Goal: Task Accomplishment & Management: Use online tool/utility

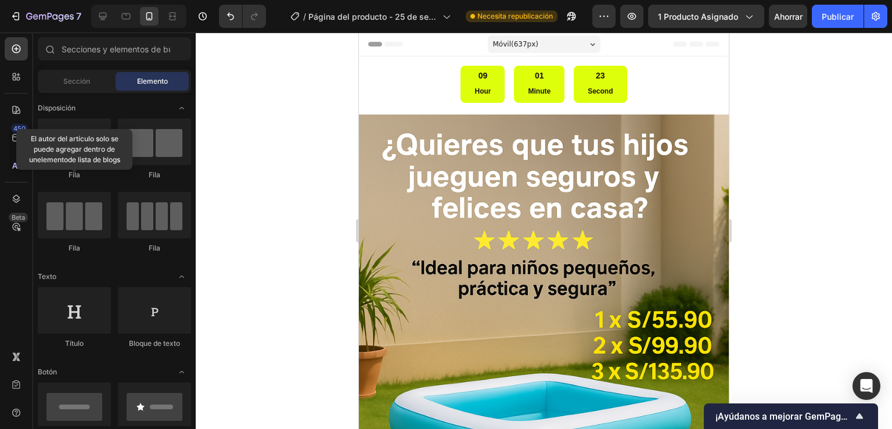
scroll to position [3364, 0]
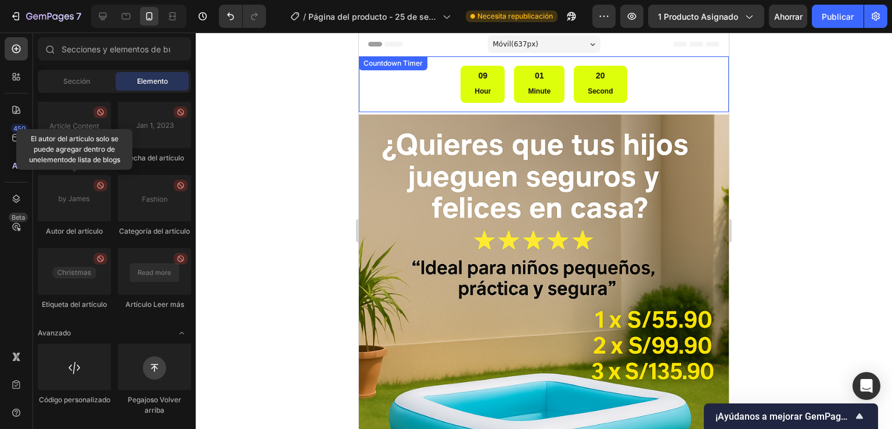
click at [425, 87] on div "09 Hour 01 Minute 20 Second" at bounding box center [543, 84] width 351 height 37
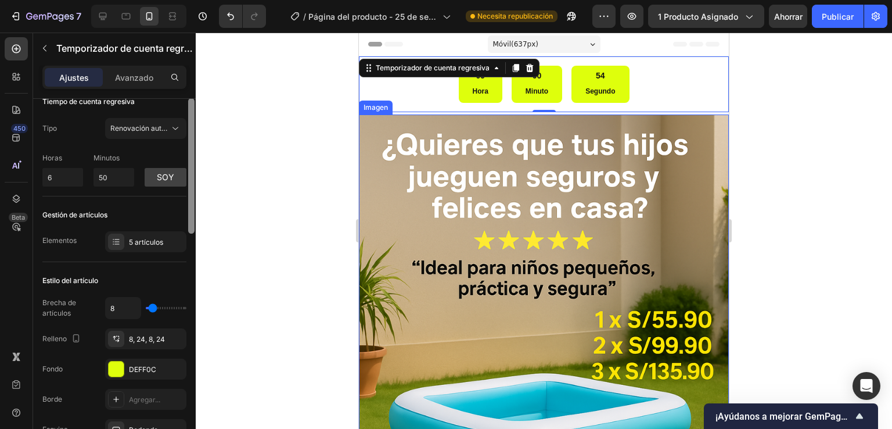
scroll to position [24, 0]
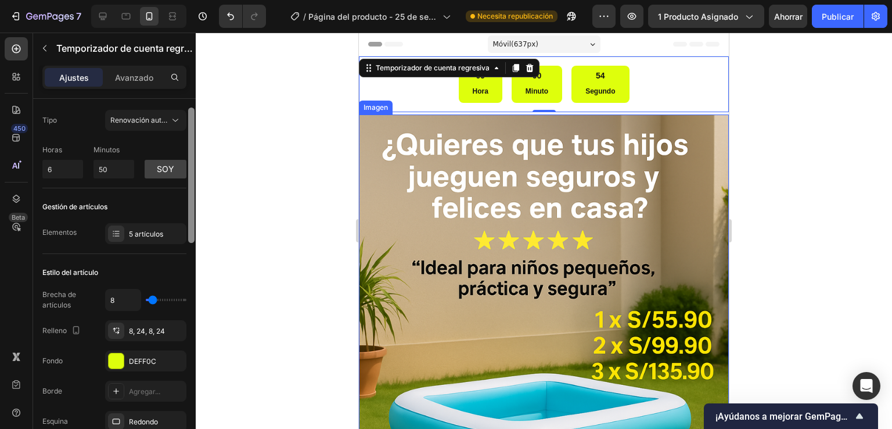
drag, startPoint x: 192, startPoint y: 227, endPoint x: 193, endPoint y: 236, distance: 8.8
click at [193, 236] on div at bounding box center [191, 174] width 6 height 135
click at [175, 234] on div "5 artículos" at bounding box center [156, 234] width 55 height 10
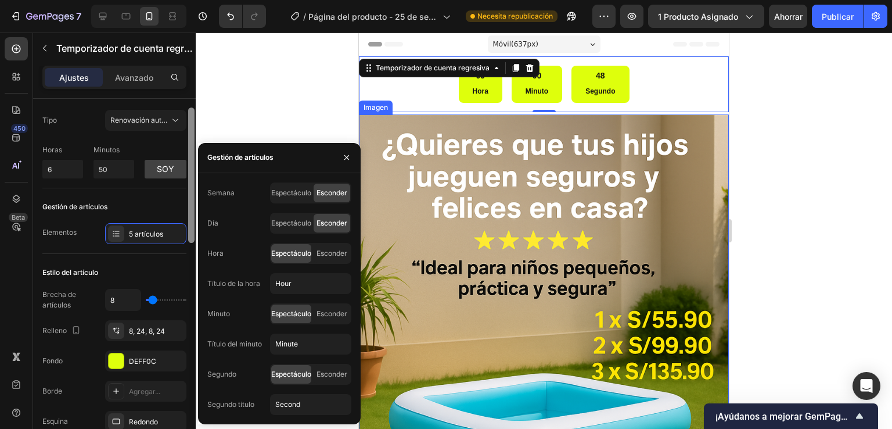
click at [194, 251] on div at bounding box center [191, 280] width 9 height 363
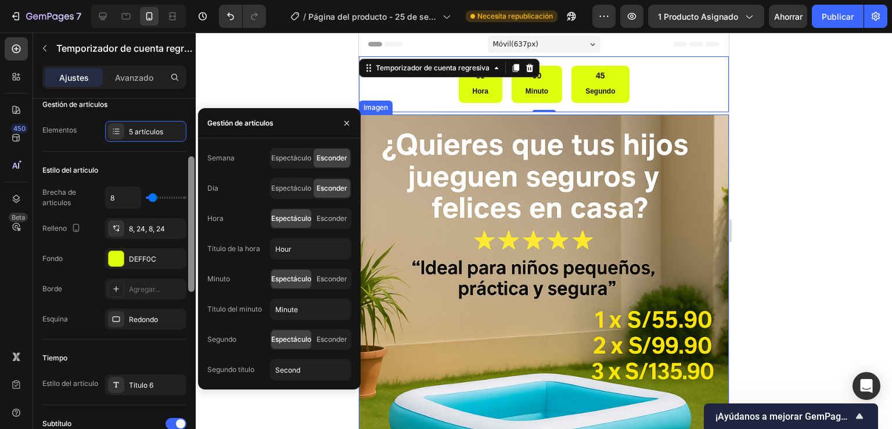
scroll to position [120, 0]
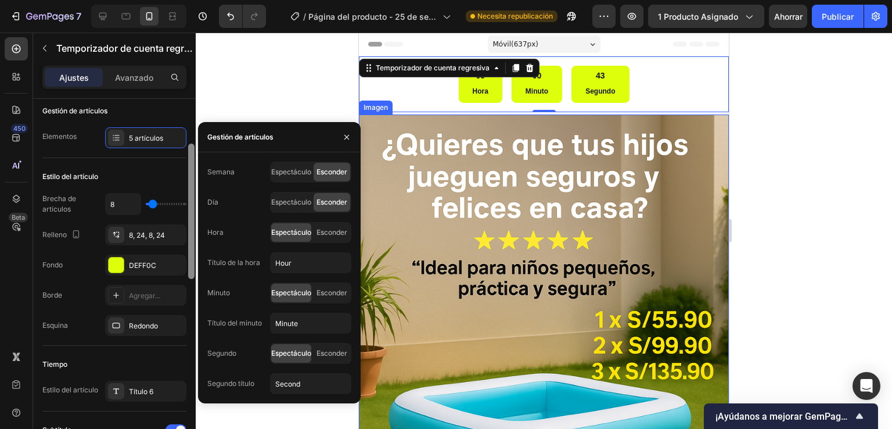
drag, startPoint x: 193, startPoint y: 254, endPoint x: 202, endPoint y: 154, distance: 100.3
click at [196, 154] on div "450 Beta Secciones(18) Elementos(84) Sección Elemento Sección de héroes Detalle…" at bounding box center [98, 231] width 196 height 396
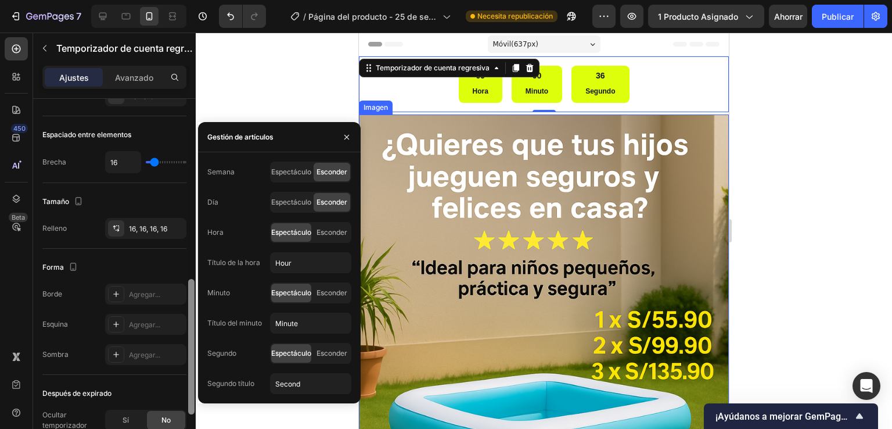
click at [192, 304] on div at bounding box center [191, 346] width 6 height 135
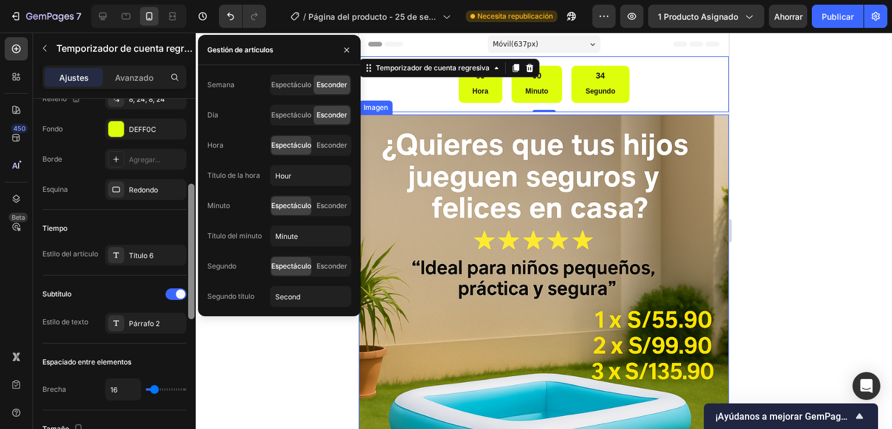
scroll to position [232, 0]
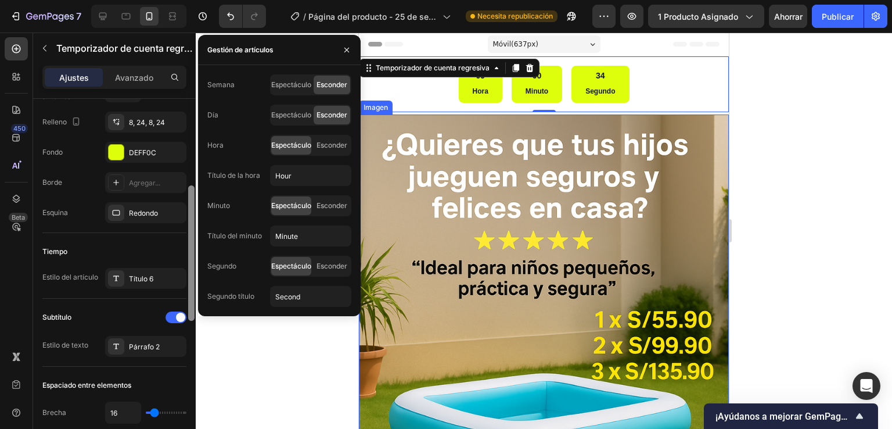
drag, startPoint x: 193, startPoint y: 303, endPoint x: 202, endPoint y: 209, distance: 94.0
click at [196, 209] on div "450 Beta Secciones(18) Elementos(84) Sección Elemento Sección de héroes Detalle…" at bounding box center [98, 231] width 196 height 396
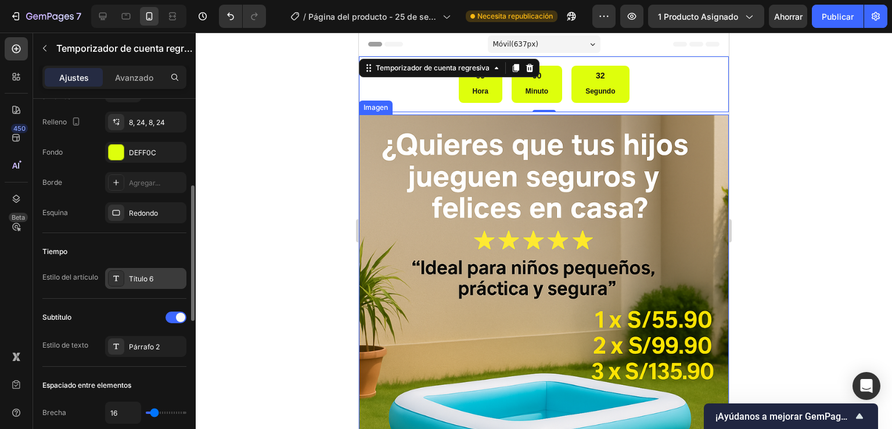
click at [164, 275] on div "Título 6" at bounding box center [156, 279] width 55 height 10
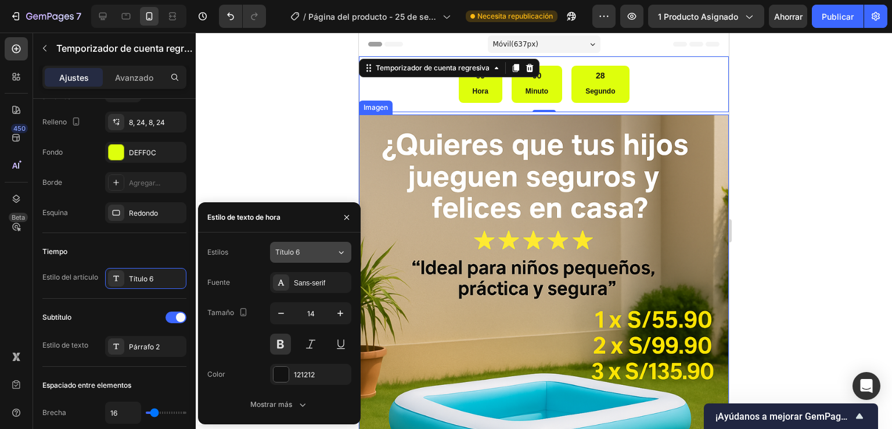
click at [300, 254] on div "Título 6" at bounding box center [298, 252] width 47 height 10
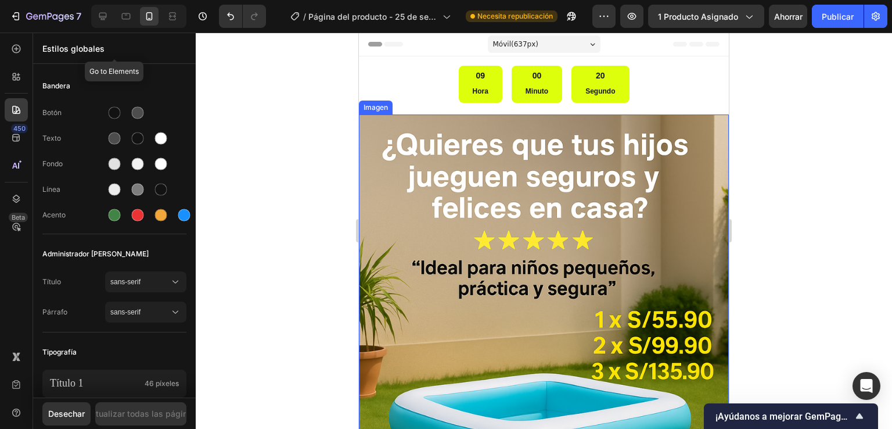
click at [190, 43] on div "Estilos globales" at bounding box center [114, 48] width 163 height 30
drag, startPoint x: 192, startPoint y: 75, endPoint x: 190, endPoint y: 33, distance: 41.8
click at [190, 33] on div "Estilos globales Ir a Elementos Bandera Botón Texto Fondo Línea Acento Administ…" at bounding box center [114, 231] width 163 height 396
click at [190, 33] on div "Estilos globales" at bounding box center [114, 48] width 163 height 30
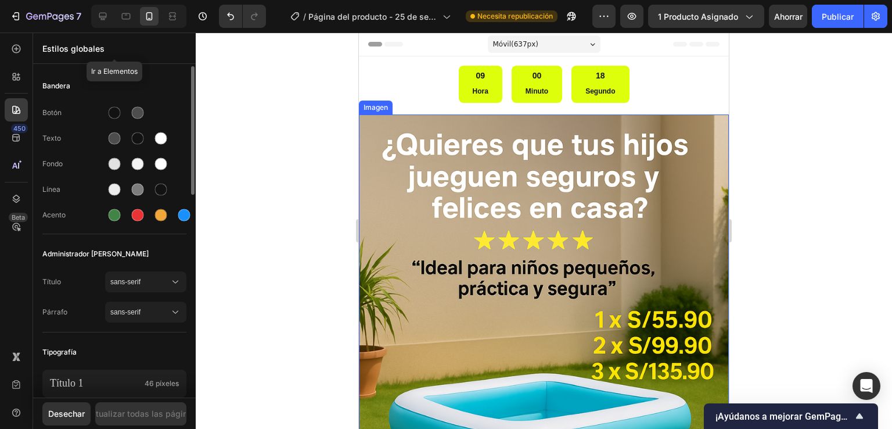
drag, startPoint x: 187, startPoint y: 45, endPoint x: 187, endPoint y: 51, distance: 6.4
click at [187, 51] on div "Estilos globales" at bounding box center [114, 48] width 163 height 30
click at [187, 52] on div "Estilos globales" at bounding box center [114, 48] width 163 height 30
click at [187, 66] on div "Estilos globales Ir a Elementos Bandera Botón Texto Fondo Línea Acento Administ…" at bounding box center [114, 231] width 163 height 396
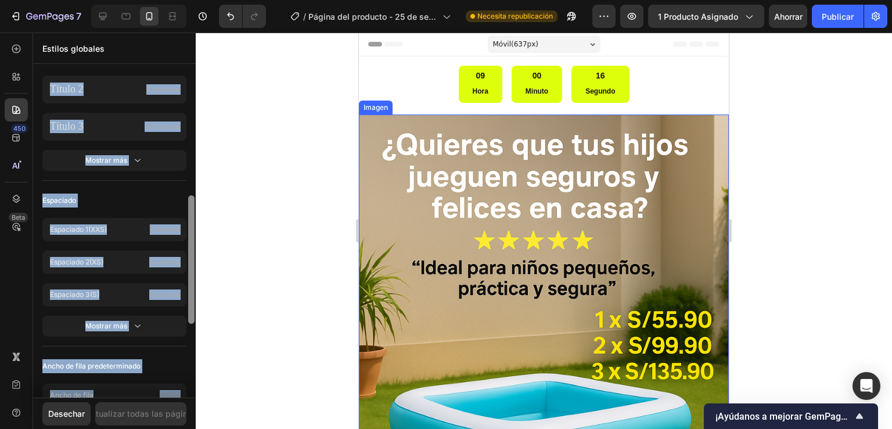
scroll to position [0, 0]
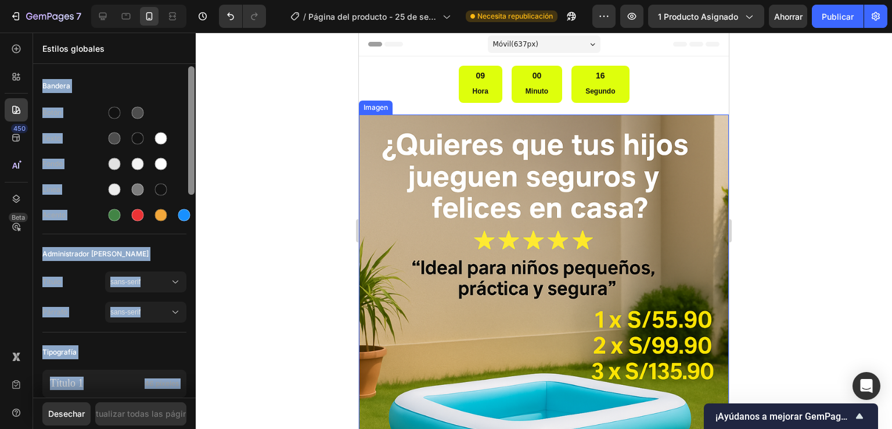
click at [192, 125] on div at bounding box center [191, 231] width 9 height 331
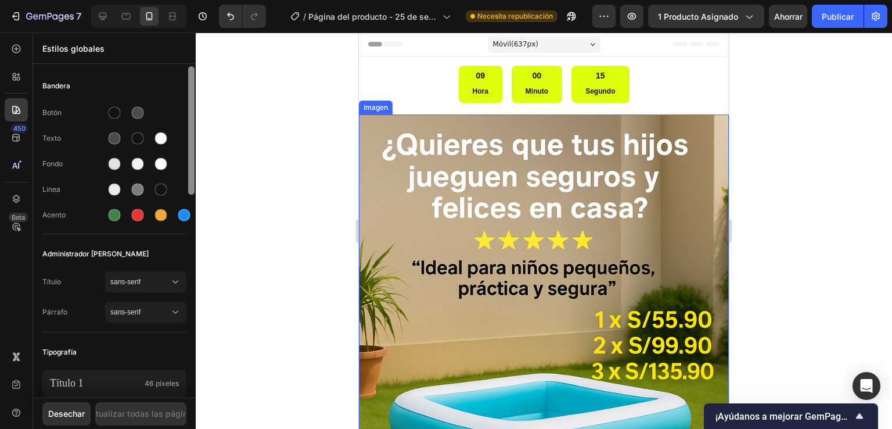
click at [192, 125] on div at bounding box center [191, 130] width 6 height 128
click at [17, 52] on icon at bounding box center [16, 49] width 9 height 9
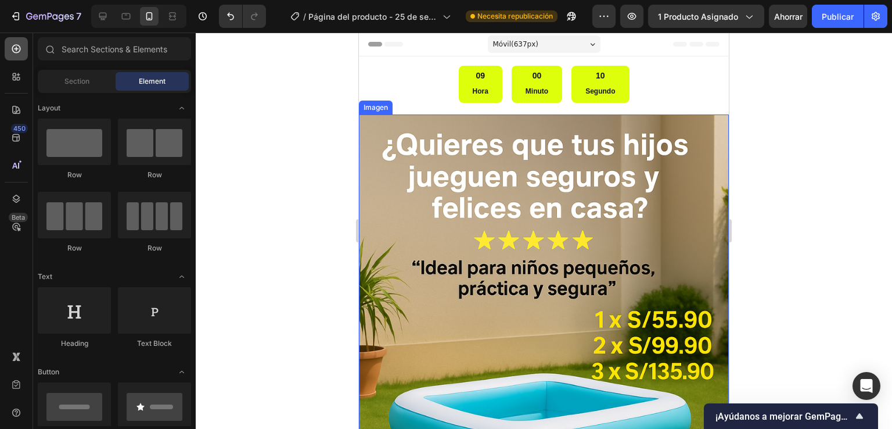
scroll to position [3186, 0]
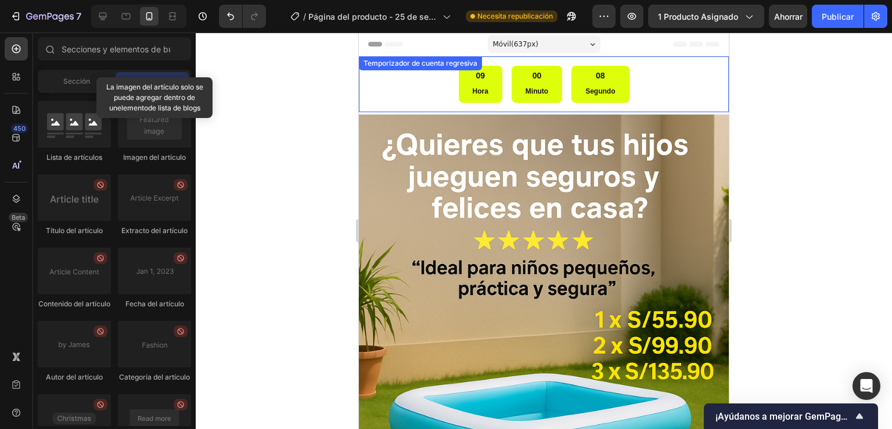
click at [427, 88] on div "09 Hora 00 Minuto 08 Segundo" at bounding box center [543, 84] width 351 height 37
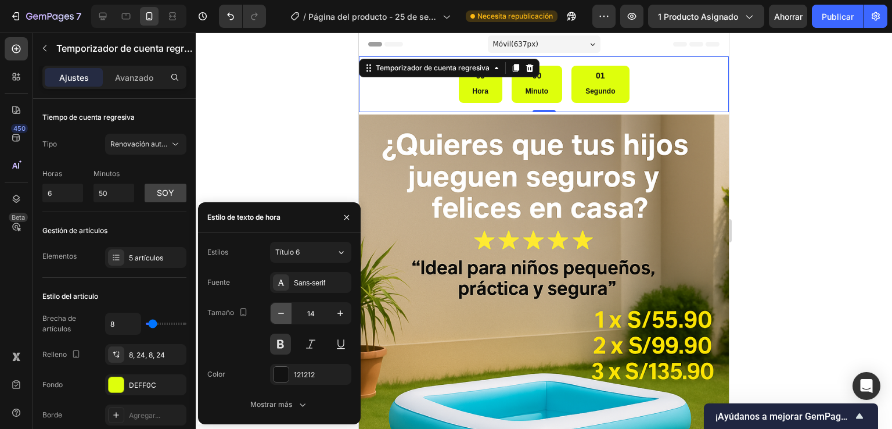
click at [276, 316] on icon "button" at bounding box center [281, 313] width 12 height 12
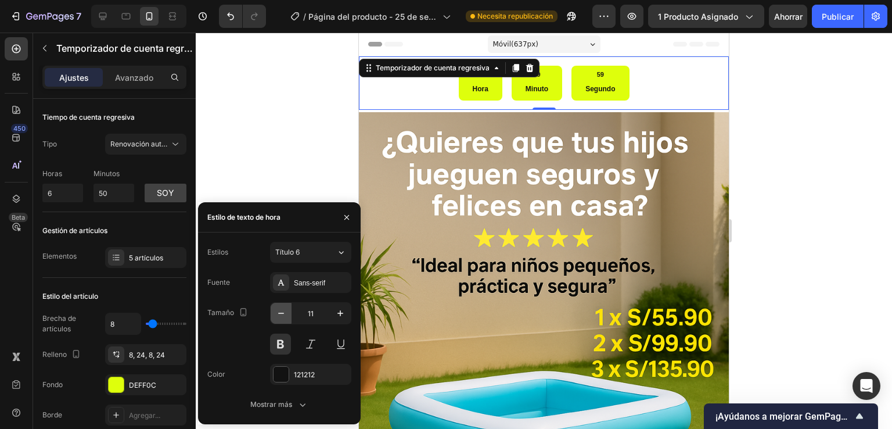
click at [276, 316] on icon "button" at bounding box center [281, 313] width 12 height 12
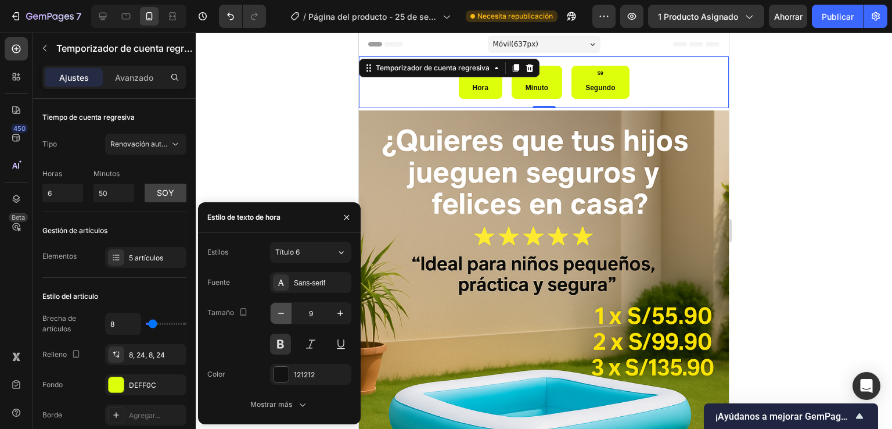
click at [276, 316] on icon "button" at bounding box center [281, 313] width 12 height 12
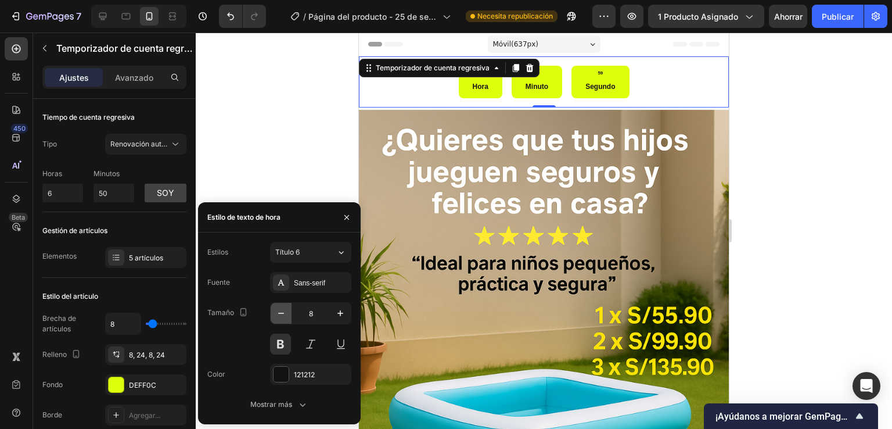
click at [276, 316] on icon "button" at bounding box center [281, 313] width 12 height 12
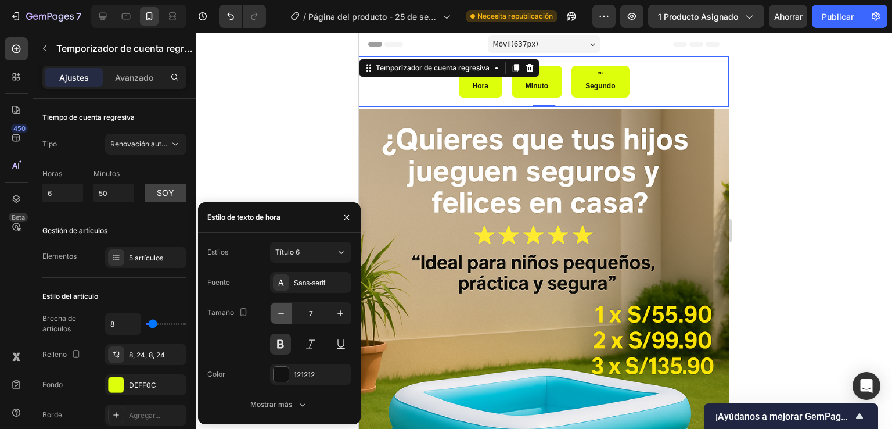
click at [276, 318] on icon "button" at bounding box center [281, 313] width 12 height 12
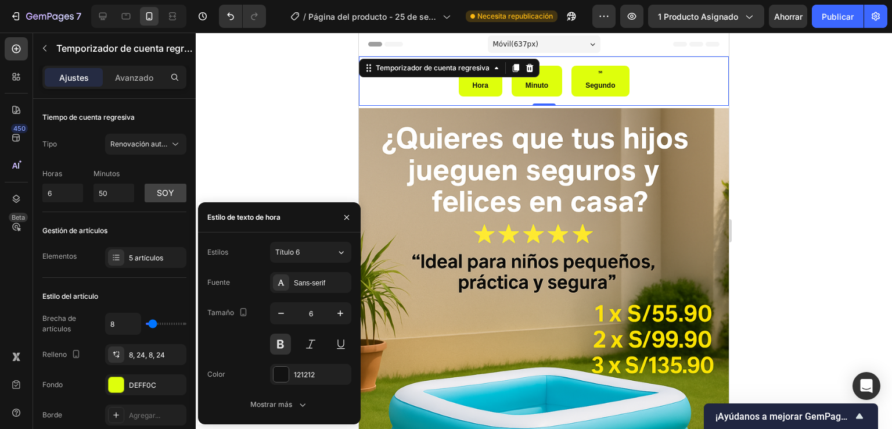
drag, startPoint x: 276, startPoint y: 318, endPoint x: 276, endPoint y: 328, distance: 10.5
click at [276, 328] on div "6" at bounding box center [310, 328] width 81 height 52
click at [337, 314] on icon "button" at bounding box center [341, 313] width 12 height 12
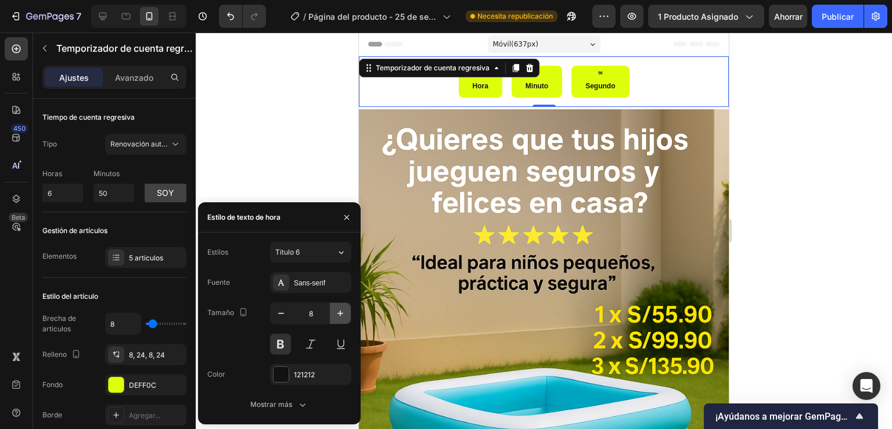
click at [337, 314] on icon "button" at bounding box center [341, 313] width 12 height 12
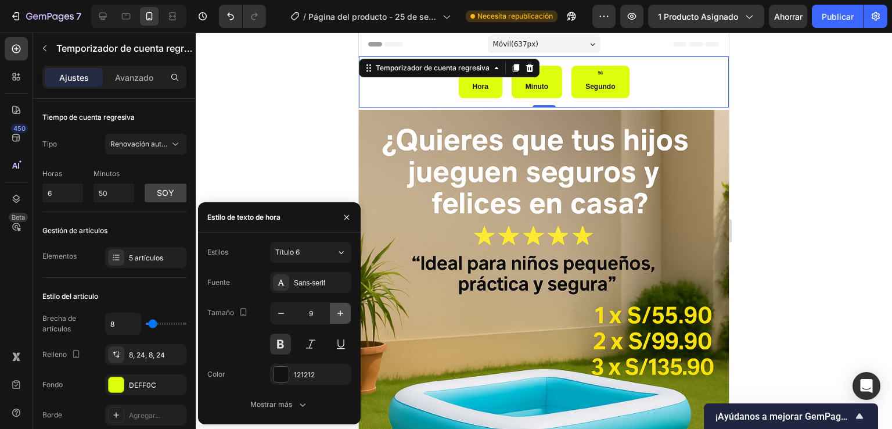
click at [337, 314] on icon "button" at bounding box center [341, 313] width 12 height 12
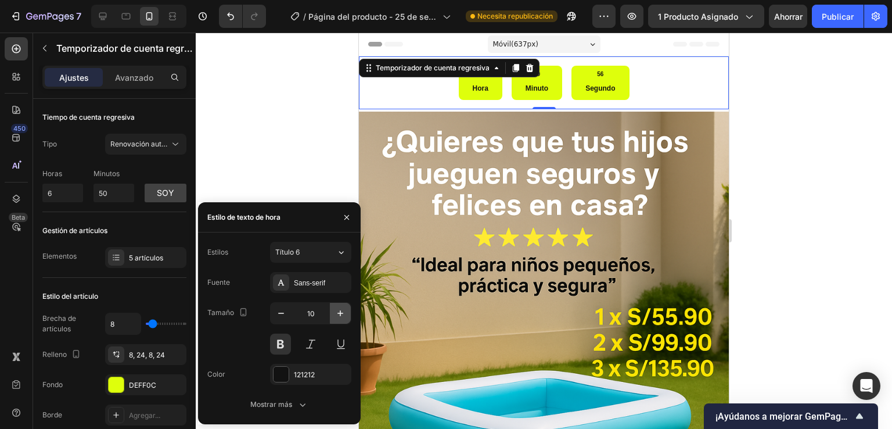
click at [337, 314] on icon "button" at bounding box center [341, 313] width 12 height 12
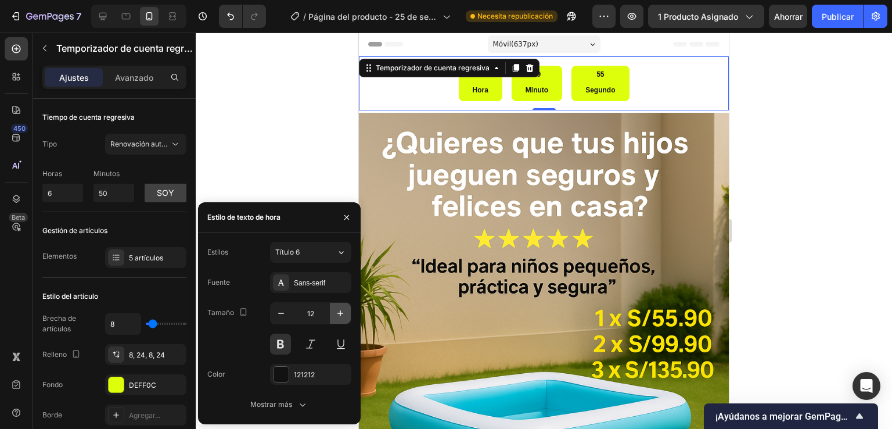
click at [337, 314] on icon "button" at bounding box center [341, 313] width 12 height 12
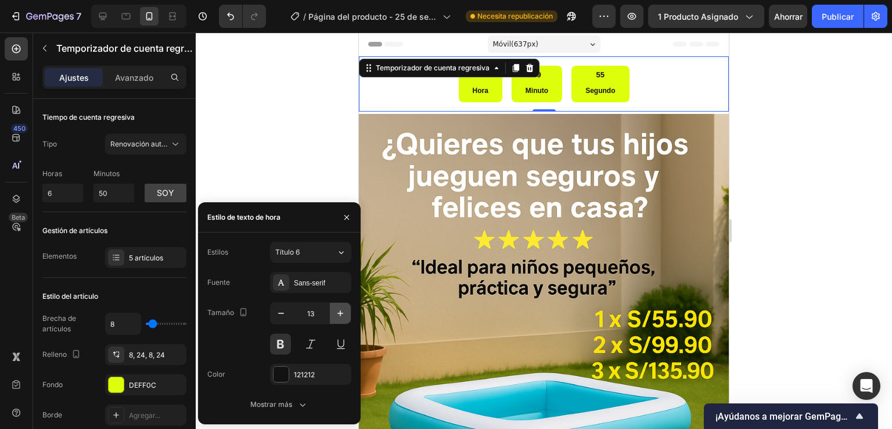
type input "14"
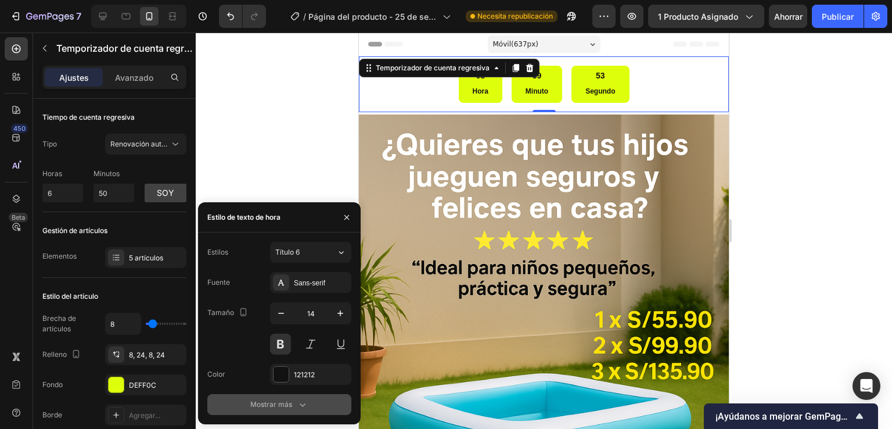
click at [293, 404] on div "Mostrar más" at bounding box center [279, 404] width 58 height 12
click at [293, 405] on div "Fuente Sans-serif Tamaño 14 Color 121212 Mostrar más" at bounding box center [279, 343] width 144 height 143
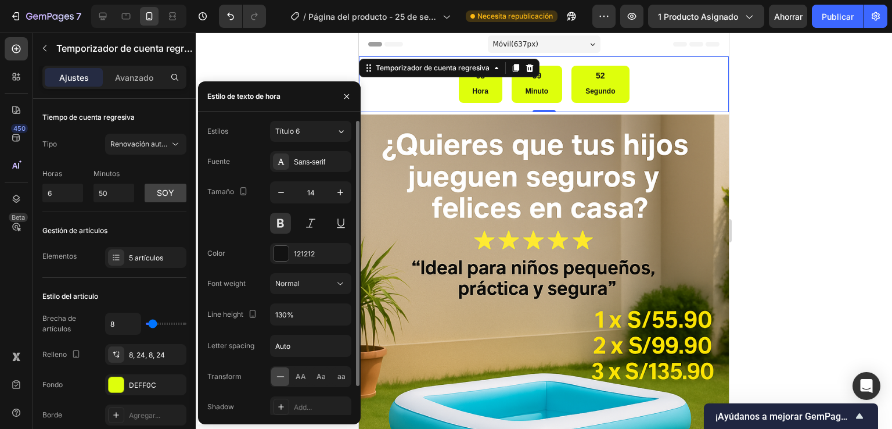
click at [293, 405] on div "Add..." at bounding box center [310, 406] width 81 height 21
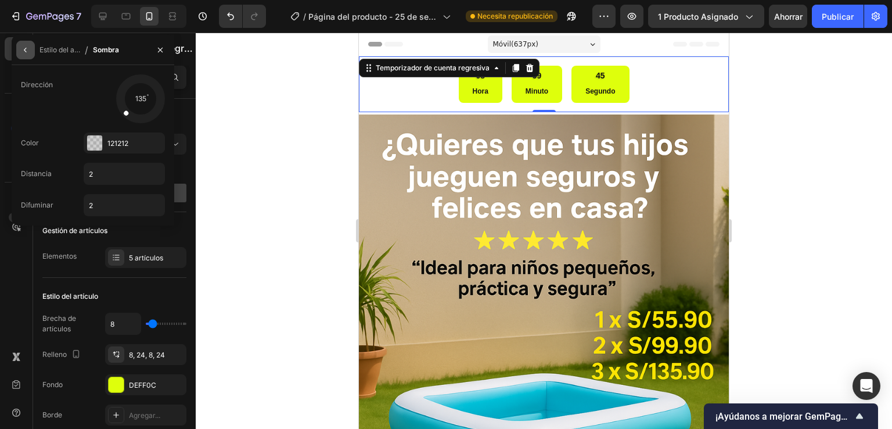
click at [21, 55] on button "button" at bounding box center [25, 50] width 19 height 19
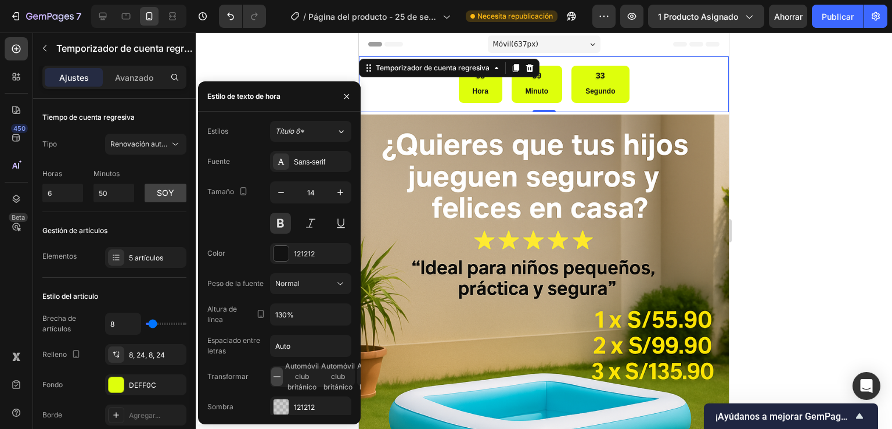
click at [196, 0] on div "7 Historial de versiones / Página del producto - [DATE] 20:14:30 Necesita repub…" at bounding box center [446, 0] width 892 height 0
click at [196, 249] on div at bounding box center [544, 231] width 696 height 396
click at [0, 0] on div at bounding box center [0, 0] width 0 height 0
click at [283, 62] on div at bounding box center [544, 231] width 696 height 396
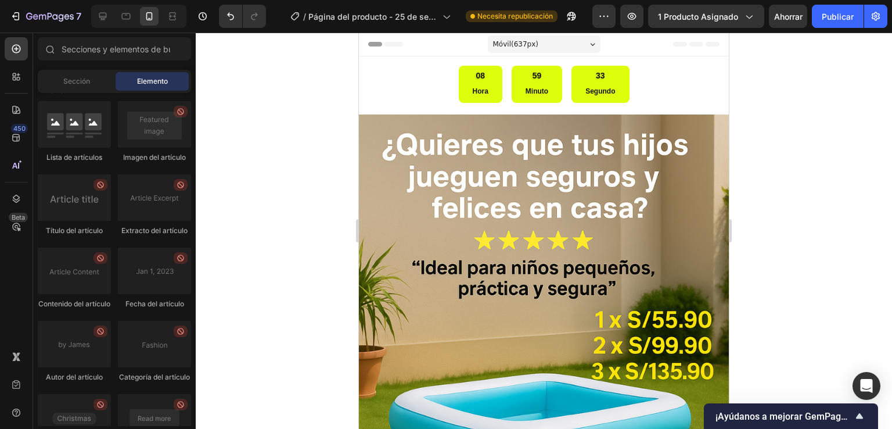
scroll to position [2521, 0]
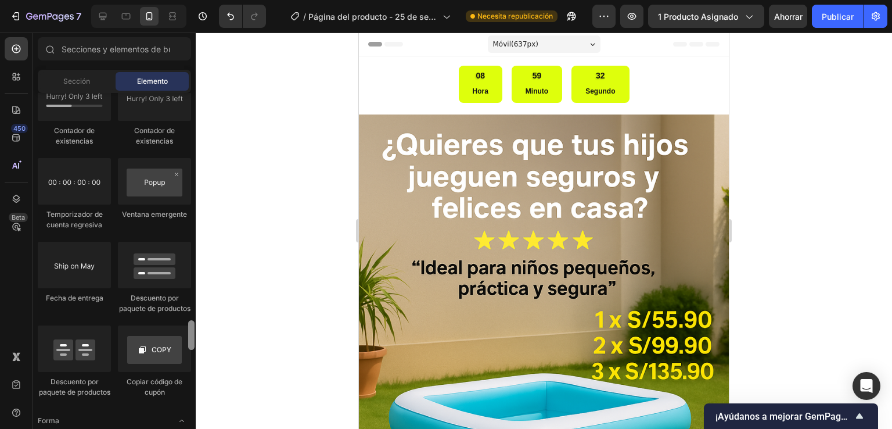
drag, startPoint x: 190, startPoint y: 167, endPoint x: 190, endPoint y: 178, distance: 11.6
click at [190, 178] on div at bounding box center [191, 259] width 9 height 333
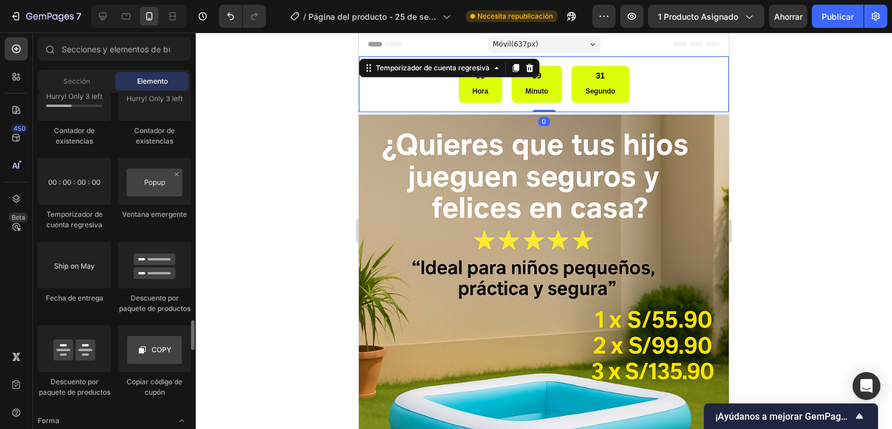
click at [407, 95] on div "08 Hora 59 Minuto 31 Segundo" at bounding box center [543, 84] width 351 height 37
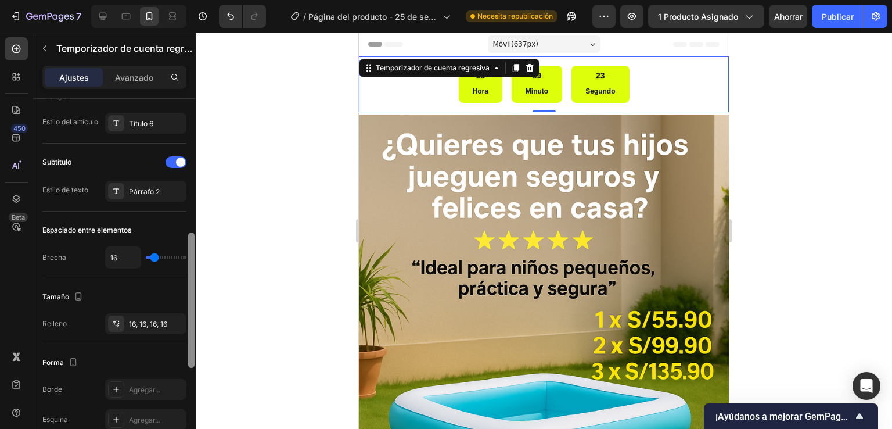
scroll to position [395, 0]
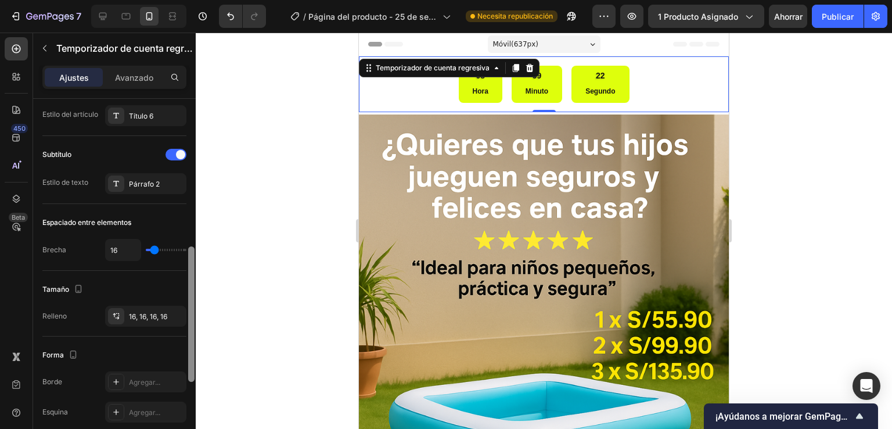
drag, startPoint x: 189, startPoint y: 220, endPoint x: 196, endPoint y: 364, distance: 143.6
click at [196, 0] on div "7 Historial de versiones / Página del producto - [DATE] 20:14:30 Necesita repub…" at bounding box center [446, 0] width 892 height 0
click at [193, 274] on div at bounding box center [191, 313] width 6 height 135
drag, startPoint x: 193, startPoint y: 274, endPoint x: 195, endPoint y: 283, distance: 8.9
click at [193, 274] on div at bounding box center [191, 313] width 6 height 135
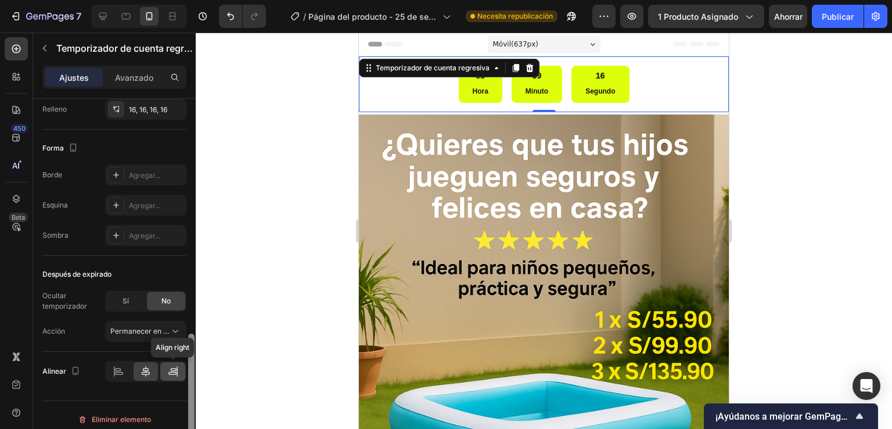
scroll to position [609, 0]
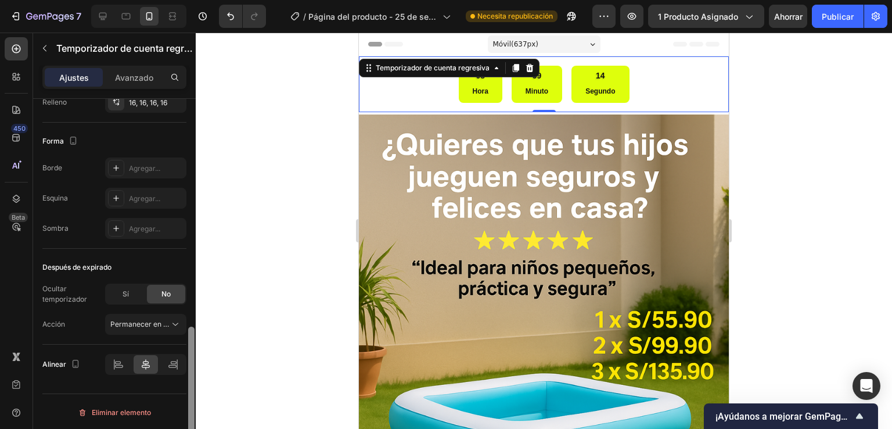
drag, startPoint x: 195, startPoint y: 283, endPoint x: 175, endPoint y: 381, distance: 100.0
click at [175, 381] on div "Tiempo de cuenta regresiva Tipo Renovación automática Horas 6 Minutos 50 soy Ge…" at bounding box center [114, 280] width 163 height 363
click at [187, 340] on div at bounding box center [191, 280] width 9 height 363
drag, startPoint x: 187, startPoint y: 340, endPoint x: 193, endPoint y: 320, distance: 21.1
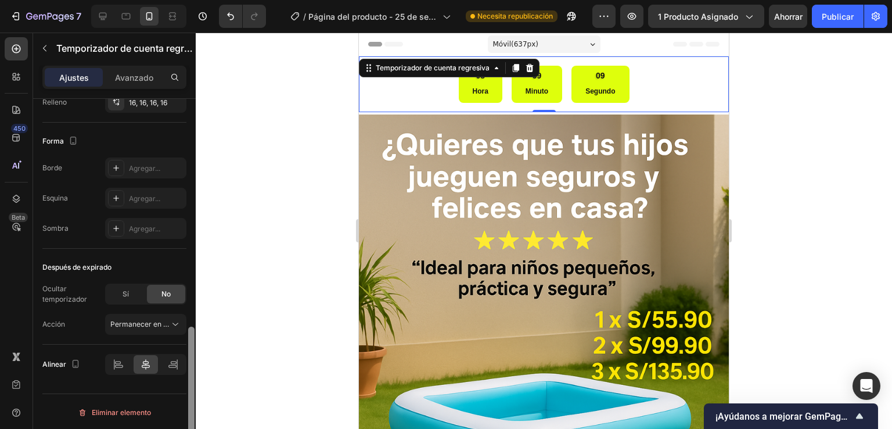
click at [193, 320] on div at bounding box center [191, 280] width 9 height 363
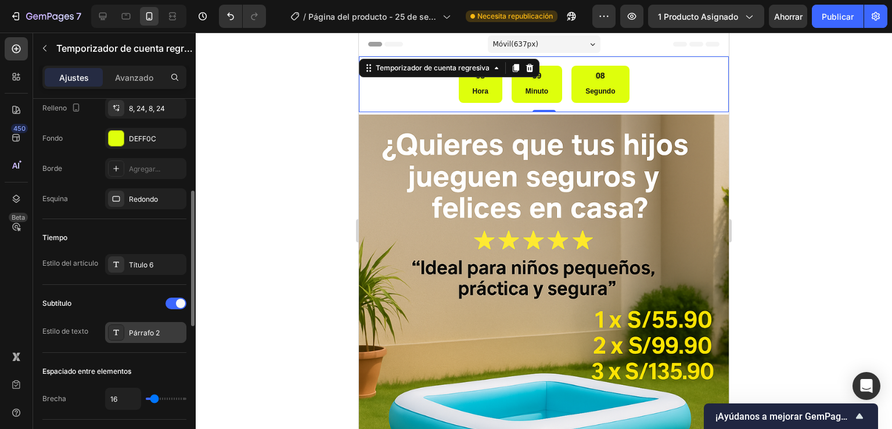
click at [132, 322] on div "Párrafo 2" at bounding box center [145, 332] width 81 height 21
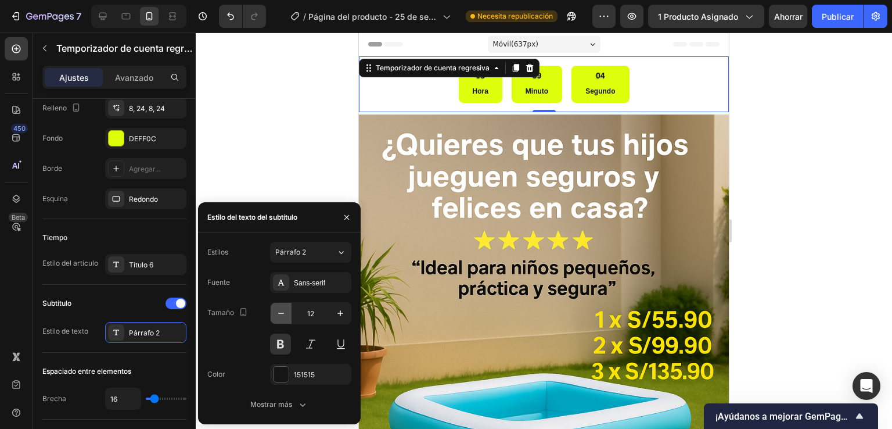
click at [279, 317] on icon "button" at bounding box center [281, 313] width 12 height 12
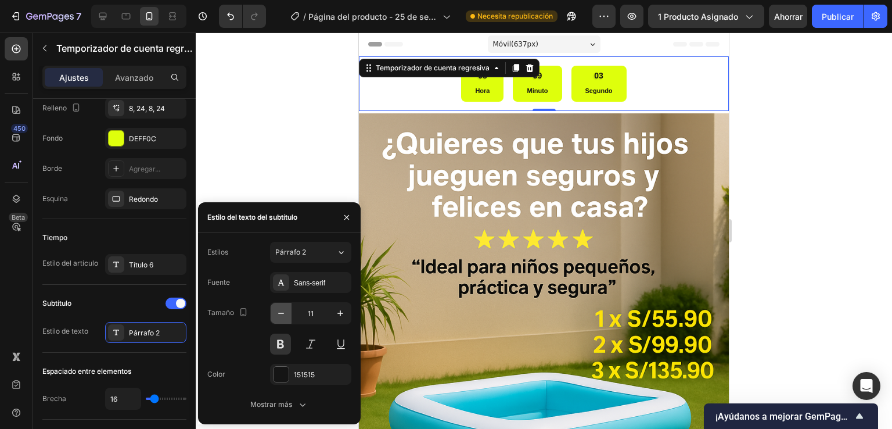
click at [279, 317] on icon "button" at bounding box center [281, 313] width 12 height 12
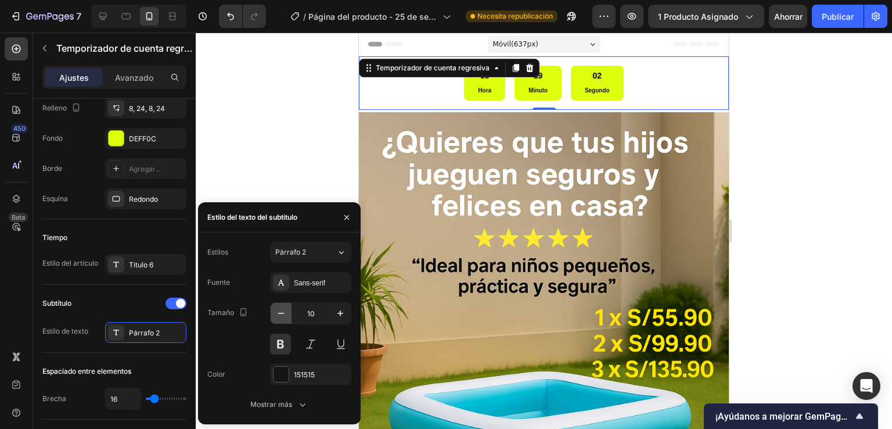
click at [279, 313] on icon "button" at bounding box center [281, 312] width 6 height 1
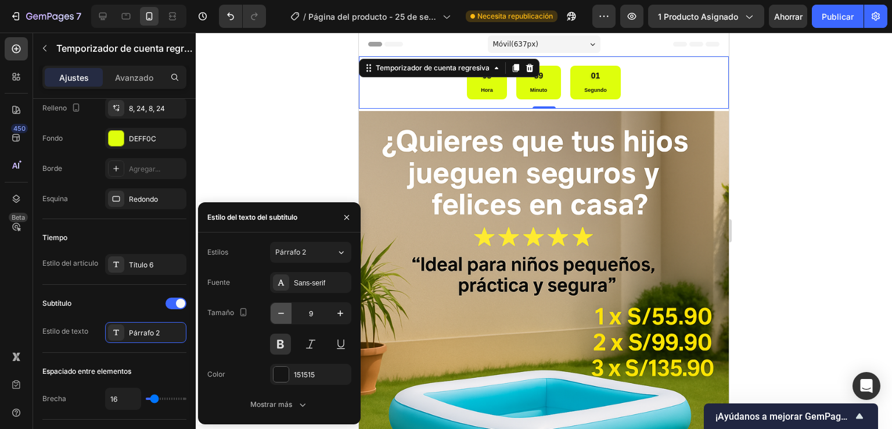
click at [279, 313] on icon "button" at bounding box center [281, 312] width 6 height 1
type input "8"
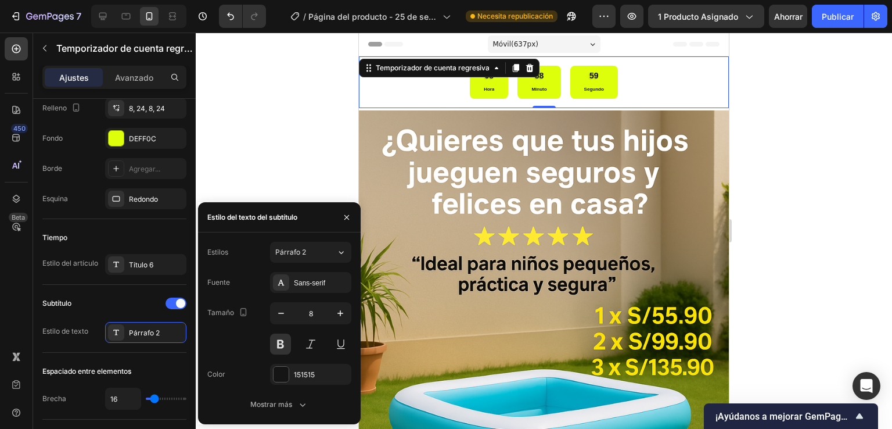
click at [674, 66] on div "08 Hora 58 Minuto 59 Segundo" at bounding box center [543, 82] width 351 height 33
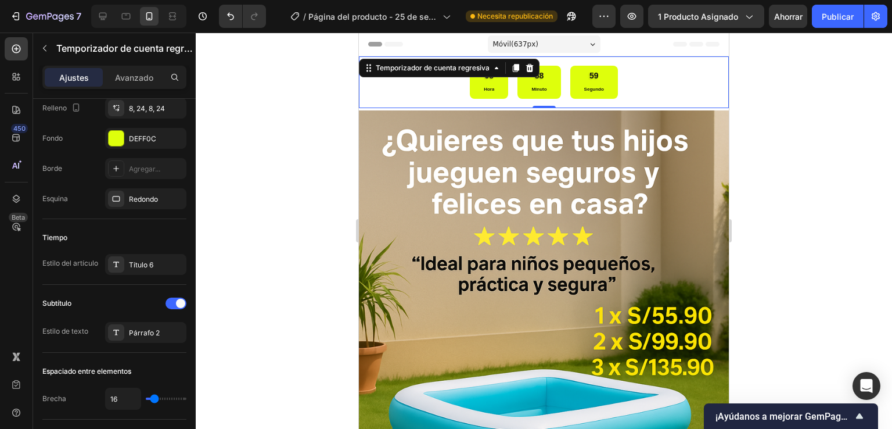
click at [662, 96] on div "08 Hora 58 Minuto 59 Segundo" at bounding box center [543, 82] width 351 height 33
click at [419, 119] on img at bounding box center [544, 387] width 370 height 555
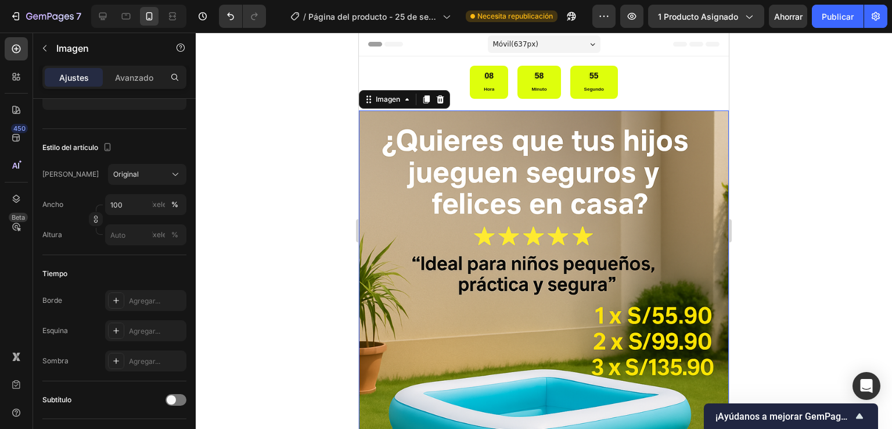
scroll to position [0, 0]
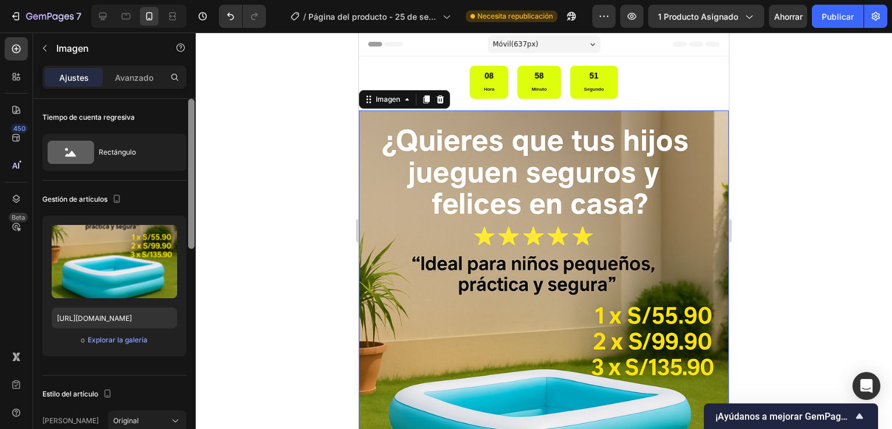
click at [193, 133] on div at bounding box center [191, 174] width 6 height 150
drag, startPoint x: 193, startPoint y: 133, endPoint x: 207, endPoint y: 85, distance: 50.2
click at [207, 0] on div "7 Historial de versiones / Página del producto - [DATE] 20:14:30 Necesita repub…" at bounding box center [446, 0] width 892 height 0
click at [146, 84] on div "Avanzado" at bounding box center [134, 77] width 58 height 19
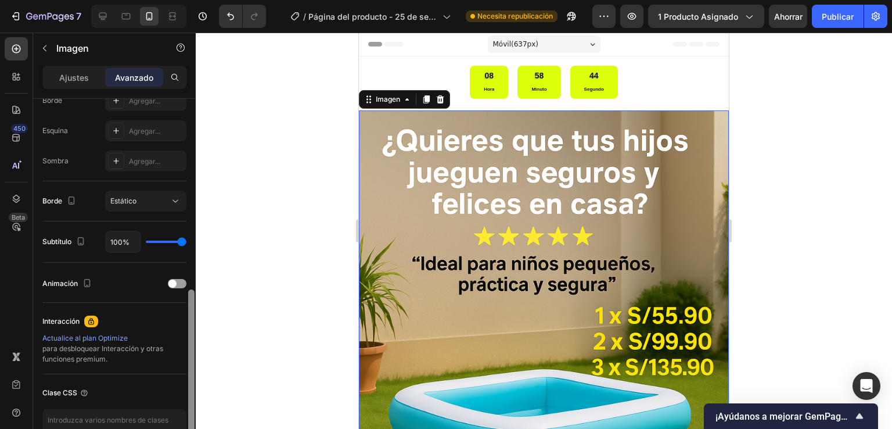
scroll to position [362, 0]
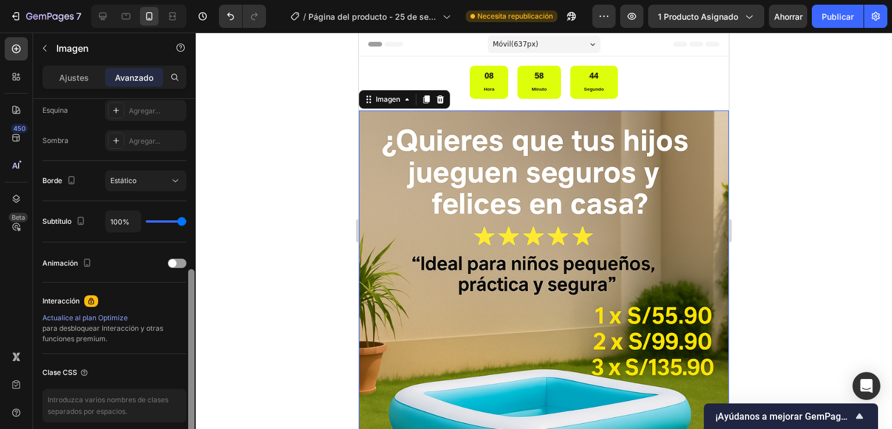
drag, startPoint x: 192, startPoint y: 181, endPoint x: 202, endPoint y: 351, distance: 170.5
click at [202, 0] on div "7 Historial de versiones / Página del producto - [DATE] 20:14:30 Necesita repub…" at bounding box center [446, 0] width 892 height 0
click at [182, 268] on div "Animación" at bounding box center [114, 263] width 144 height 19
click at [182, 265] on div at bounding box center [177, 262] width 19 height 9
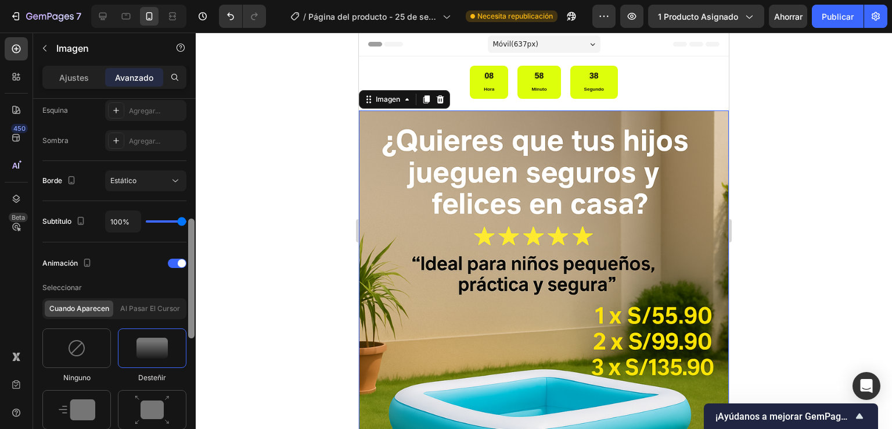
scroll to position [725, 0]
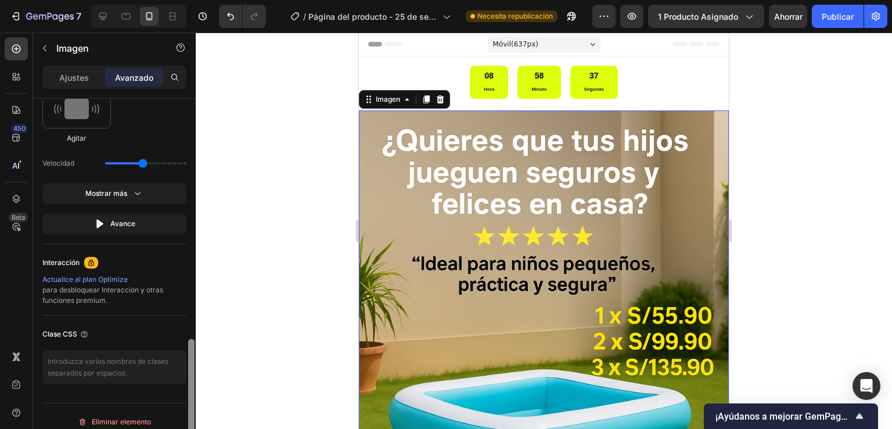
drag, startPoint x: 188, startPoint y: 291, endPoint x: 192, endPoint y: 312, distance: 21.2
click at [192, 312] on div at bounding box center [191, 280] width 9 height 363
click at [186, 156] on div "Velocidad" at bounding box center [114, 163] width 144 height 21
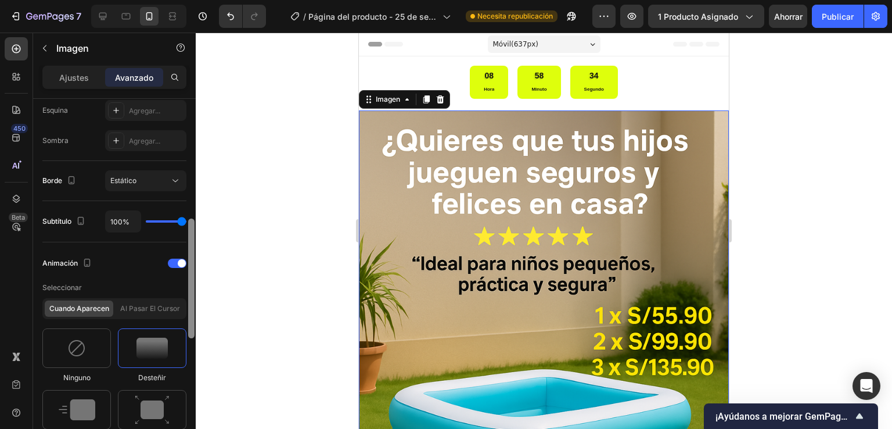
click at [193, 156] on div at bounding box center [191, 280] width 9 height 363
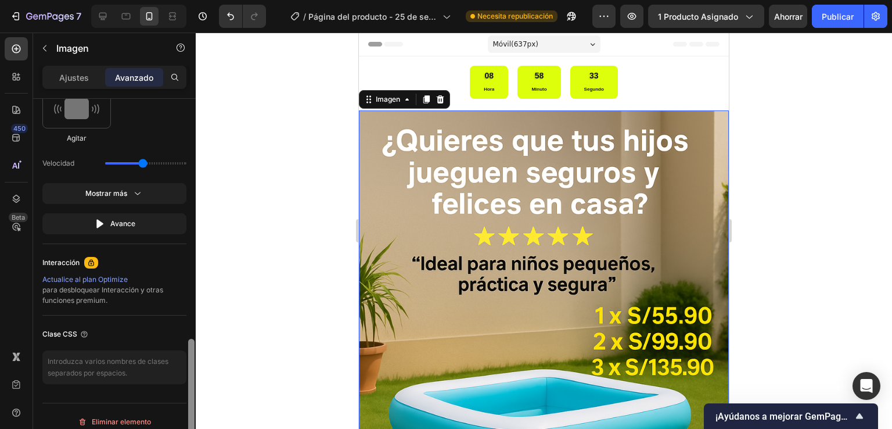
drag, startPoint x: 195, startPoint y: 254, endPoint x: 193, endPoint y: 267, distance: 12.9
click at [193, 267] on div at bounding box center [191, 280] width 9 height 363
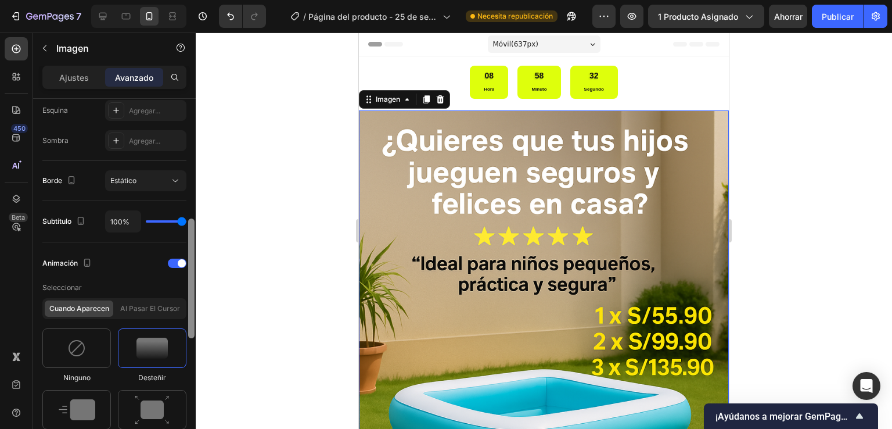
click at [192, 268] on div at bounding box center [191, 280] width 9 height 363
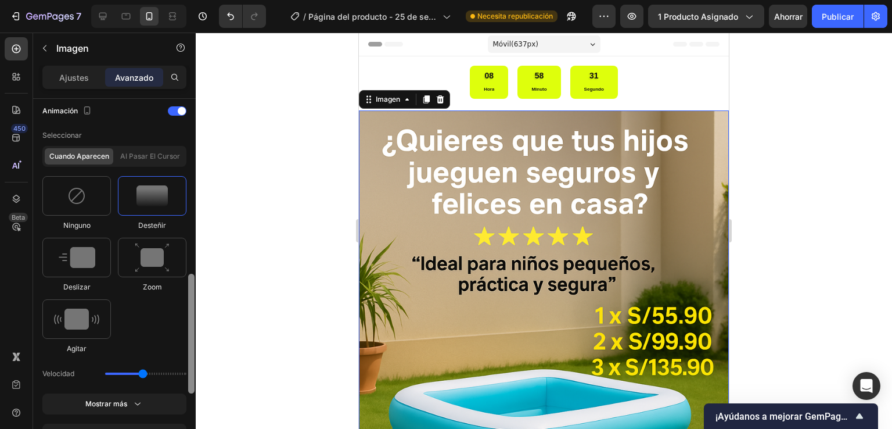
scroll to position [518, 0]
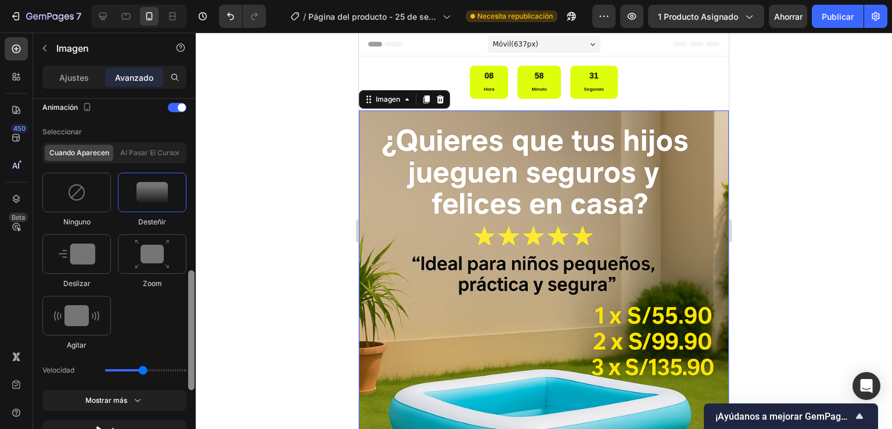
drag, startPoint x: 192, startPoint y: 267, endPoint x: 195, endPoint y: 319, distance: 51.8
click at [195, 319] on div at bounding box center [191, 280] width 9 height 363
click at [87, 314] on img at bounding box center [76, 315] width 45 height 21
type input "0.7"
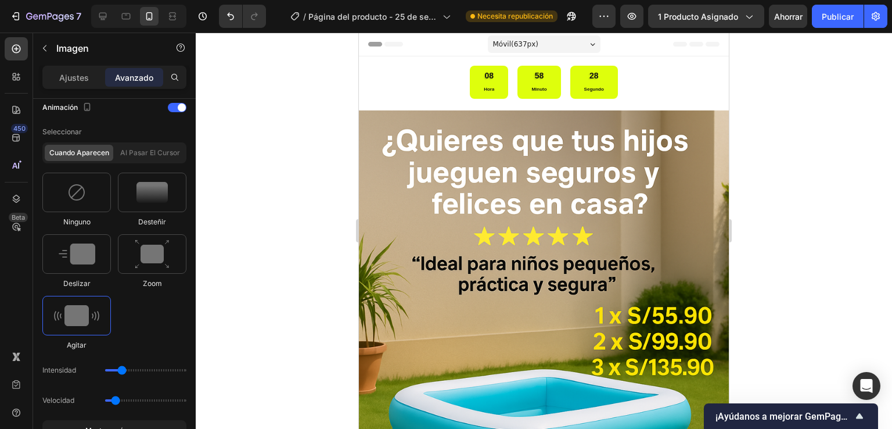
click at [401, 100] on div "08 Hora 58 Minuto 28 Segundo Temporizador de cuenta regresiva" at bounding box center [544, 82] width 370 height 52
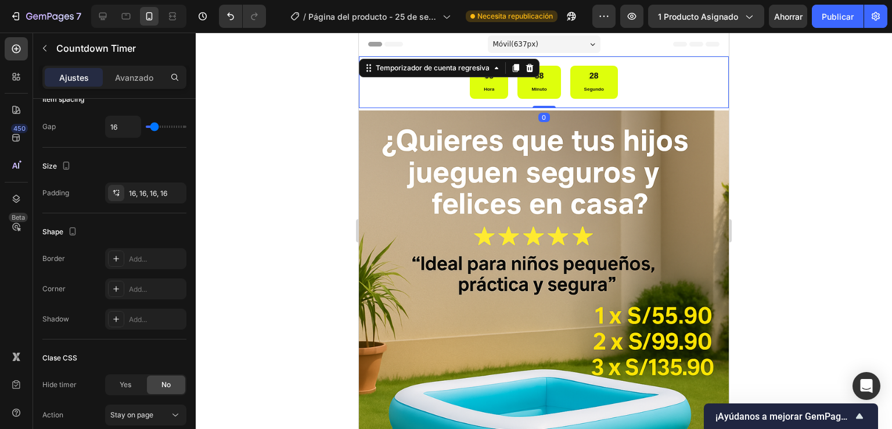
scroll to position [0, 0]
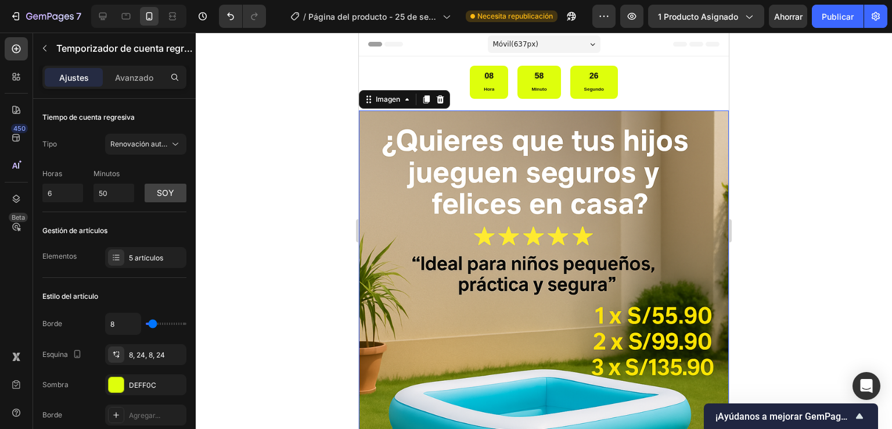
click at [441, 224] on img at bounding box center [544, 387] width 370 height 555
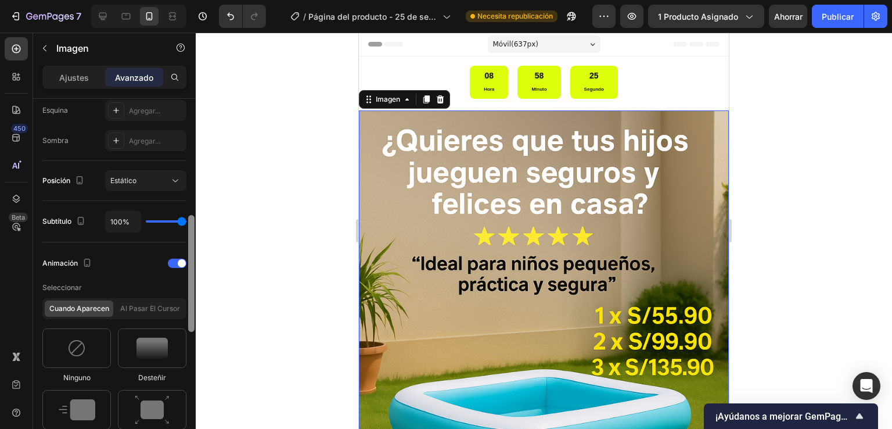
drag, startPoint x: 192, startPoint y: 263, endPoint x: 192, endPoint y: 275, distance: 11.6
click at [192, 275] on div at bounding box center [191, 280] width 9 height 363
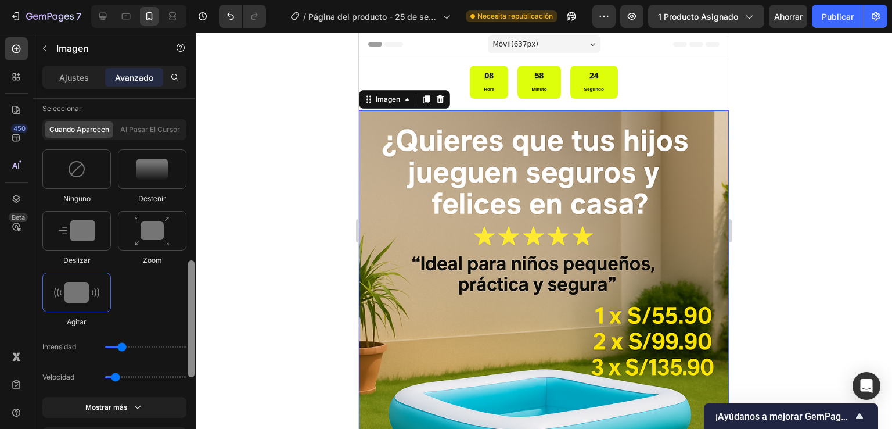
drag, startPoint x: 192, startPoint y: 275, endPoint x: 195, endPoint y: 332, distance: 57.5
click at [195, 332] on div at bounding box center [191, 270] width 9 height 363
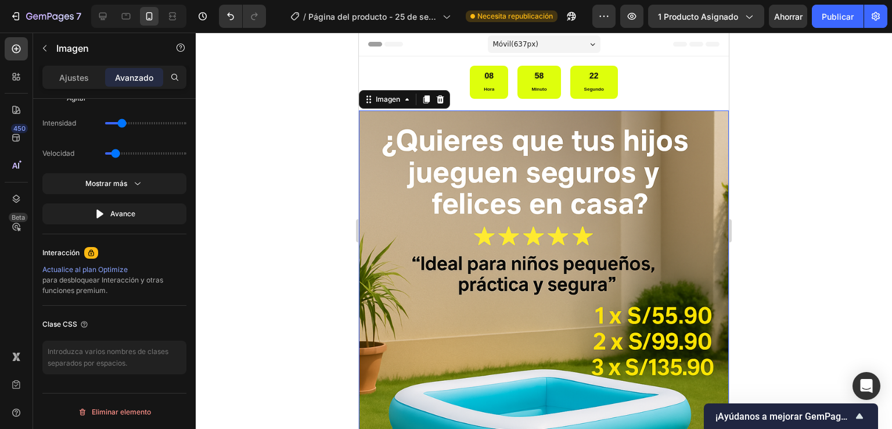
click at [422, 193] on img at bounding box center [544, 387] width 370 height 555
click at [193, 200] on div at bounding box center [191, 280] width 9 height 363
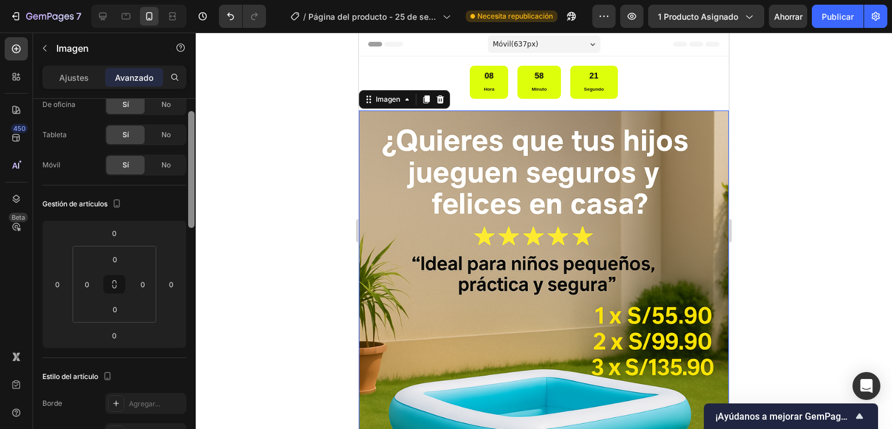
click at [193, 200] on div at bounding box center [191, 280] width 9 height 363
drag, startPoint x: 184, startPoint y: 267, endPoint x: 203, endPoint y: 270, distance: 18.9
click at [197, 0] on div "7 Historial de versiones / Página del producto - [DATE] 20:14:30 Necesita repub…" at bounding box center [446, 0] width 892 height 0
type input "-12"
click at [196, 268] on div at bounding box center [544, 231] width 696 height 396
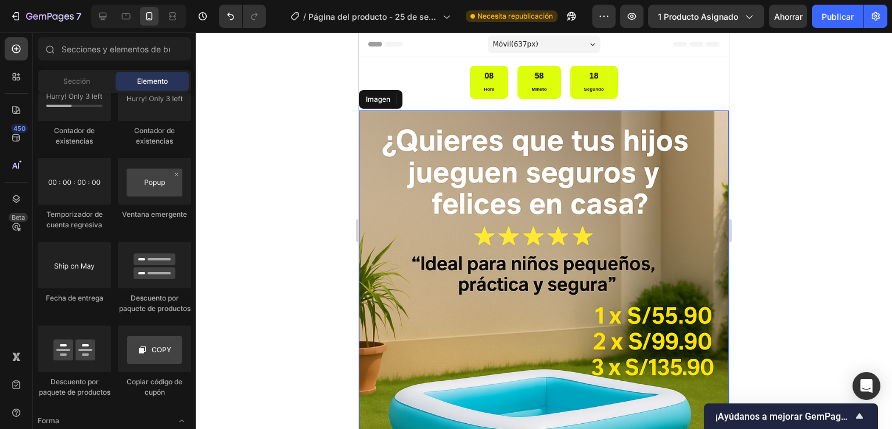
click at [405, 135] on img at bounding box center [544, 387] width 370 height 555
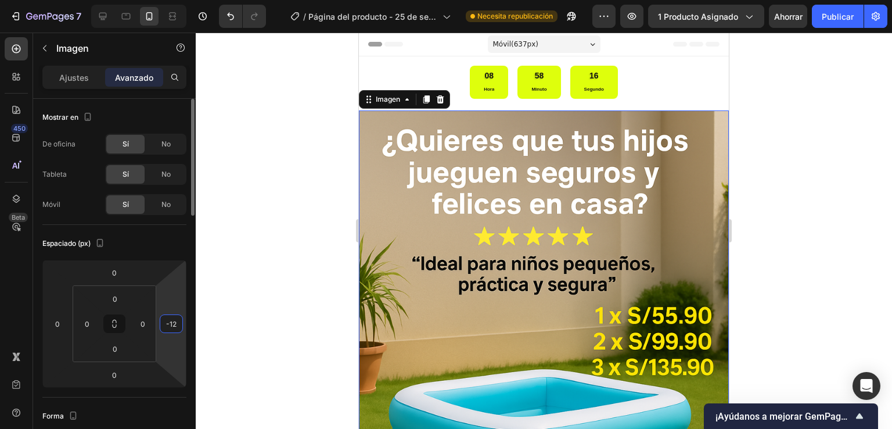
click at [171, 324] on input "-12" at bounding box center [171, 323] width 17 height 17
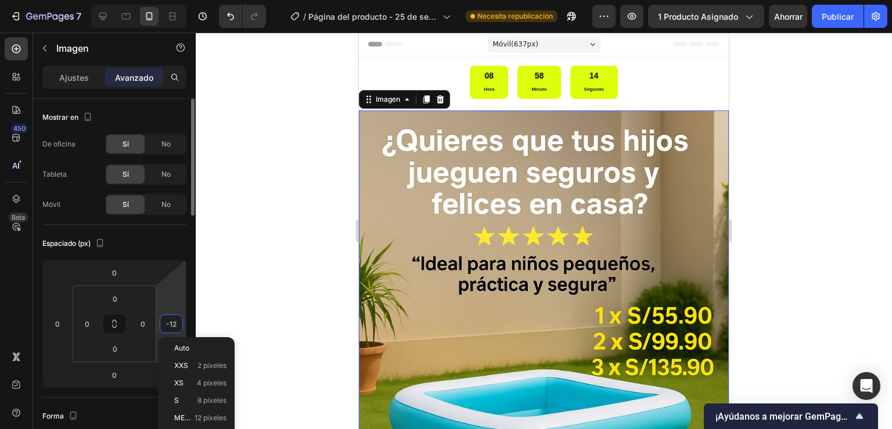
type input "0"
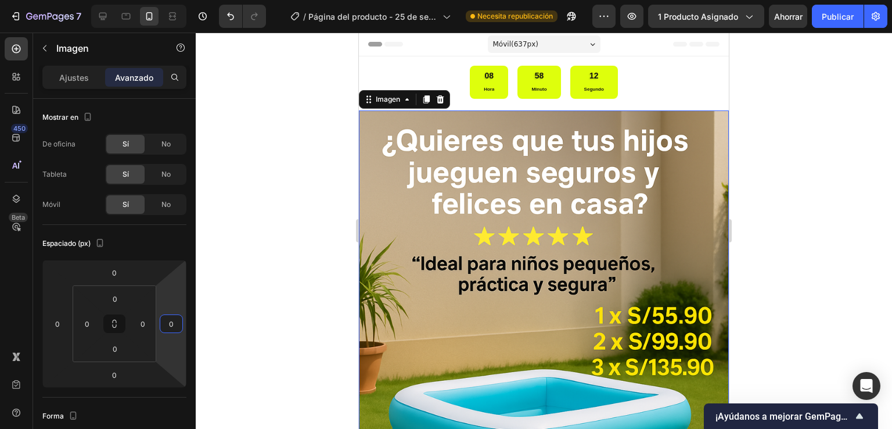
click at [246, 279] on div at bounding box center [544, 231] width 696 height 396
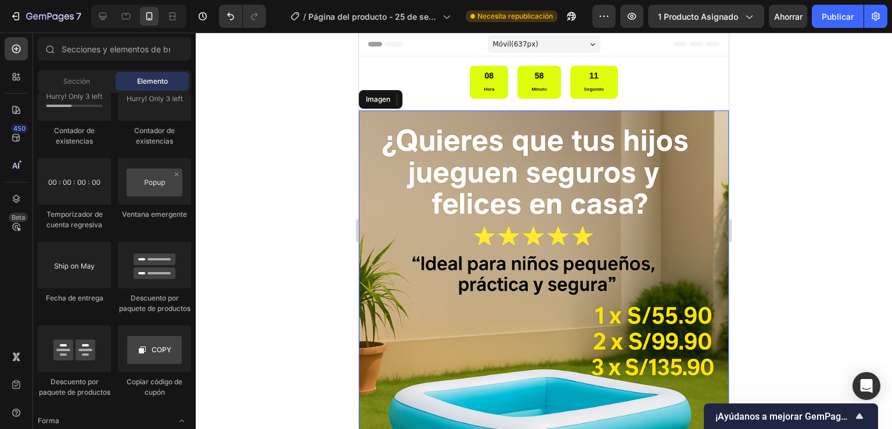
click at [432, 161] on img at bounding box center [544, 387] width 370 height 555
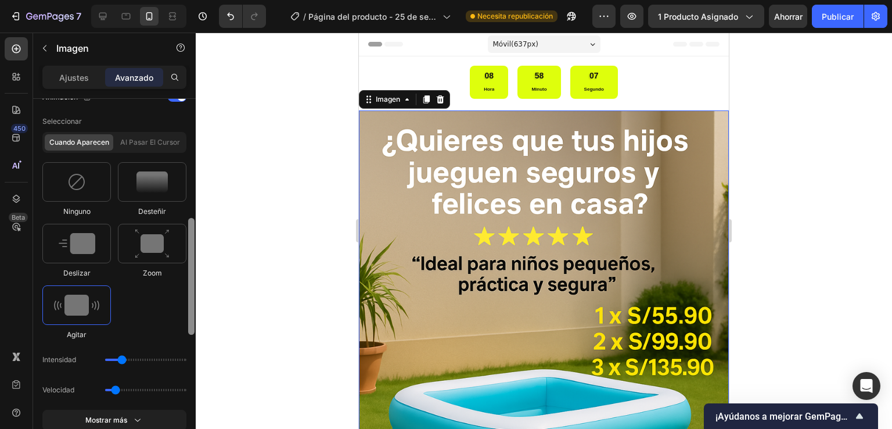
scroll to position [532, 0]
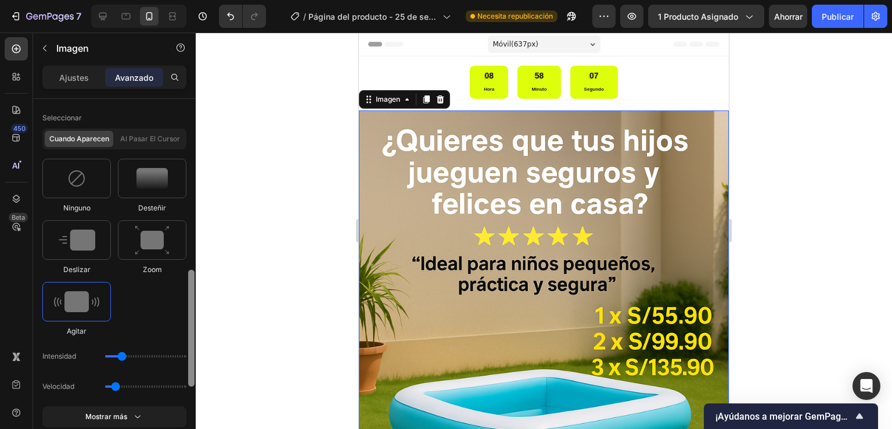
drag, startPoint x: 192, startPoint y: 206, endPoint x: 201, endPoint y: 378, distance: 171.6
click at [201, 0] on div "7 Historial de versiones / Página del producto - [DATE] 20:14:30 Necesita repub…" at bounding box center [446, 0] width 892 height 0
click at [85, 177] on img at bounding box center [76, 178] width 19 height 19
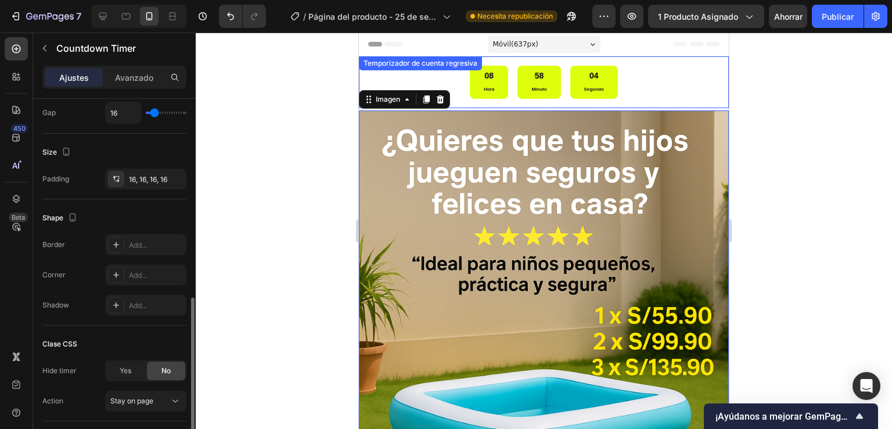
click at [509, 78] on div "08 Hora 58 Minuto 04 Segundo" at bounding box center [544, 82] width 148 height 33
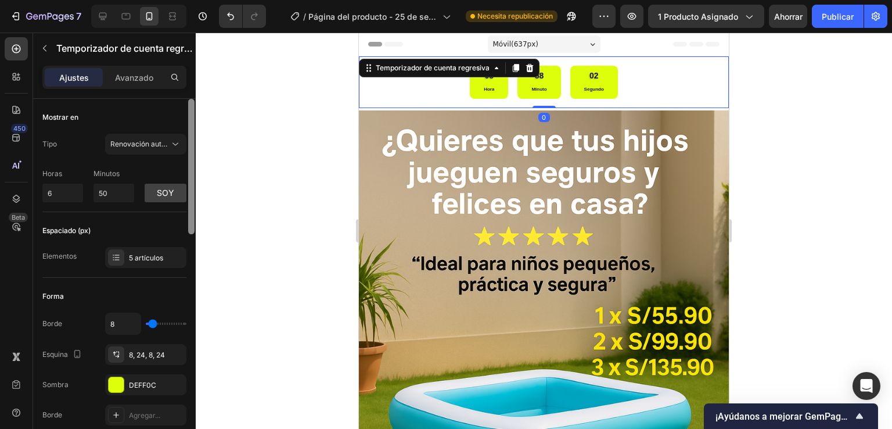
drag, startPoint x: 190, startPoint y: 166, endPoint x: 197, endPoint y: 161, distance: 8.9
click at [197, 0] on div "7 Historial de versiones / Página del producto - [DATE] 20:14:30 Necesita repub…" at bounding box center [446, 0] width 892 height 0
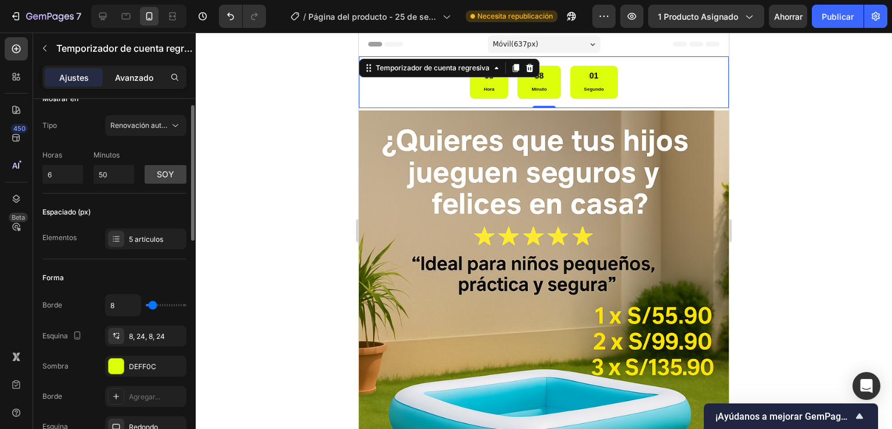
click at [139, 73] on font "Avanzado" at bounding box center [134, 78] width 38 height 10
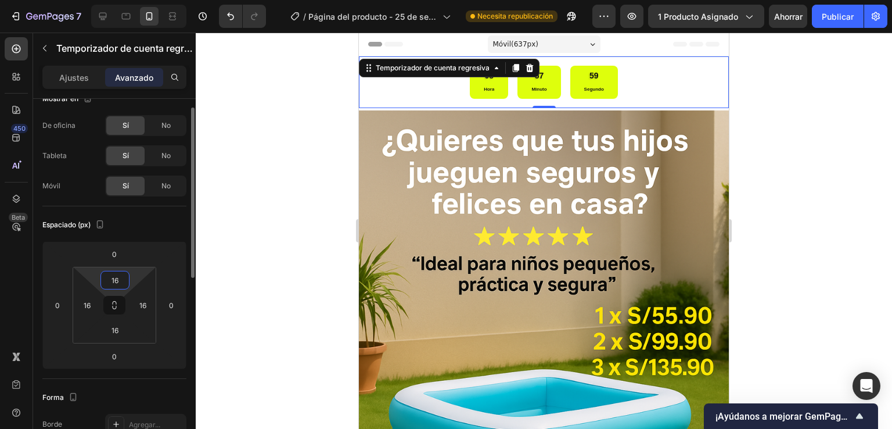
click at [122, 279] on input "16" at bounding box center [114, 279] width 23 height 17
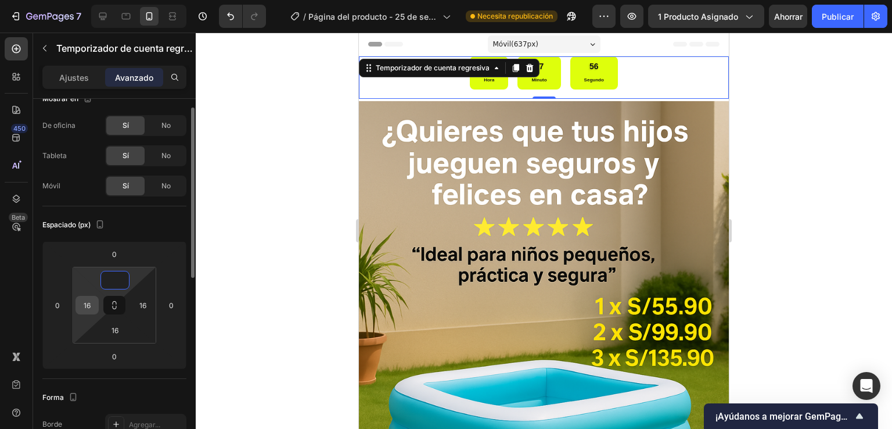
type input "0"
click at [98, 302] on div "16" at bounding box center [87, 305] width 23 height 19
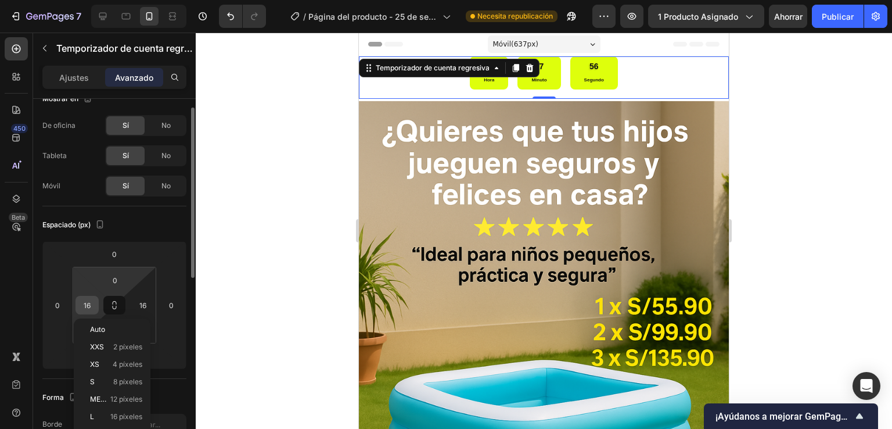
click at [81, 309] on input "16" at bounding box center [86, 304] width 17 height 17
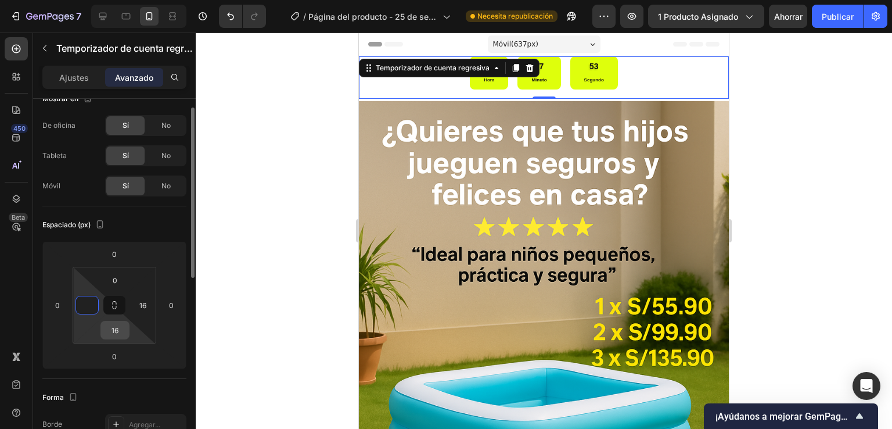
type input "0"
click at [114, 324] on input "16" at bounding box center [114, 329] width 23 height 17
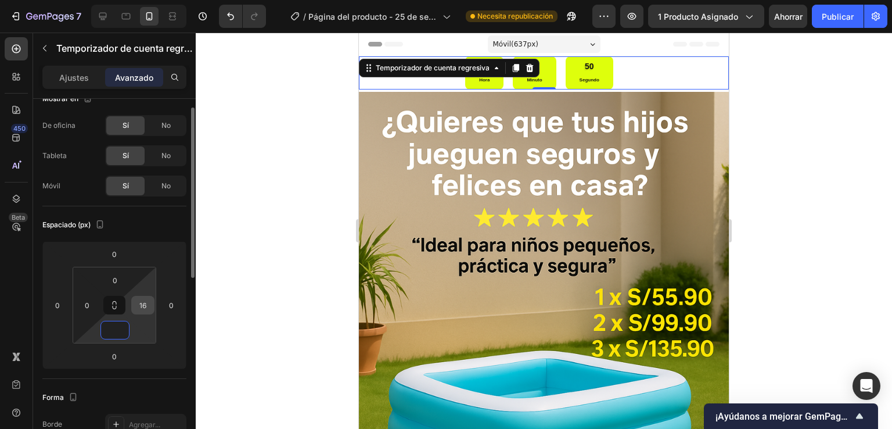
type input "0"
click at [149, 306] on input "16" at bounding box center [142, 304] width 17 height 17
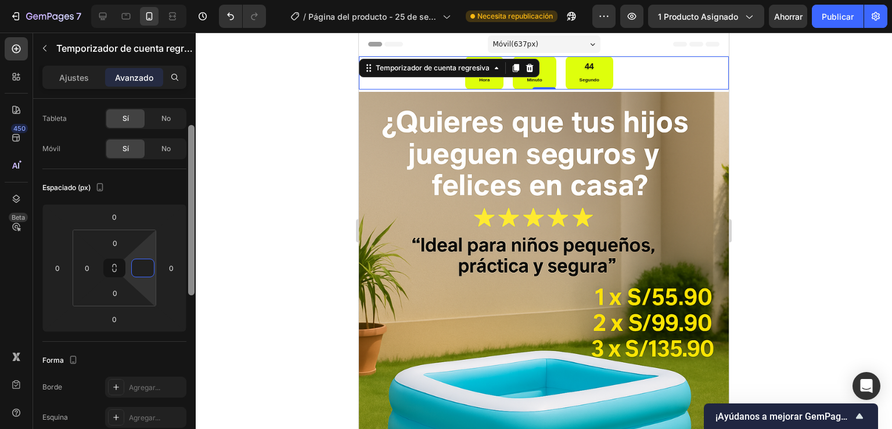
drag, startPoint x: 194, startPoint y: 258, endPoint x: 194, endPoint y: 275, distance: 17.4
click at [194, 275] on div at bounding box center [191, 210] width 6 height 170
type input "0"
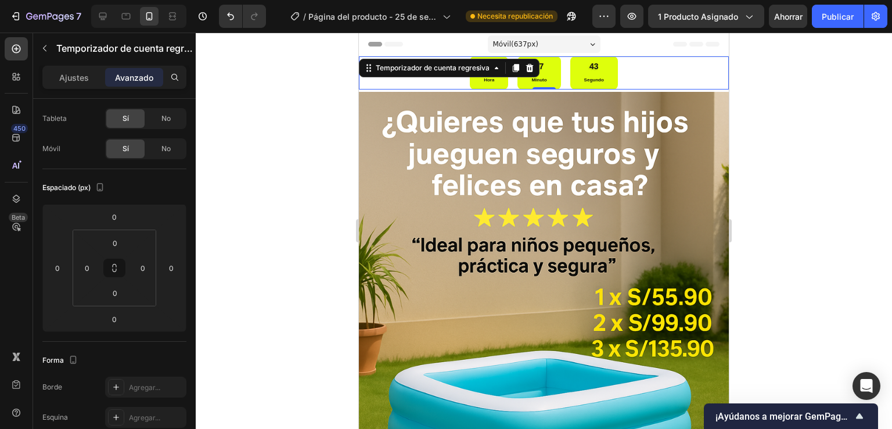
click at [559, 87] on div "08 Hora 57 Minuto 43 Segundo" at bounding box center [544, 72] width 148 height 33
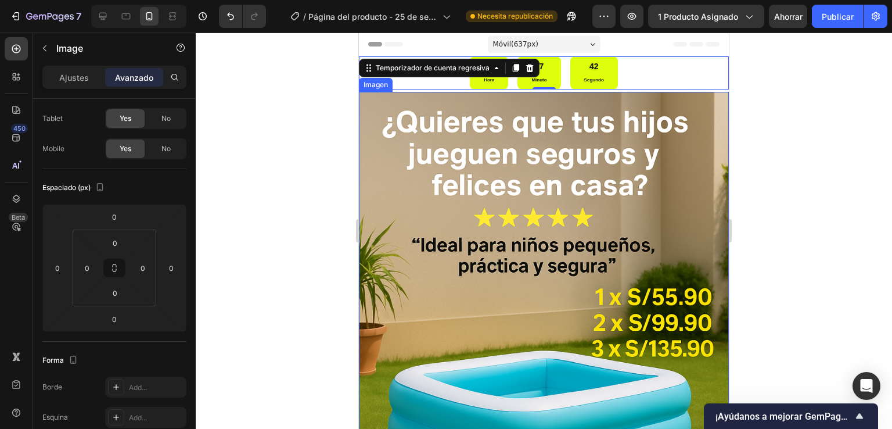
click at [550, 92] on img at bounding box center [544, 369] width 370 height 555
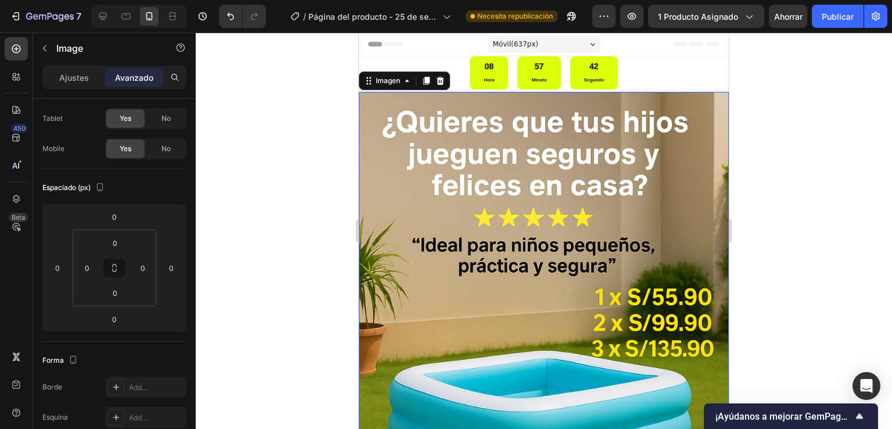
scroll to position [0, 0]
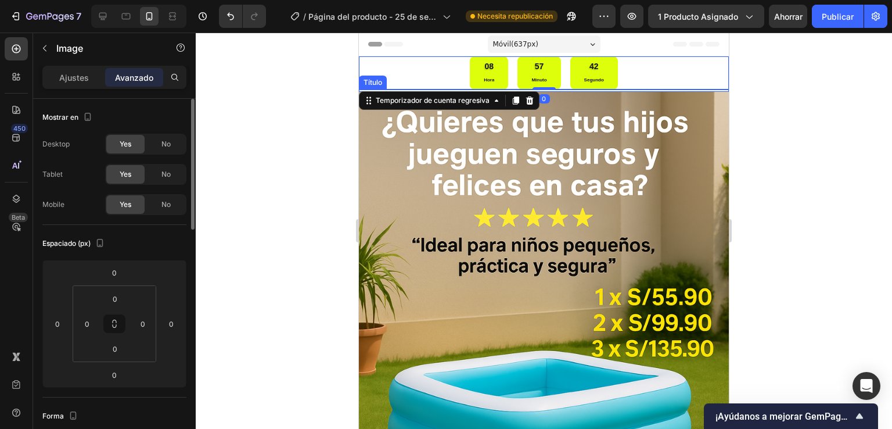
drag, startPoint x: 548, startPoint y: 87, endPoint x: 547, endPoint y: 93, distance: 6.1
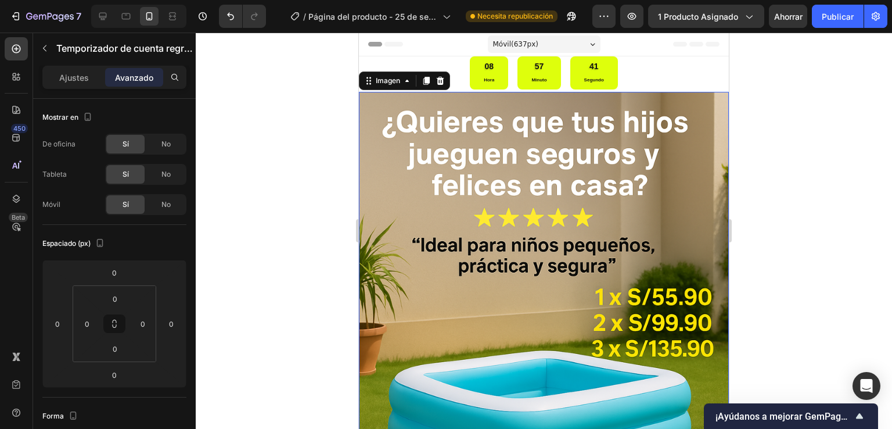
click at [545, 92] on img at bounding box center [544, 369] width 370 height 555
click at [545, 90] on div "Título" at bounding box center [544, 90] width 370 height 2
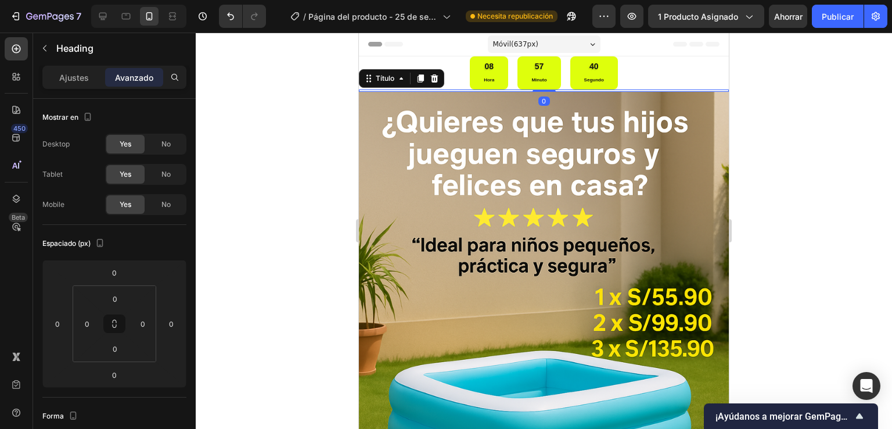
click at [545, 90] on div at bounding box center [544, 90] width 23 height 2
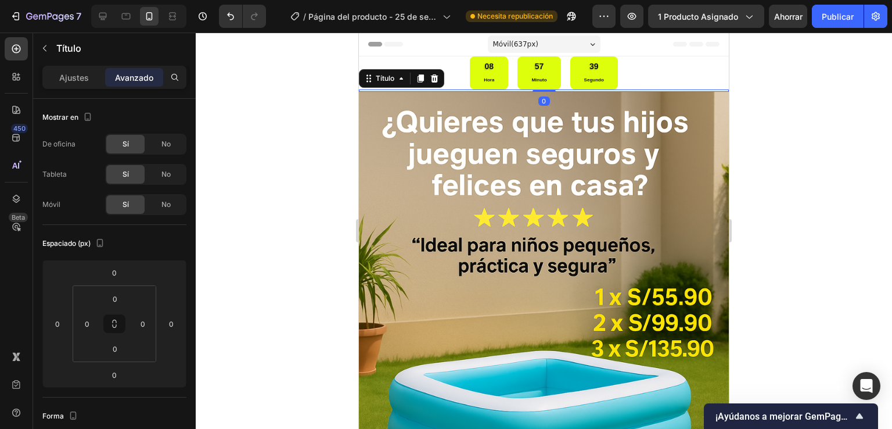
click at [545, 90] on div at bounding box center [544, 90] width 23 height 2
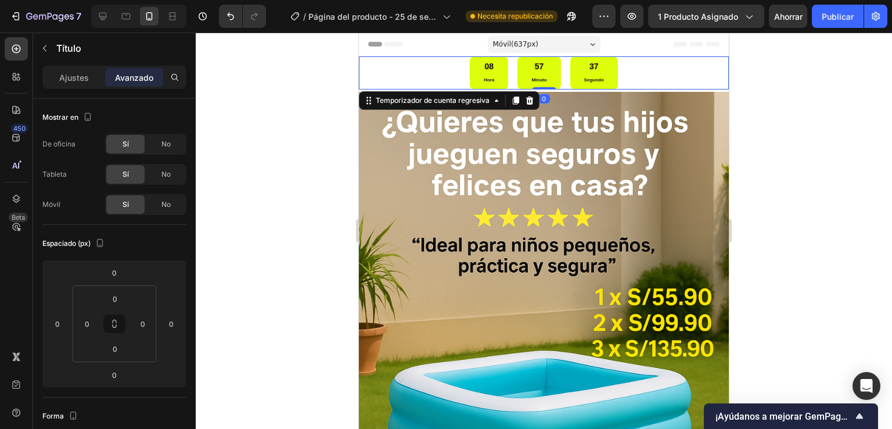
click at [678, 77] on div "08 Hora 57 Minuto 37 Segundo" at bounding box center [544, 72] width 370 height 33
click at [678, 82] on div "08 Hora 57 Minuto 37 Segundo" at bounding box center [544, 72] width 370 height 33
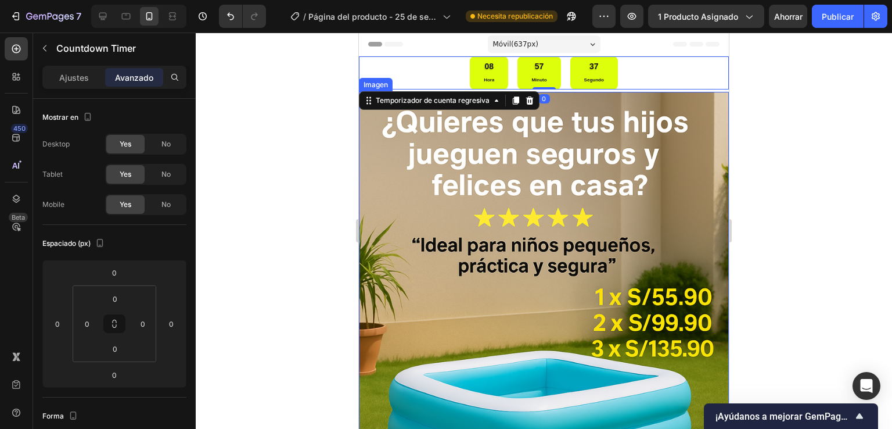
drag, startPoint x: 679, startPoint y: 94, endPoint x: 679, endPoint y: 84, distance: 9.3
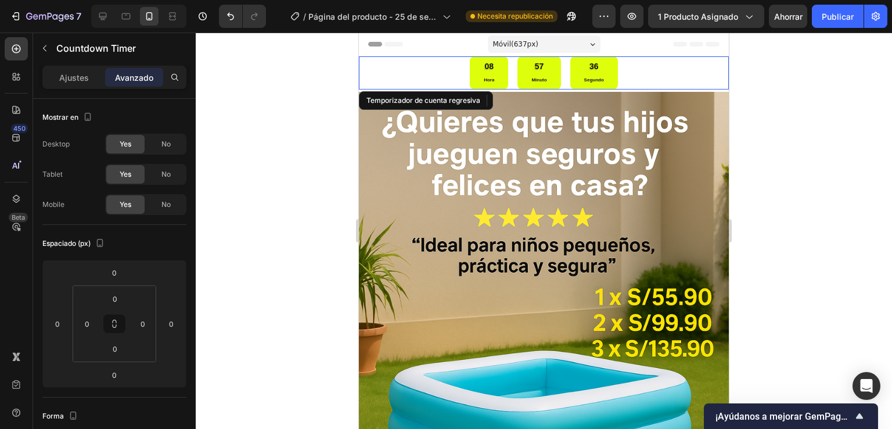
click at [679, 84] on div "08 Hora 57 Minuto 36 Segundo" at bounding box center [544, 72] width 370 height 33
click at [681, 87] on div "08 Hora 57 Minuto 36 Segundo" at bounding box center [544, 72] width 370 height 33
click at [681, 87] on div "08 Hora 57 Minuto 35 Segundo" at bounding box center [544, 72] width 370 height 33
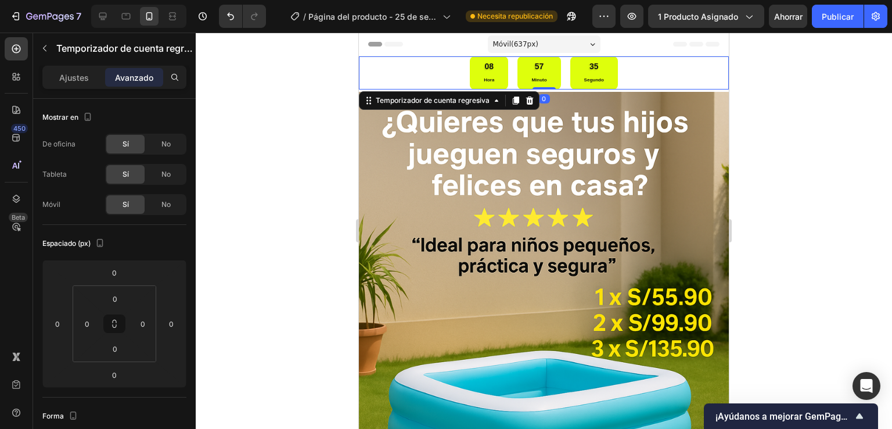
drag, startPoint x: 681, startPoint y: 87, endPoint x: 670, endPoint y: 87, distance: 10.5
click at [678, 87] on div "08 Hora 57 Minuto 35 Segundo" at bounding box center [544, 72] width 370 height 33
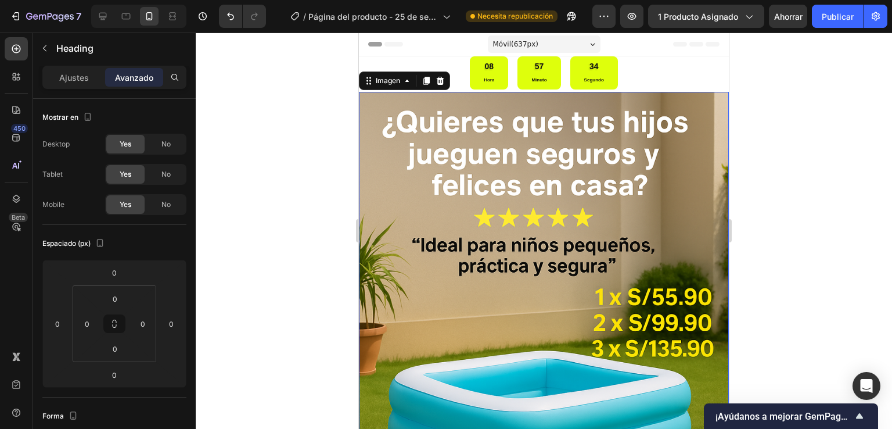
click at [664, 92] on img at bounding box center [544, 369] width 370 height 555
click at [659, 99] on img at bounding box center [544, 369] width 370 height 555
click at [494, 91] on h2 at bounding box center [544, 90] width 370 height 2
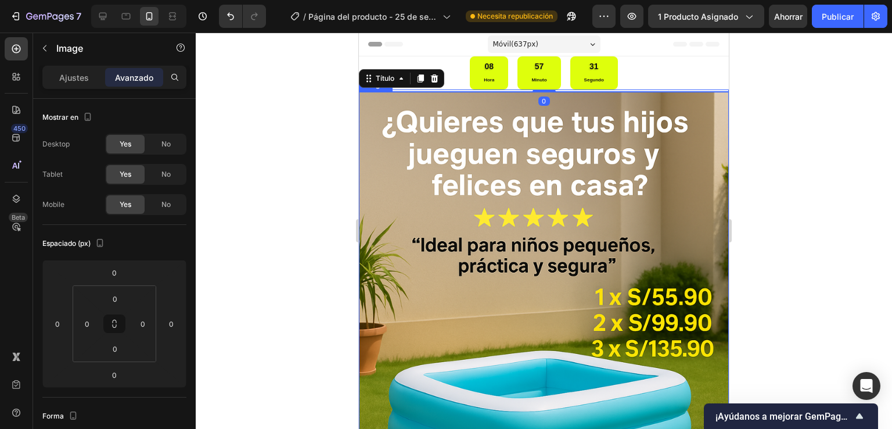
click at [459, 104] on img at bounding box center [544, 369] width 370 height 555
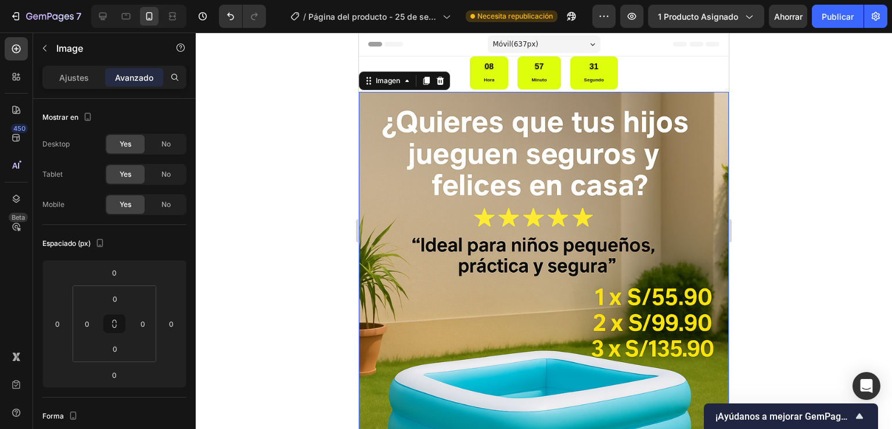
click at [462, 100] on img at bounding box center [544, 369] width 370 height 555
click at [468, 94] on img at bounding box center [544, 369] width 370 height 555
click at [469, 94] on img at bounding box center [544, 369] width 370 height 555
click at [473, 93] on img at bounding box center [544, 369] width 370 height 555
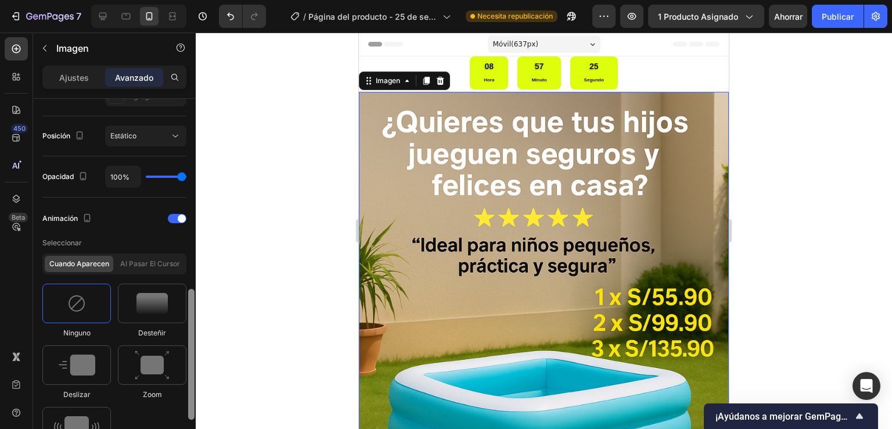
scroll to position [439, 0]
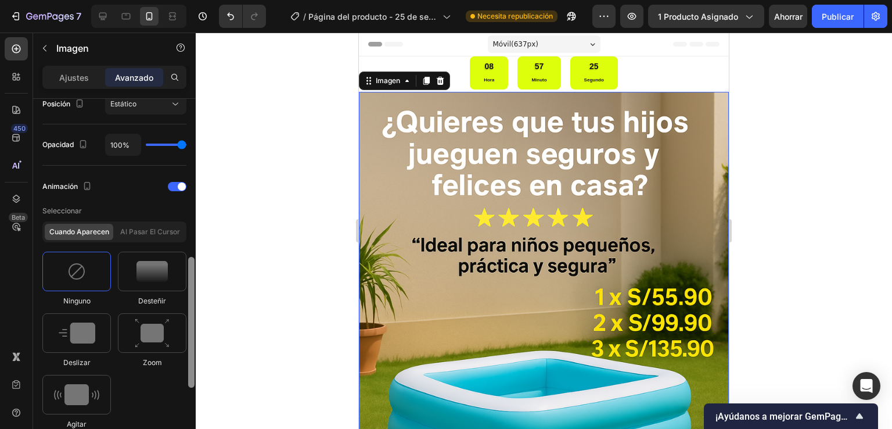
drag, startPoint x: 190, startPoint y: 214, endPoint x: 188, endPoint y: 372, distance: 158.6
click at [188, 372] on div at bounding box center [191, 322] width 6 height 131
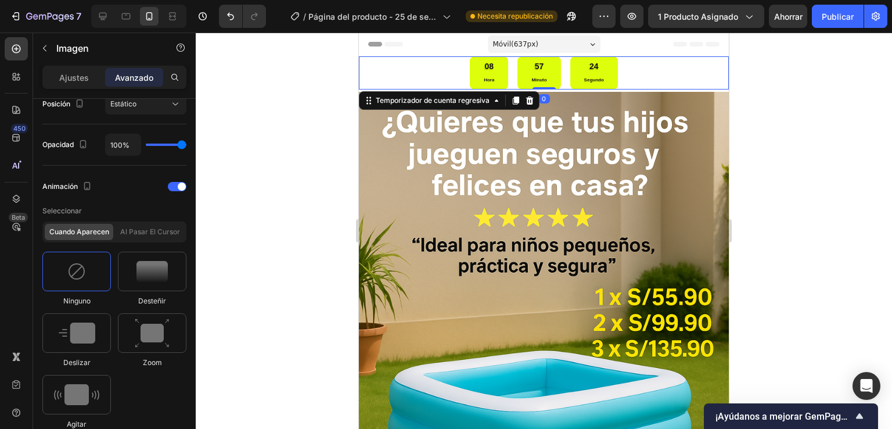
click at [455, 59] on div "08 Hora 57 Minuto 24 Segundo" at bounding box center [544, 72] width 370 height 33
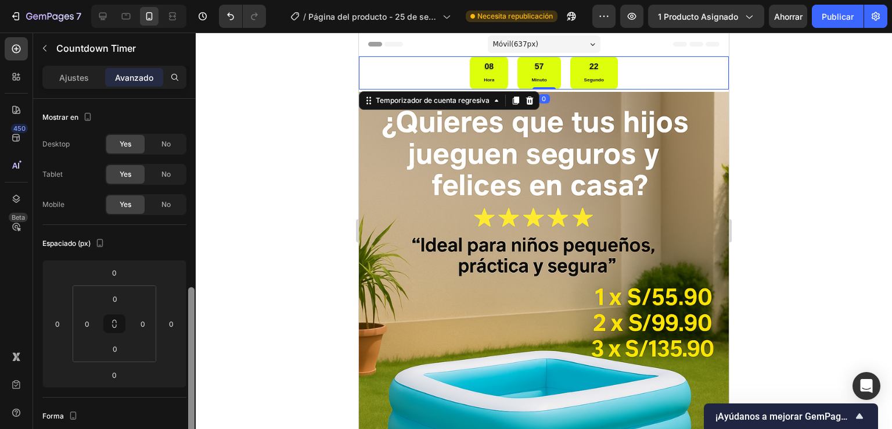
scroll to position [199, 0]
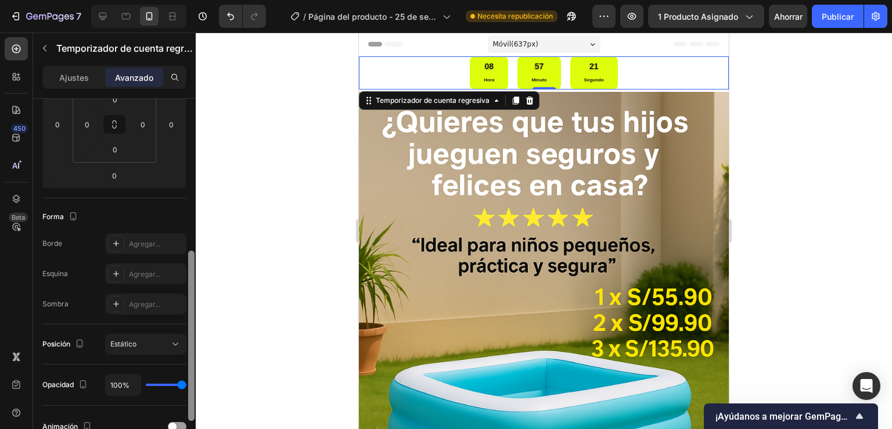
drag, startPoint x: 193, startPoint y: 172, endPoint x: 193, endPoint y: 373, distance: 200.4
click at [193, 373] on div at bounding box center [191, 335] width 6 height 170
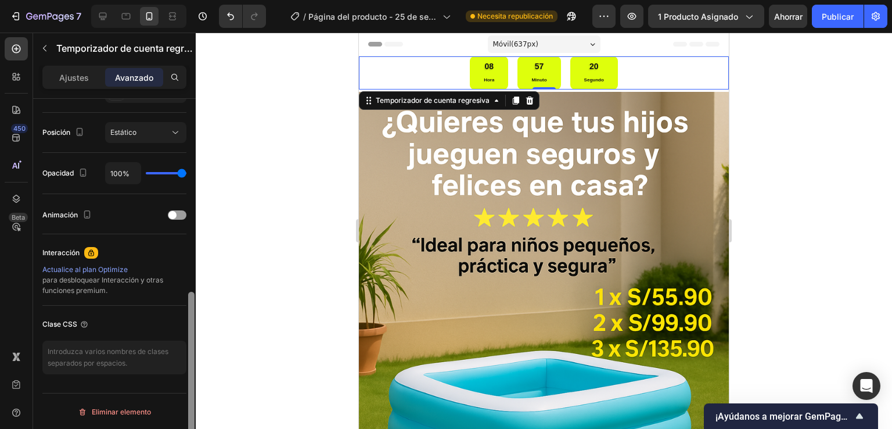
click at [193, 397] on div at bounding box center [191, 377] width 6 height 170
click at [178, 207] on div "Animación" at bounding box center [114, 215] width 144 height 19
click at [178, 215] on div at bounding box center [177, 214] width 19 height 9
click at [182, 210] on div at bounding box center [177, 214] width 19 height 9
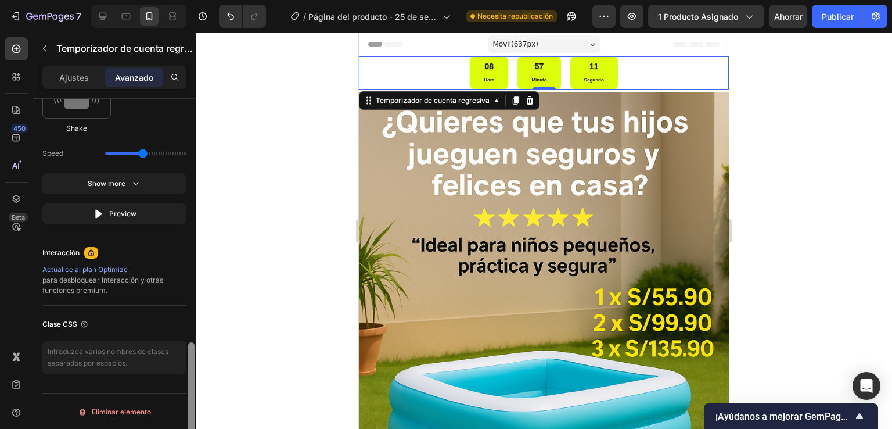
drag, startPoint x: 195, startPoint y: 268, endPoint x: 193, endPoint y: 292, distance: 24.5
click at [193, 292] on div at bounding box center [191, 280] width 9 height 363
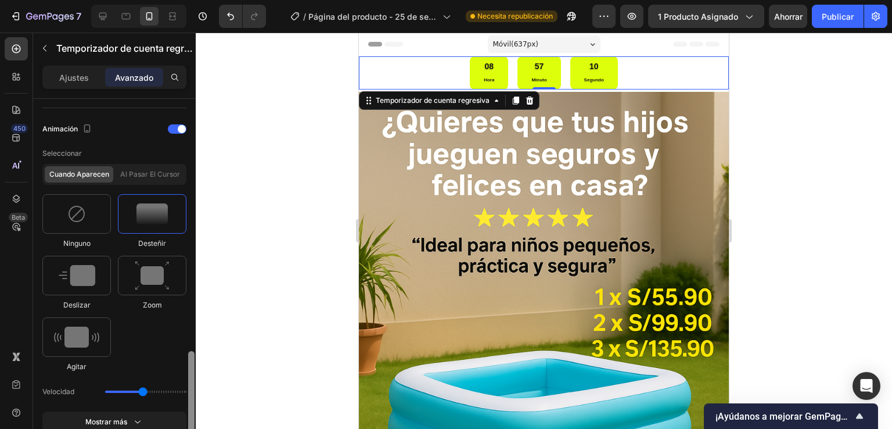
scroll to position [609, 0]
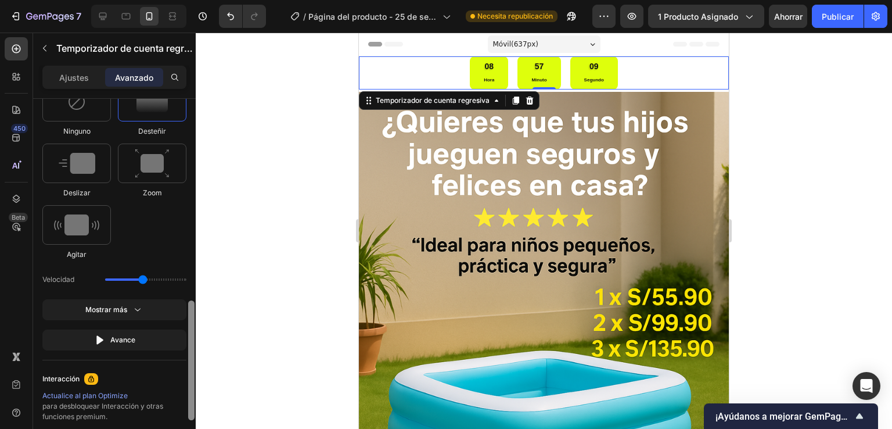
drag, startPoint x: 193, startPoint y: 292, endPoint x: 182, endPoint y: 371, distance: 79.3
click at [182, 371] on div "Mostrar en De oficina Sí No Tableta Sí No Móvil Sí No Espaciado (px) 0 0 0 0 0 …" at bounding box center [114, 280] width 163 height 363
click at [181, 372] on div "Interacción" at bounding box center [114, 378] width 144 height 19
click at [181, 373] on div "Interacción" at bounding box center [114, 378] width 144 height 19
click at [95, 238] on div at bounding box center [76, 224] width 69 height 39
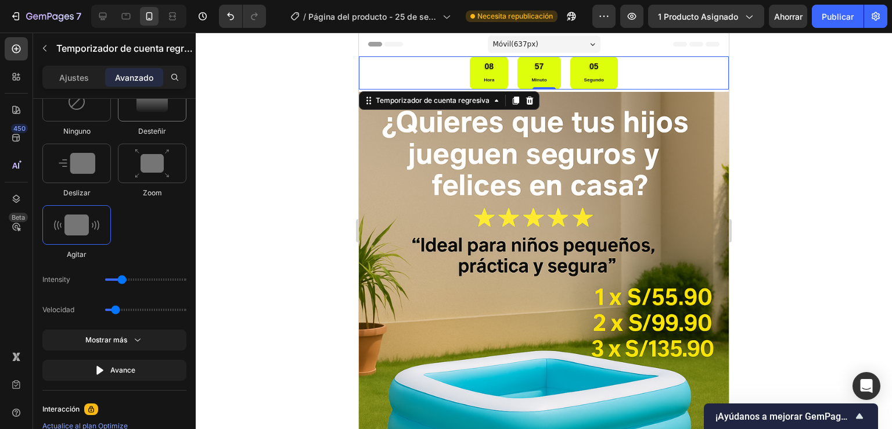
click at [149, 116] on div at bounding box center [152, 101] width 69 height 39
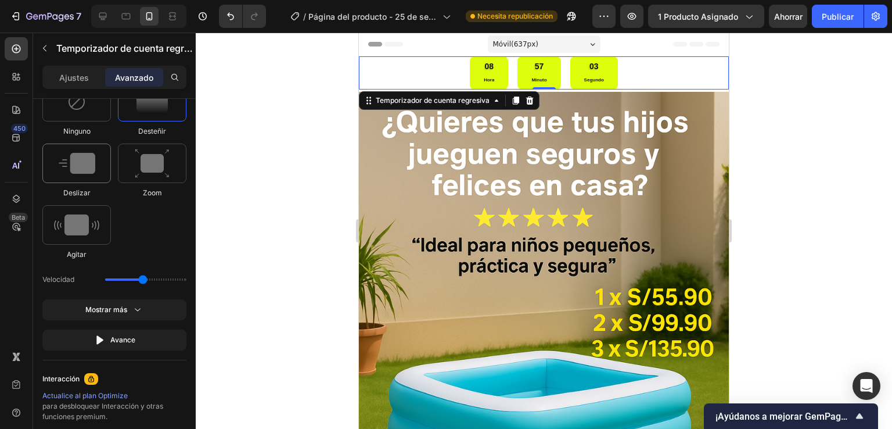
click at [100, 159] on div at bounding box center [76, 162] width 69 height 39
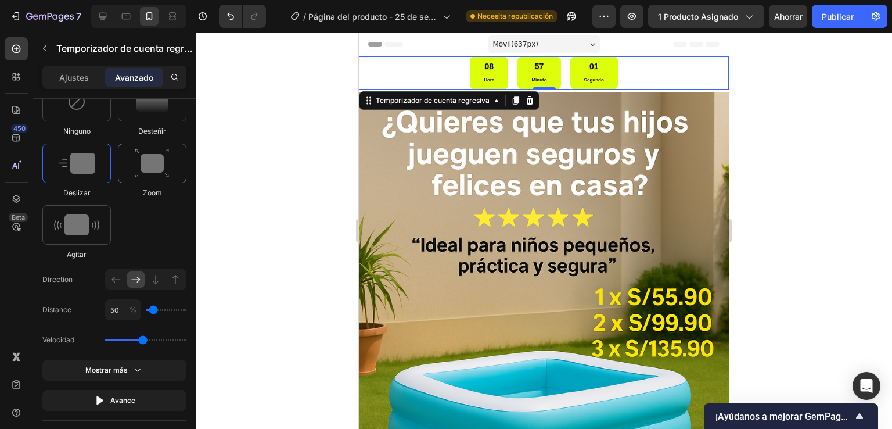
click at [157, 172] on img at bounding box center [152, 164] width 35 height 30
click at [98, 231] on img at bounding box center [76, 224] width 45 height 21
type input "0.7"
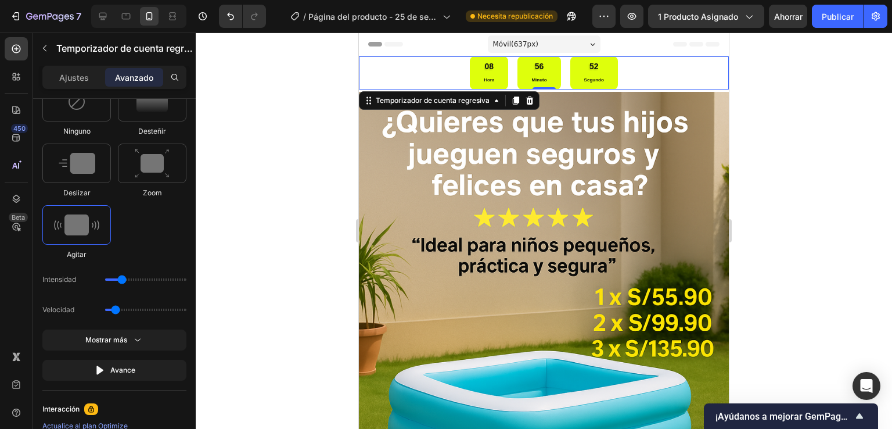
click at [441, 62] on div "08 Hora 56 Minuto 52 Segundo" at bounding box center [544, 72] width 370 height 33
click at [443, 74] on div "08 Hora 56 Minuto 50 Segundo" at bounding box center [544, 72] width 370 height 33
click at [81, 81] on font "Ajustes" at bounding box center [74, 78] width 30 height 10
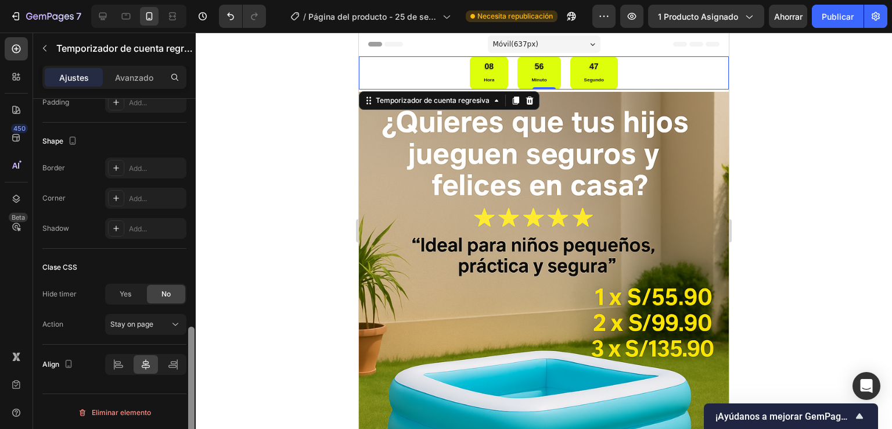
scroll to position [246, 0]
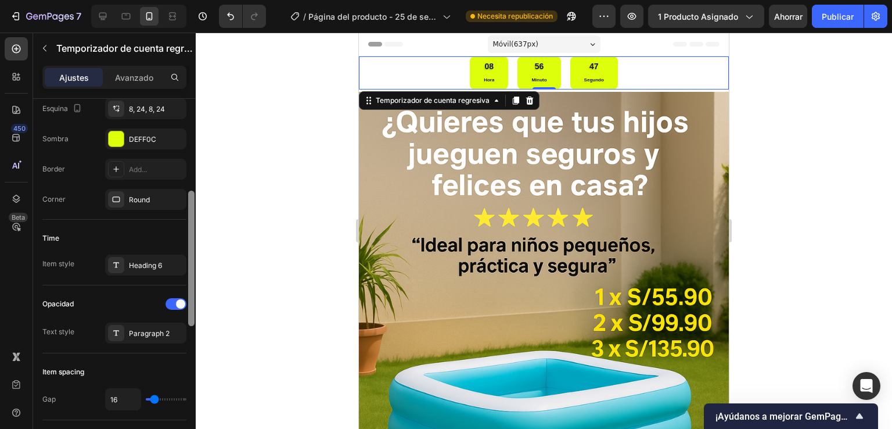
click at [193, 109] on div at bounding box center [191, 280] width 9 height 363
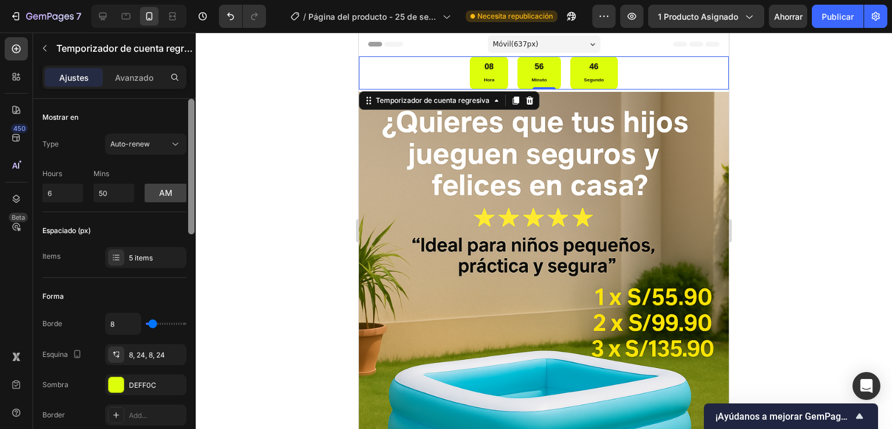
click at [193, 109] on div at bounding box center [191, 280] width 9 height 363
click at [193, 109] on div at bounding box center [191, 166] width 6 height 135
click at [160, 185] on button "soy" at bounding box center [166, 193] width 42 height 19
click at [168, 152] on button "Renovación automática" at bounding box center [145, 144] width 81 height 21
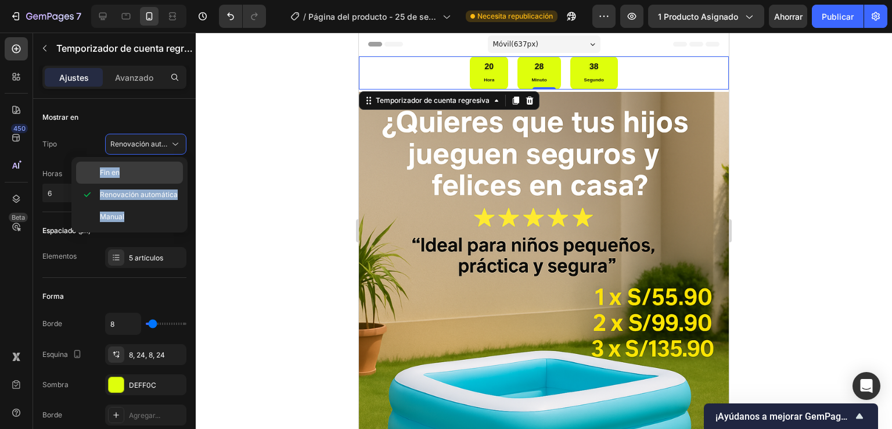
click at [159, 167] on p "Fin en" at bounding box center [139, 172] width 78 height 10
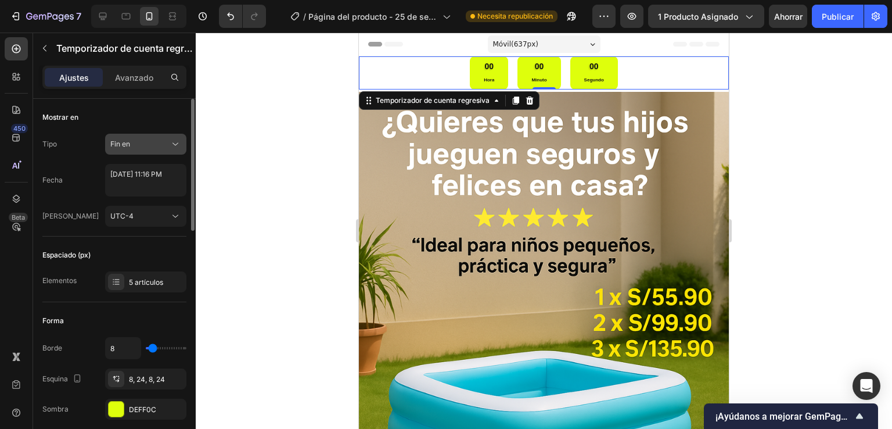
click at [168, 148] on div "Fin en" at bounding box center [139, 144] width 59 height 10
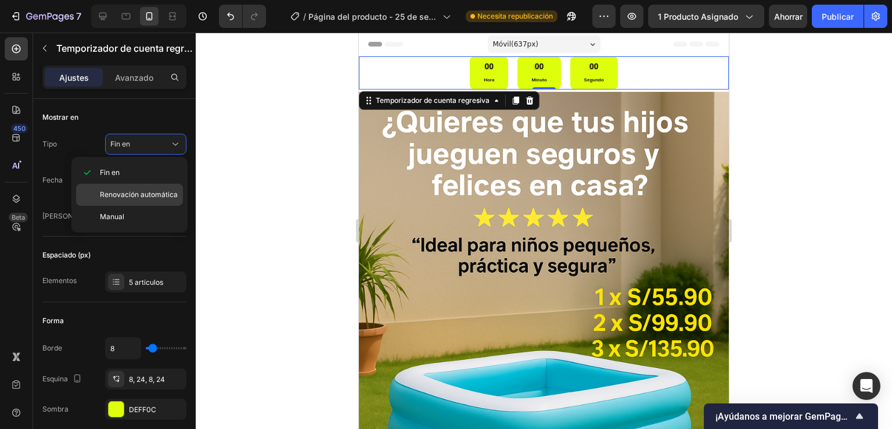
click at [146, 194] on font "Renovación automática" at bounding box center [139, 194] width 78 height 9
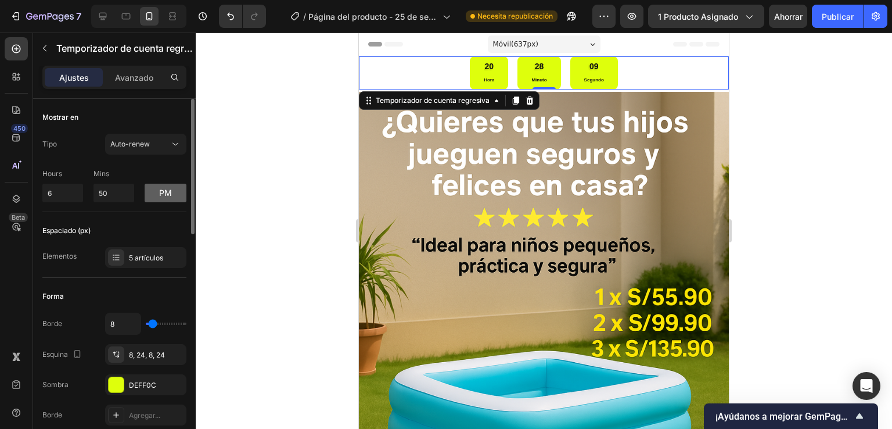
click at [151, 190] on button "pm" at bounding box center [166, 193] width 42 height 19
click at [62, 191] on input "6" at bounding box center [62, 193] width 41 height 19
type input "4"
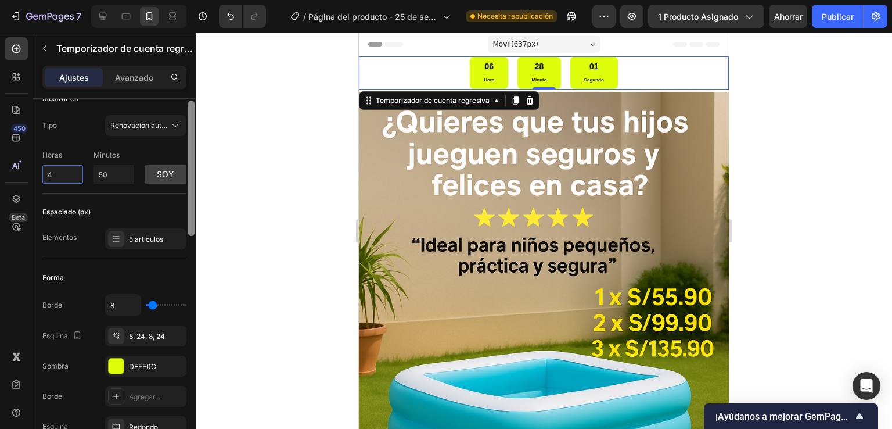
drag, startPoint x: 193, startPoint y: 179, endPoint x: 193, endPoint y: 186, distance: 7.0
click at [193, 186] on div at bounding box center [191, 167] width 6 height 135
click at [228, 172] on div at bounding box center [544, 231] width 696 height 396
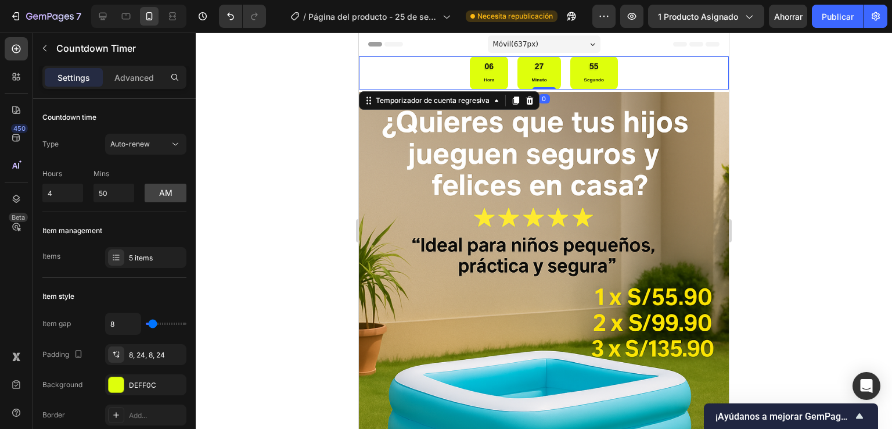
click at [407, 82] on div "06 Hora 27 Minuto 55 Segundo" at bounding box center [544, 72] width 370 height 33
drag, startPoint x: 193, startPoint y: 177, endPoint x: 179, endPoint y: 262, distance: 85.9
click at [179, 262] on div "Countdown time Type Auto-renew Hours 4 Mins 50 am Item management Items 5 items…" at bounding box center [114, 280] width 163 height 363
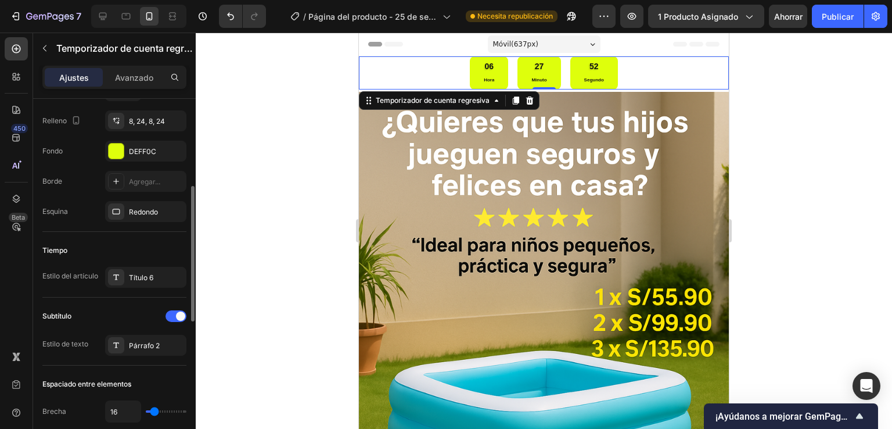
click at [178, 262] on div "Tiempo Estilo del artículo Título 6" at bounding box center [114, 265] width 144 height 66
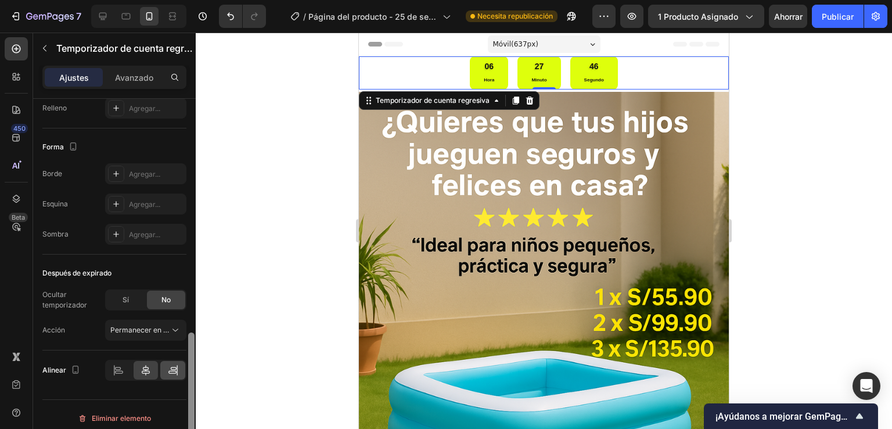
scroll to position [609, 0]
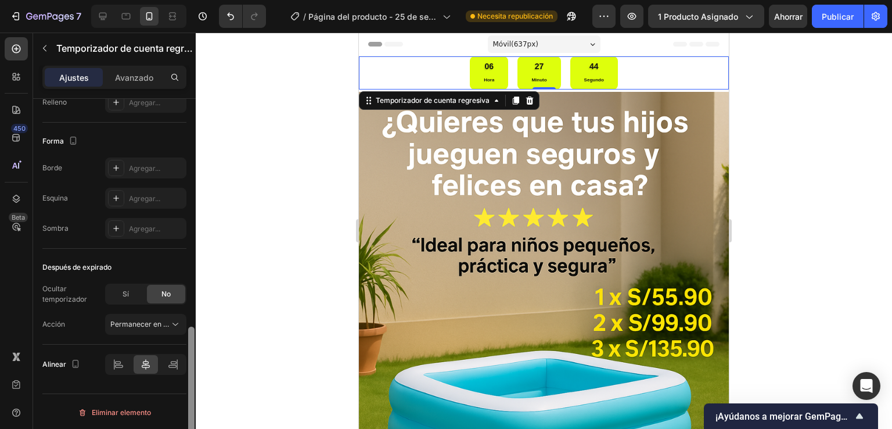
drag, startPoint x: 193, startPoint y: 213, endPoint x: 170, endPoint y: 379, distance: 167.2
click at [170, 379] on div "Tiempo de cuenta regresiva Tipo Renovación automática Horas 4 Minutos 50 soy Ge…" at bounding box center [114, 280] width 163 height 363
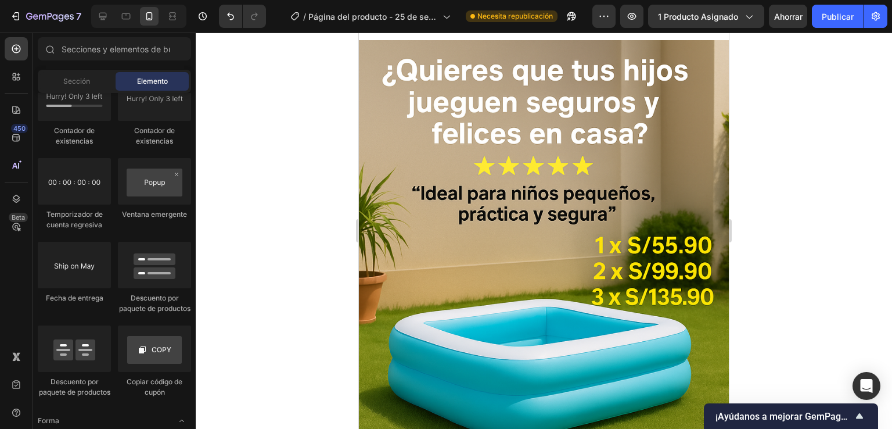
scroll to position [0, 0]
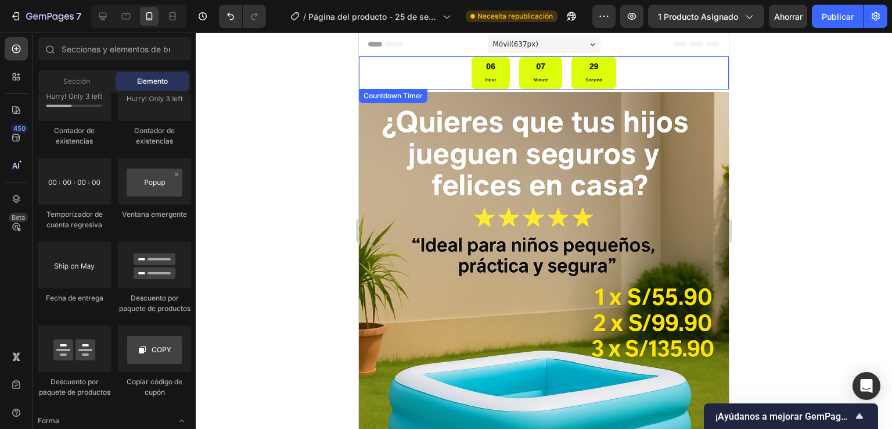
click at [600, 84] on div "29 Second" at bounding box center [593, 72] width 45 height 33
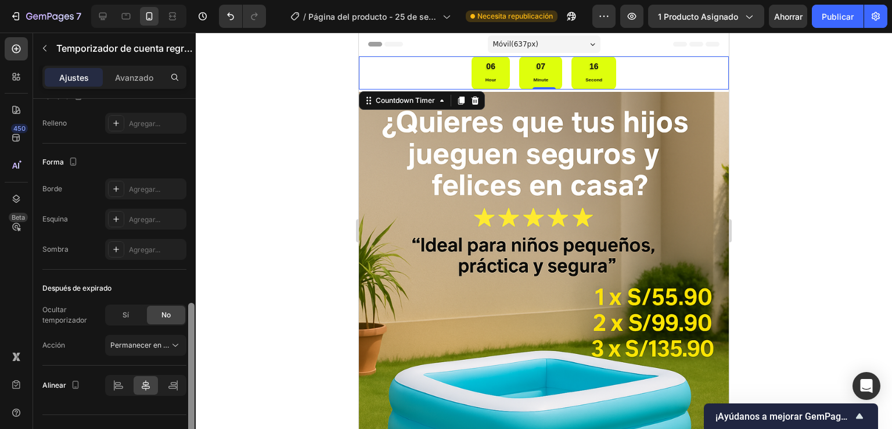
scroll to position [563, 0]
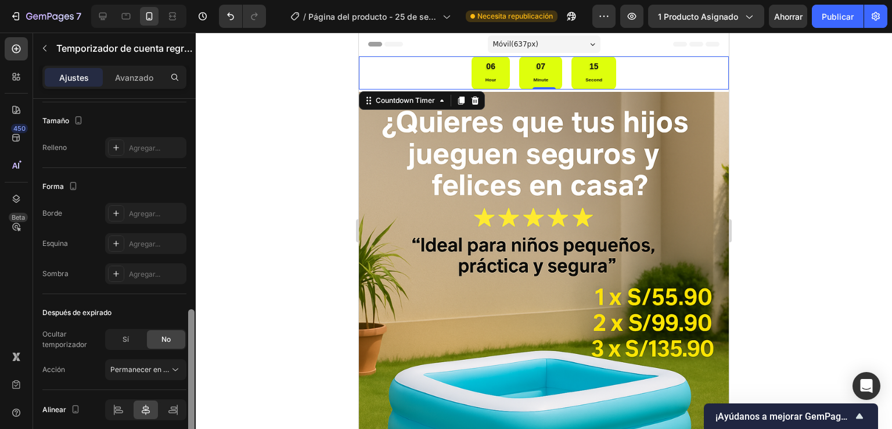
drag, startPoint x: 189, startPoint y: 183, endPoint x: 200, endPoint y: 387, distance: 204.7
click at [200, 0] on div "7 Historial de versiones / Página del producto - [DATE] 20:14:30 Necesita repub…" at bounding box center [446, 0] width 892 height 0
click at [145, 80] on font "Avanzado" at bounding box center [134, 78] width 38 height 10
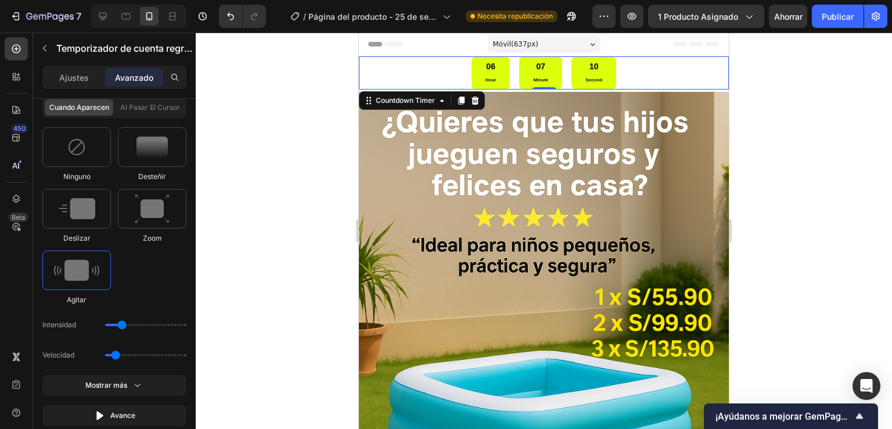
click at [243, 99] on div at bounding box center [544, 231] width 696 height 396
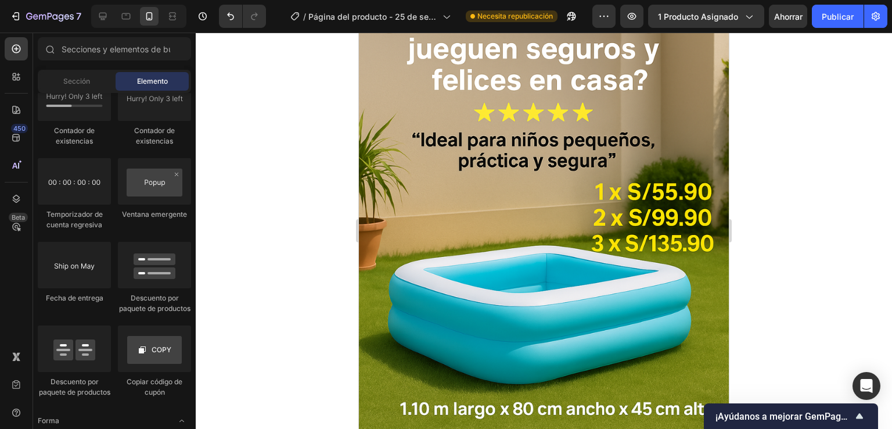
scroll to position [0, 0]
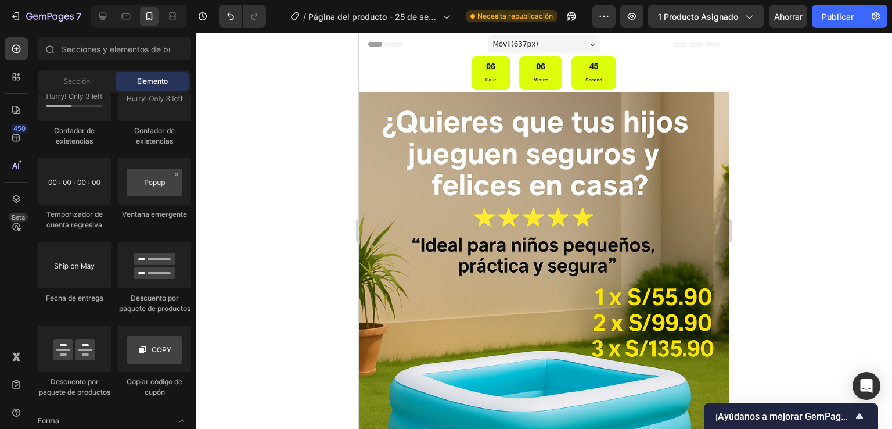
click at [768, 51] on div at bounding box center [544, 231] width 696 height 396
click at [849, 16] on font "Publicar" at bounding box center [838, 17] width 32 height 10
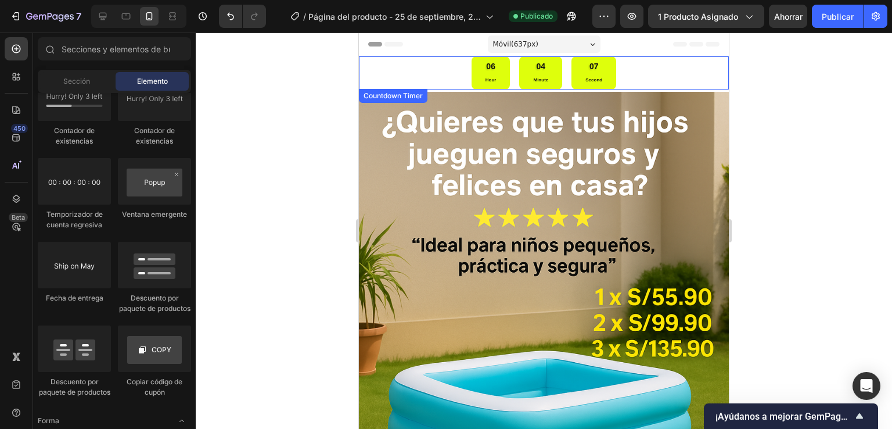
click at [482, 74] on div "06 Hour" at bounding box center [491, 72] width 39 height 33
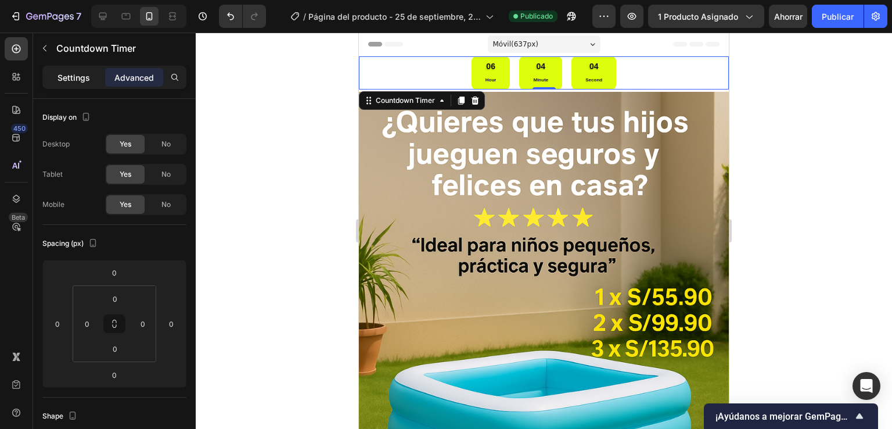
click at [78, 84] on div "Settings" at bounding box center [74, 77] width 58 height 19
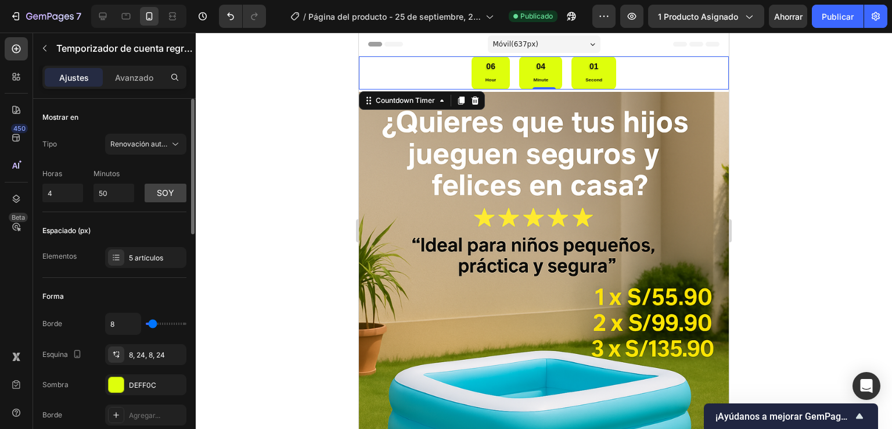
click at [60, 171] on font "Horas" at bounding box center [52, 173] width 20 height 9
click at [144, 256] on font "5 artículos" at bounding box center [146, 257] width 34 height 9
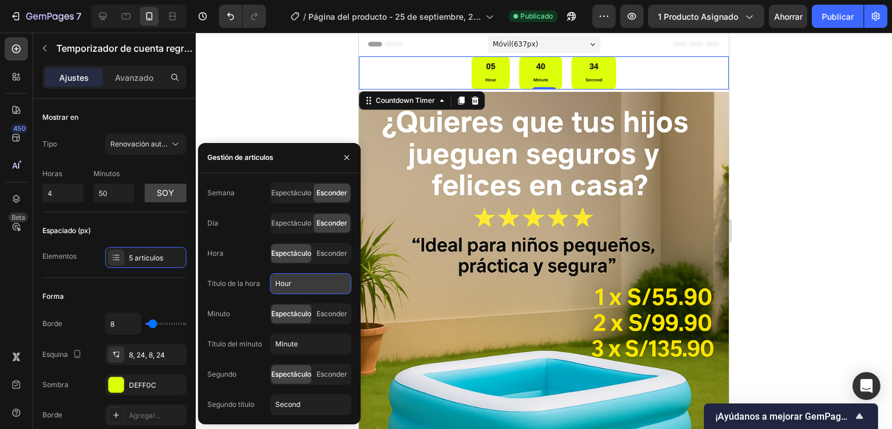
click at [304, 290] on input "Hour" at bounding box center [310, 283] width 81 height 21
click at [293, 279] on input "Hour" at bounding box center [310, 283] width 81 height 21
click at [288, 282] on input "Hour" at bounding box center [310, 283] width 81 height 21
click at [282, 282] on input "Hour" at bounding box center [310, 283] width 81 height 21
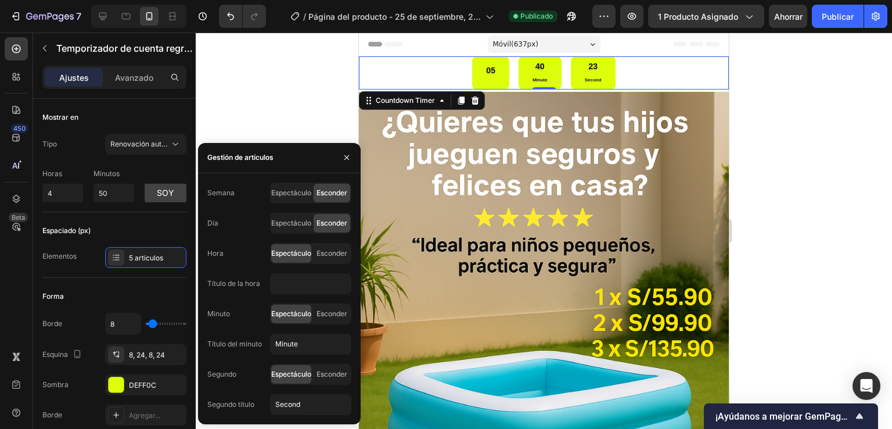
click at [785, 91] on div at bounding box center [544, 231] width 696 height 396
click at [323, 88] on div at bounding box center [544, 231] width 696 height 396
click at [297, 287] on div at bounding box center [544, 231] width 696 height 396
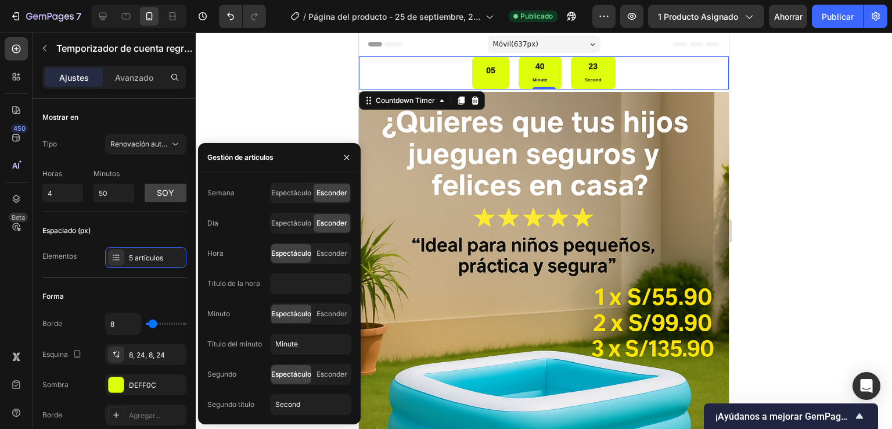
click at [293, 286] on div at bounding box center [544, 231] width 696 height 396
click at [288, 283] on div at bounding box center [544, 231] width 696 height 396
click at [286, 281] on div at bounding box center [544, 231] width 696 height 396
click at [279, 284] on div at bounding box center [544, 231] width 696 height 396
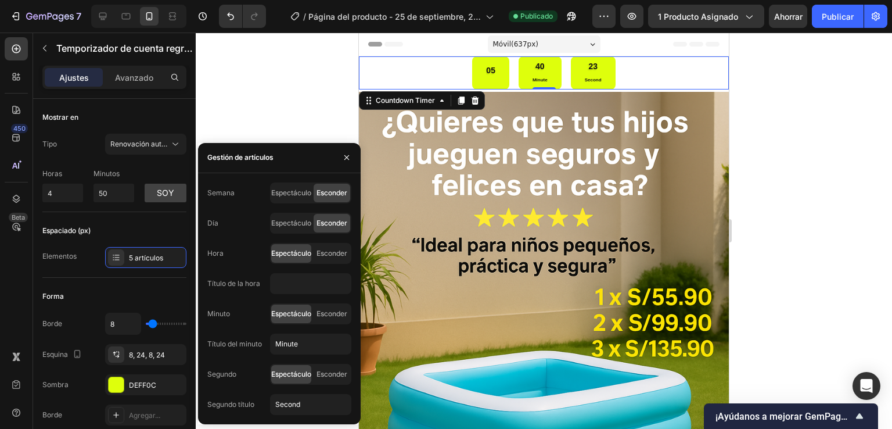
click at [279, 284] on div at bounding box center [544, 231] width 696 height 396
click at [827, 181] on div at bounding box center [544, 231] width 696 height 396
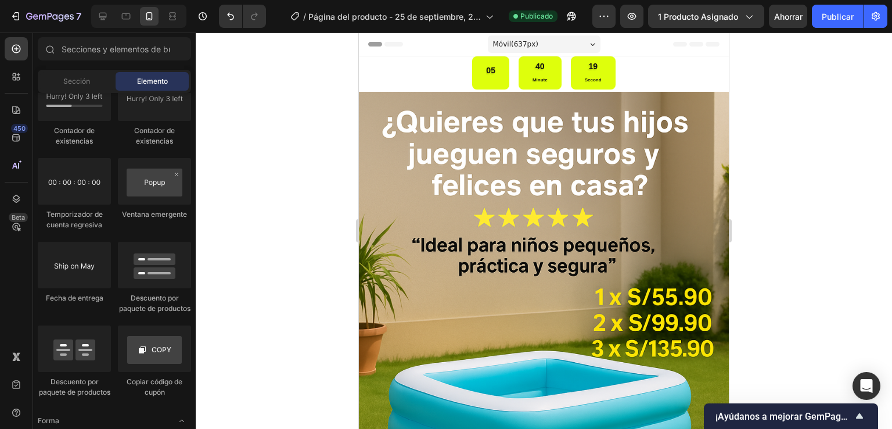
drag, startPoint x: 293, startPoint y: 279, endPoint x: 823, endPoint y: 227, distance: 532.9
click at [293, 279] on div at bounding box center [544, 231] width 696 height 396
click at [289, 282] on div at bounding box center [544, 231] width 696 height 396
click at [283, 286] on div at bounding box center [544, 231] width 696 height 396
click at [289, 282] on div at bounding box center [544, 231] width 696 height 396
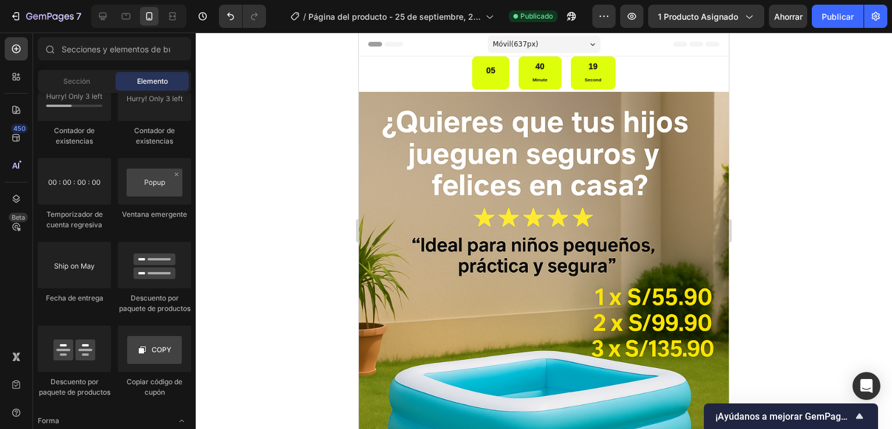
click at [290, 279] on div at bounding box center [544, 231] width 696 height 396
click at [862, 228] on div at bounding box center [544, 231] width 696 height 396
click at [342, 126] on div at bounding box center [544, 231] width 696 height 396
click at [827, 184] on div at bounding box center [544, 231] width 696 height 396
click at [825, 224] on div at bounding box center [544, 231] width 696 height 396
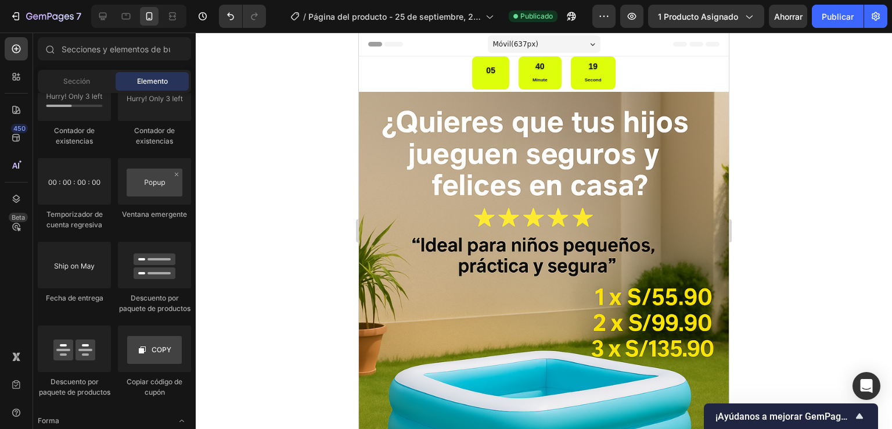
click at [823, 225] on div at bounding box center [544, 231] width 696 height 396
click at [823, 227] on div at bounding box center [544, 231] width 696 height 396
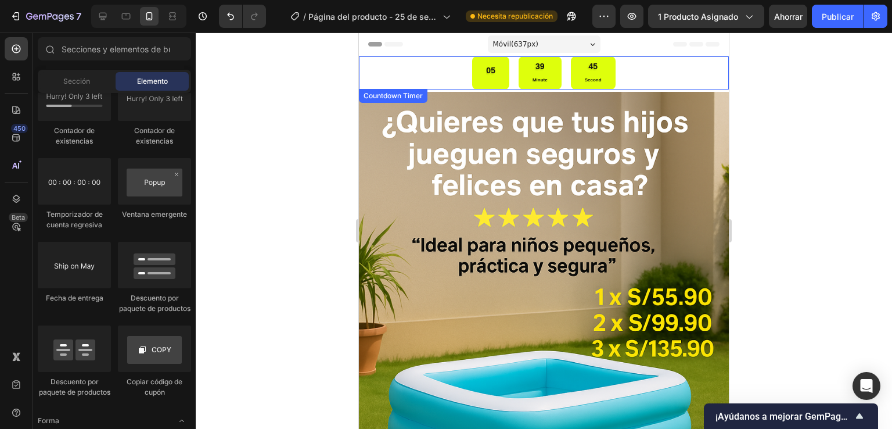
click at [491, 80] on div "05" at bounding box center [490, 72] width 37 height 33
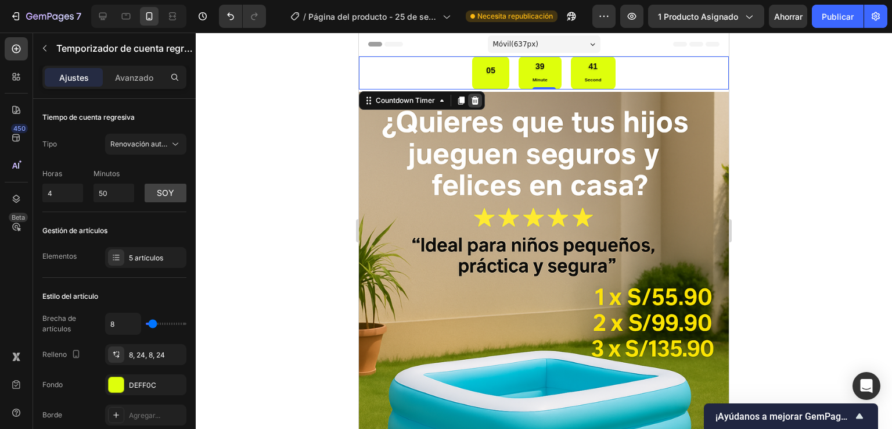
click at [480, 102] on div at bounding box center [475, 101] width 14 height 14
click at [480, 102] on img at bounding box center [544, 369] width 370 height 555
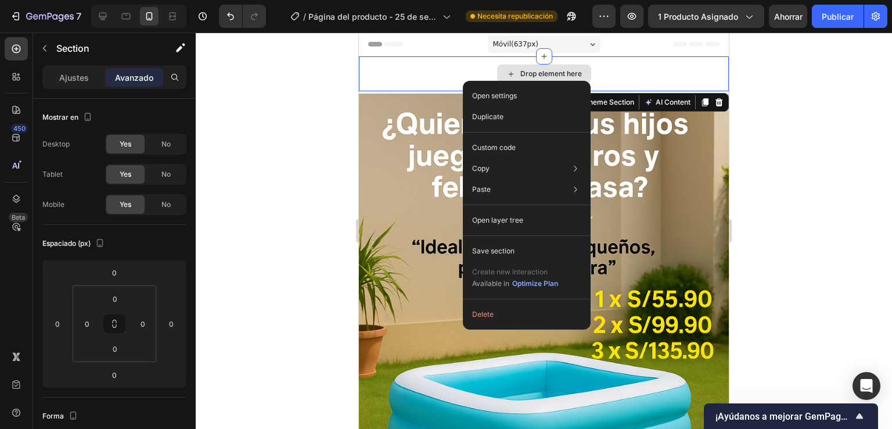
click at [473, 78] on div "Drop element here" at bounding box center [544, 73] width 370 height 35
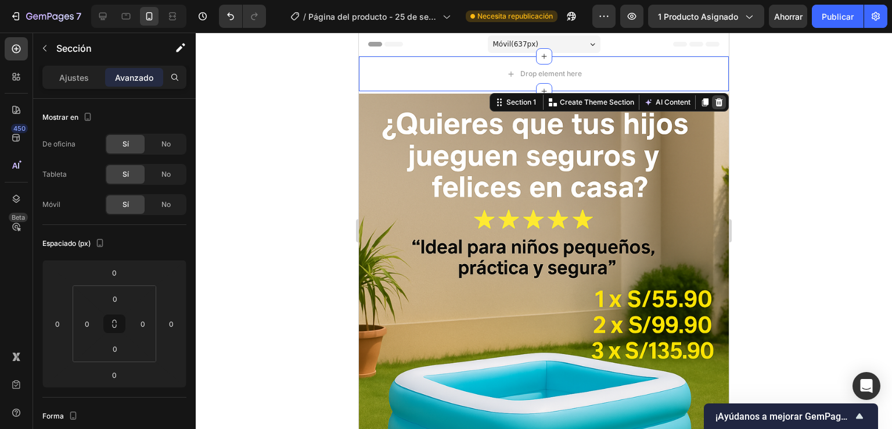
click at [716, 100] on icon at bounding box center [720, 102] width 8 height 8
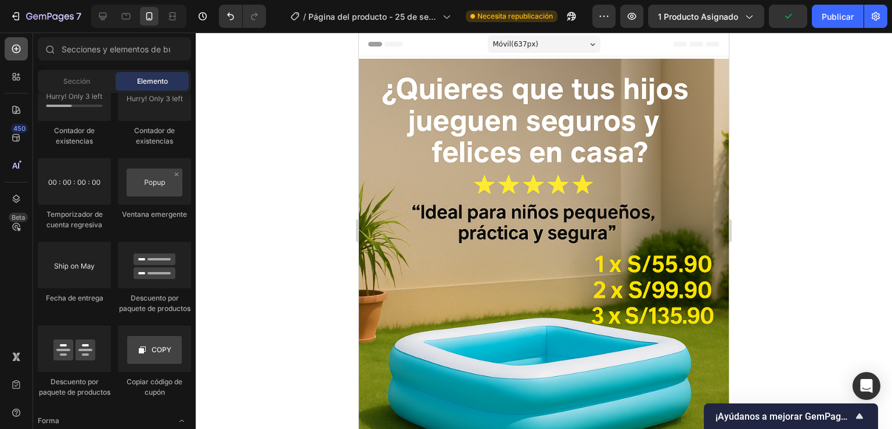
click at [13, 47] on icon at bounding box center [16, 49] width 12 height 12
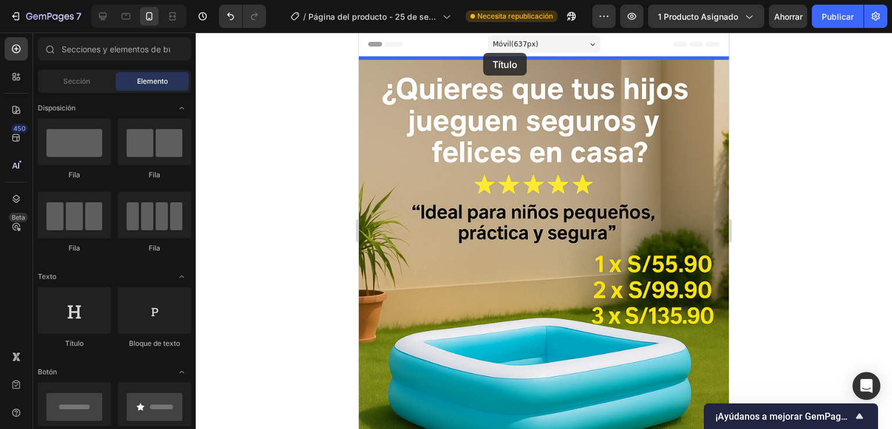
drag, startPoint x: 856, startPoint y: 44, endPoint x: 483, endPoint y: 53, distance: 373.0
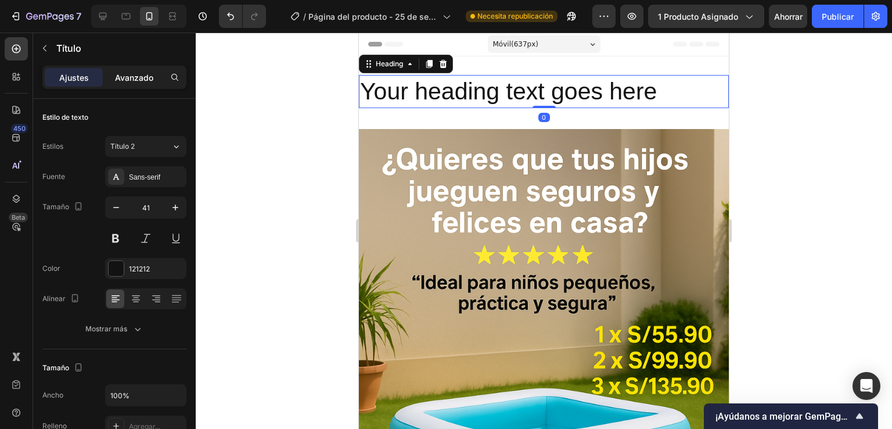
click at [135, 77] on font "Avanzado" at bounding box center [134, 78] width 38 height 10
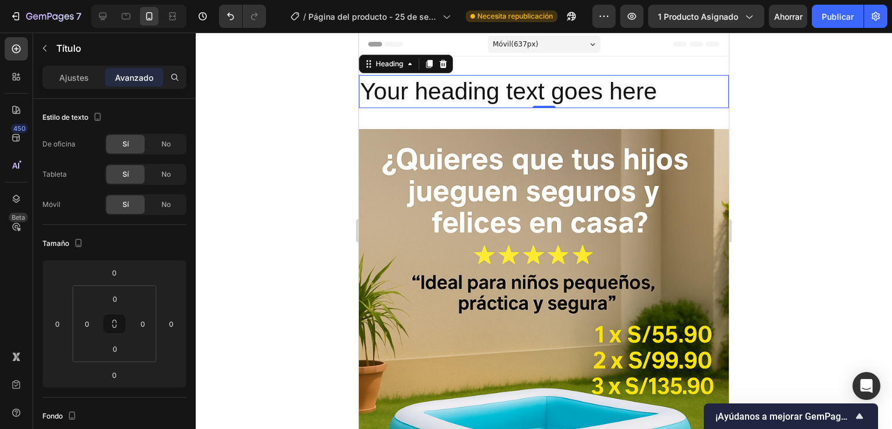
click at [473, 79] on h2 "Your heading text goes here" at bounding box center [544, 91] width 370 height 33
click at [508, 61] on div "Your heading text goes here Heading 0 Section 1" at bounding box center [544, 91] width 370 height 70
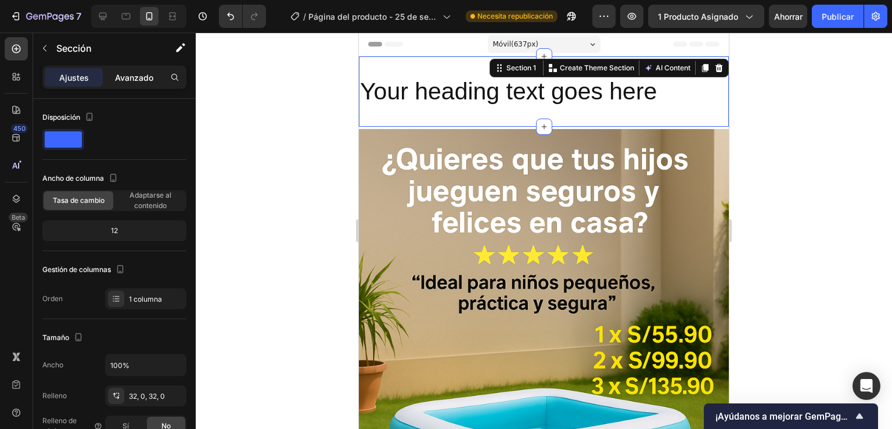
click at [135, 75] on font "Avanzado" at bounding box center [134, 78] width 38 height 10
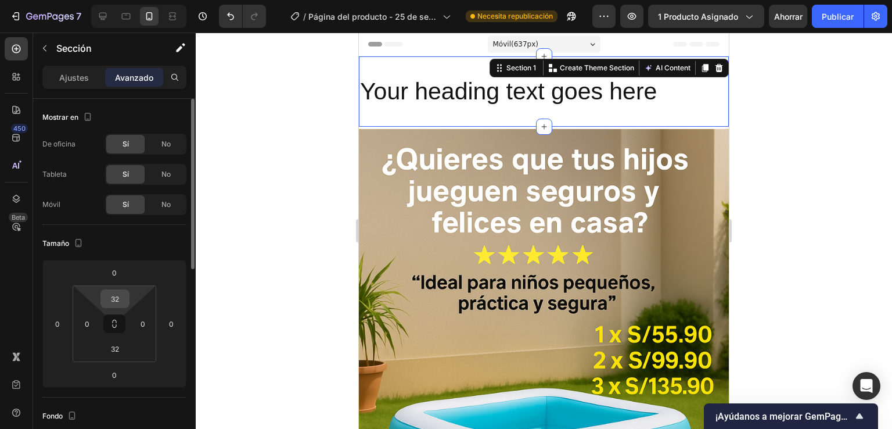
click at [120, 290] on input "32" at bounding box center [114, 298] width 23 height 17
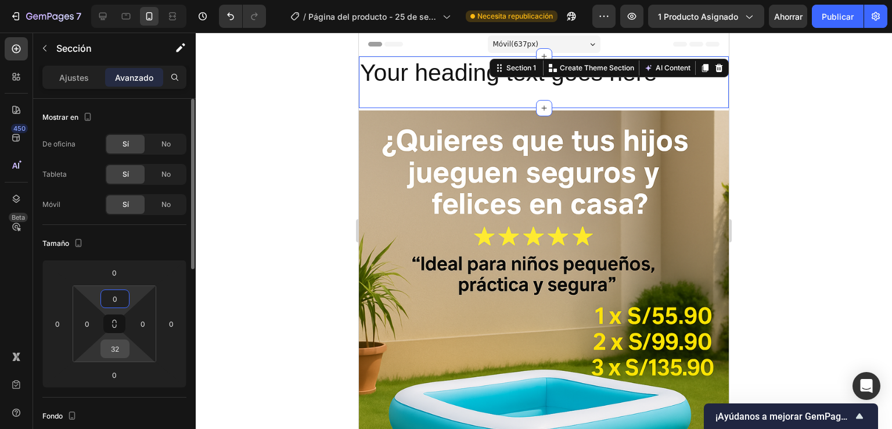
type input "0"
click at [114, 353] on input "32" at bounding box center [114, 348] width 23 height 17
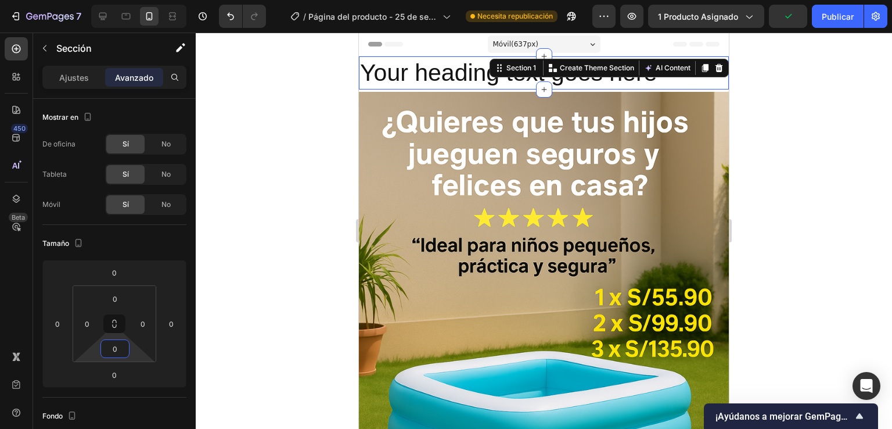
type input "0"
click at [826, 66] on div at bounding box center [544, 231] width 696 height 396
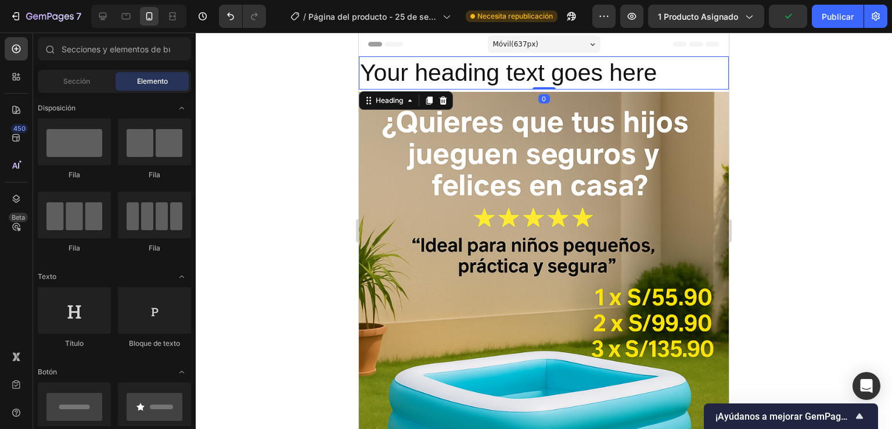
click at [662, 64] on p "Your heading text goes here" at bounding box center [544, 72] width 368 height 31
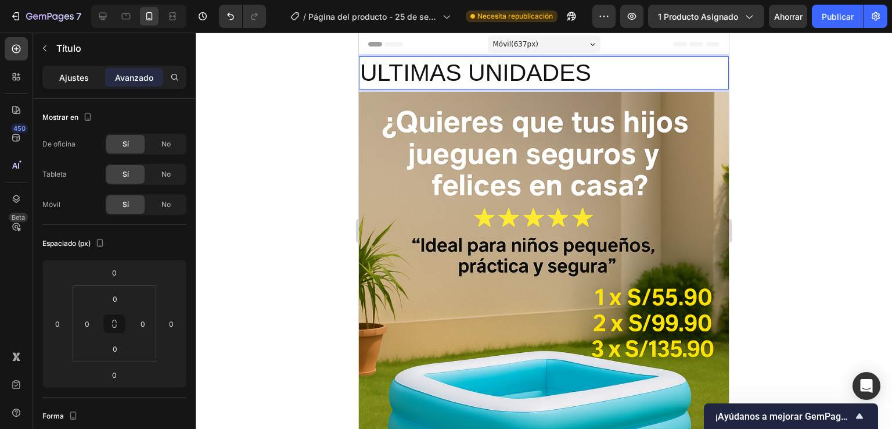
click at [86, 79] on font "Ajustes" at bounding box center [74, 78] width 30 height 10
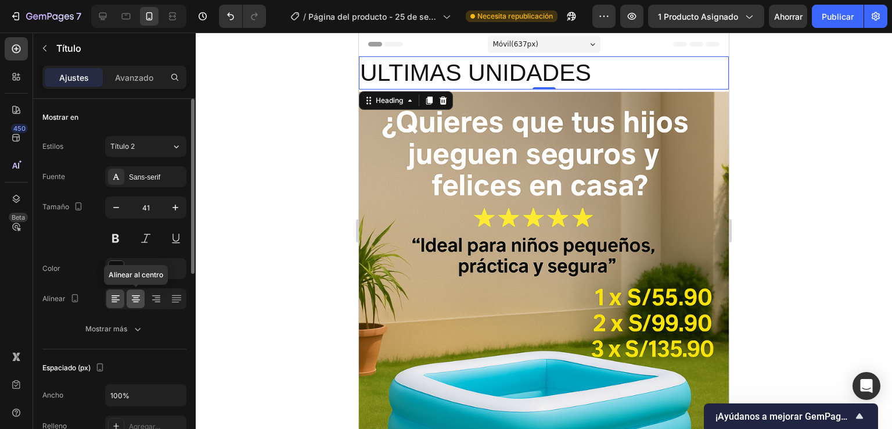
click at [133, 293] on icon at bounding box center [136, 299] width 12 height 12
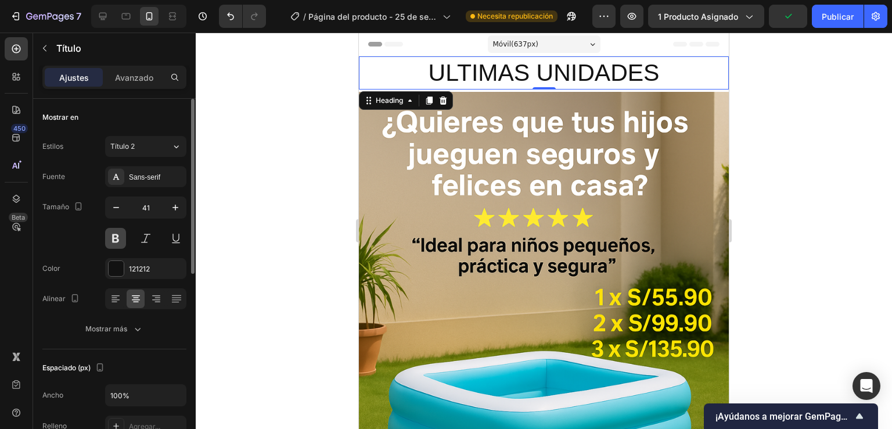
click at [113, 238] on button at bounding box center [115, 238] width 21 height 21
click at [121, 209] on button "button" at bounding box center [116, 207] width 21 height 21
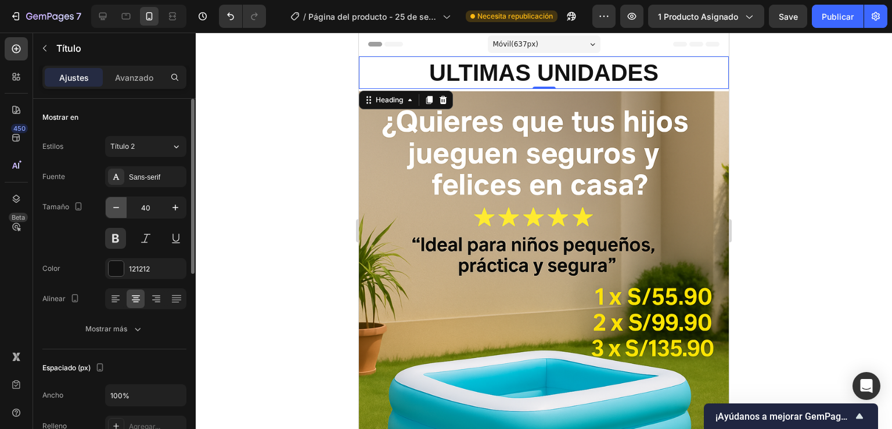
click at [121, 209] on icon "button" at bounding box center [116, 208] width 12 height 12
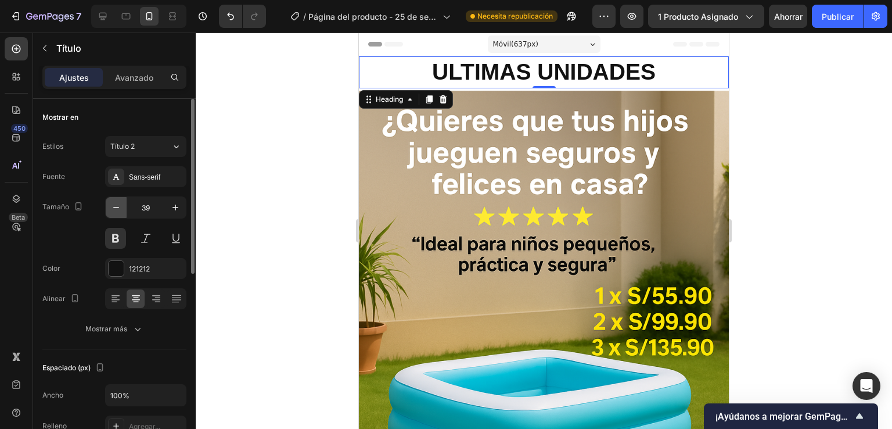
click at [121, 209] on icon "button" at bounding box center [116, 208] width 12 height 12
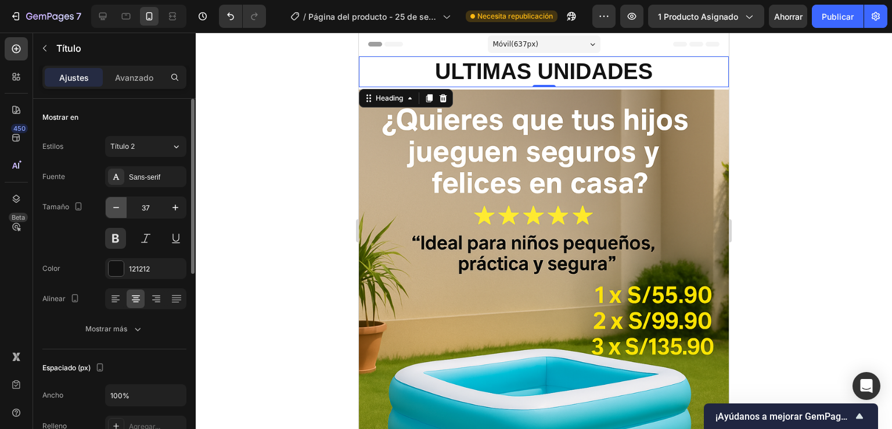
click at [121, 209] on icon "button" at bounding box center [116, 208] width 12 height 12
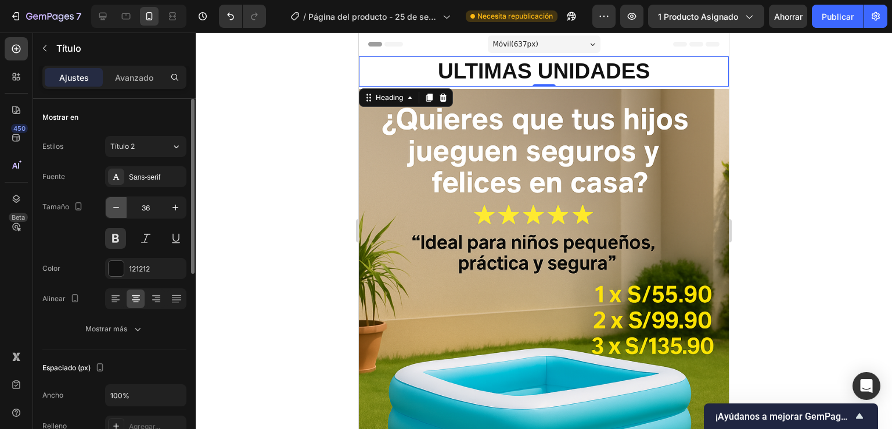
click at [121, 209] on icon "button" at bounding box center [116, 208] width 12 height 12
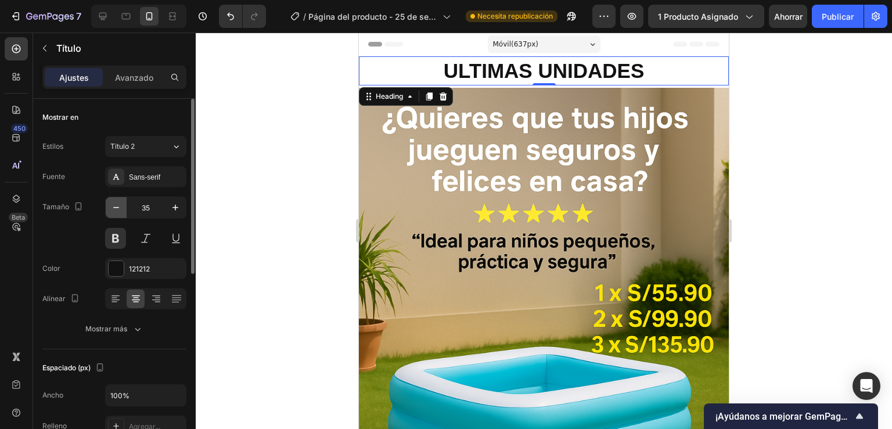
click at [121, 209] on icon "button" at bounding box center [116, 208] width 12 height 12
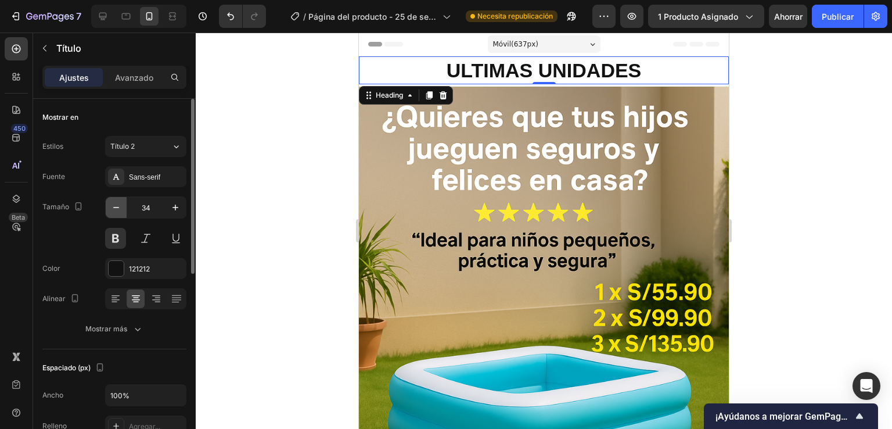
click at [121, 209] on icon "button" at bounding box center [116, 208] width 12 height 12
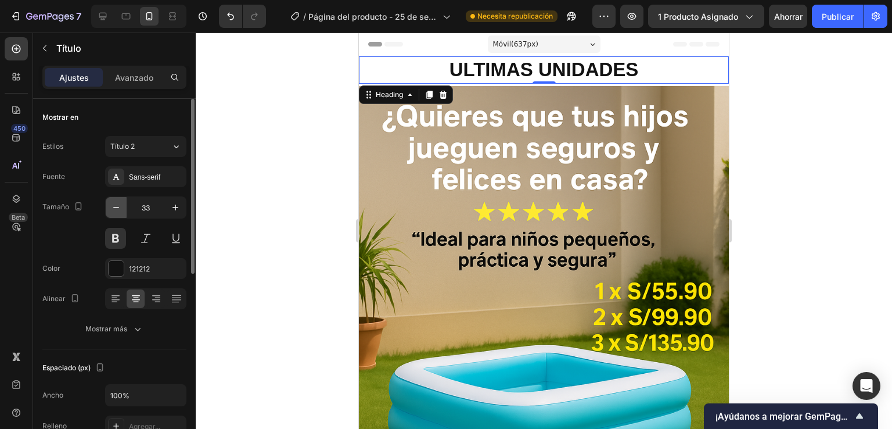
click at [121, 209] on icon "button" at bounding box center [116, 208] width 12 height 12
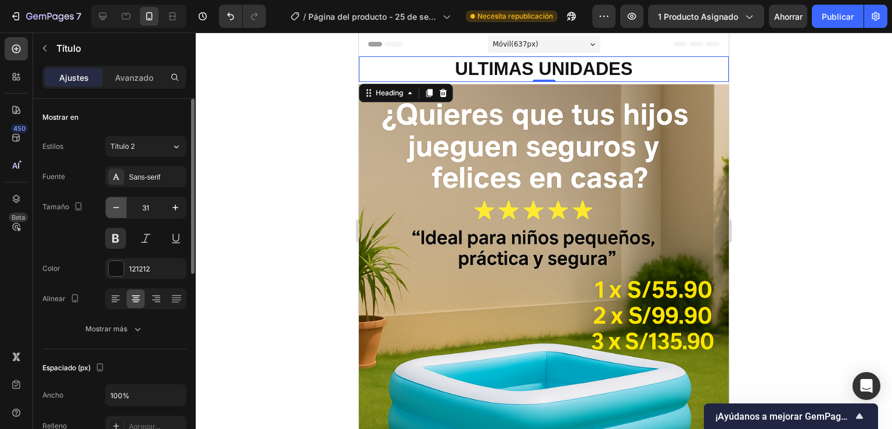
click at [120, 209] on icon "button" at bounding box center [116, 208] width 12 height 12
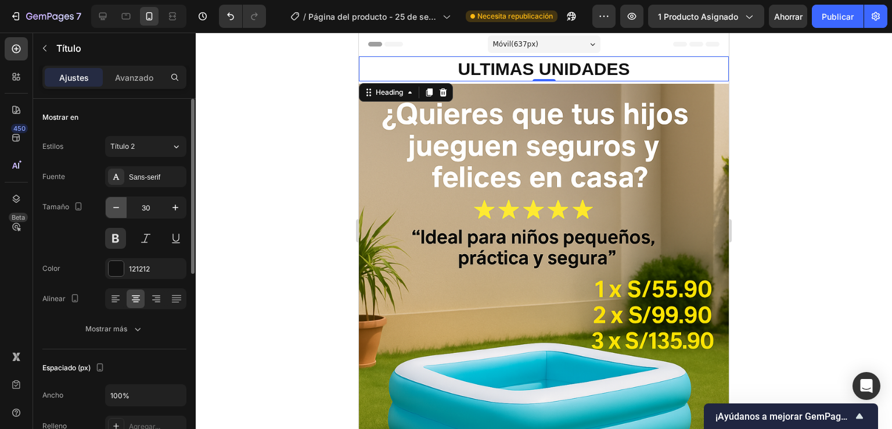
click at [120, 209] on icon "button" at bounding box center [116, 208] width 12 height 12
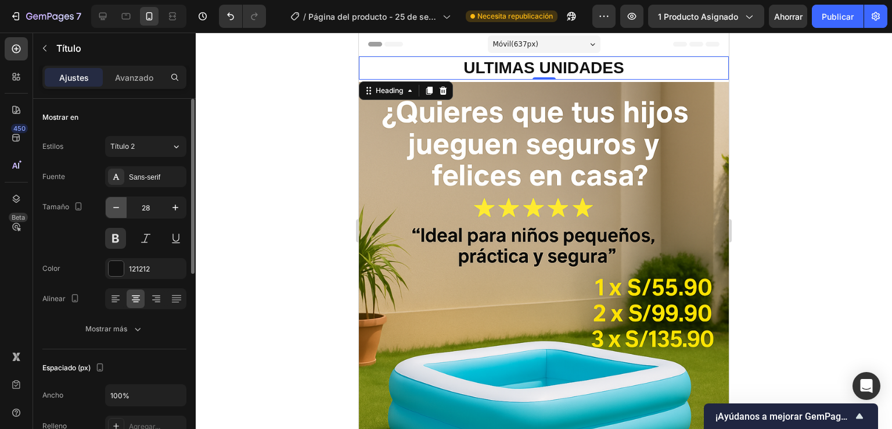
click at [120, 209] on icon "button" at bounding box center [116, 208] width 12 height 12
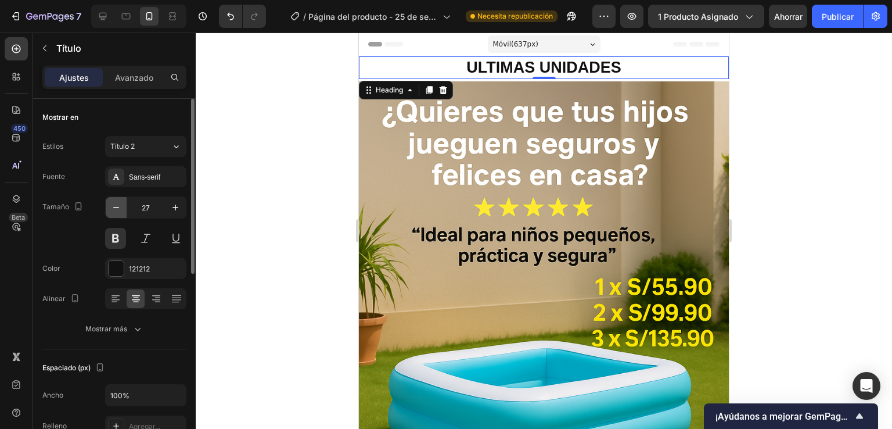
click at [120, 209] on icon "button" at bounding box center [116, 208] width 12 height 12
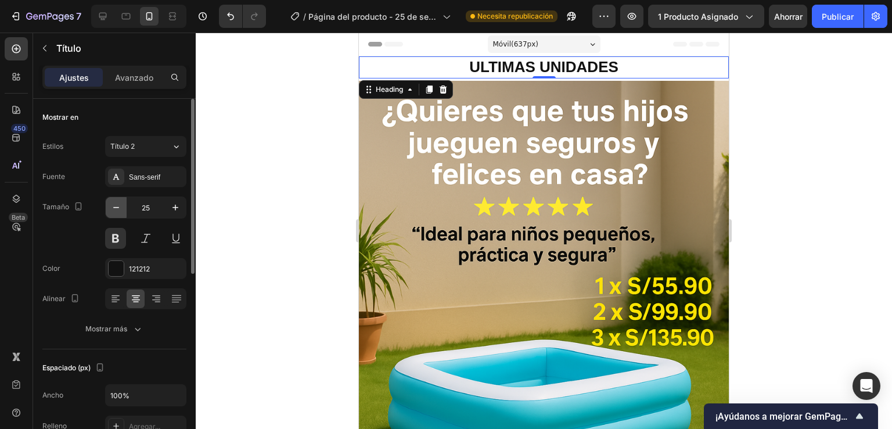
click at [120, 209] on icon "button" at bounding box center [116, 208] width 12 height 12
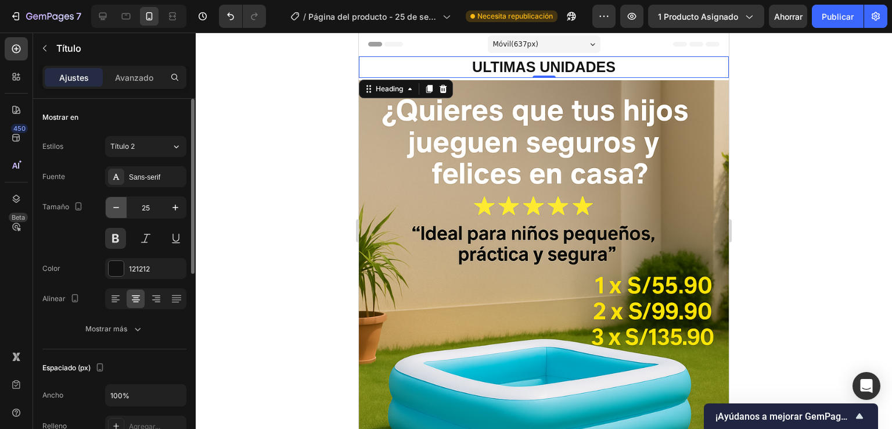
click at [120, 209] on icon "button" at bounding box center [116, 208] width 12 height 12
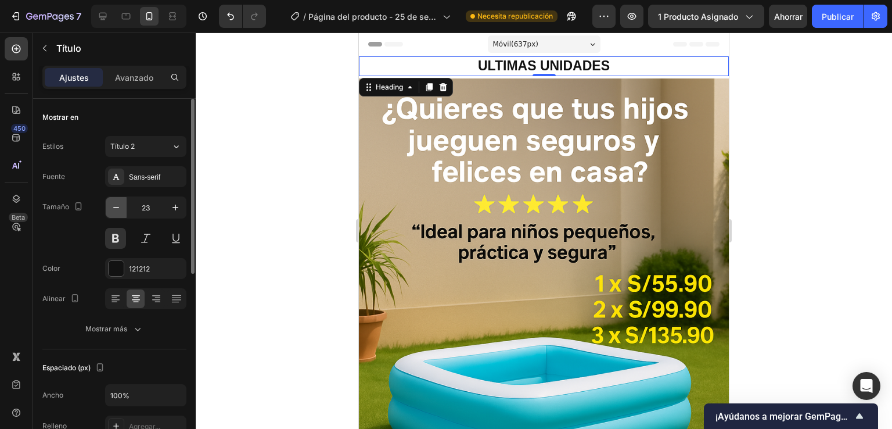
click at [120, 209] on icon "button" at bounding box center [116, 208] width 12 height 12
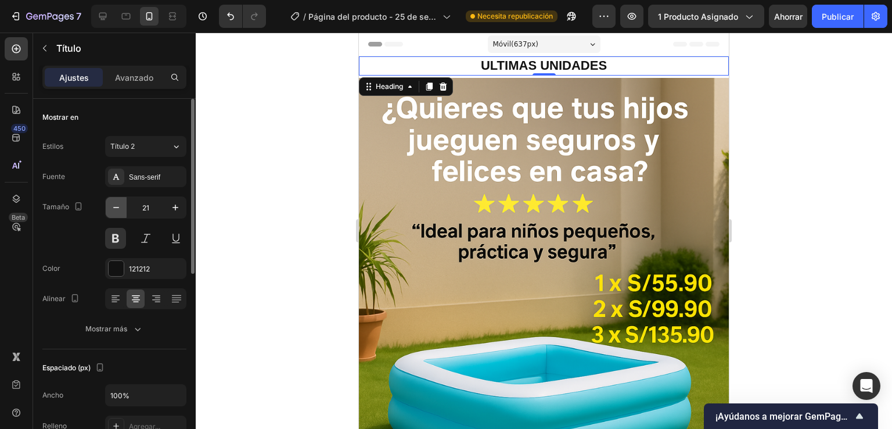
click at [120, 209] on icon "button" at bounding box center [116, 208] width 12 height 12
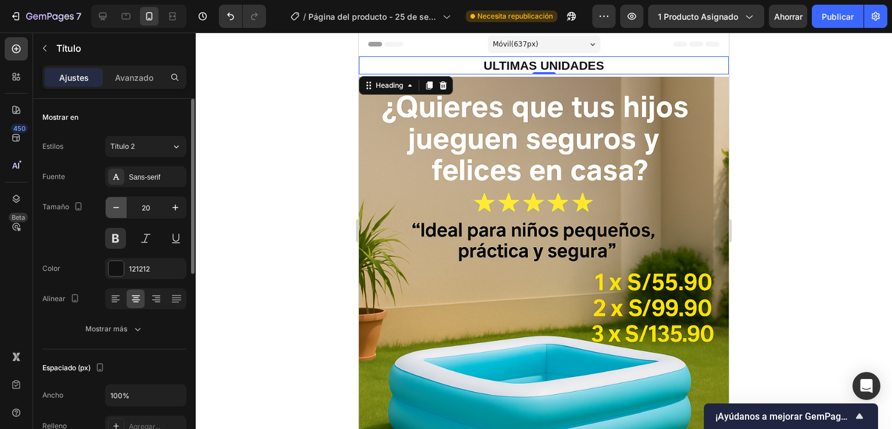
click at [120, 209] on icon "button" at bounding box center [116, 208] width 12 height 12
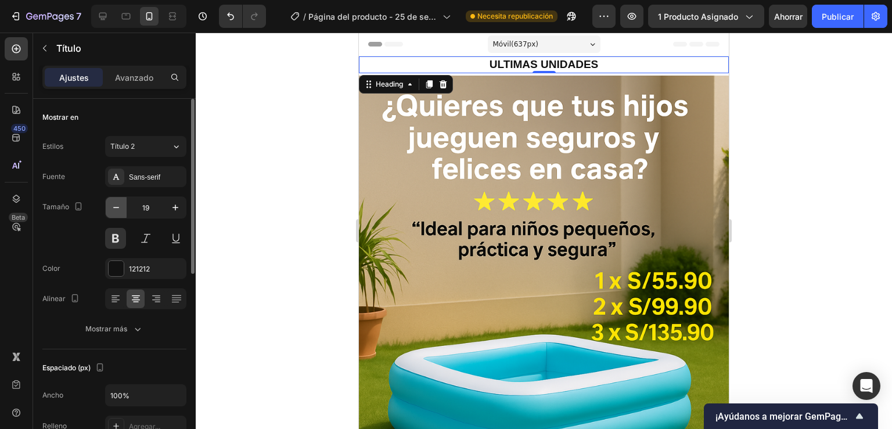
click at [120, 209] on icon "button" at bounding box center [116, 208] width 12 height 12
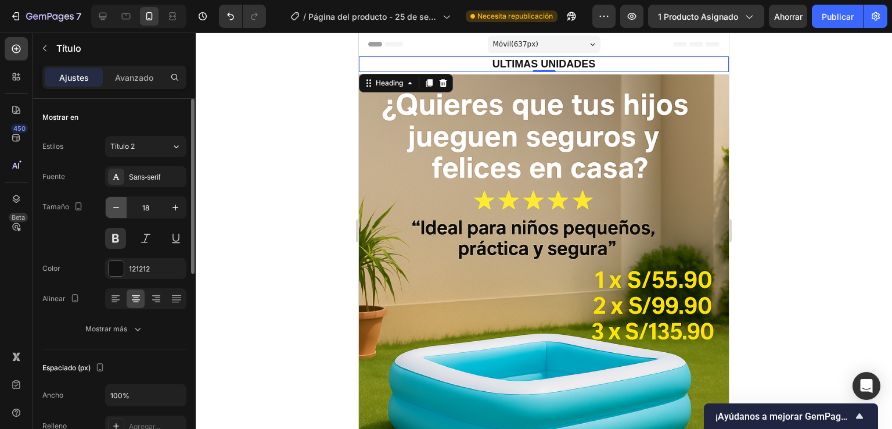
click at [120, 209] on icon "button" at bounding box center [116, 208] width 12 height 12
click at [118, 209] on icon "button" at bounding box center [116, 208] width 12 height 12
type input "16"
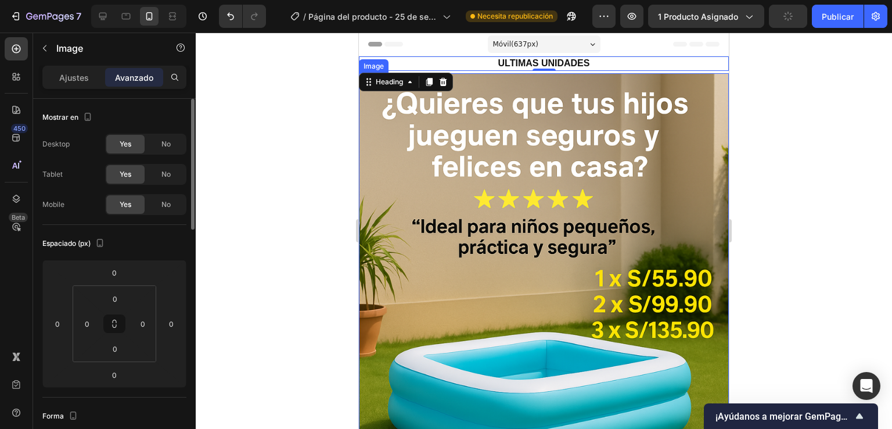
click at [565, 78] on img at bounding box center [544, 350] width 370 height 555
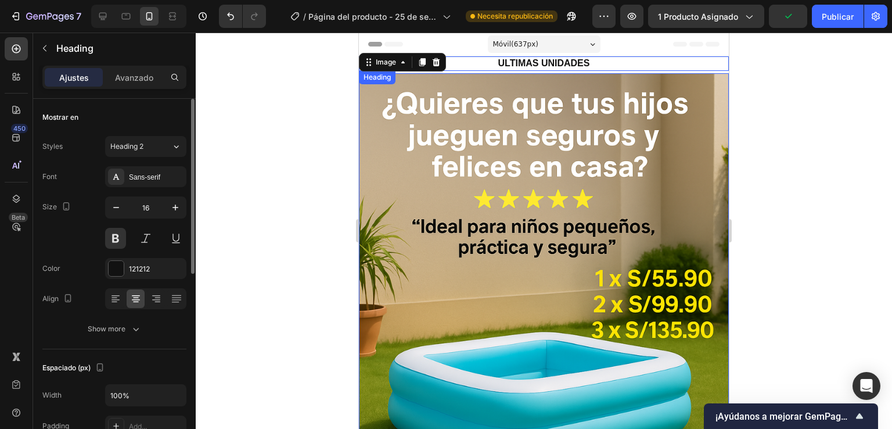
click at [571, 66] on p "ULTIMAS UNIDADES" at bounding box center [544, 63] width 368 height 12
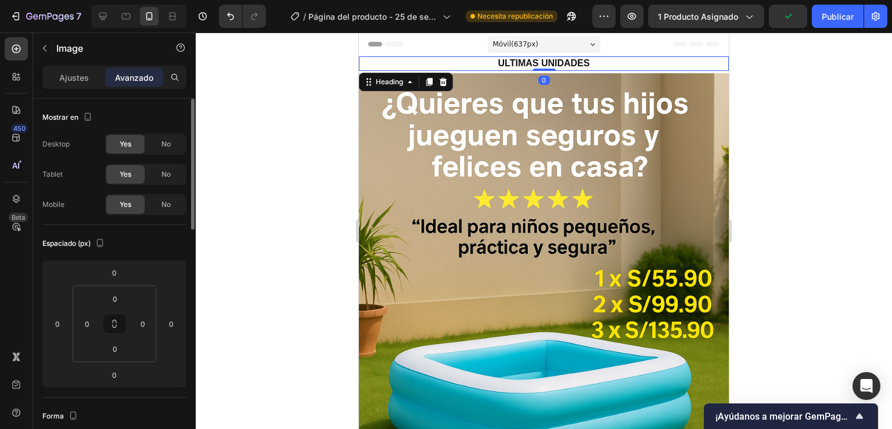
click at [567, 75] on img at bounding box center [544, 350] width 370 height 555
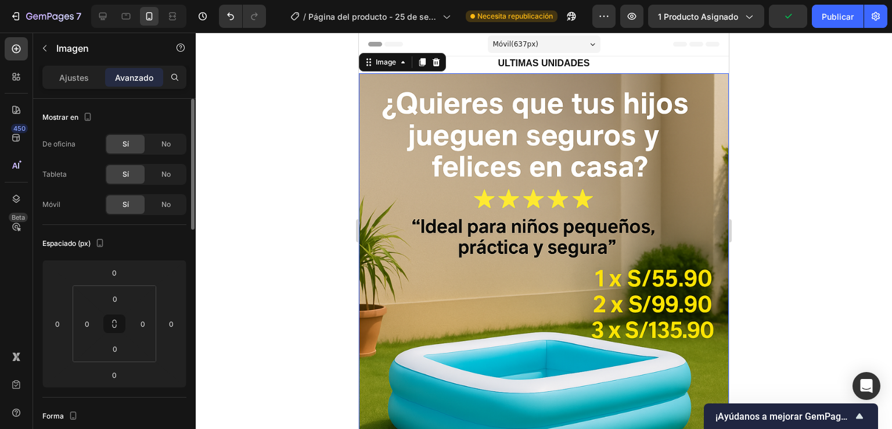
click at [567, 75] on img at bounding box center [544, 350] width 370 height 555
click at [567, 74] on img at bounding box center [544, 350] width 370 height 555
click at [559, 74] on img at bounding box center [544, 350] width 370 height 555
click at [556, 74] on img at bounding box center [544, 350] width 370 height 555
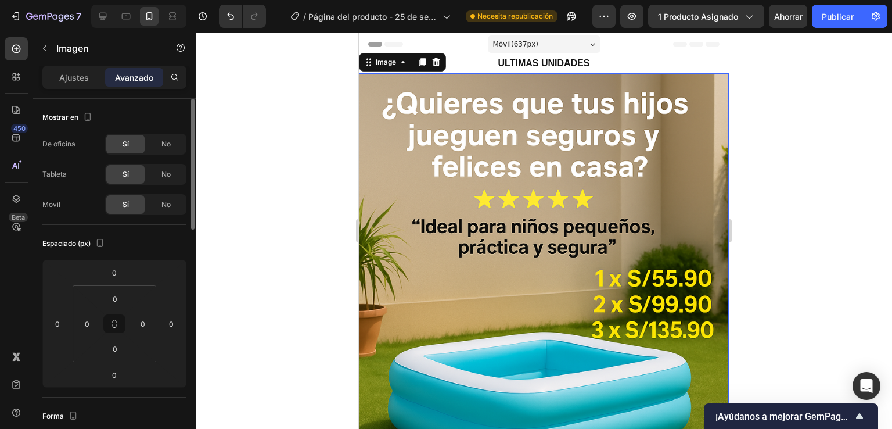
click at [556, 74] on img at bounding box center [544, 350] width 370 height 555
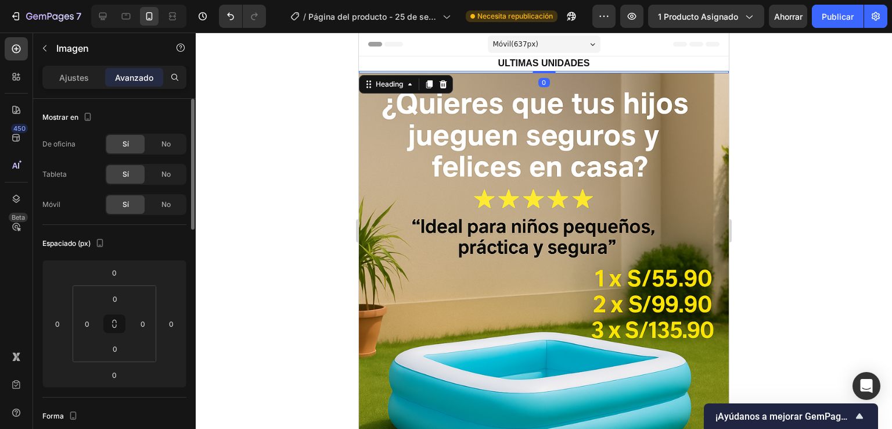
click at [555, 71] on h2 at bounding box center [544, 72] width 370 height 2
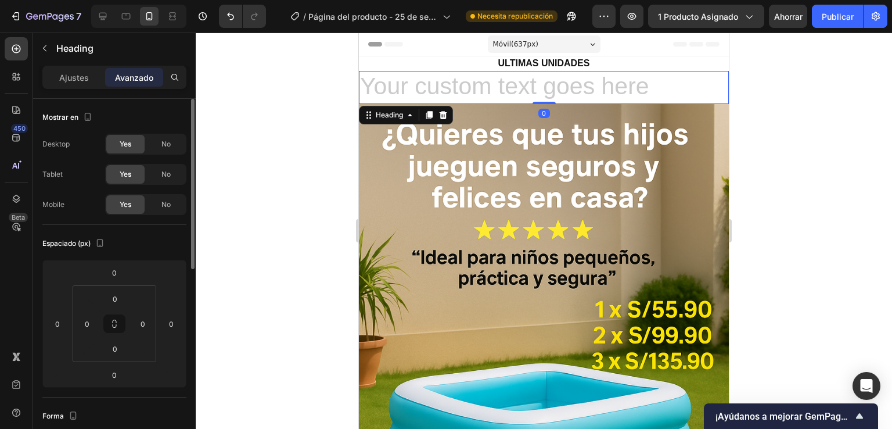
click at [555, 71] on h2 "Rich Text Editor. Editing area: main" at bounding box center [544, 87] width 370 height 33
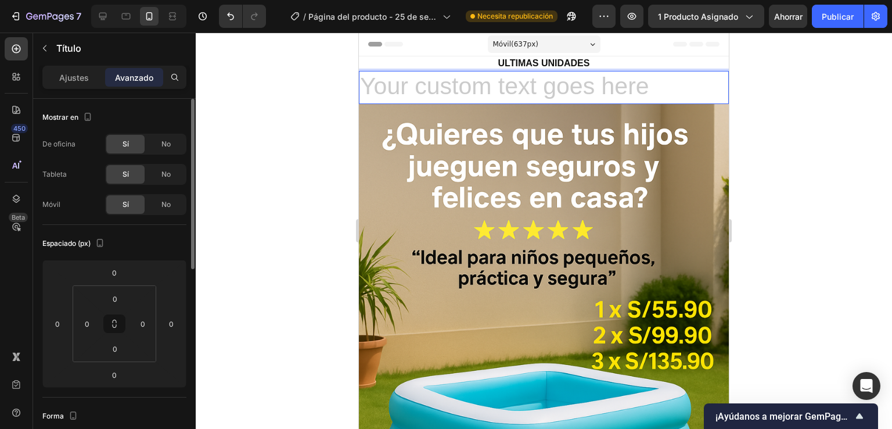
click at [513, 88] on h2 "Rich Text Editor. Editing area: main" at bounding box center [544, 87] width 370 height 33
drag, startPoint x: 511, startPoint y: 79, endPoint x: 446, endPoint y: 77, distance: 65.1
click at [456, 79] on h2 "Rich Text Editor. Editing area: main" at bounding box center [544, 87] width 370 height 33
click at [369, 72] on h2 "Rich Text Editor. Editing area: main" at bounding box center [544, 87] width 370 height 33
click at [465, 77] on h2 "Rich Text Editor. Editing area: main" at bounding box center [544, 87] width 370 height 33
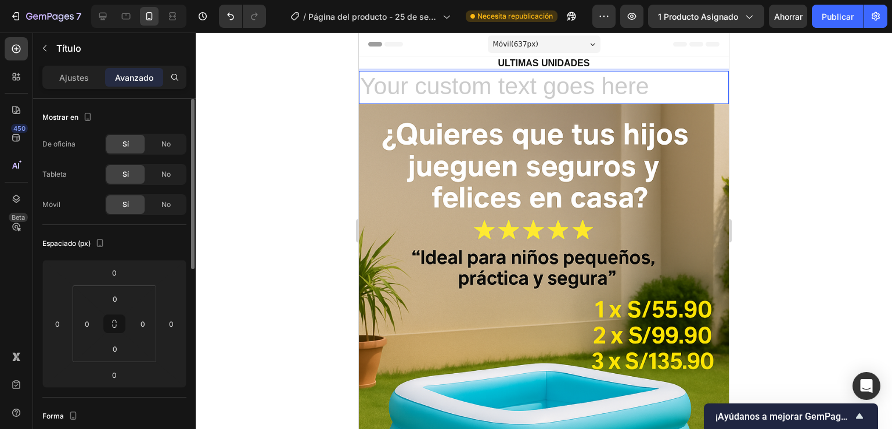
click at [361, 98] on h2 "Rich Text Editor. Editing area: main" at bounding box center [544, 87] width 370 height 33
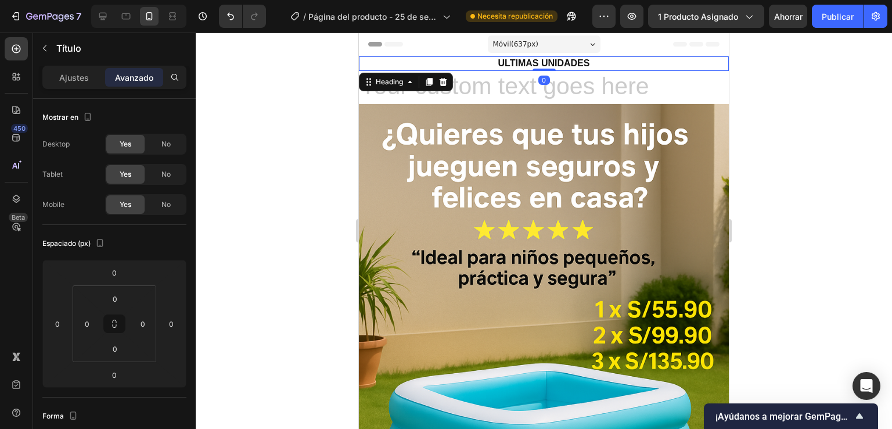
scroll to position [411, 0]
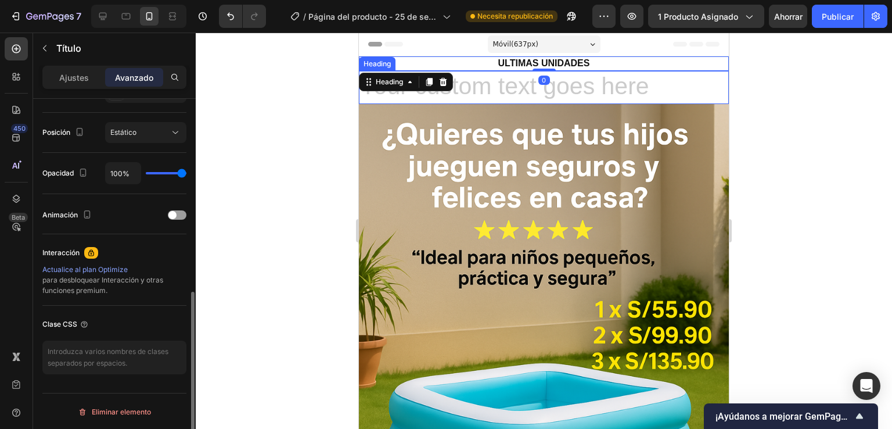
click at [472, 82] on h2 "Rich Text Editor. Editing area: main" at bounding box center [544, 87] width 370 height 33
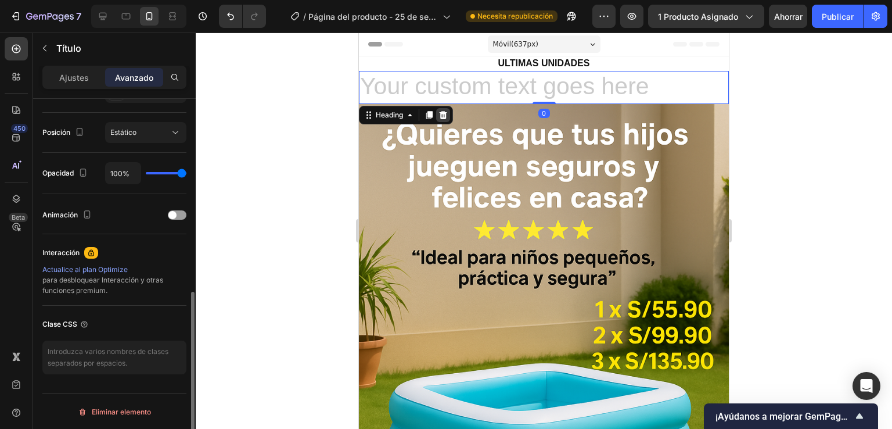
click at [447, 115] on icon at bounding box center [442, 114] width 9 height 9
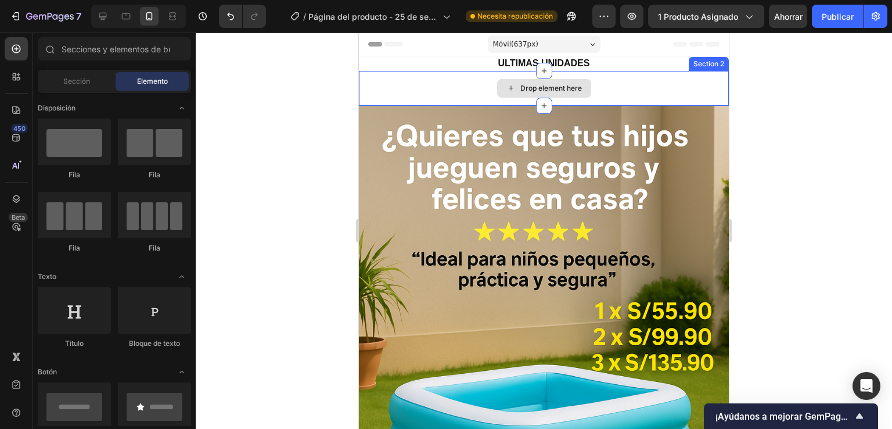
click at [488, 90] on div "Drop element here" at bounding box center [544, 88] width 370 height 35
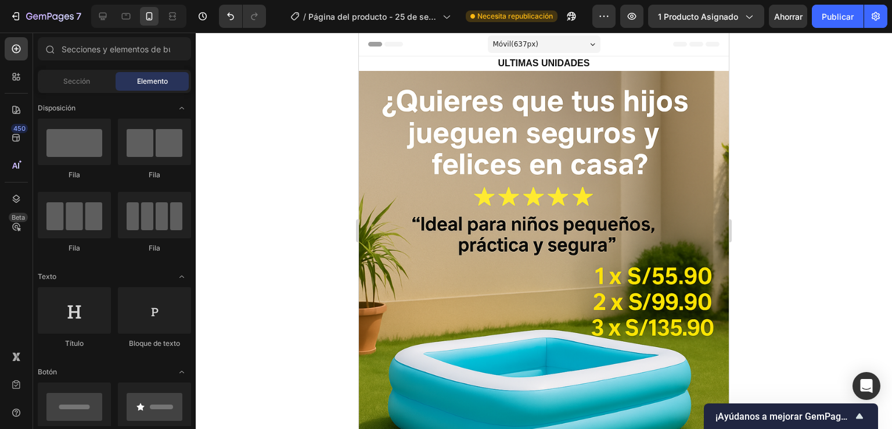
click at [251, 174] on div at bounding box center [544, 231] width 696 height 396
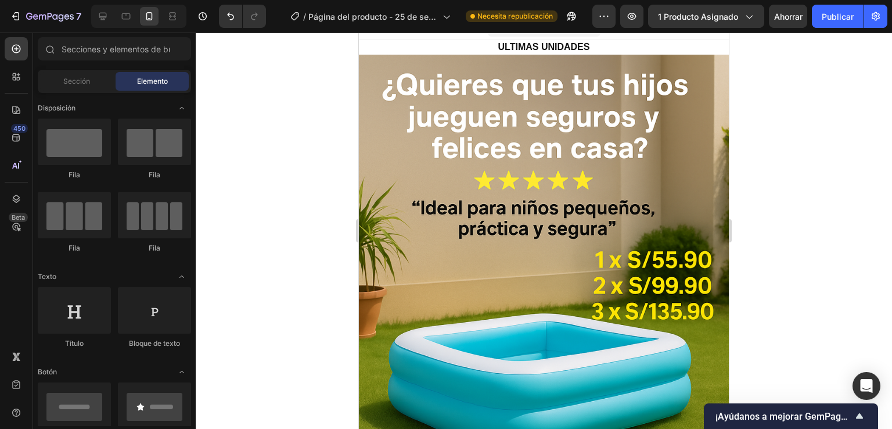
scroll to position [0, 0]
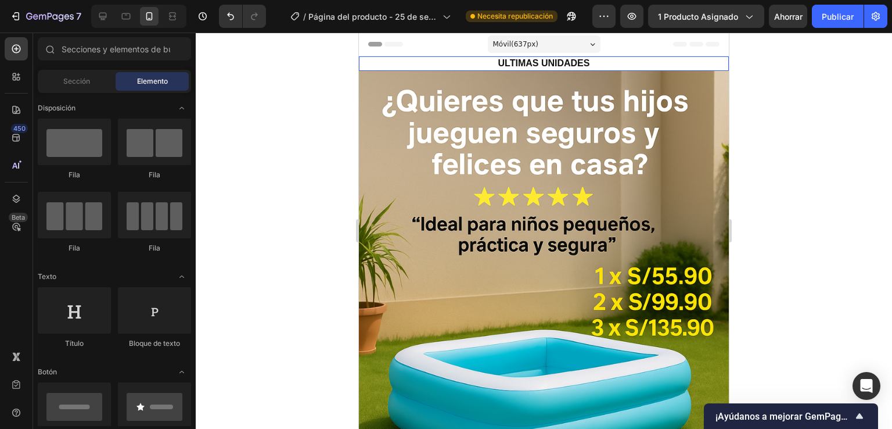
click at [675, 60] on h2 "ULTIMAS UNIDADES" at bounding box center [544, 63] width 370 height 15
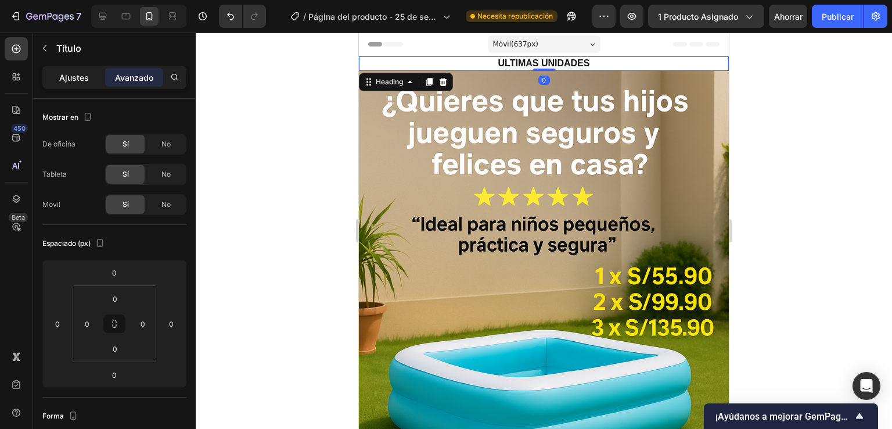
click at [70, 73] on font "Ajustes" at bounding box center [74, 78] width 30 height 10
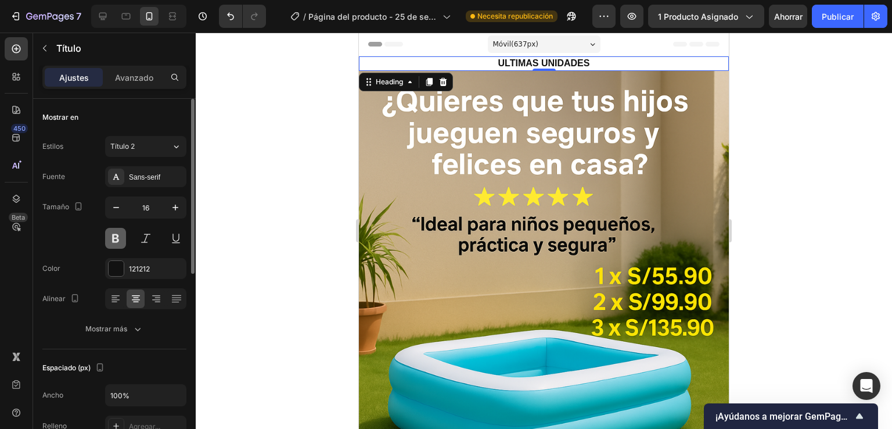
click at [120, 233] on button at bounding box center [115, 238] width 21 height 21
click at [120, 235] on button at bounding box center [115, 238] width 21 height 21
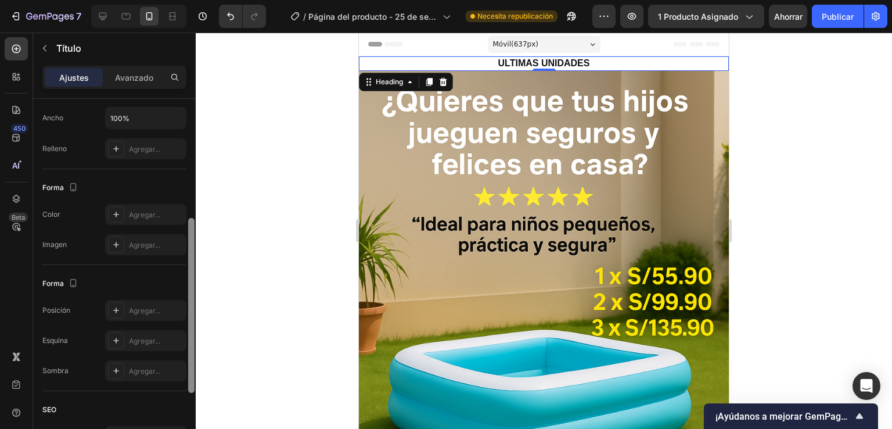
scroll to position [267, 0]
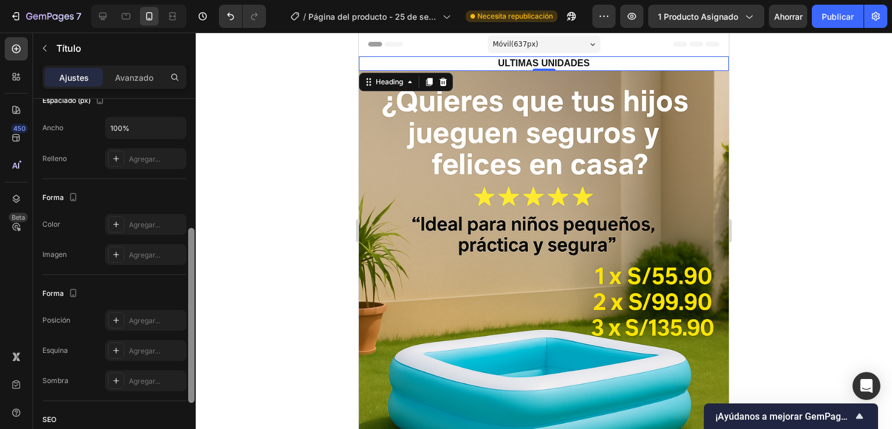
drag, startPoint x: 194, startPoint y: 293, endPoint x: 194, endPoint y: 247, distance: 45.9
click at [194, 247] on div at bounding box center [191, 315] width 6 height 175
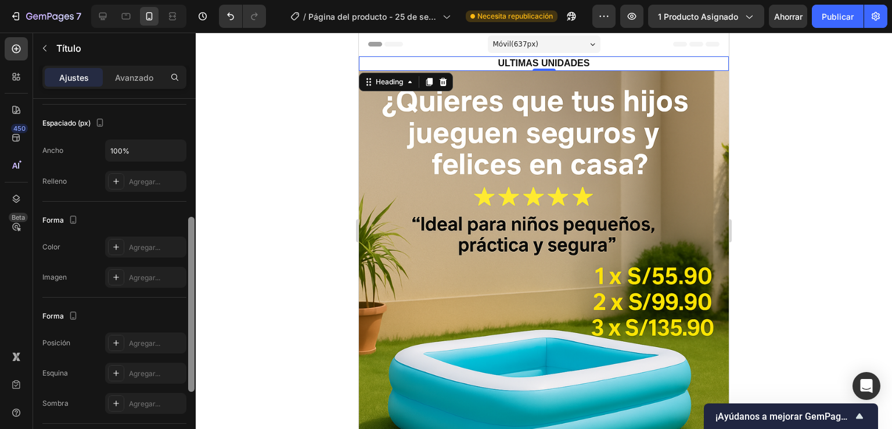
scroll to position [247, 0]
drag, startPoint x: 192, startPoint y: 327, endPoint x: 209, endPoint y: 317, distance: 19.5
click at [209, 0] on div "7 Historial de versiones / Página del producto - [DATE] 20:14:30 Necesita repub…" at bounding box center [446, 0] width 892 height 0
click at [116, 242] on icon at bounding box center [116, 244] width 9 height 9
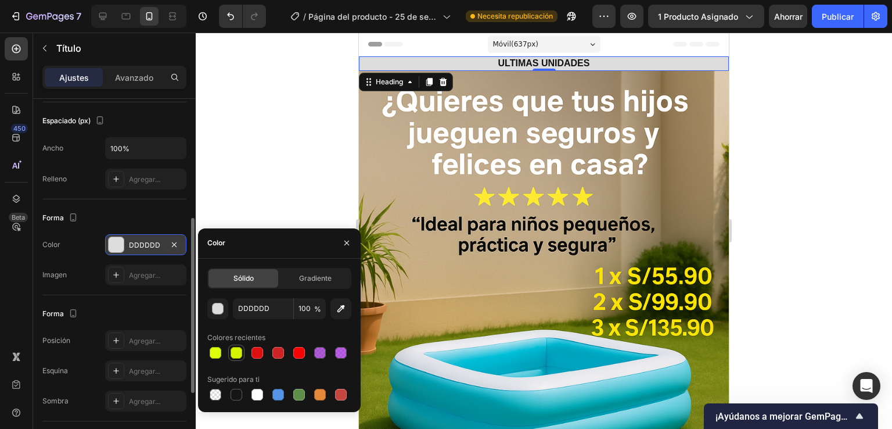
click at [242, 356] on div at bounding box center [237, 353] width 12 height 12
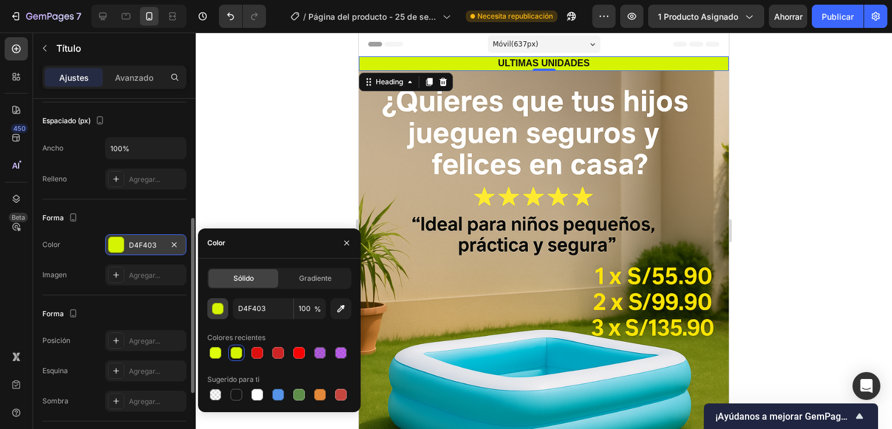
click at [215, 303] on div "button" at bounding box center [219, 309] width 12 height 12
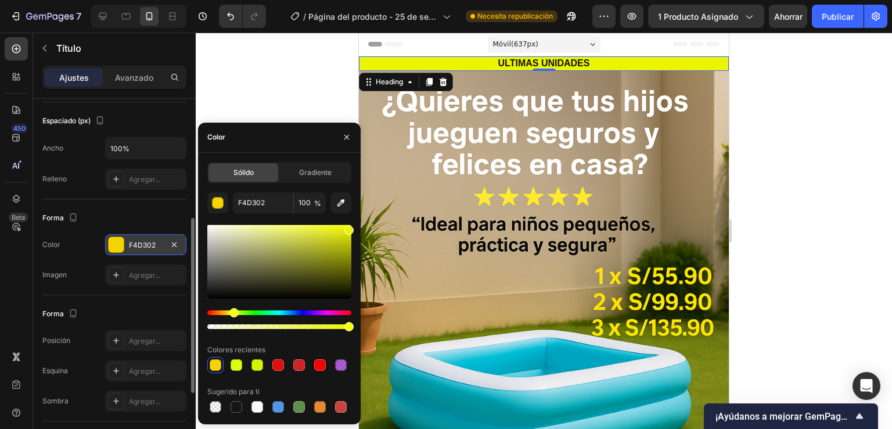
click at [232, 316] on div "Matiz" at bounding box center [233, 312] width 9 height 9
drag, startPoint x: 344, startPoint y: 229, endPoint x: 345, endPoint y: 221, distance: 8.2
click at [345, 221] on div "EBF402 100 % Colores recientes Sugerido para ti" at bounding box center [279, 303] width 144 height 222
click at [250, 360] on div at bounding box center [257, 365] width 14 height 14
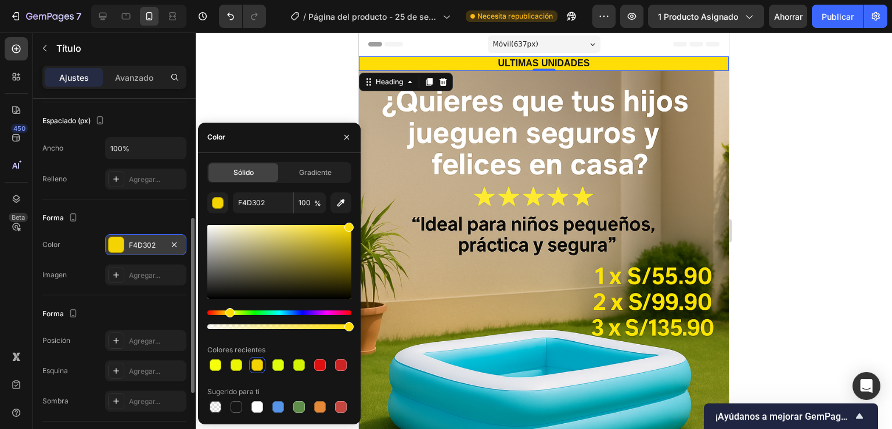
drag, startPoint x: 351, startPoint y: 232, endPoint x: 348, endPoint y: 215, distance: 17.1
click at [348, 215] on div "F4D302 100 % Colores recientes Sugerido para ti" at bounding box center [279, 303] width 144 height 222
drag, startPoint x: 342, startPoint y: 228, endPoint x: 343, endPoint y: 205, distance: 23.3
click at [343, 205] on div "FFDE07 100 % Colores recientes Sugerido para ti" at bounding box center [279, 303] width 144 height 222
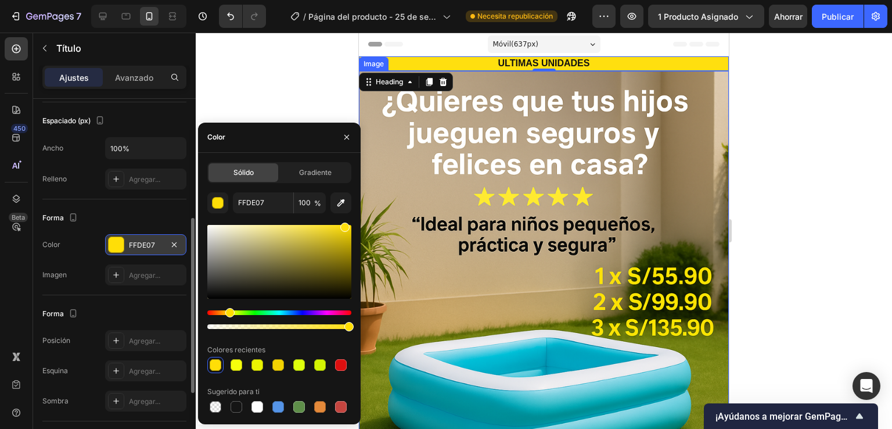
type input "FFDF0F"
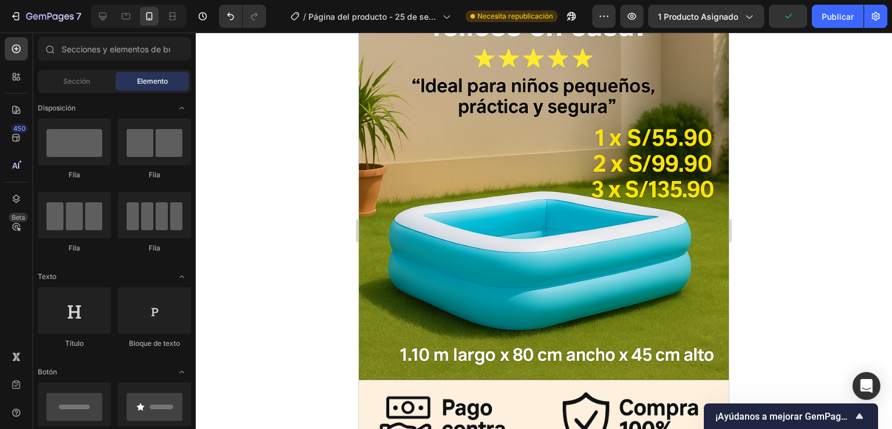
scroll to position [0, 0]
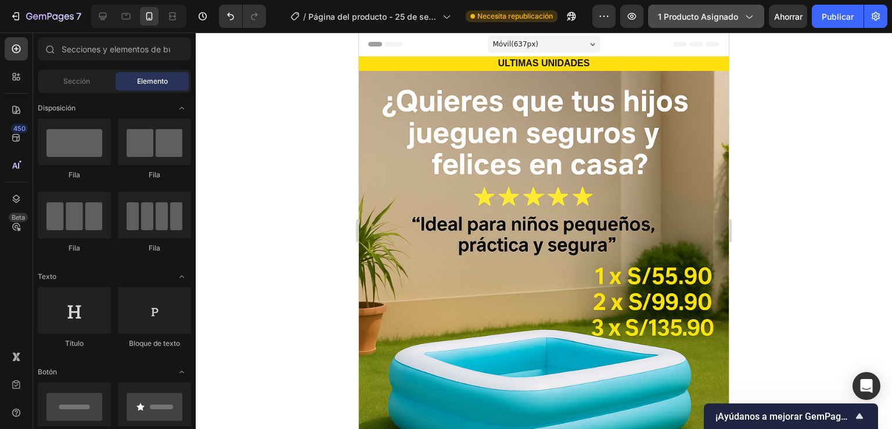
click at [770, 274] on div at bounding box center [544, 231] width 696 height 396
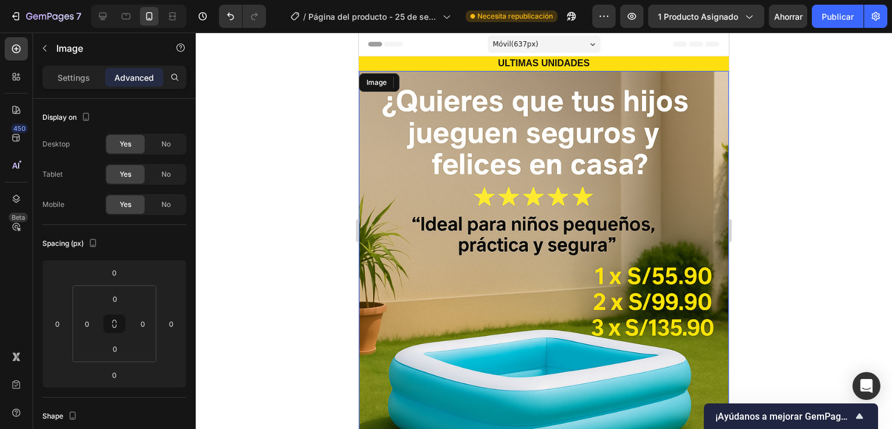
click at [401, 338] on img at bounding box center [544, 348] width 370 height 555
click at [423, 233] on img at bounding box center [544, 348] width 370 height 555
click at [526, 304] on img at bounding box center [544, 348] width 370 height 555
click at [418, 186] on img at bounding box center [544, 348] width 370 height 555
click at [419, 186] on img at bounding box center [544, 348] width 370 height 555
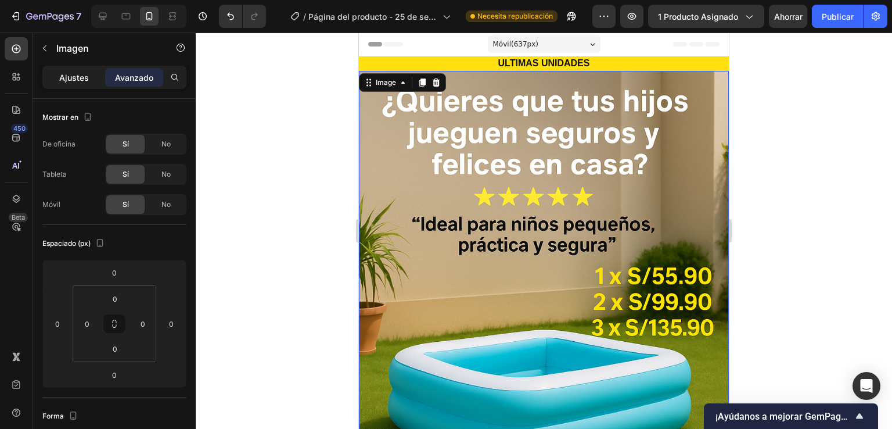
click at [92, 84] on div "Ajustes" at bounding box center [74, 77] width 58 height 19
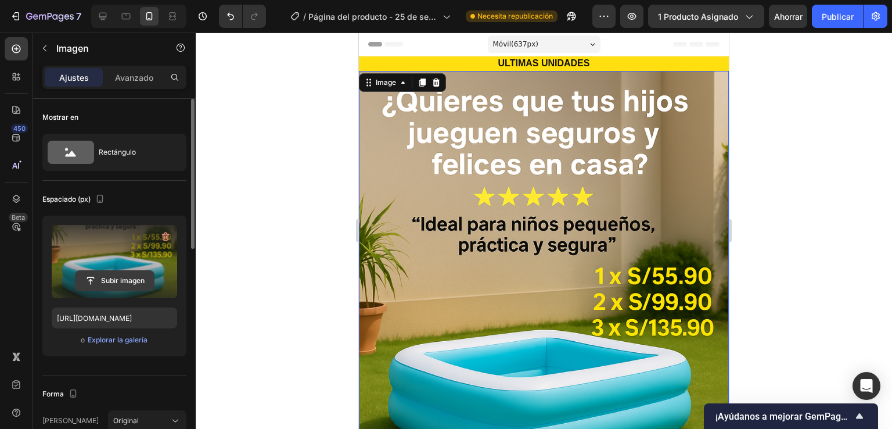
click at [103, 283] on input "file" at bounding box center [115, 281] width 78 height 20
click at [142, 282] on input "file" at bounding box center [115, 281] width 78 height 20
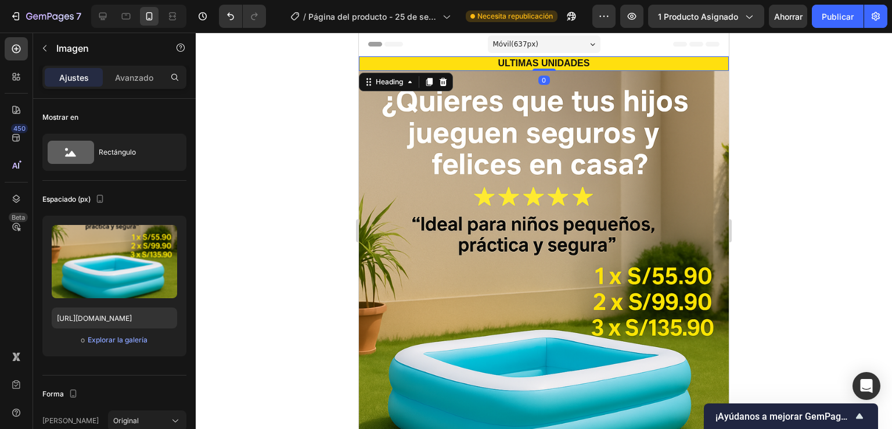
click at [489, 59] on h2 "ULTIMAS UNIDADES" at bounding box center [544, 63] width 370 height 15
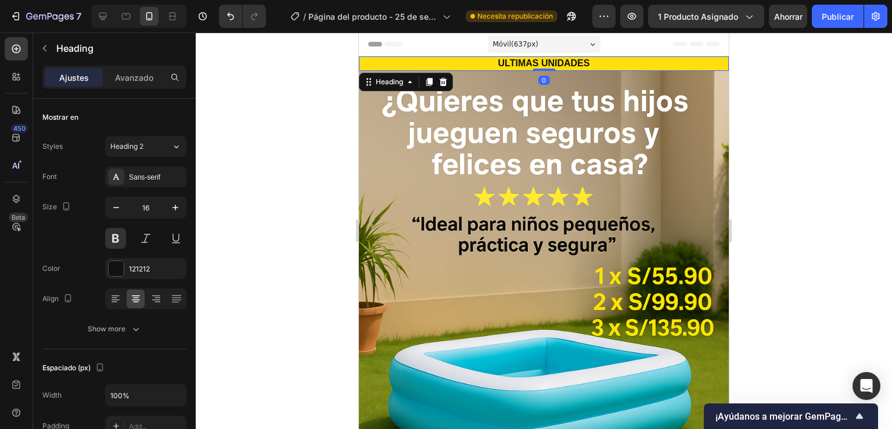
click at [483, 66] on h2 "ULTIMAS UNIDADES" at bounding box center [544, 63] width 370 height 15
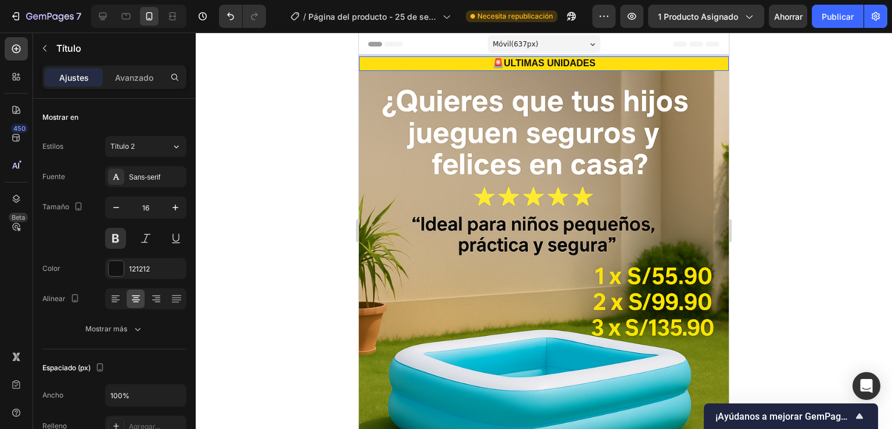
click at [592, 61] on p "🚨ULTIMAS UNIDADES" at bounding box center [544, 63] width 368 height 12
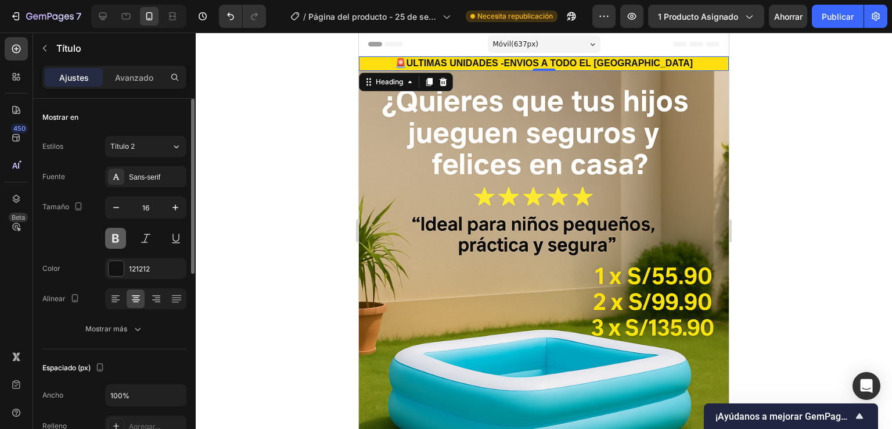
click at [114, 247] on button at bounding box center [115, 238] width 21 height 21
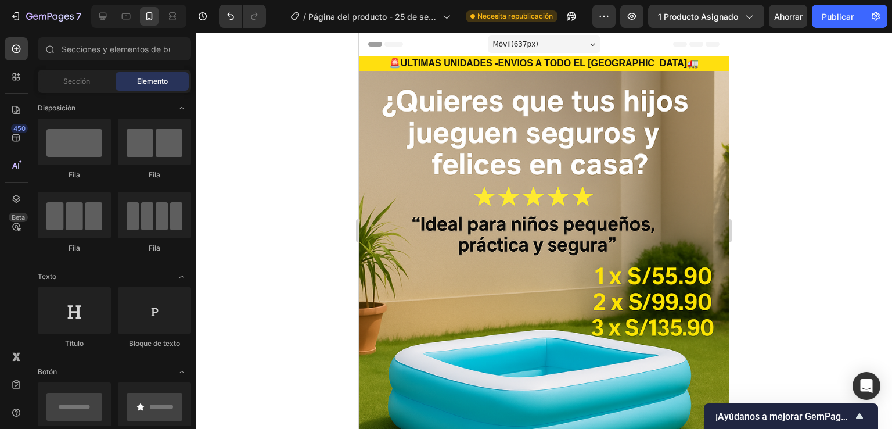
drag, startPoint x: 365, startPoint y: 37, endPoint x: 857, endPoint y: 188, distance: 514.6
click at [863, 205] on div at bounding box center [544, 231] width 696 height 396
click at [853, 166] on div at bounding box center [544, 231] width 696 height 396
click at [837, 20] on font "Publicar" at bounding box center [838, 17] width 32 height 10
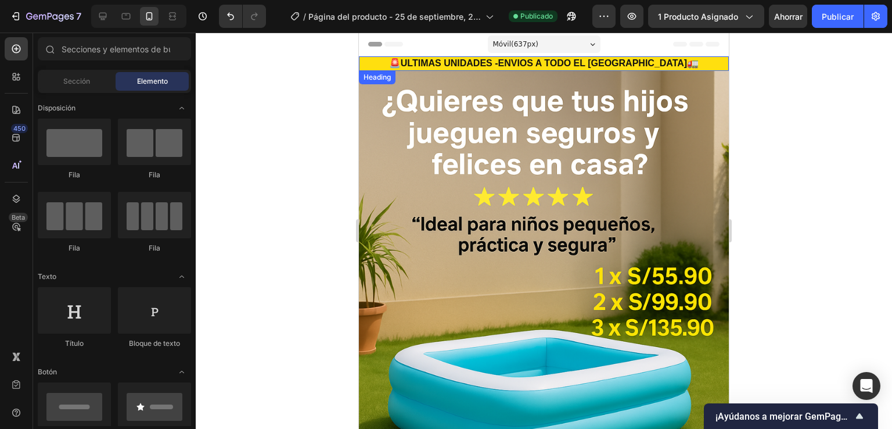
click at [583, 58] on h2 "🚨ULTIMAS UNIDADES -ENVIOS A TODO EL [GEOGRAPHIC_DATA]🚛" at bounding box center [544, 63] width 370 height 15
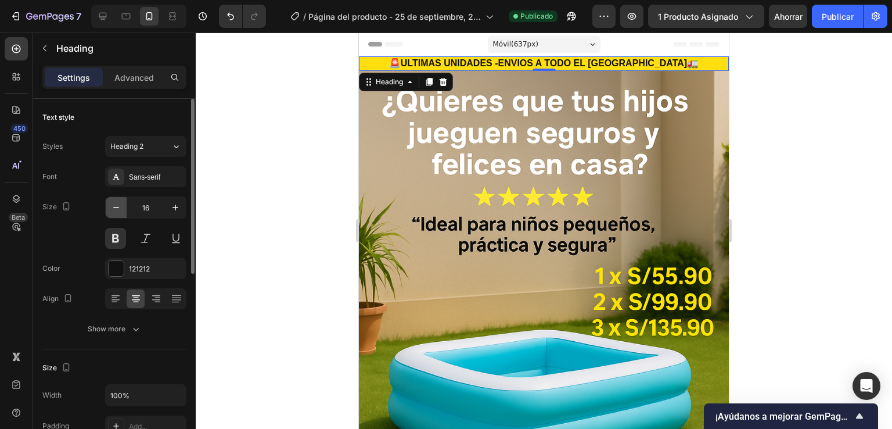
click at [121, 203] on icon "button" at bounding box center [116, 208] width 12 height 12
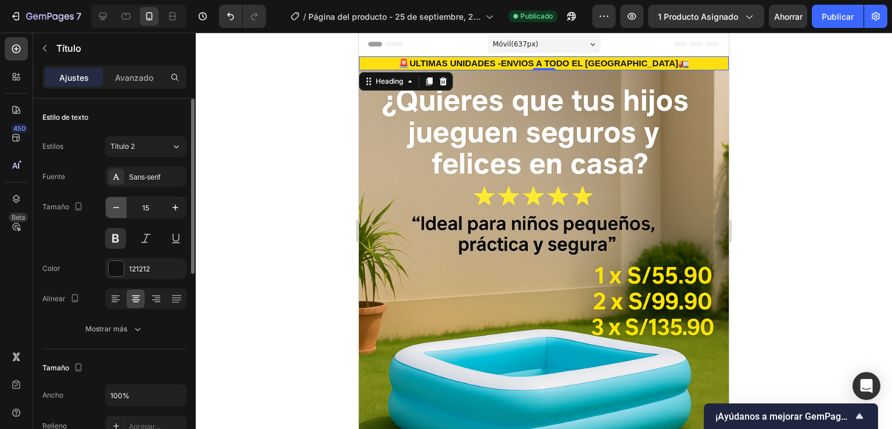
click at [121, 203] on icon "button" at bounding box center [116, 208] width 12 height 12
type input "14"
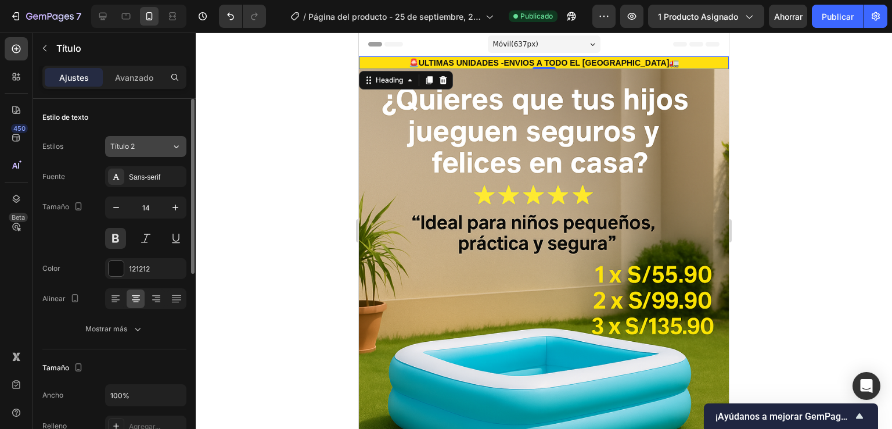
click at [170, 151] on div "Título 2" at bounding box center [140, 146] width 61 height 10
click at [236, 150] on div at bounding box center [544, 231] width 696 height 396
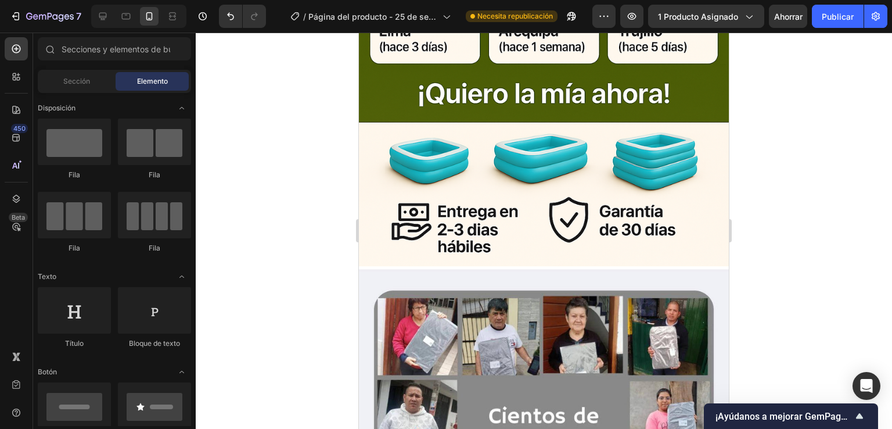
scroll to position [996, 0]
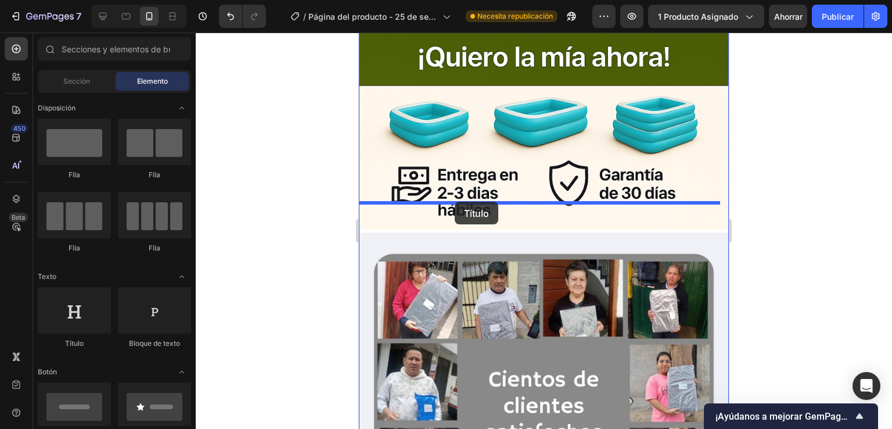
drag, startPoint x: 436, startPoint y: 360, endPoint x: 455, endPoint y: 203, distance: 158.0
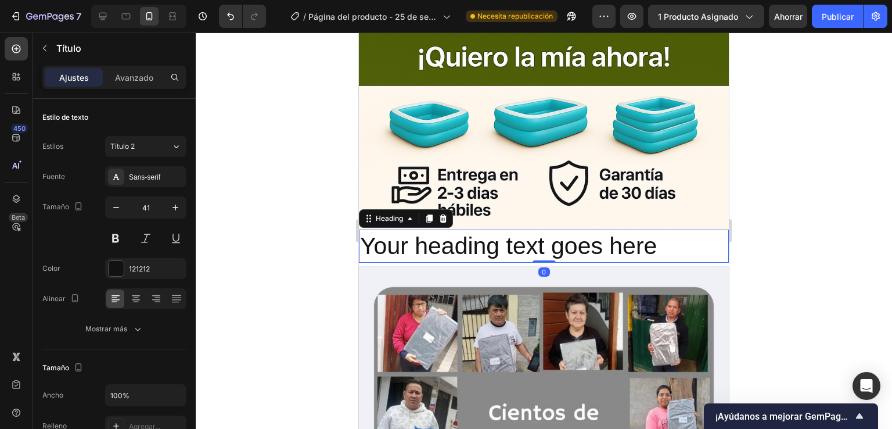
click at [689, 229] on h2 "Your heading text goes here" at bounding box center [544, 245] width 370 height 33
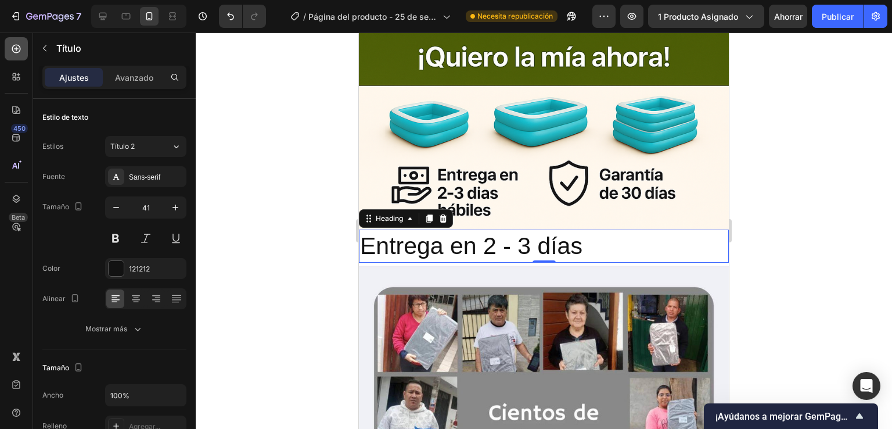
click at [20, 54] on icon at bounding box center [16, 49] width 12 height 12
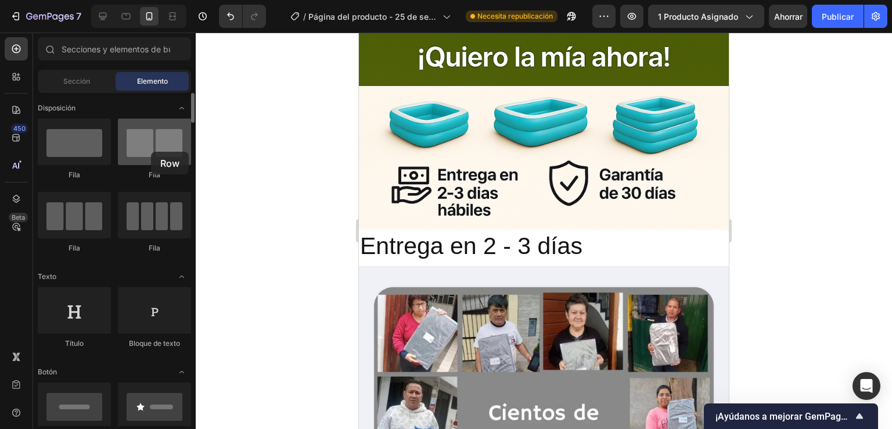
click at [151, 152] on div at bounding box center [154, 141] width 73 height 46
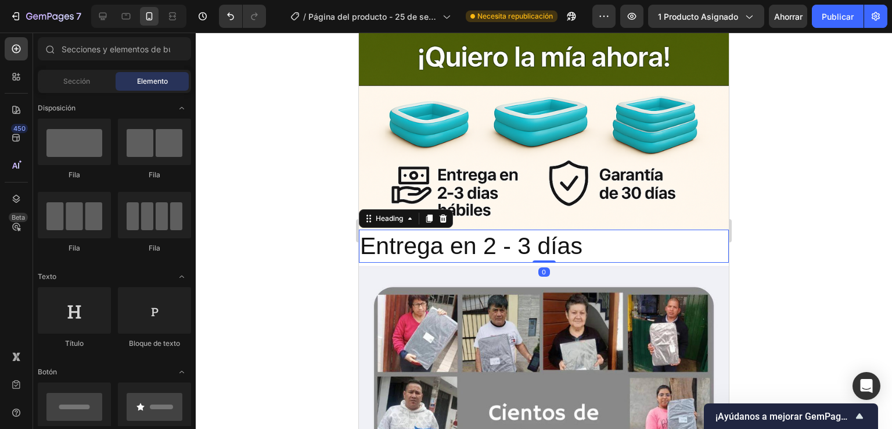
click at [602, 231] on p "Entrega en 2 - 3 días" at bounding box center [544, 246] width 368 height 31
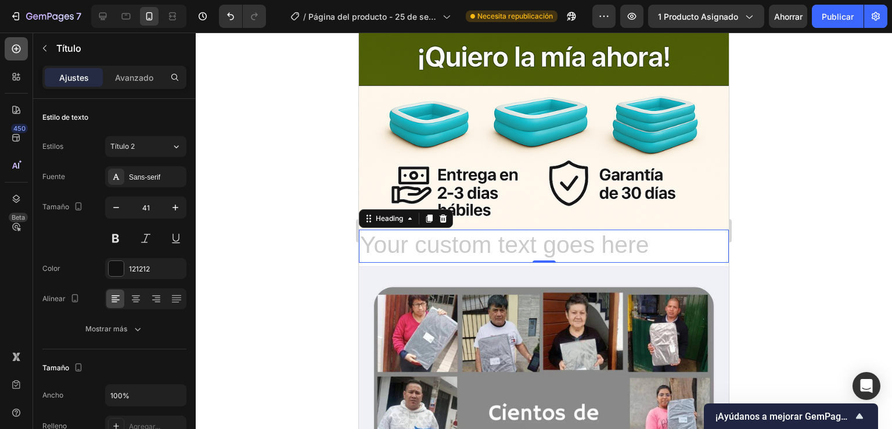
click at [19, 47] on icon at bounding box center [16, 49] width 12 height 12
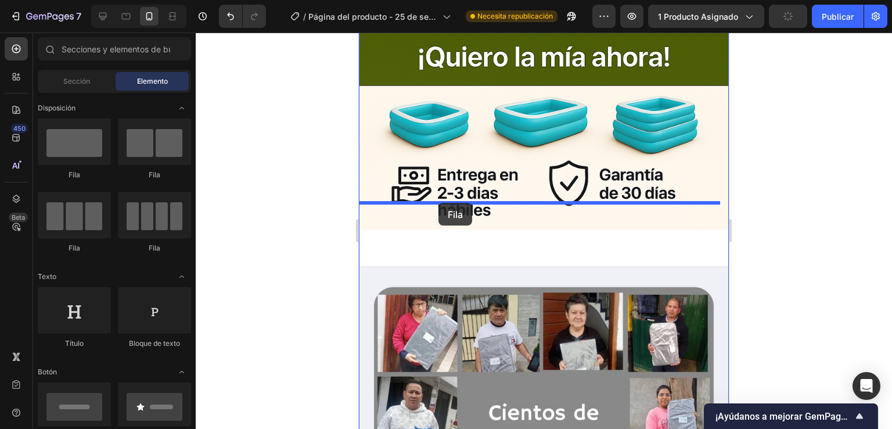
drag, startPoint x: 492, startPoint y: 175, endPoint x: 438, endPoint y: 203, distance: 60.3
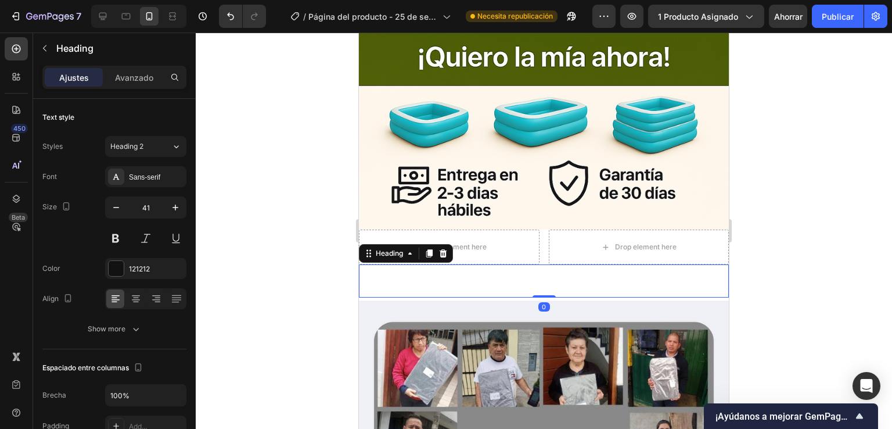
click at [567, 265] on p "Rich Text Editor. Editing area: main" at bounding box center [544, 280] width 368 height 31
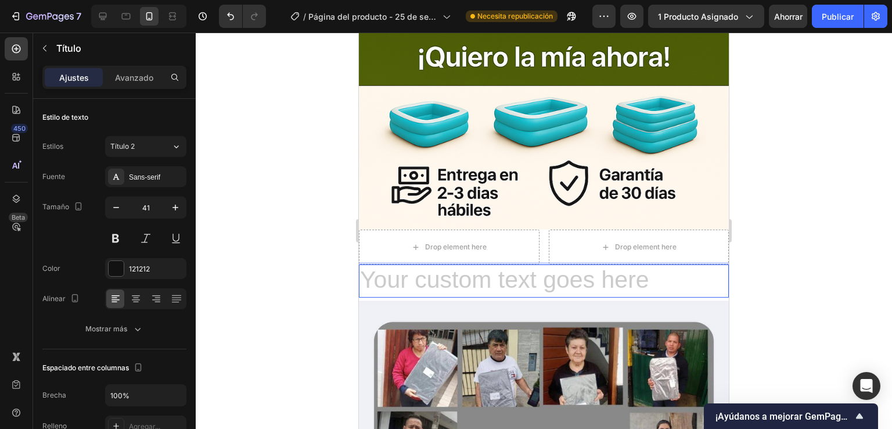
drag, startPoint x: 565, startPoint y: 256, endPoint x: 383, endPoint y: 250, distance: 181.9
click at [366, 264] on h2 "Rich Text Editor. Editing area: main" at bounding box center [544, 280] width 370 height 33
click at [412, 264] on h2 "Rich Text Editor. Editing area: main" at bounding box center [544, 280] width 370 height 33
drag, startPoint x: 405, startPoint y: 242, endPoint x: 462, endPoint y: 263, distance: 61.2
click at [414, 264] on h2 "Rich Text Editor. Editing area: main" at bounding box center [544, 280] width 370 height 33
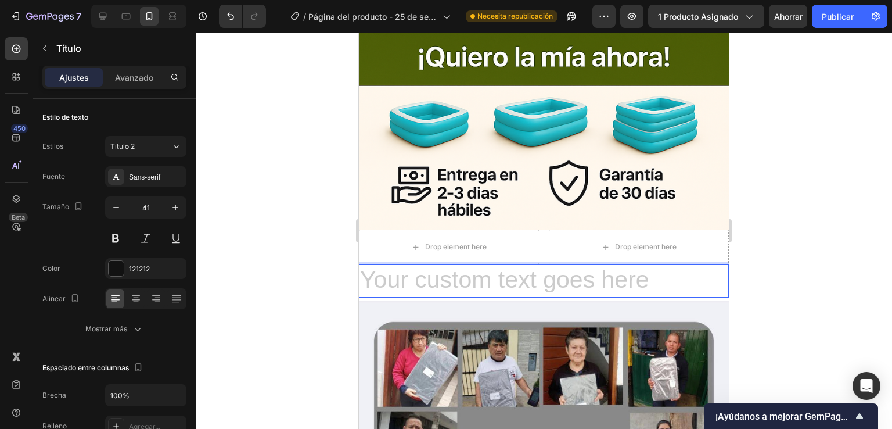
click at [608, 267] on h2 "Rich Text Editor. Editing area: main" at bounding box center [544, 280] width 370 height 33
drag, startPoint x: 593, startPoint y: 261, endPoint x: 588, endPoint y: 256, distance: 7.0
click at [588, 264] on h2 "Rich Text Editor. Editing area: main" at bounding box center [544, 280] width 370 height 33
click at [493, 264] on h2 "Rich Text Editor. Editing area: main" at bounding box center [544, 280] width 370 height 33
click at [372, 264] on h2 "Rich Text Editor. Editing area: main" at bounding box center [544, 280] width 370 height 33
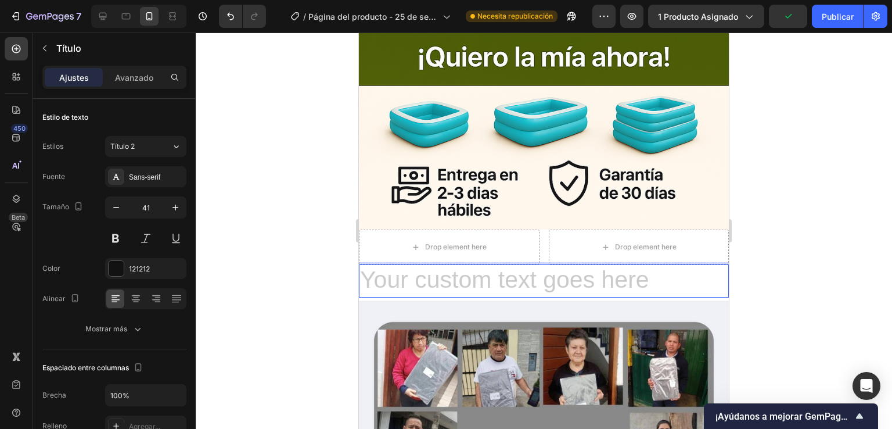
click at [362, 268] on p "Rich Text Editor. Editing area: main" at bounding box center [544, 280] width 368 height 31
drag, startPoint x: 362, startPoint y: 268, endPoint x: 360, endPoint y: 252, distance: 16.4
click at [360, 264] on h2 "Rich Text Editor. Editing area: main" at bounding box center [544, 280] width 370 height 33
drag, startPoint x: 360, startPoint y: 249, endPoint x: 361, endPoint y: 243, distance: 5.9
click at [361, 264] on h2 "Rich Text Editor. Editing area: main" at bounding box center [544, 280] width 370 height 33
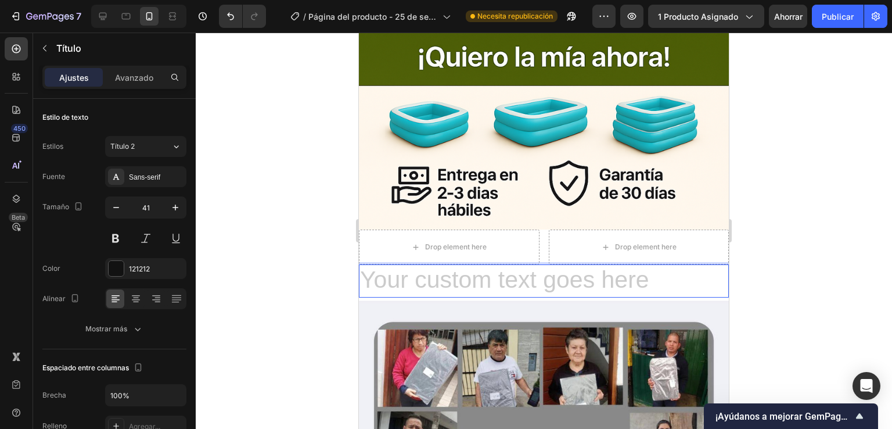
click at [368, 264] on h2 "Rich Text Editor. Editing area: main" at bounding box center [544, 280] width 370 height 33
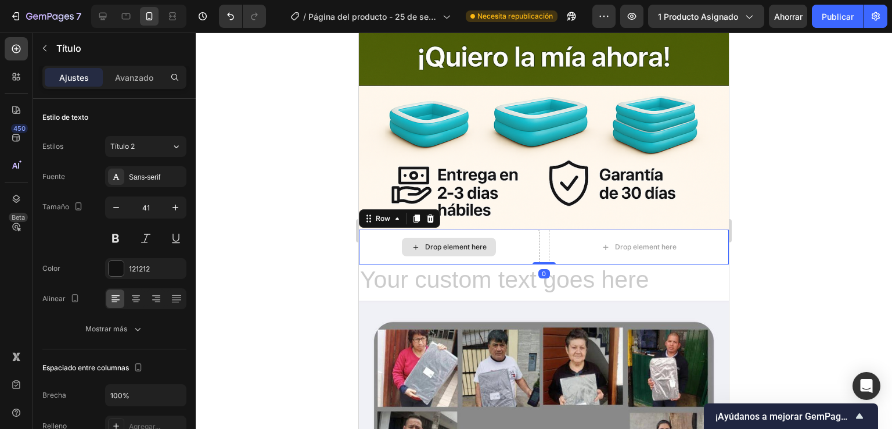
drag, startPoint x: 374, startPoint y: 235, endPoint x: 379, endPoint y: 230, distance: 6.6
click at [374, 233] on div "Drop element here" at bounding box center [449, 246] width 181 height 35
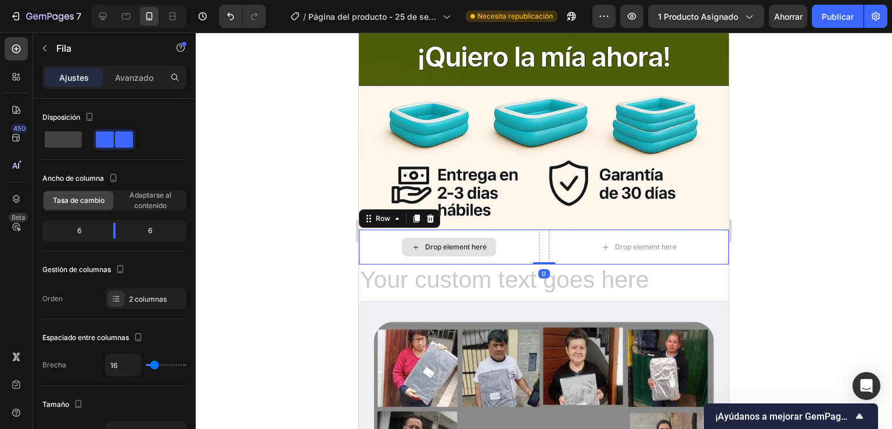
click at [379, 230] on div "Drop element here" at bounding box center [449, 246] width 181 height 35
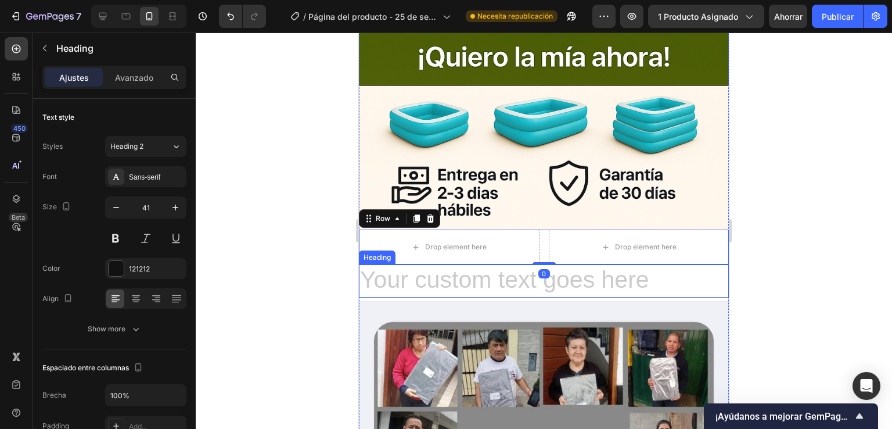
click at [382, 264] on h2 "Rich Text Editor. Editing area: main" at bounding box center [544, 280] width 370 height 33
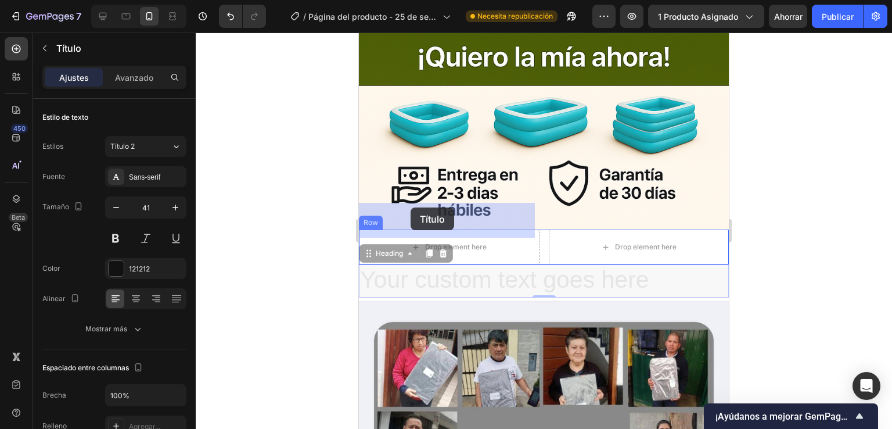
drag, startPoint x: 369, startPoint y: 229, endPoint x: 411, endPoint y: 207, distance: 46.8
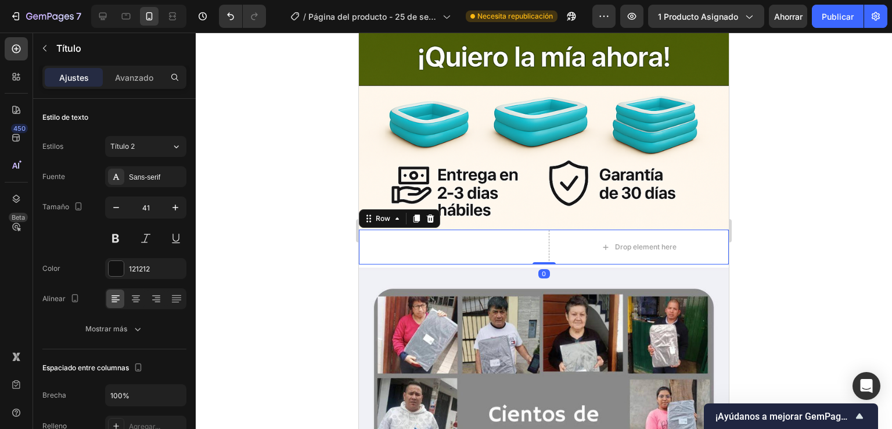
click at [470, 229] on div "Heading" at bounding box center [449, 246] width 181 height 35
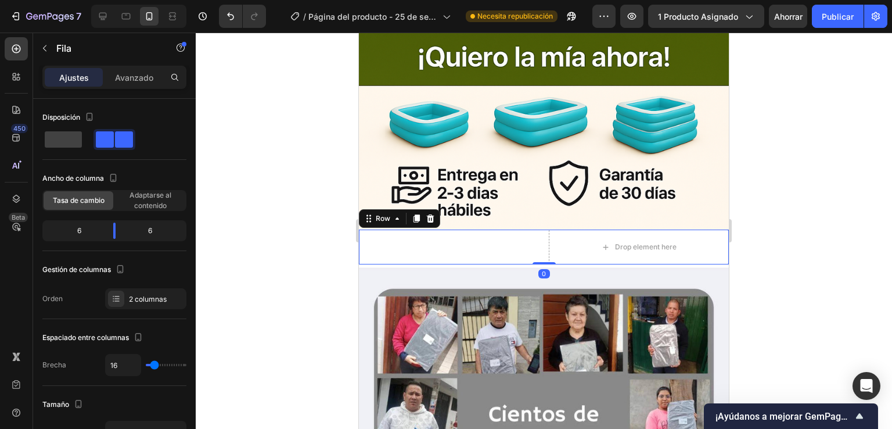
click at [470, 229] on div "Heading" at bounding box center [449, 246] width 181 height 35
click at [412, 233] on div "Heading" at bounding box center [449, 246] width 181 height 35
click at [387, 229] on div "Heading" at bounding box center [449, 246] width 181 height 35
click at [386, 229] on div "Heading" at bounding box center [449, 246] width 181 height 35
click at [15, 52] on icon at bounding box center [16, 49] width 9 height 9
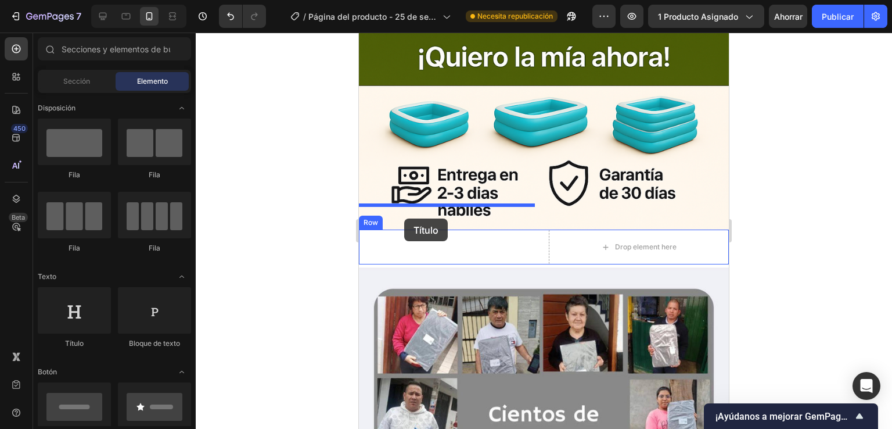
drag, startPoint x: 447, startPoint y: 340, endPoint x: 410, endPoint y: 213, distance: 132.4
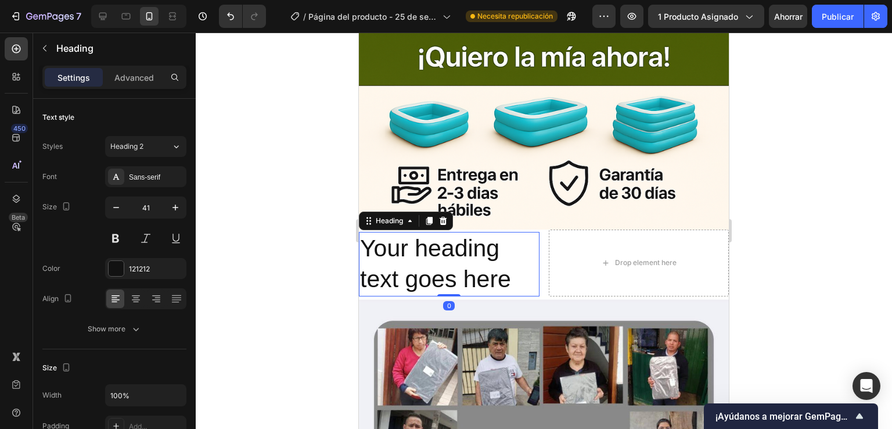
click at [410, 232] on h2 "Your heading text goes here" at bounding box center [449, 264] width 181 height 64
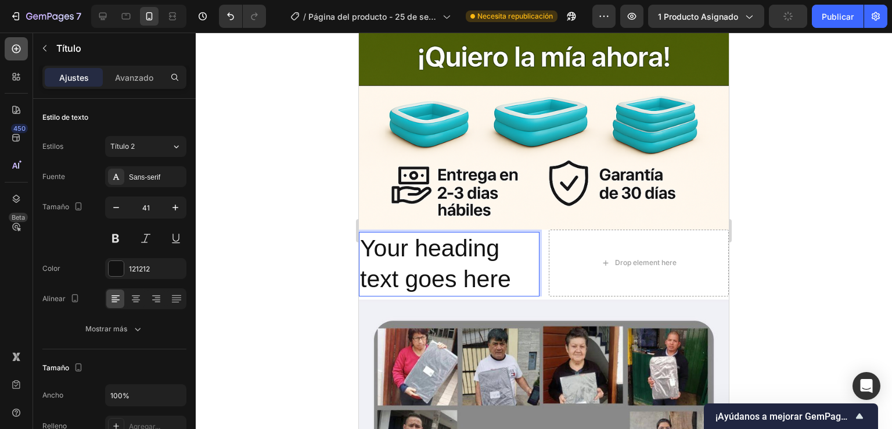
click at [21, 45] on icon at bounding box center [16, 49] width 12 height 12
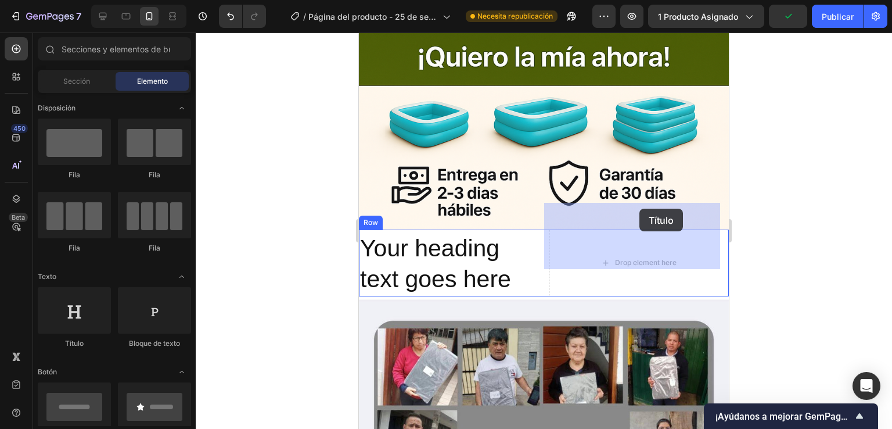
drag, startPoint x: 448, startPoint y: 346, endPoint x: 621, endPoint y: 215, distance: 216.9
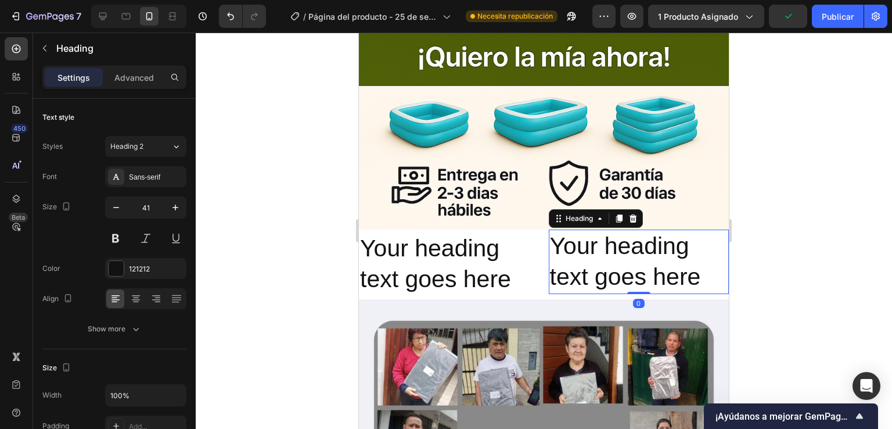
click at [614, 229] on h2 "Your heading text goes here" at bounding box center [639, 261] width 181 height 64
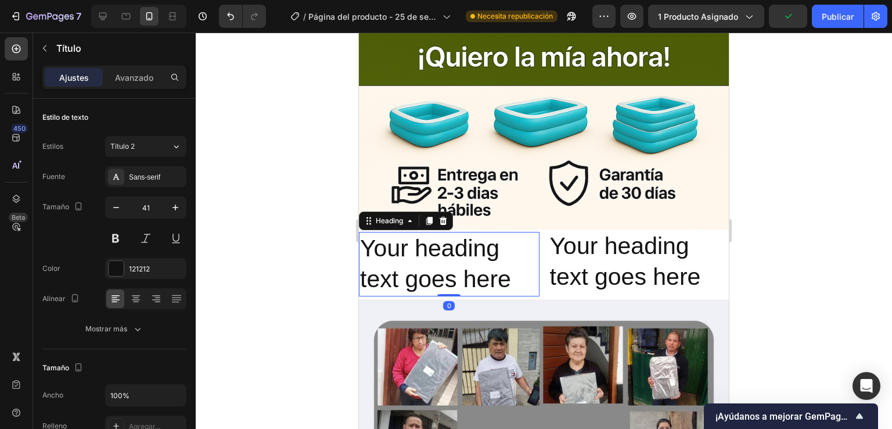
scroll to position [246, 0]
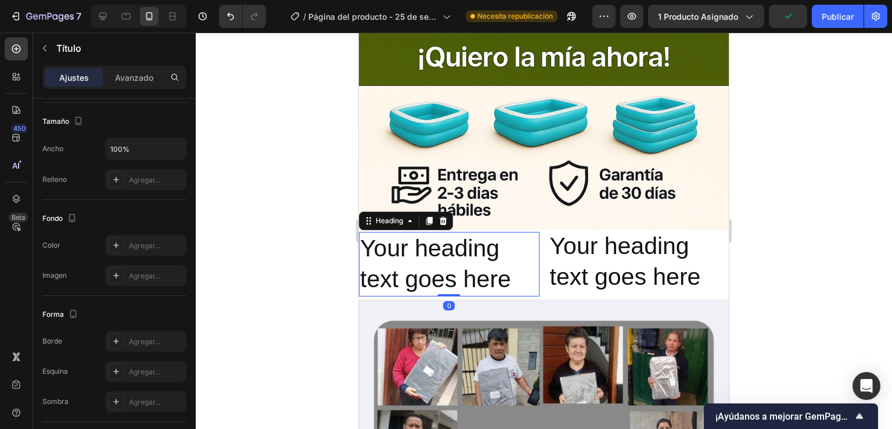
click at [530, 253] on p "Your heading text goes here" at bounding box center [449, 264] width 178 height 62
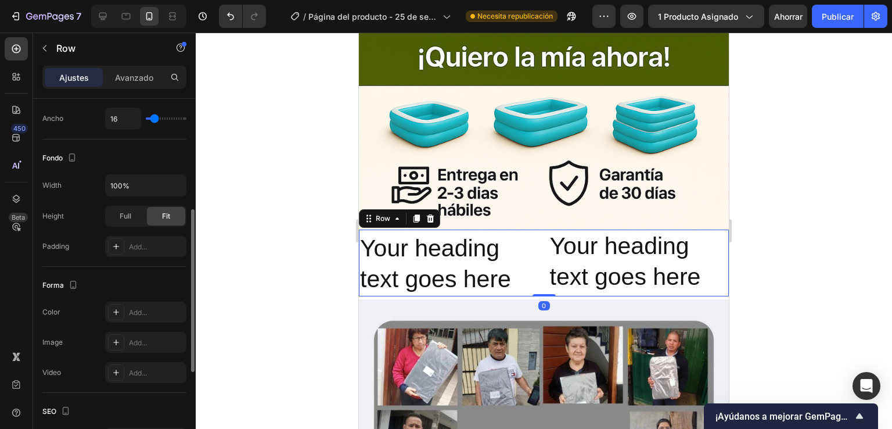
click at [535, 254] on div "Heading Your heading text goes here Heading Your heading text goes here Heading…" at bounding box center [544, 262] width 370 height 67
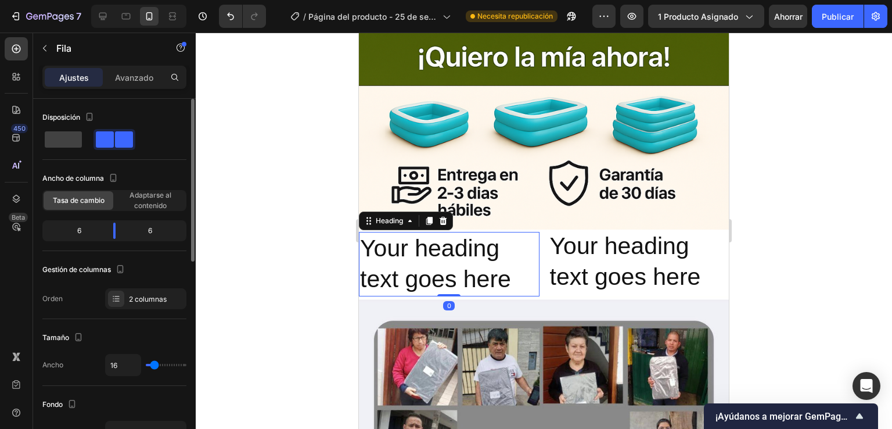
click at [526, 262] on p "Your heading text goes here" at bounding box center [449, 264] width 178 height 62
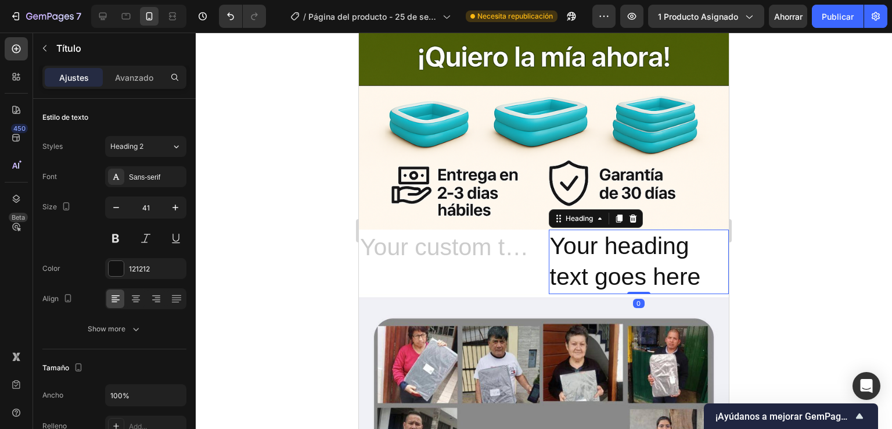
drag, startPoint x: 702, startPoint y: 238, endPoint x: 699, endPoint y: 247, distance: 9.6
click at [701, 243] on p "Your heading text goes here" at bounding box center [639, 262] width 178 height 62
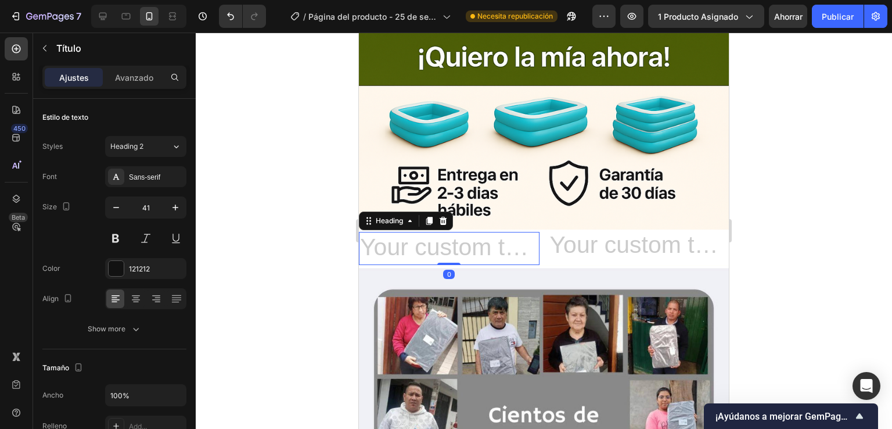
click at [530, 232] on h2 "Rich Text Editor. Editing area: main" at bounding box center [449, 248] width 181 height 33
click at [510, 232] on h2 "Rich Text Editor. Editing area: main" at bounding box center [449, 248] width 181 height 33
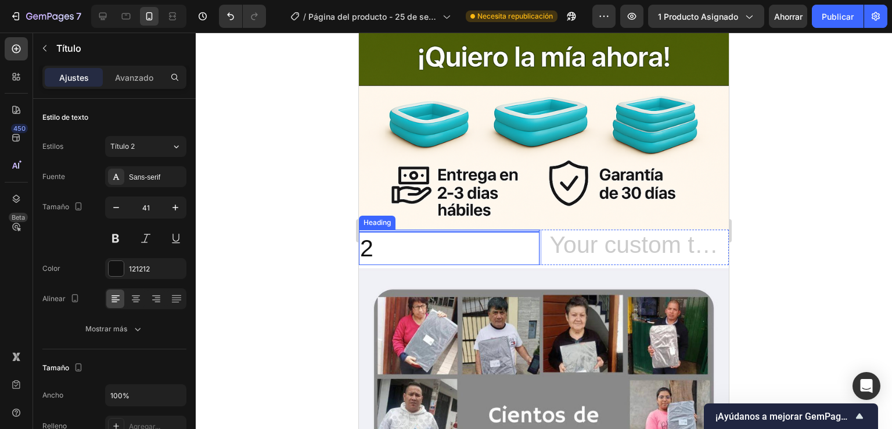
click at [408, 233] on p "2" at bounding box center [449, 248] width 178 height 31
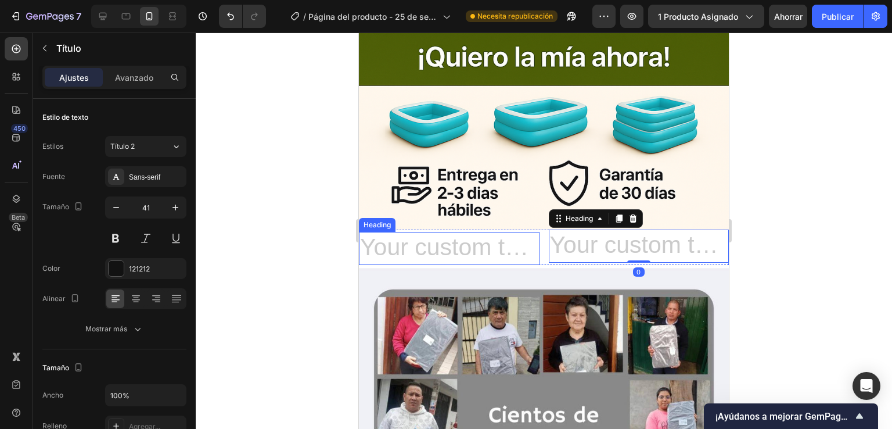
click at [513, 232] on h2 "Rich Text Editor. Editing area: main" at bounding box center [449, 248] width 181 height 33
click at [511, 232] on h2 "Rich Text Editor. Editing area: main" at bounding box center [449, 248] width 181 height 33
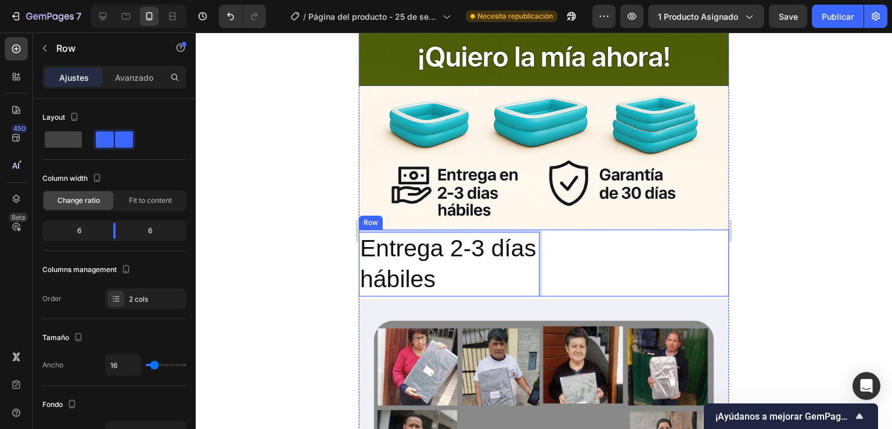
click at [609, 242] on div "Heading" at bounding box center [639, 262] width 181 height 67
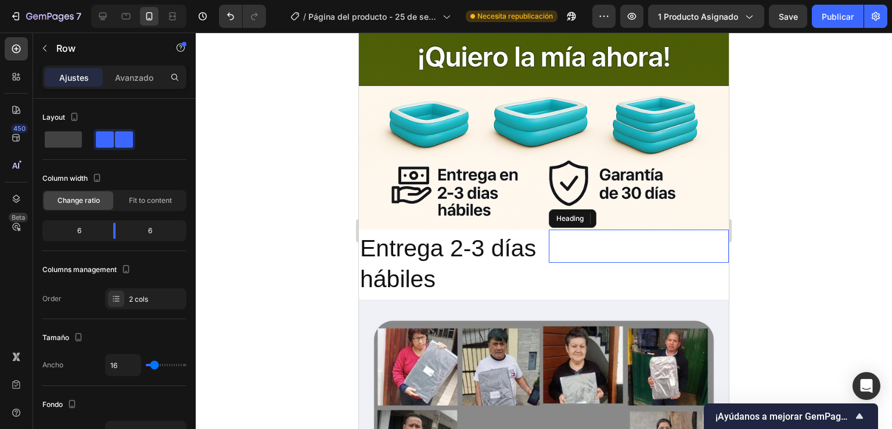
click at [604, 231] on p "Rich Text Editor. Editing area: main" at bounding box center [639, 246] width 178 height 31
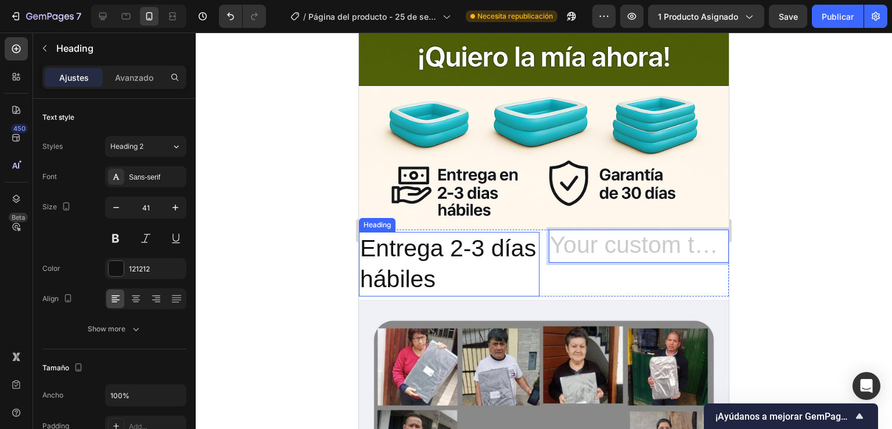
click at [519, 250] on p "Entrega 2-3 días hábiles" at bounding box center [449, 264] width 178 height 62
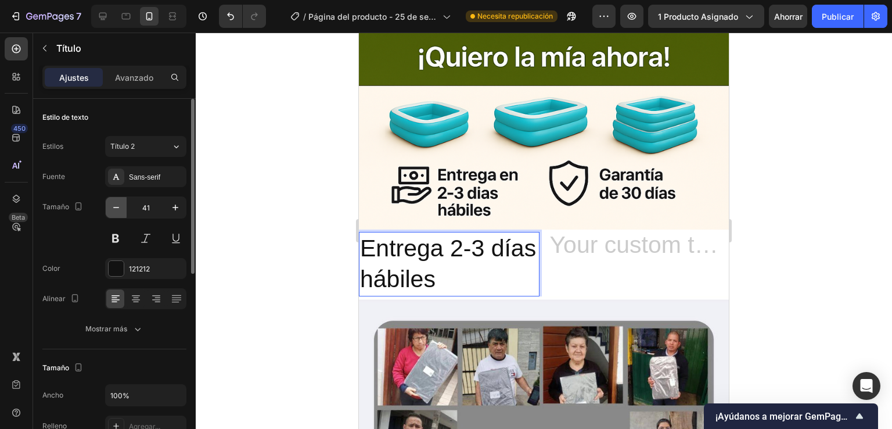
click at [123, 215] on button "button" at bounding box center [116, 207] width 21 height 21
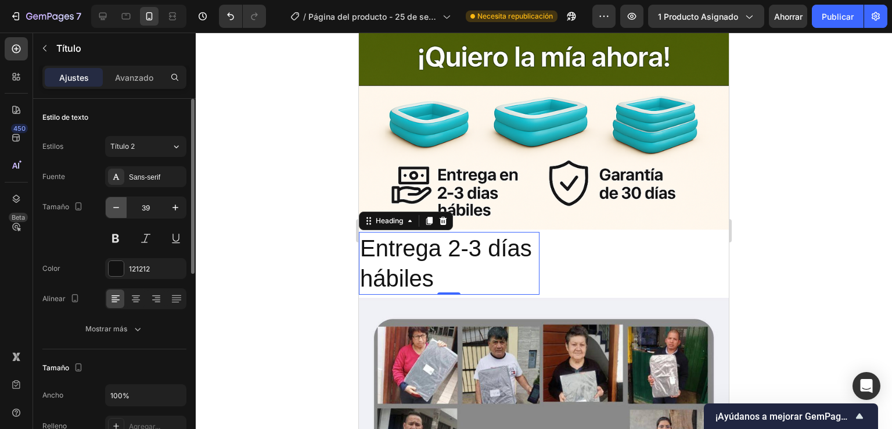
click at [123, 215] on button "button" at bounding box center [116, 207] width 21 height 21
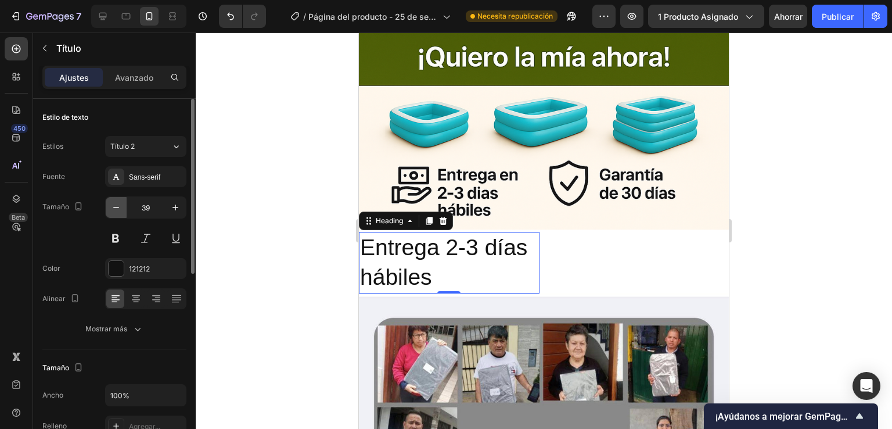
click at [123, 215] on button "button" at bounding box center [116, 207] width 21 height 21
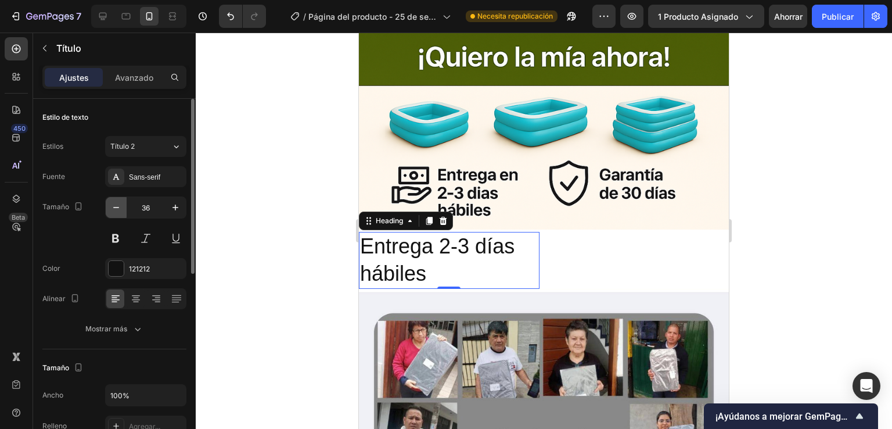
click at [123, 215] on button "button" at bounding box center [116, 207] width 21 height 21
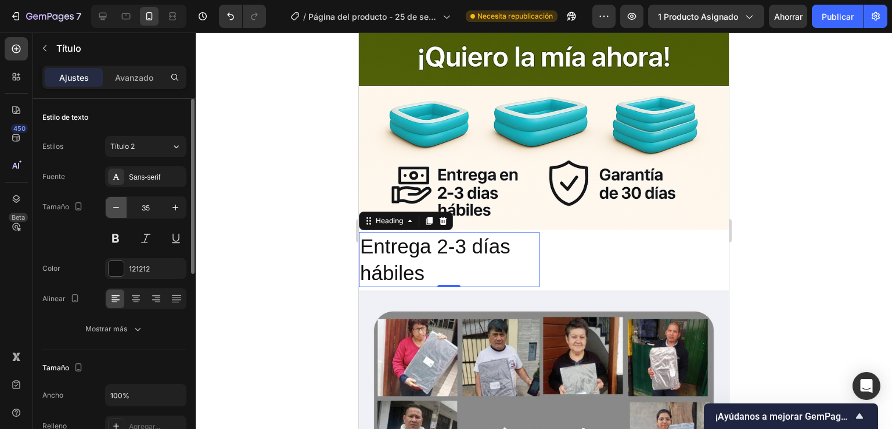
click at [118, 209] on icon "button" at bounding box center [116, 208] width 12 height 12
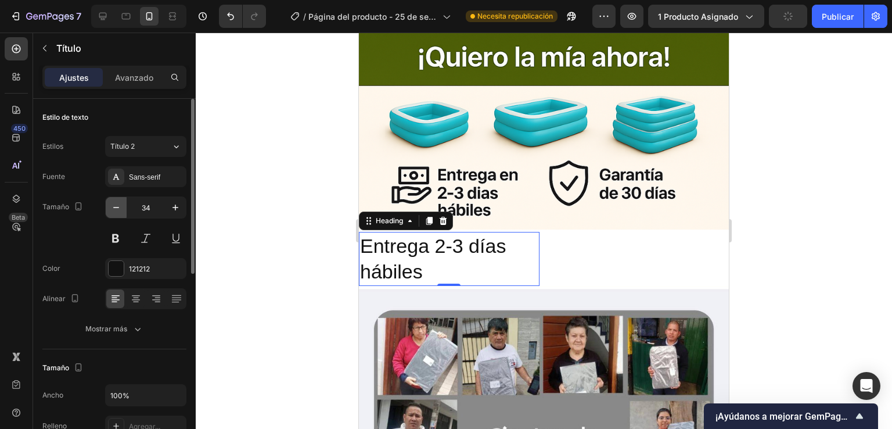
click at [118, 209] on icon "button" at bounding box center [116, 208] width 12 height 12
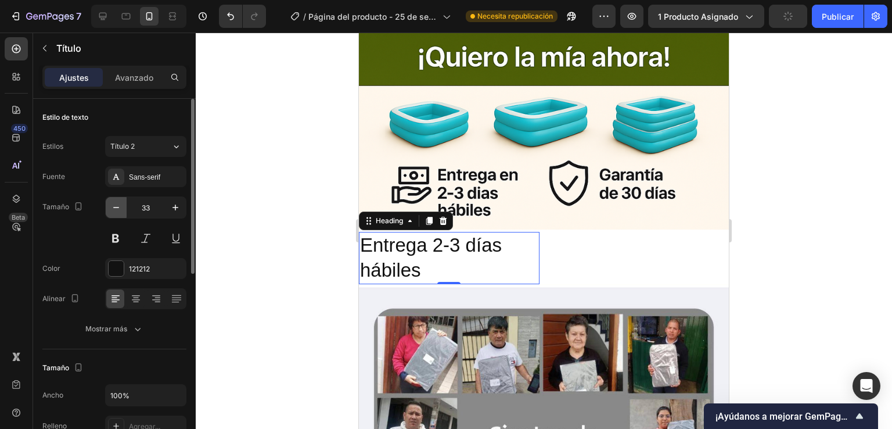
click at [118, 209] on icon "button" at bounding box center [116, 208] width 12 height 12
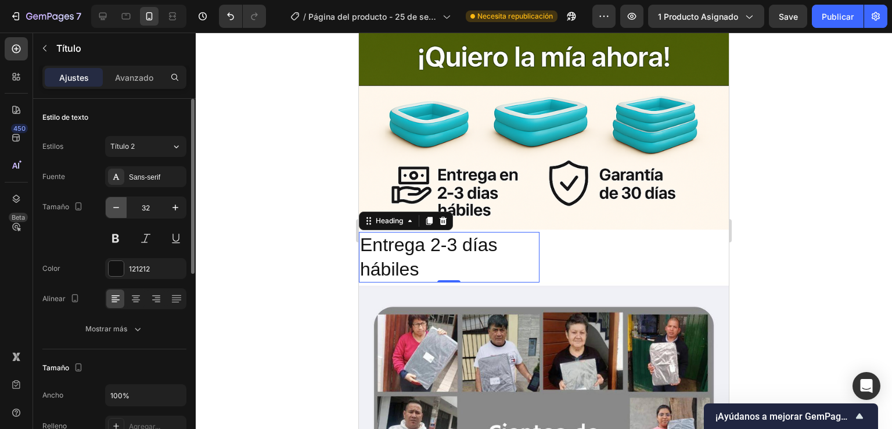
click at [118, 209] on icon "button" at bounding box center [116, 208] width 12 height 12
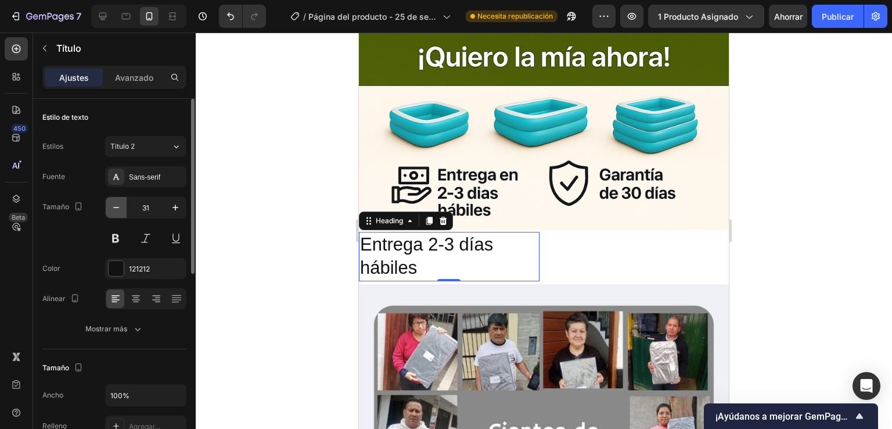
click at [118, 209] on icon "button" at bounding box center [116, 208] width 12 height 12
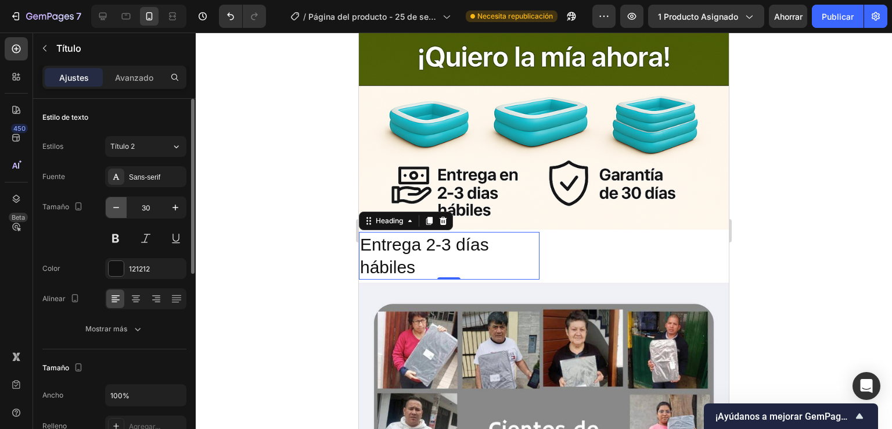
click at [118, 209] on icon "button" at bounding box center [116, 208] width 12 height 12
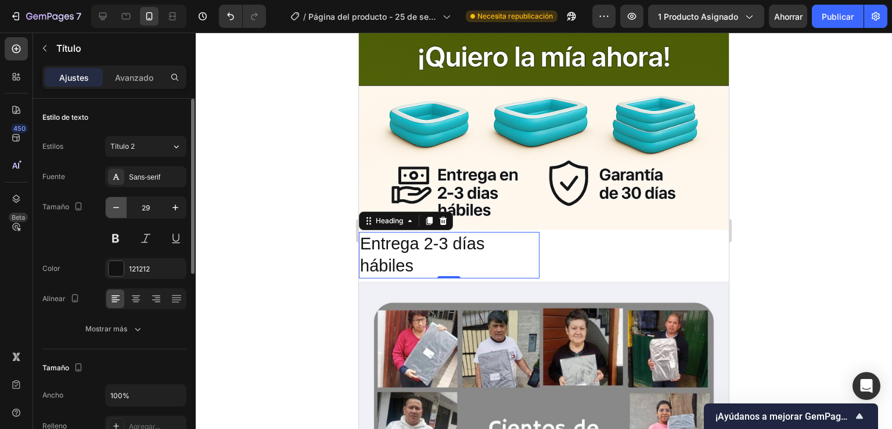
click at [118, 209] on icon "button" at bounding box center [116, 208] width 12 height 12
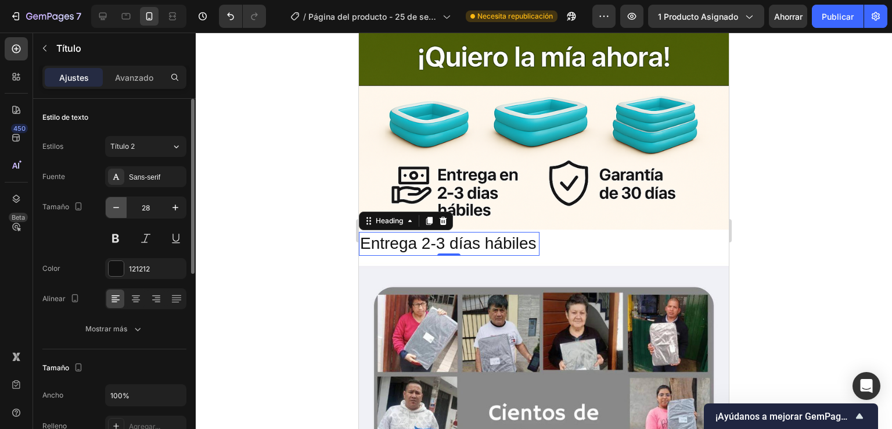
click at [118, 209] on icon "button" at bounding box center [116, 208] width 12 height 12
click at [116, 235] on button at bounding box center [115, 238] width 21 height 21
click at [124, 205] on button "button" at bounding box center [116, 207] width 21 height 21
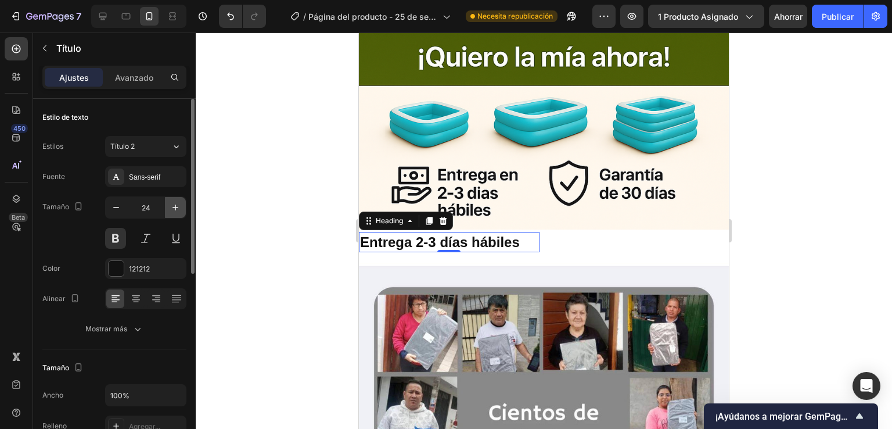
click at [177, 207] on icon "button" at bounding box center [175, 207] width 6 height 6
type input "25"
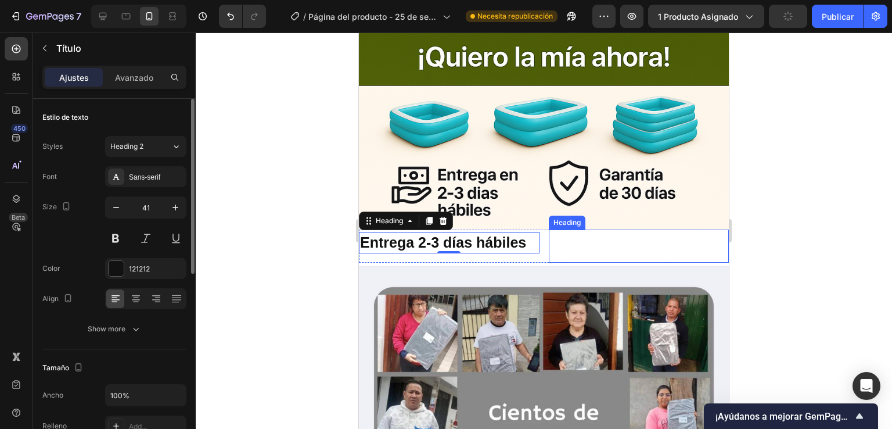
click at [601, 231] on p "Rich Text Editor. Editing area: main" at bounding box center [639, 246] width 178 height 31
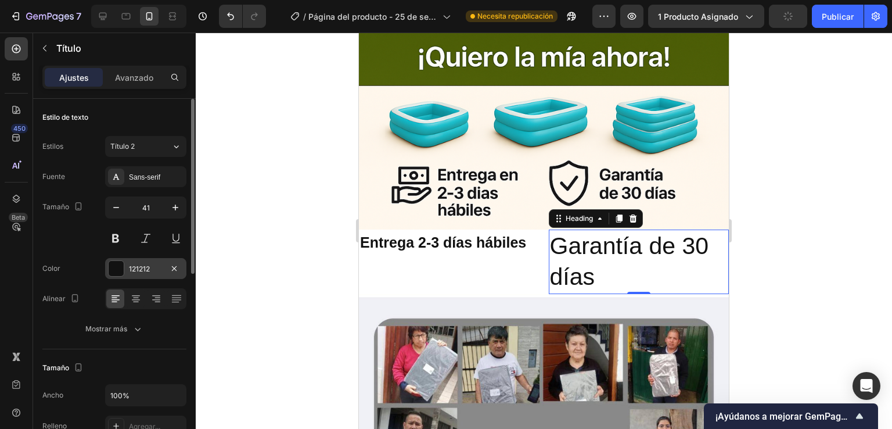
drag, startPoint x: 116, startPoint y: 239, endPoint x: 109, endPoint y: 263, distance: 25.0
click at [116, 239] on button at bounding box center [115, 238] width 21 height 21
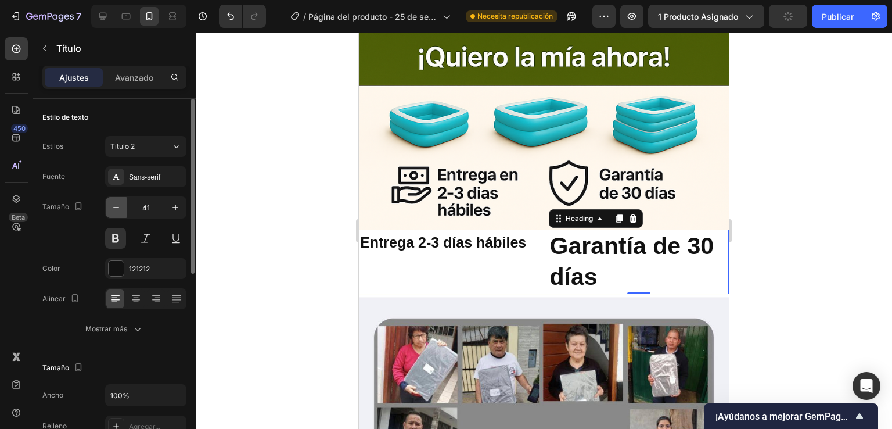
click at [119, 214] on button "button" at bounding box center [116, 207] width 21 height 21
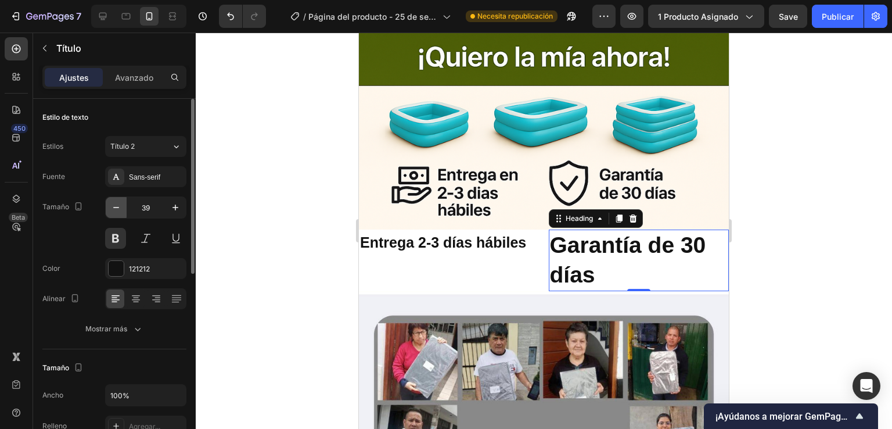
click at [119, 214] on button "button" at bounding box center [116, 207] width 21 height 21
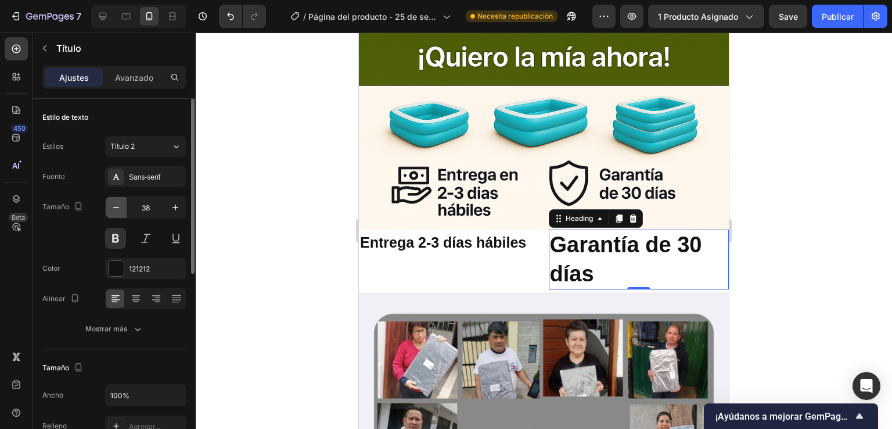
click at [119, 214] on button "button" at bounding box center [116, 207] width 21 height 21
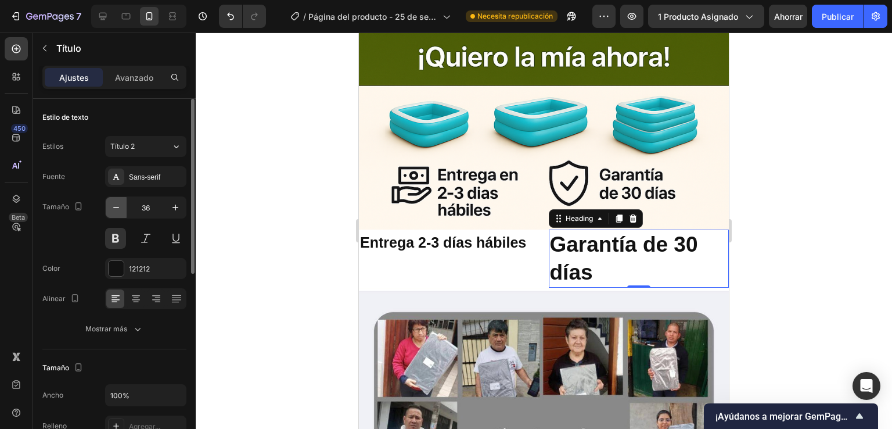
click at [119, 214] on button "button" at bounding box center [116, 207] width 21 height 21
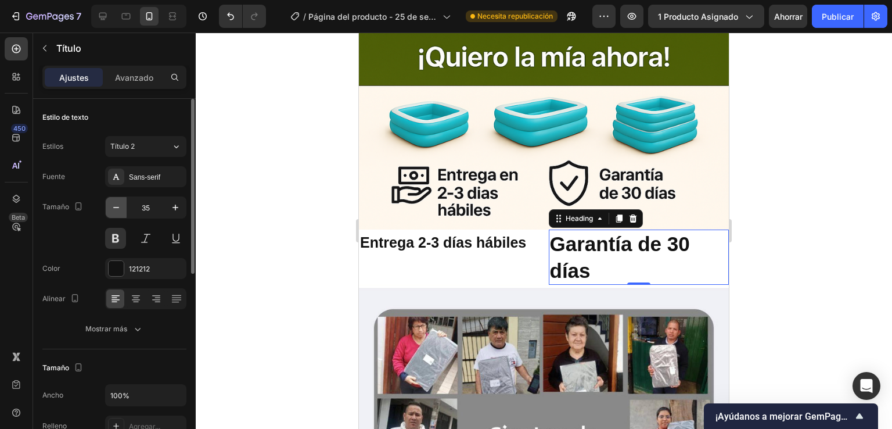
click at [119, 214] on button "button" at bounding box center [116, 207] width 21 height 21
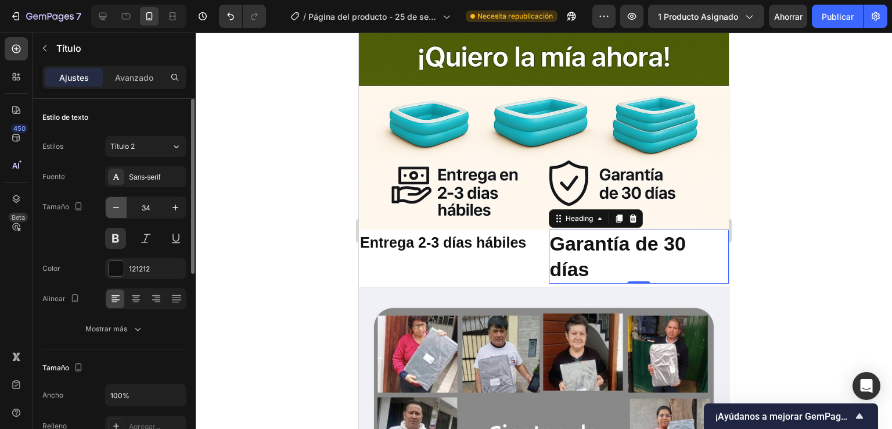
click at [119, 214] on button "button" at bounding box center [116, 207] width 21 height 21
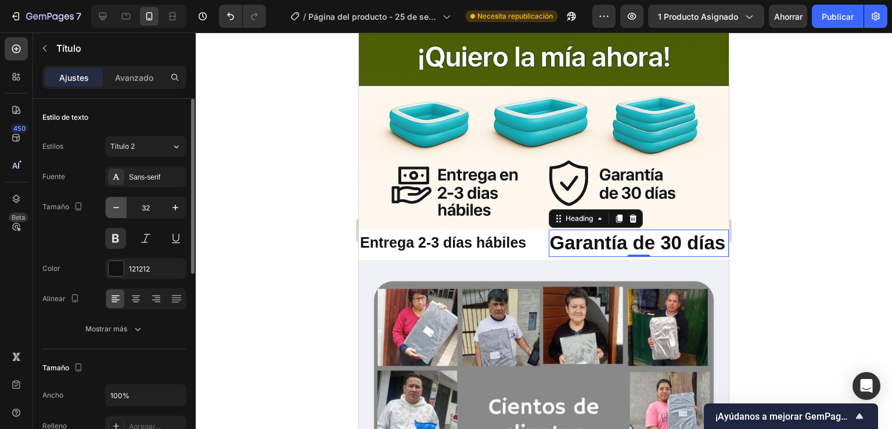
click at [119, 214] on button "button" at bounding box center [116, 207] width 21 height 21
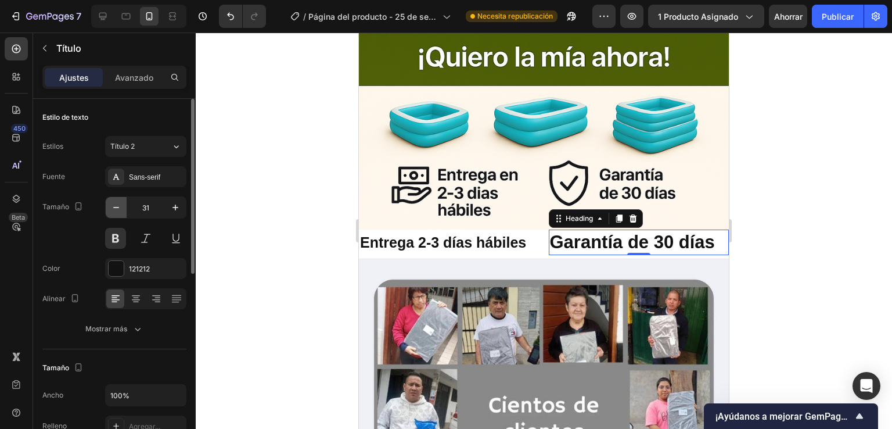
click at [119, 214] on button "button" at bounding box center [116, 207] width 21 height 21
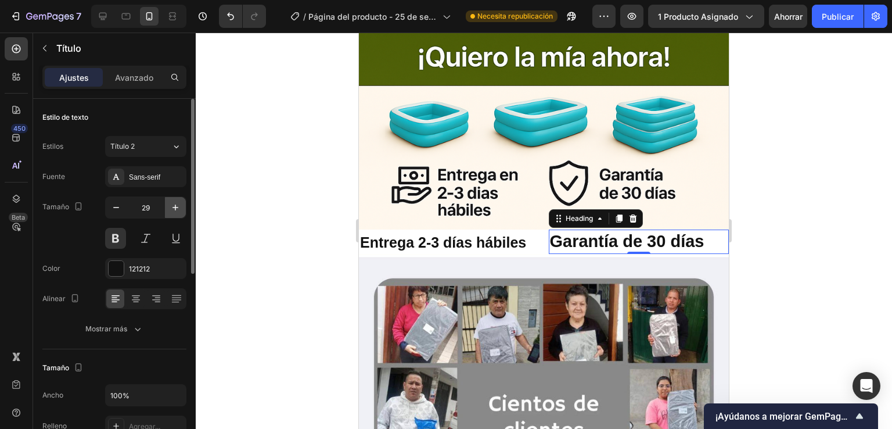
click at [174, 207] on icon "button" at bounding box center [175, 207] width 6 height 6
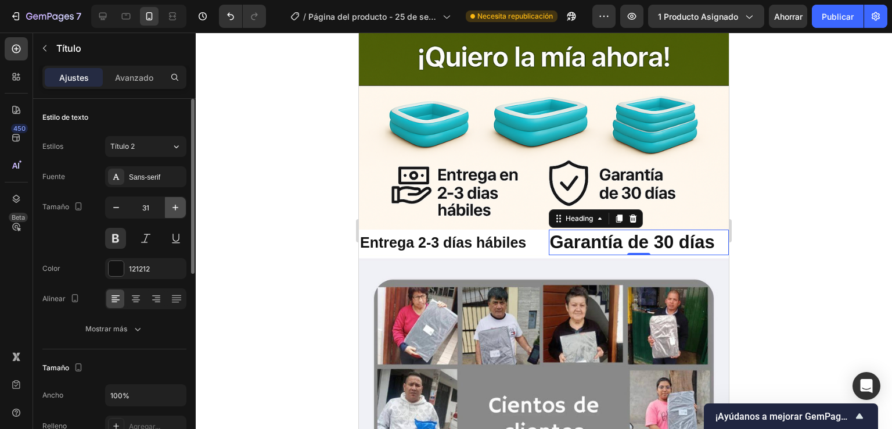
click at [174, 207] on icon "button" at bounding box center [175, 207] width 6 height 6
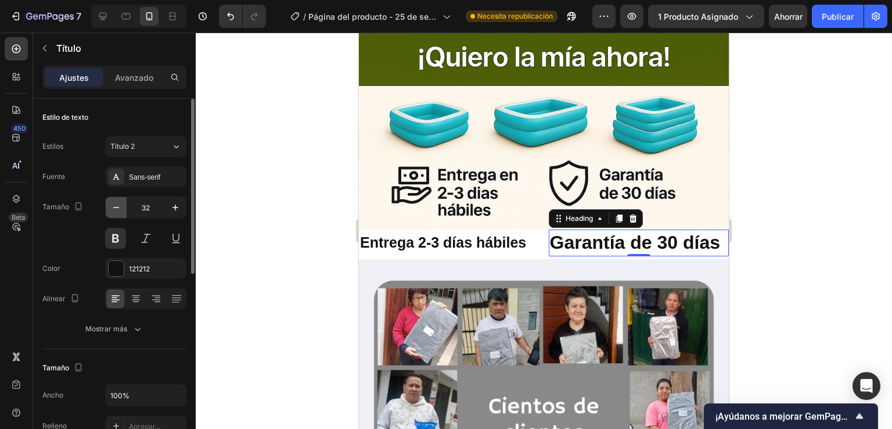
click at [116, 213] on button "button" at bounding box center [116, 207] width 21 height 21
type input "31"
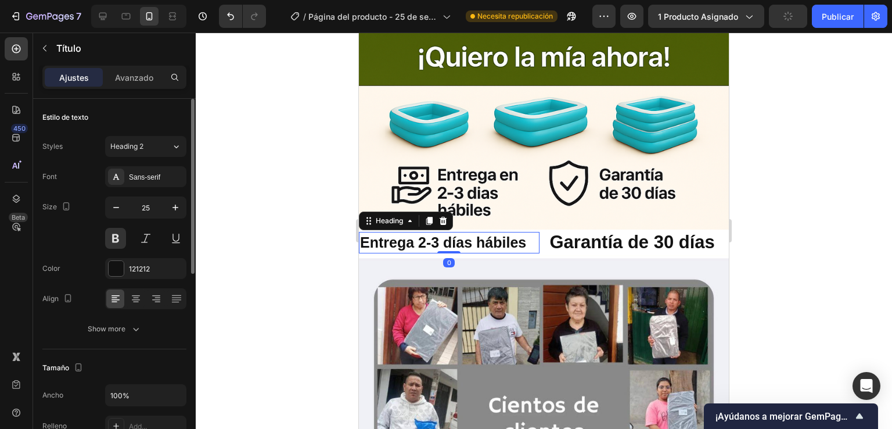
click at [360, 233] on p "Entrega 2-3 días hábiles" at bounding box center [449, 242] width 178 height 19
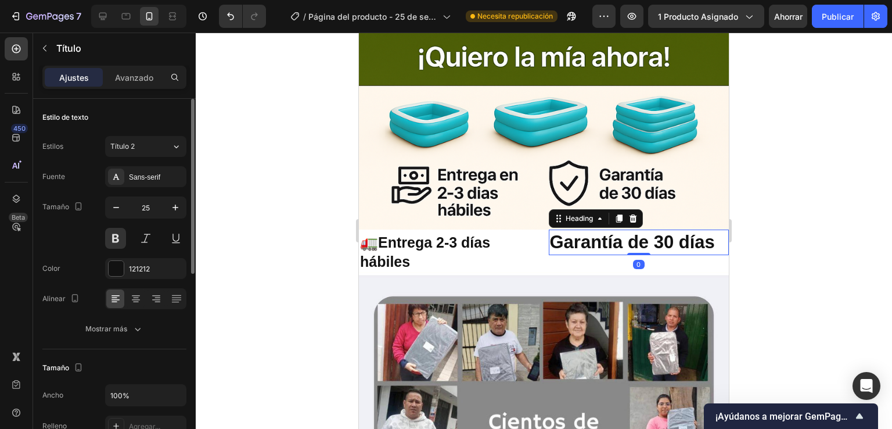
click at [550, 231] on p "Garantía de 30 días" at bounding box center [639, 242] width 178 height 23
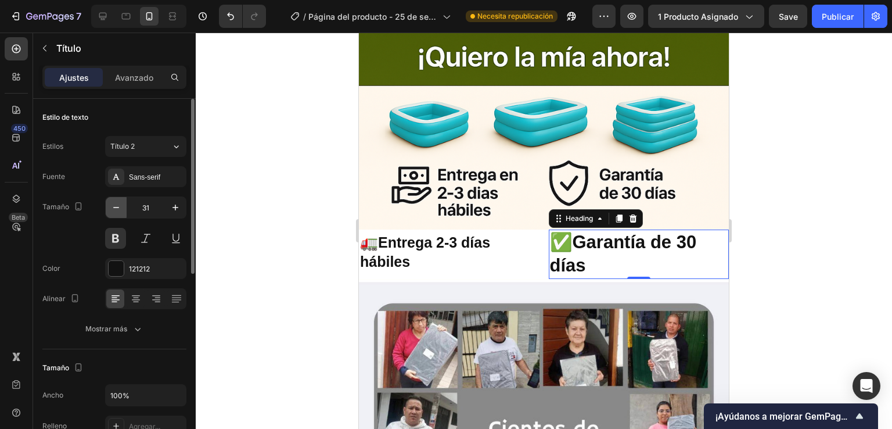
click at [118, 205] on icon "button" at bounding box center [116, 208] width 12 height 12
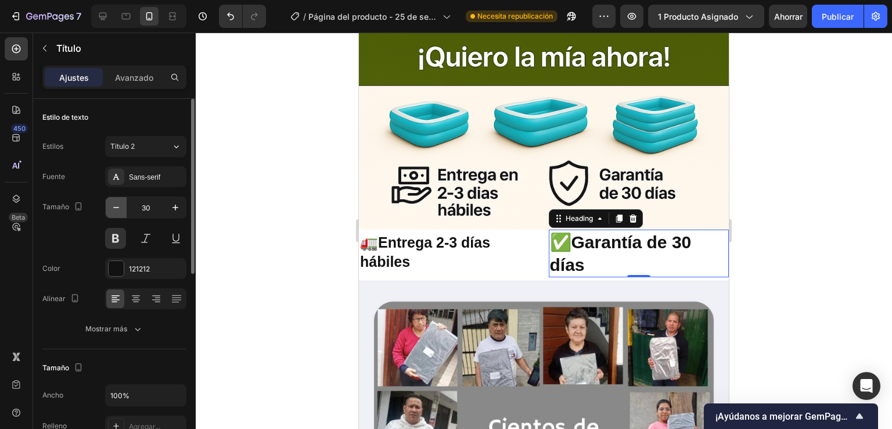
click at [118, 205] on icon "button" at bounding box center [116, 208] width 12 height 12
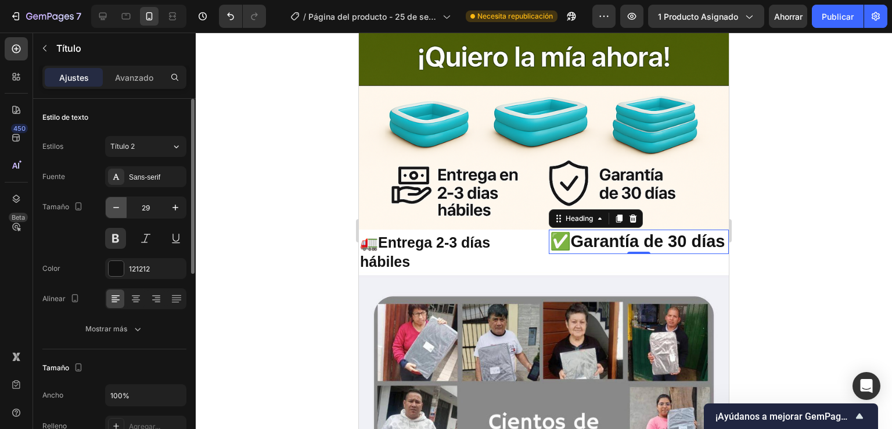
click at [118, 205] on icon "button" at bounding box center [116, 208] width 12 height 12
type input "27"
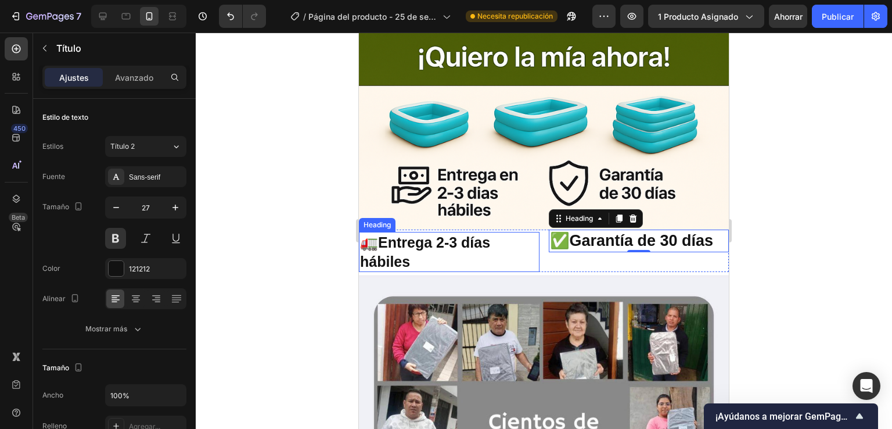
click at [389, 233] on p "🚛Entrega 2-3 días hábiles" at bounding box center [449, 252] width 178 height 38
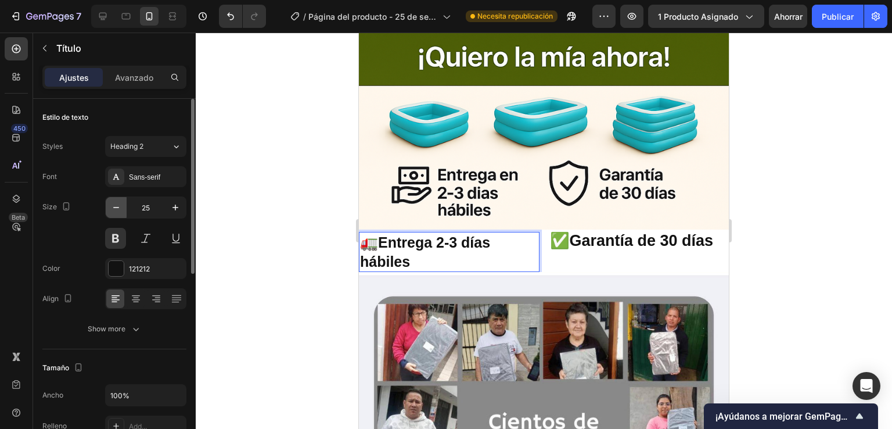
click at [114, 211] on icon "button" at bounding box center [116, 208] width 12 height 12
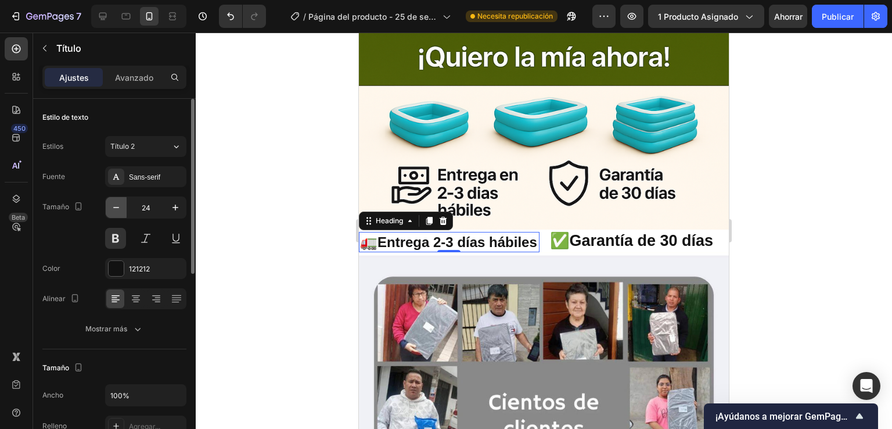
click at [114, 211] on icon "button" at bounding box center [116, 208] width 12 height 12
type input "22"
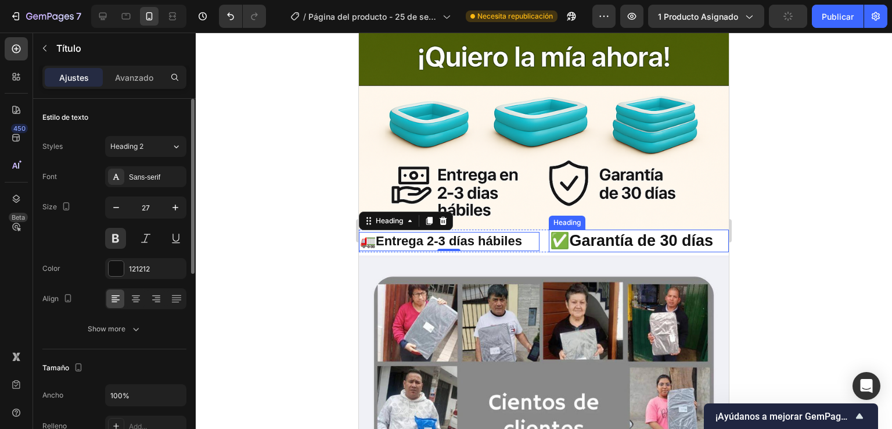
click at [591, 231] on p "✅Garantía de 30 días" at bounding box center [639, 241] width 178 height 20
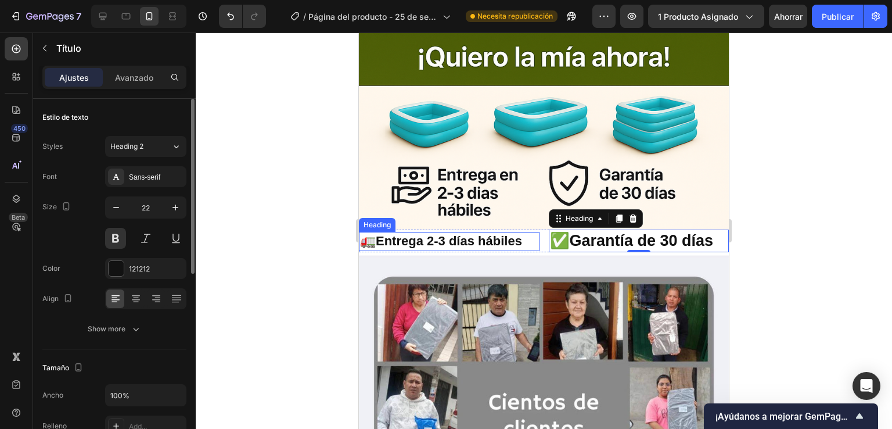
click at [377, 233] on p "🚛Entrega 2-3 días hábiles" at bounding box center [449, 241] width 178 height 17
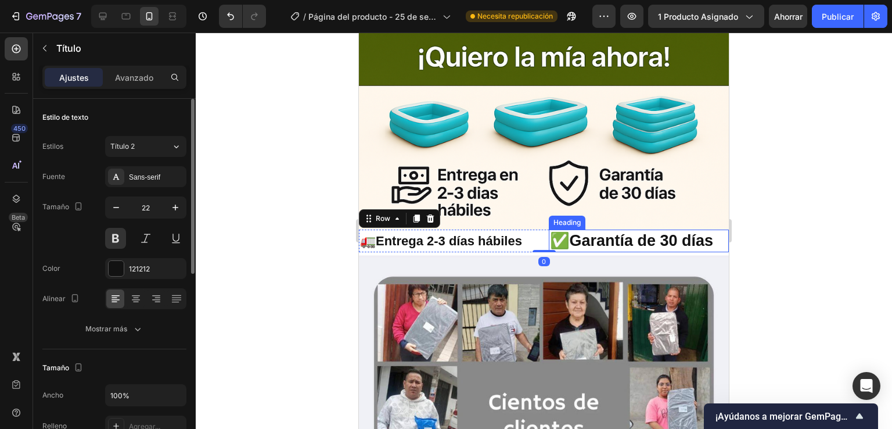
click at [544, 229] on div "Heading 🚛Entrega 2-3 días hábiles Heading ✅Garantía de 30 días Heading Row 0" at bounding box center [544, 240] width 370 height 23
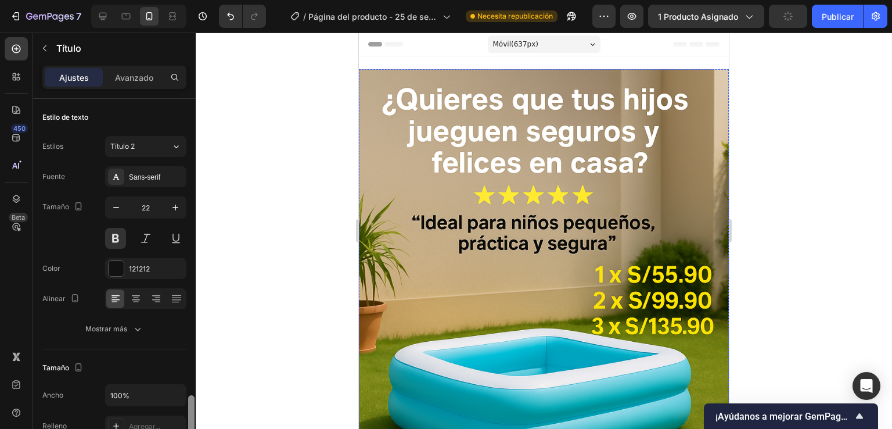
scroll to position [996, 0]
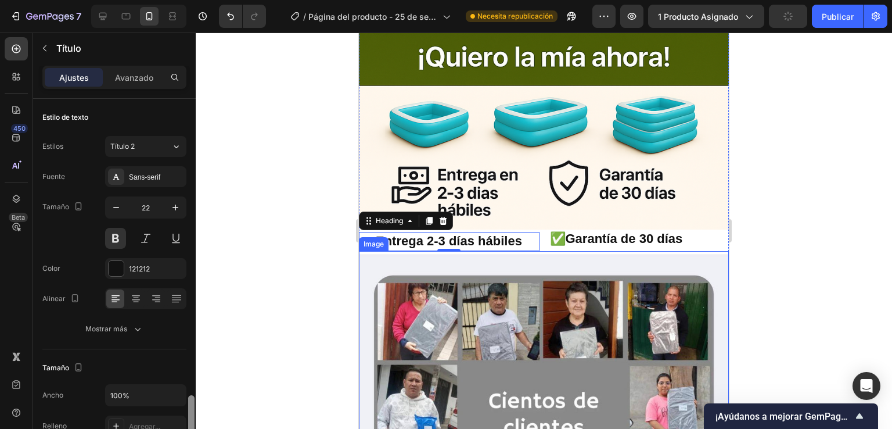
click at [197, 0] on div "7 Historial de versiones / Página del producto - [DATE] 20:14:30 Necesita repub…" at bounding box center [446, 0] width 892 height 0
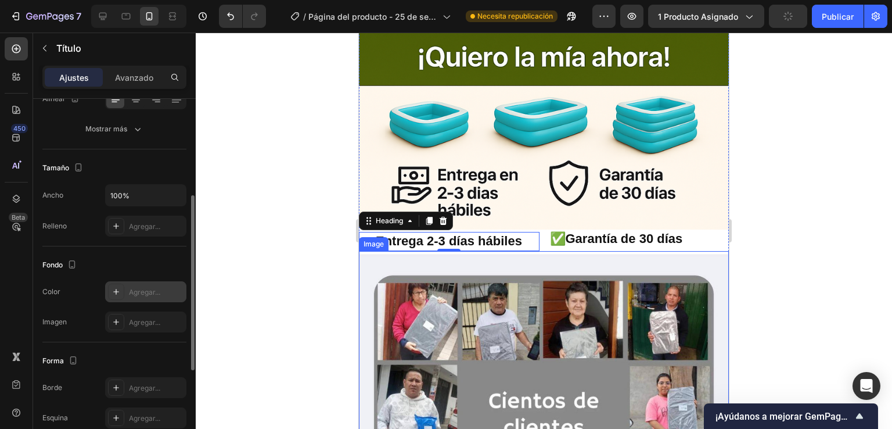
click at [110, 294] on div at bounding box center [116, 291] width 16 height 16
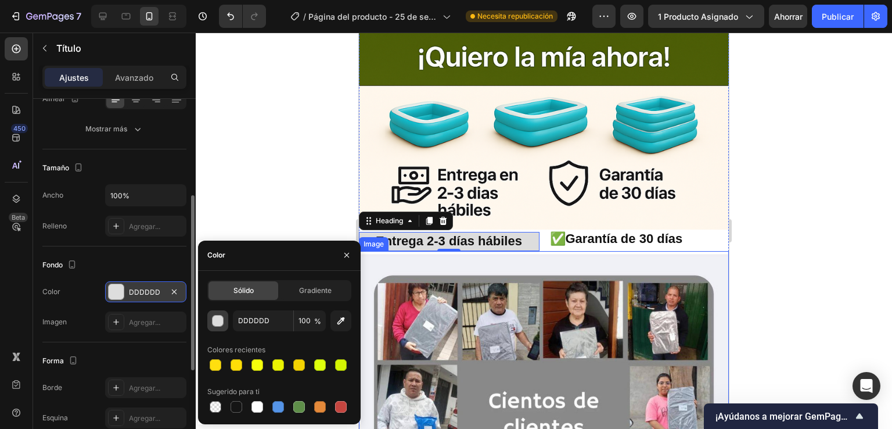
click at [223, 326] on button "button" at bounding box center [217, 320] width 21 height 21
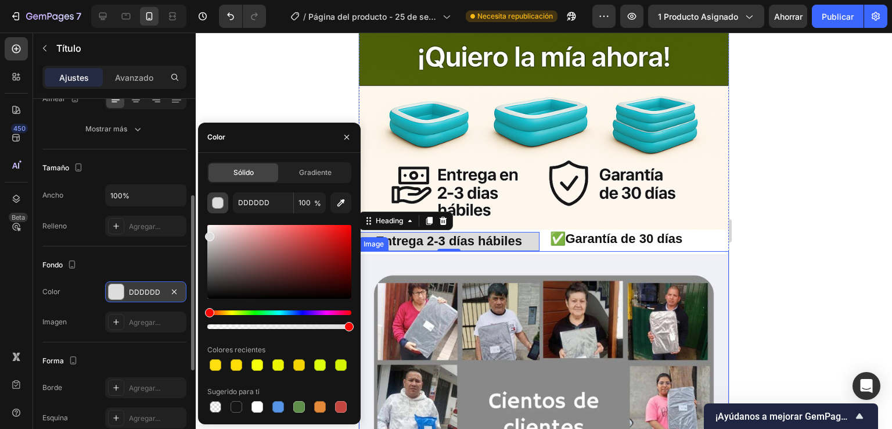
click at [218, 205] on div "button" at bounding box center [219, 203] width 12 height 12
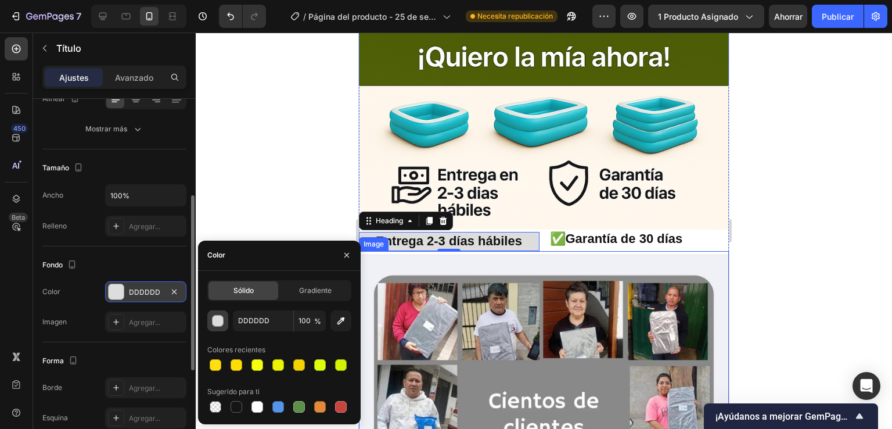
click at [210, 321] on button "button" at bounding box center [217, 320] width 21 height 21
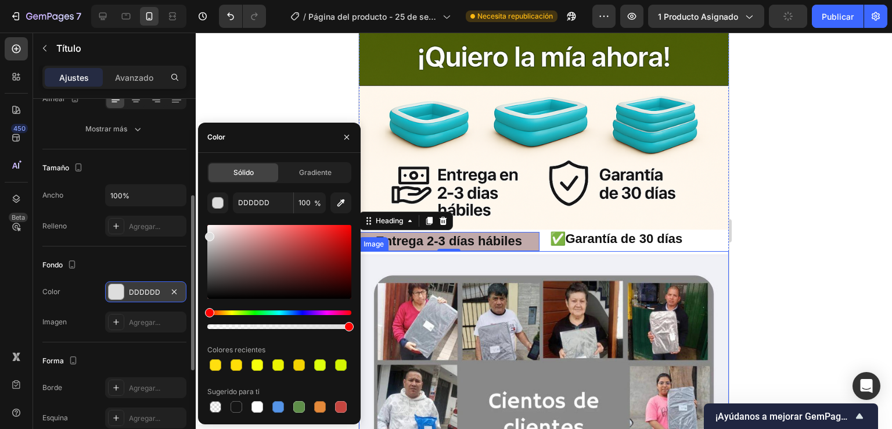
click at [225, 242] on div at bounding box center [279, 262] width 144 height 74
click at [218, 311] on div "Matiz" at bounding box center [279, 312] width 144 height 5
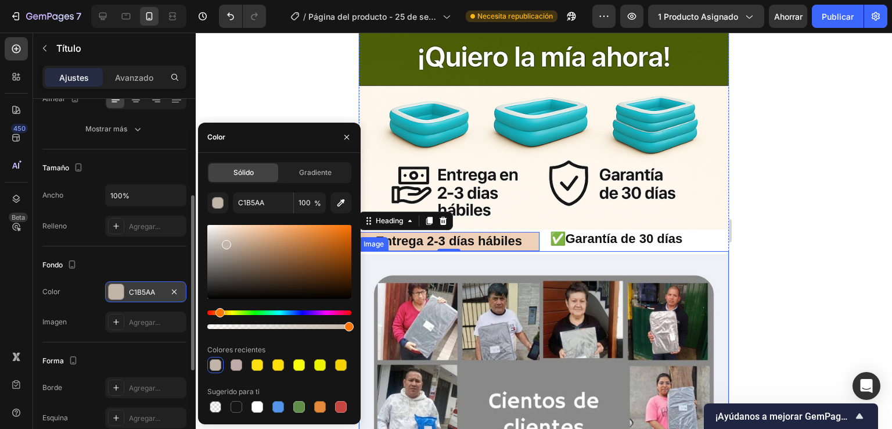
click at [242, 228] on div at bounding box center [279, 262] width 144 height 74
click at [259, 256] on div at bounding box center [279, 262] width 144 height 74
drag, startPoint x: 259, startPoint y: 256, endPoint x: 256, endPoint y: 267, distance: 11.6
click at [260, 258] on div at bounding box center [261, 260] width 9 height 9
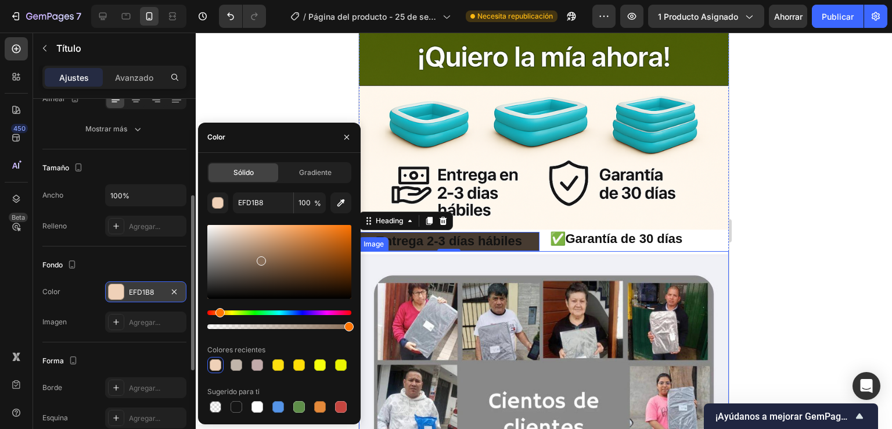
drag, startPoint x: 253, startPoint y: 277, endPoint x: 264, endPoint y: 271, distance: 12.5
click at [256, 276] on div at bounding box center [279, 262] width 144 height 74
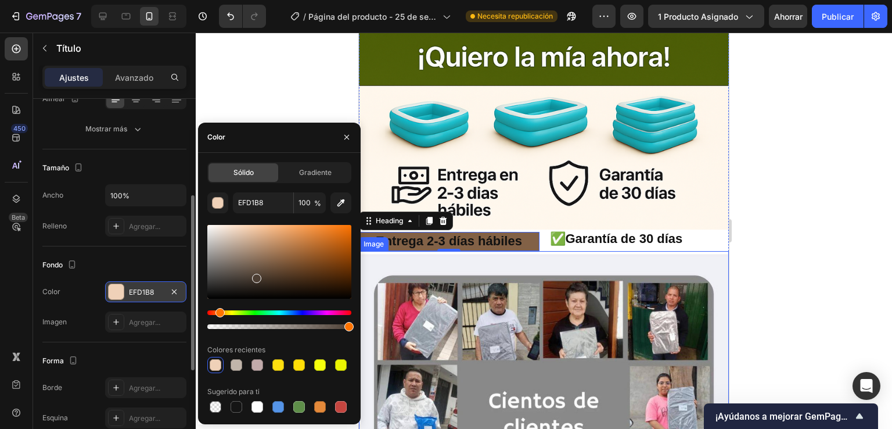
click at [274, 260] on div at bounding box center [279, 262] width 144 height 74
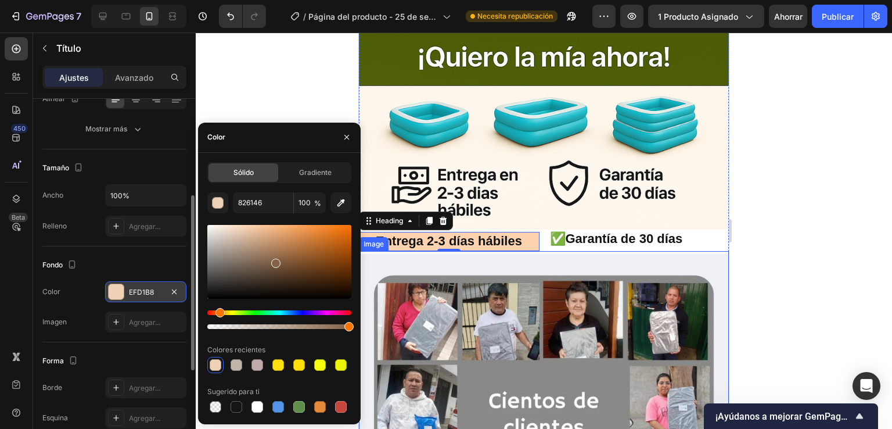
click at [253, 225] on div at bounding box center [279, 262] width 144 height 74
click at [233, 219] on div "826146 100 % Colores recientes Sugerido para ti" at bounding box center [279, 303] width 144 height 222
click at [230, 233] on div at bounding box center [279, 262] width 144 height 74
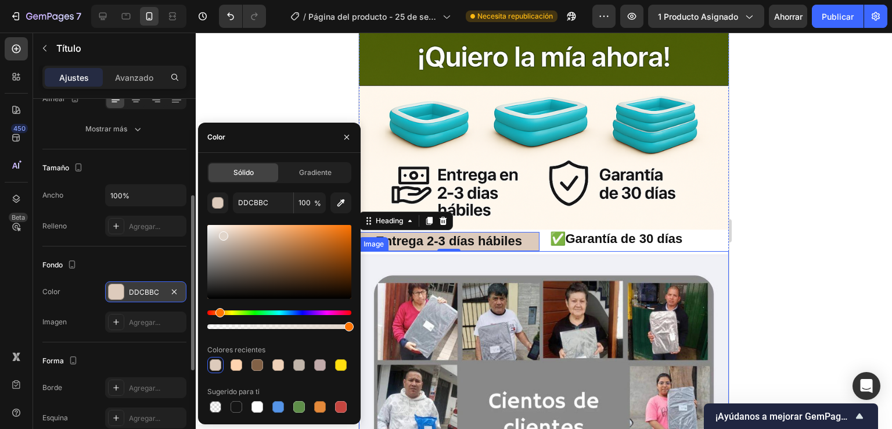
click at [223, 233] on div at bounding box center [279, 262] width 144 height 74
click at [214, 232] on div at bounding box center [279, 262] width 144 height 74
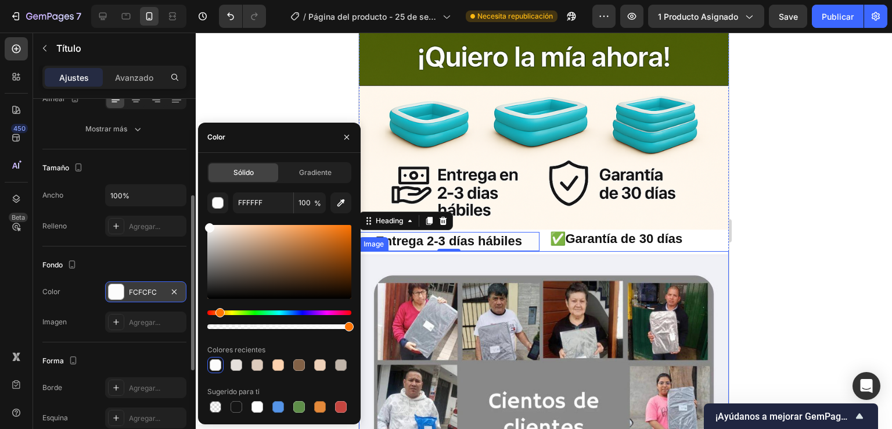
type input "FCFCFC"
drag, startPoint x: 214, startPoint y: 229, endPoint x: 202, endPoint y: 225, distance: 12.5
click at [202, 225] on div "Sólido Gradiente FCFCFC 100 % Colores recientes Sugerido para ti" at bounding box center [279, 288] width 163 height 253
drag, startPoint x: 348, startPoint y: 326, endPoint x: 343, endPoint y: 331, distance: 7.4
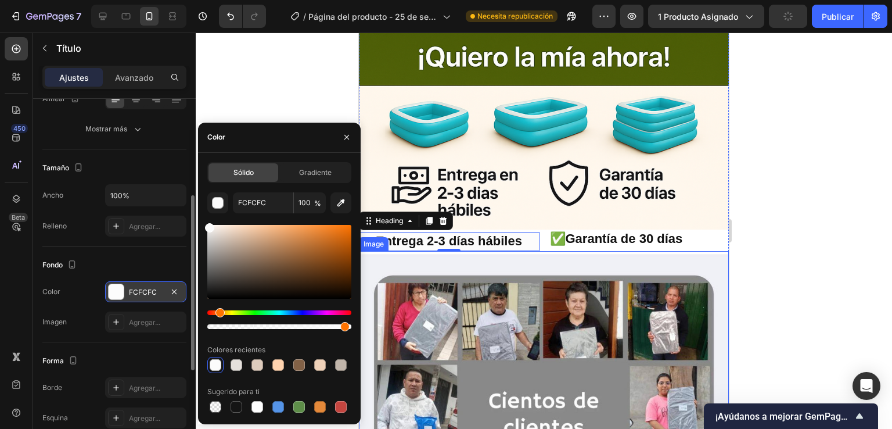
click at [343, 331] on div "FCFCFC 100 % Colores recientes Sugerido para ti" at bounding box center [279, 303] width 144 height 222
type input "94"
click at [219, 228] on div at bounding box center [279, 262] width 144 height 74
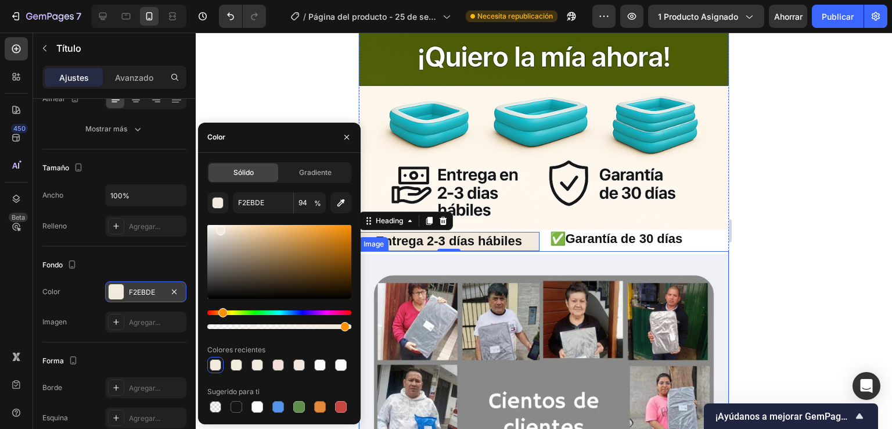
drag, startPoint x: 220, startPoint y: 308, endPoint x: 221, endPoint y: 316, distance: 7.6
click at [221, 316] on div "Matiz" at bounding box center [222, 312] width 9 height 9
type input "F2E9DE"
type input "73"
drag, startPoint x: 344, startPoint y: 323, endPoint x: 312, endPoint y: 331, distance: 32.8
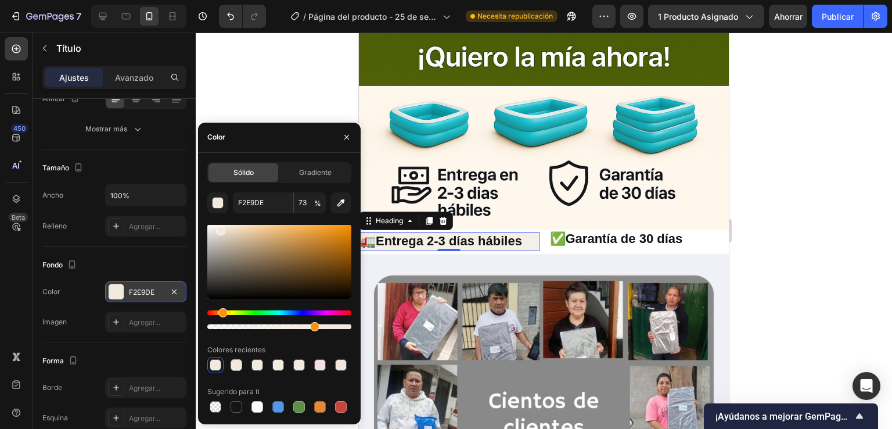
click at [312, 331] on div "F2E9DE 73 % Colores recientes Sugerido para ti" at bounding box center [279, 303] width 144 height 222
click at [688, 231] on p "✅Garantía de 30 días" at bounding box center [639, 239] width 178 height 17
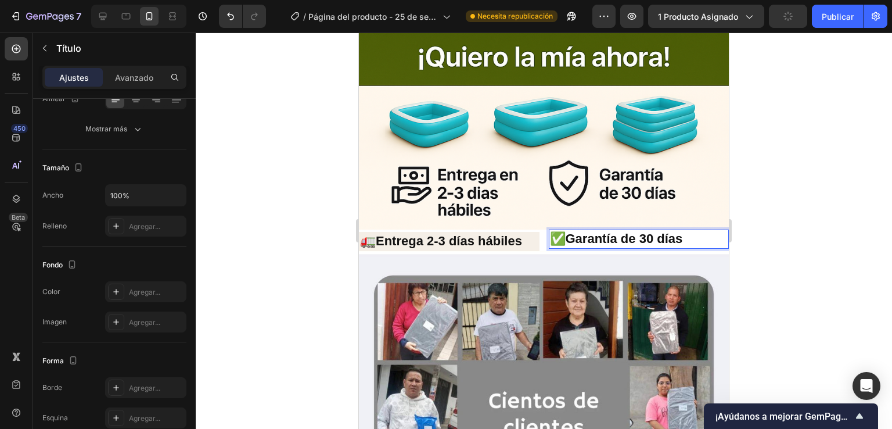
click at [686, 231] on p "✅Garantía de 30 días" at bounding box center [639, 239] width 178 height 17
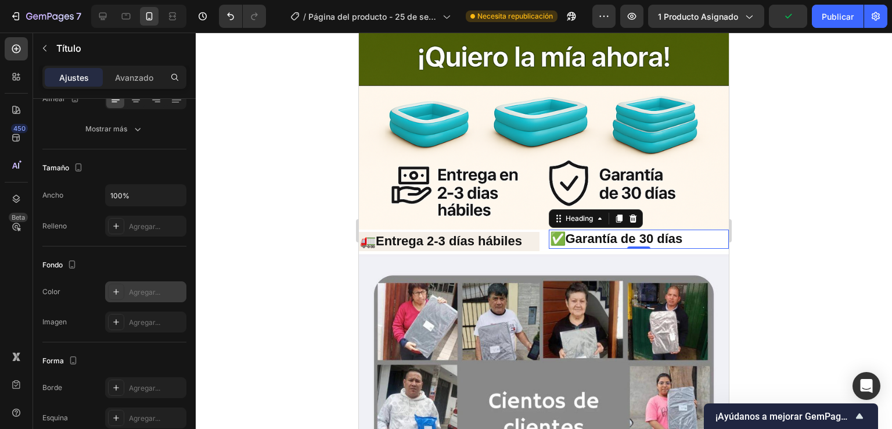
click at [113, 293] on icon at bounding box center [116, 291] width 9 height 9
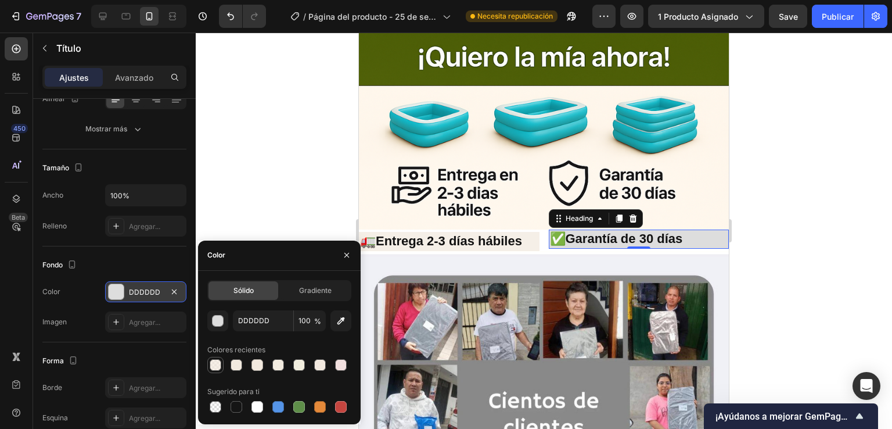
click at [218, 368] on div at bounding box center [216, 365] width 12 height 12
type input "F2E9DE"
type input "73"
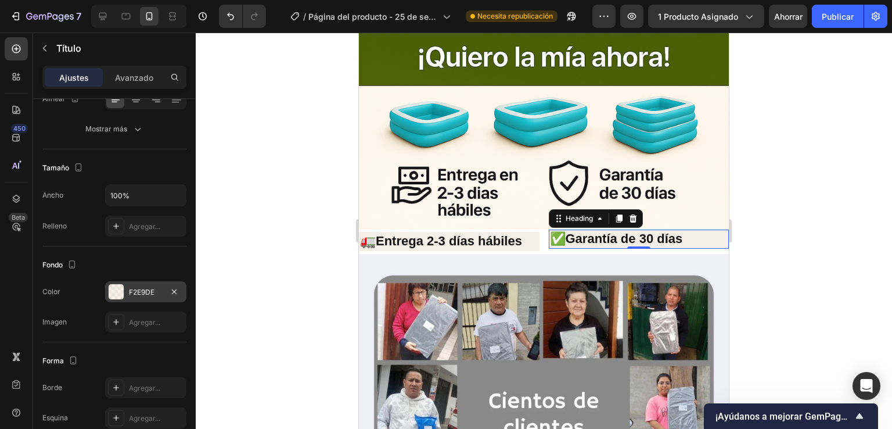
click at [267, 139] on div at bounding box center [544, 231] width 696 height 396
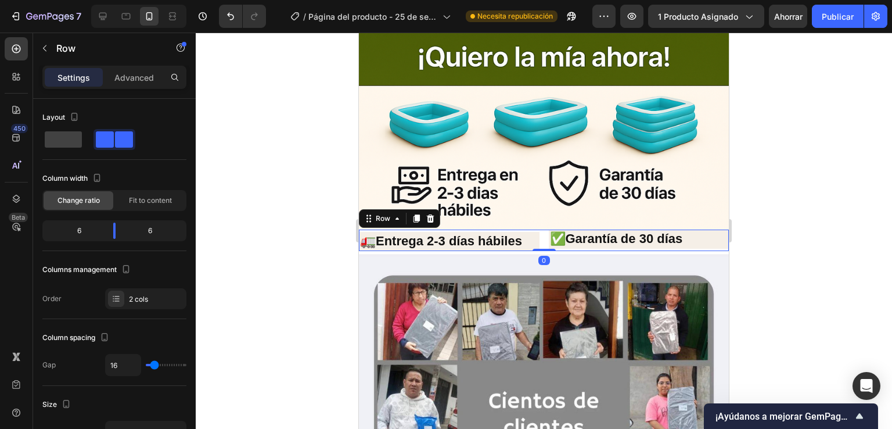
click at [539, 229] on div "Heading 🚛Entrega 2-3 días hábiles Heading ✅Garantía de 30 días Heading Row 0" at bounding box center [544, 239] width 370 height 21
drag, startPoint x: 541, startPoint y: 202, endPoint x: 541, endPoint y: 212, distance: 9.9
click at [541, 229] on div "Heading 🚛Entrega 2-3 días hábiles Heading ✅Garantía de 30 días Heading Row 0" at bounding box center [544, 239] width 370 height 21
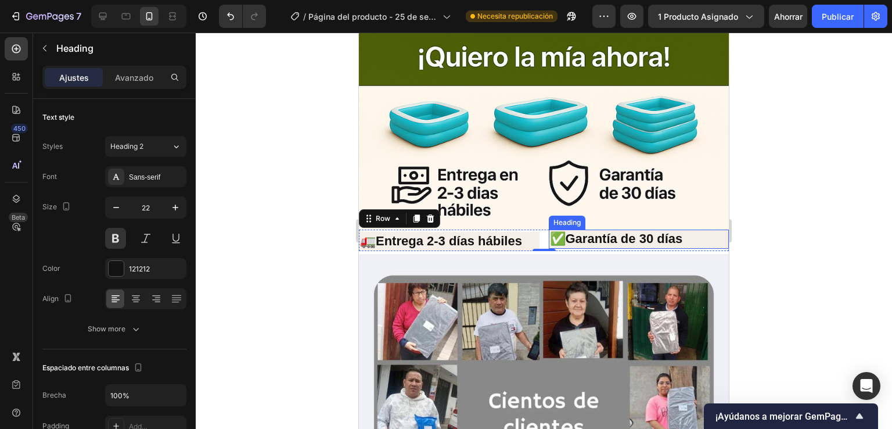
click at [550, 231] on p "✅Garantía de 30 días" at bounding box center [639, 239] width 178 height 17
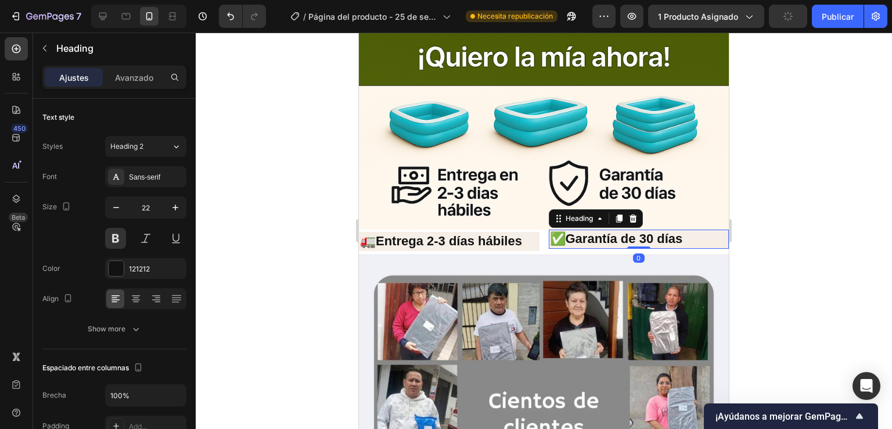
click at [549, 229] on h2 "✅Garantía de 30 días" at bounding box center [639, 238] width 181 height 19
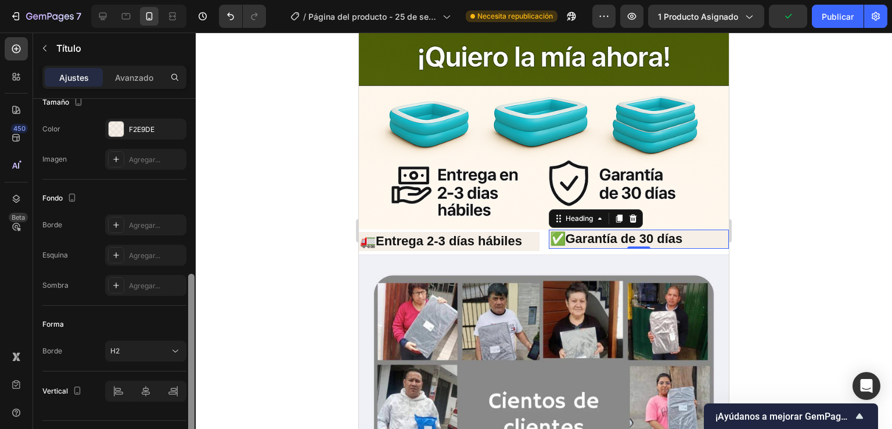
click at [193, 338] on div at bounding box center [191, 280] width 9 height 363
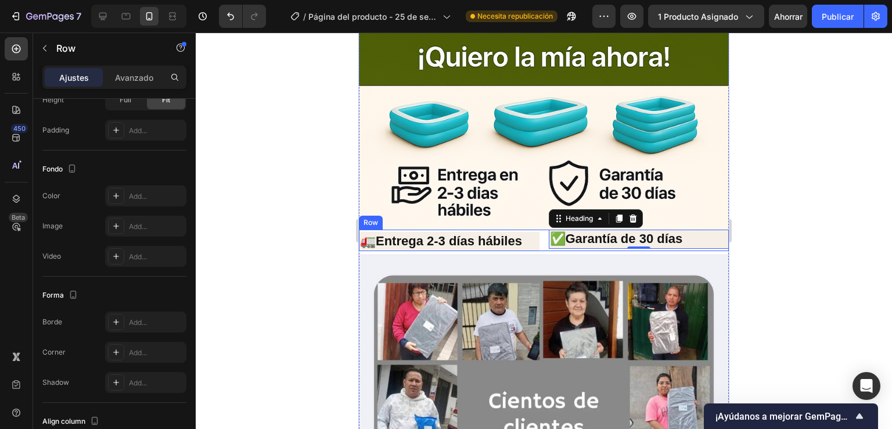
click at [536, 229] on div "Heading 🚛Entrega 2-3 días hábiles Heading ✅Garantía de 30 días Heading 0 Row" at bounding box center [544, 239] width 370 height 21
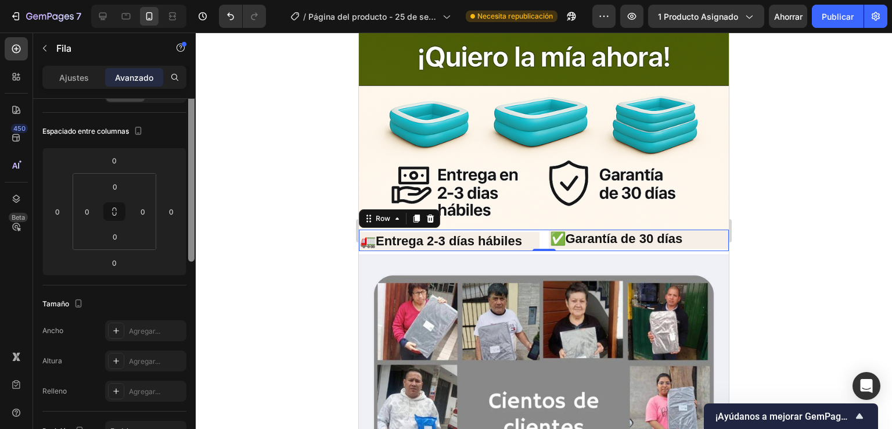
scroll to position [147, 0]
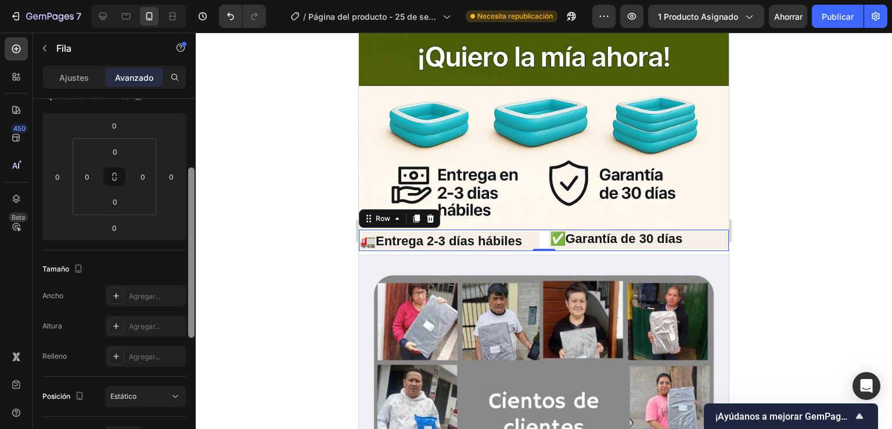
drag, startPoint x: 193, startPoint y: 258, endPoint x: 235, endPoint y: 303, distance: 61.2
click at [216, 0] on div "7 Historial de versiones / Página del producto - [DATE] 20:14:30 Necesita repub…" at bounding box center [446, 0] width 892 height 0
click at [216, 387] on div at bounding box center [544, 231] width 696 height 396
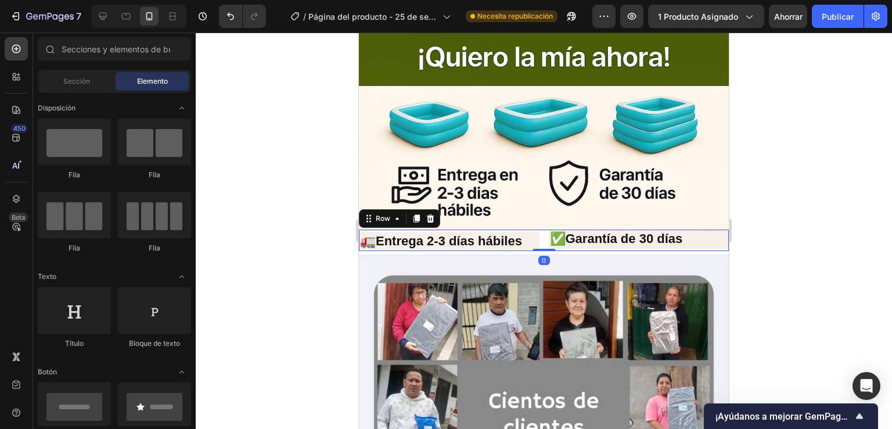
click at [540, 229] on div "Heading 🚛Entrega 2-3 días hábiles Heading ✅Garantía de 30 días Heading Row 0" at bounding box center [544, 239] width 370 height 21
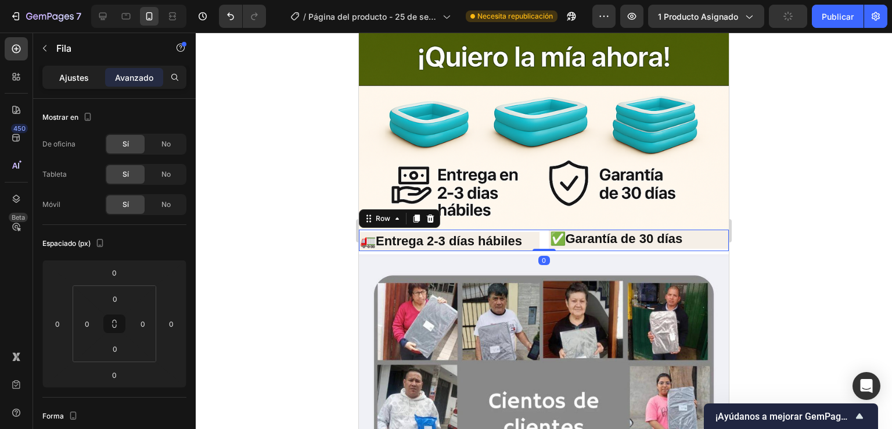
click at [79, 84] on div "Ajustes" at bounding box center [74, 77] width 58 height 19
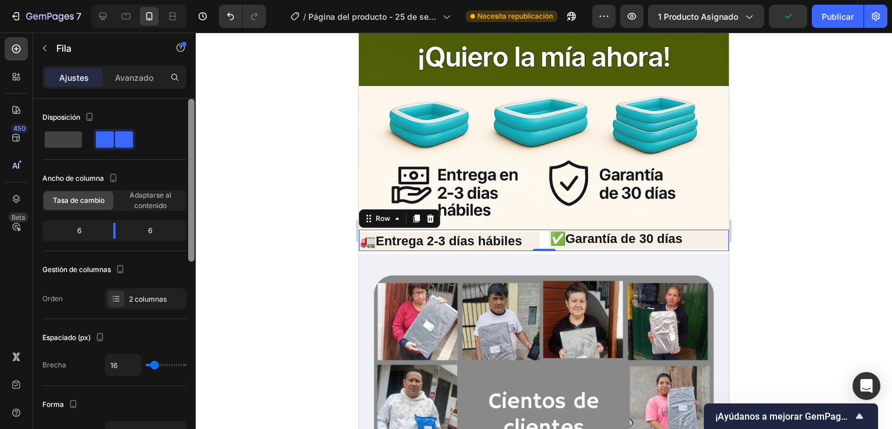
scroll to position [362, 0]
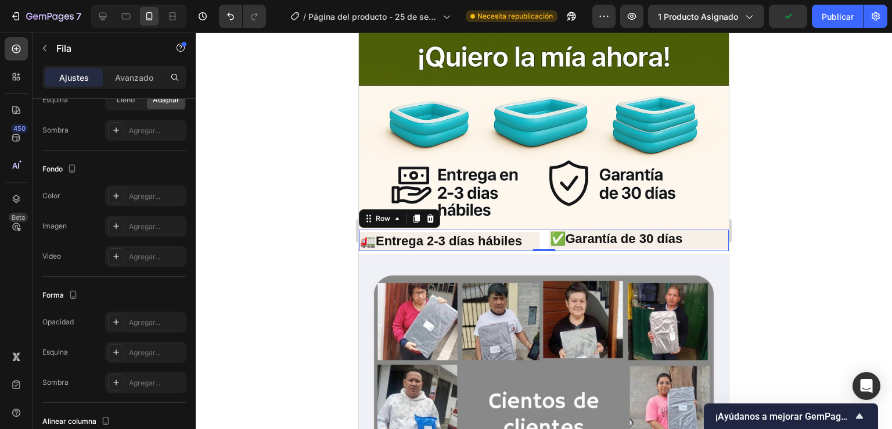
click at [113, 204] on div "Los cambios podrían quedar ocultos por el vídeo. Color Agregar... Imagen Agrega…" at bounding box center [114, 225] width 144 height 81
click at [113, 203] on div "Agregar..." at bounding box center [145, 195] width 81 height 21
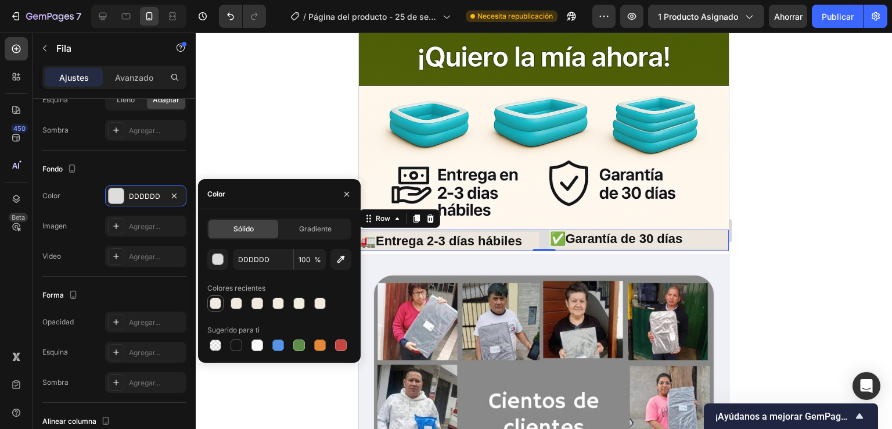
click at [214, 301] on div at bounding box center [216, 303] width 12 height 12
type input "F2E9DE"
type input "73"
click at [787, 168] on div at bounding box center [544, 231] width 696 height 396
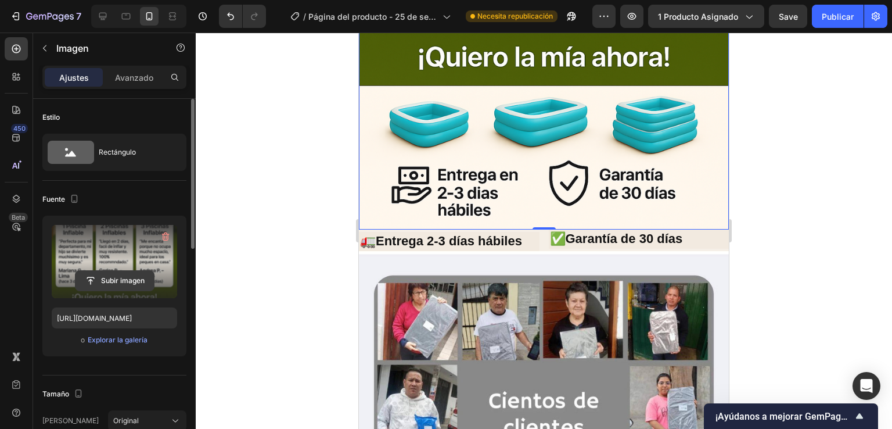
click at [100, 284] on input "file" at bounding box center [115, 281] width 78 height 20
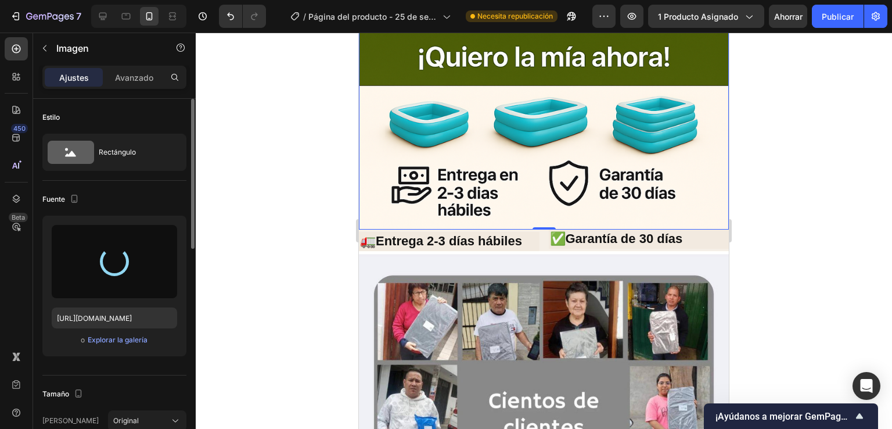
click at [324, 166] on div at bounding box center [544, 231] width 696 height 396
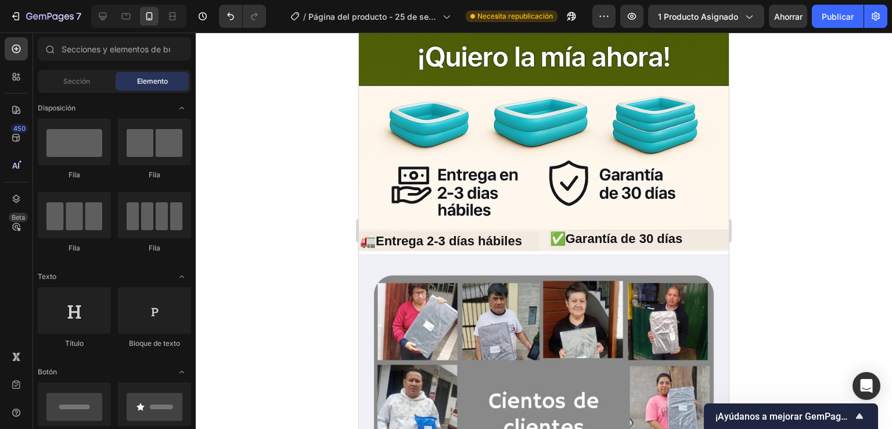
click at [211, 98] on div at bounding box center [544, 231] width 696 height 396
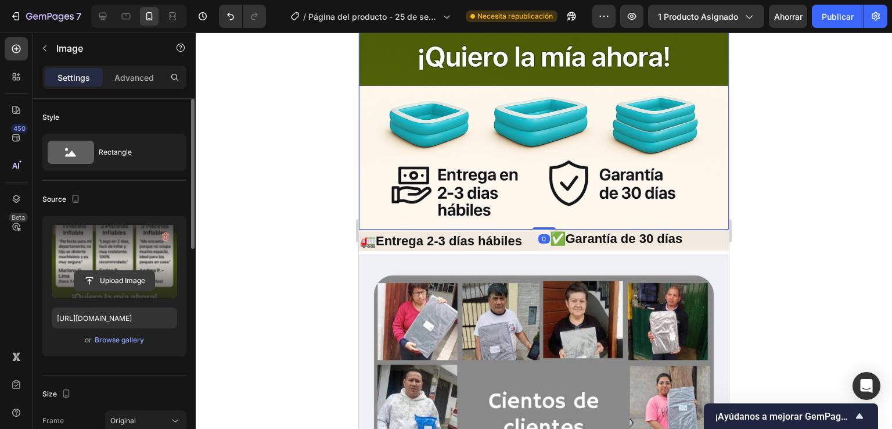
click at [112, 277] on input "file" at bounding box center [114, 281] width 80 height 20
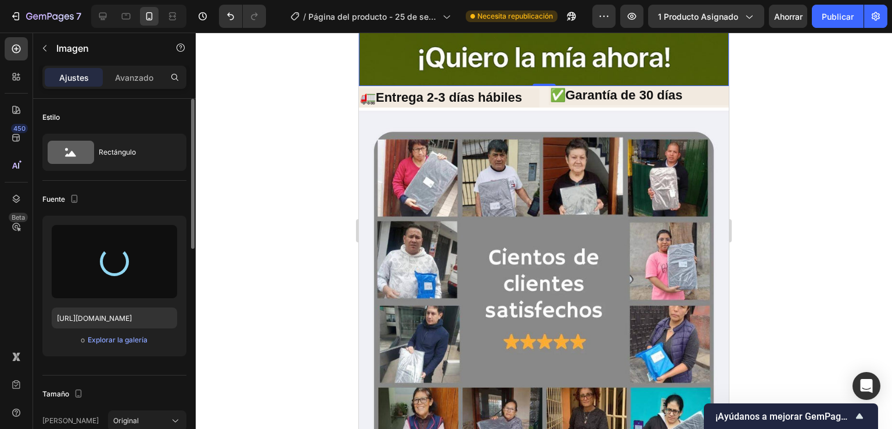
type input "[URL][DOMAIN_NAME]"
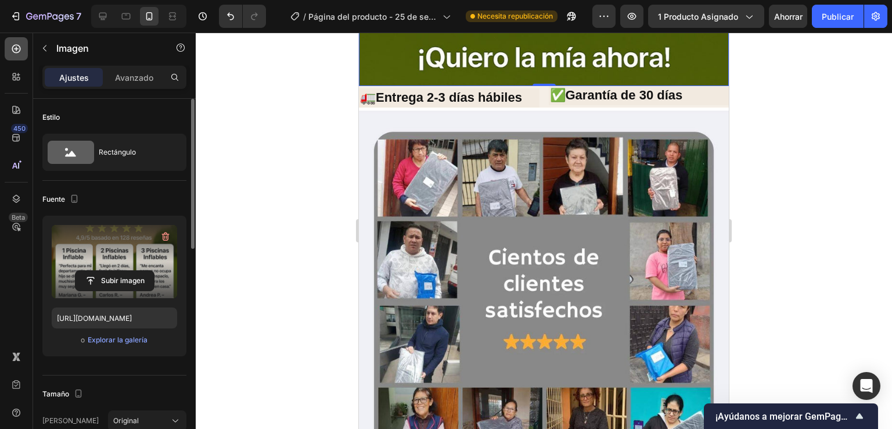
click at [19, 53] on icon at bounding box center [16, 49] width 12 height 12
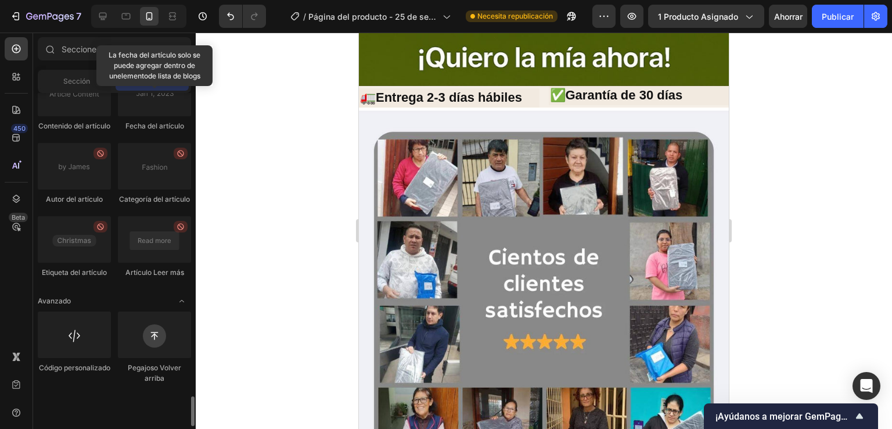
scroll to position [0, 0]
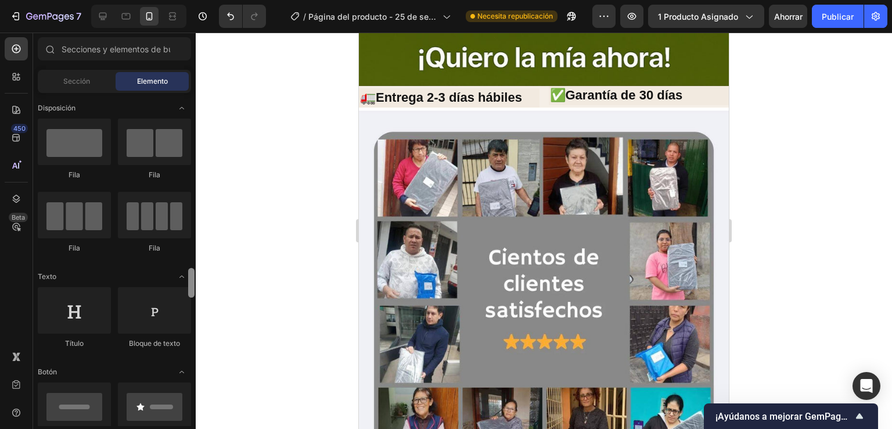
drag, startPoint x: 193, startPoint y: 110, endPoint x: 193, endPoint y: 124, distance: 14.5
click at [193, 268] on div at bounding box center [191, 283] width 6 height 30
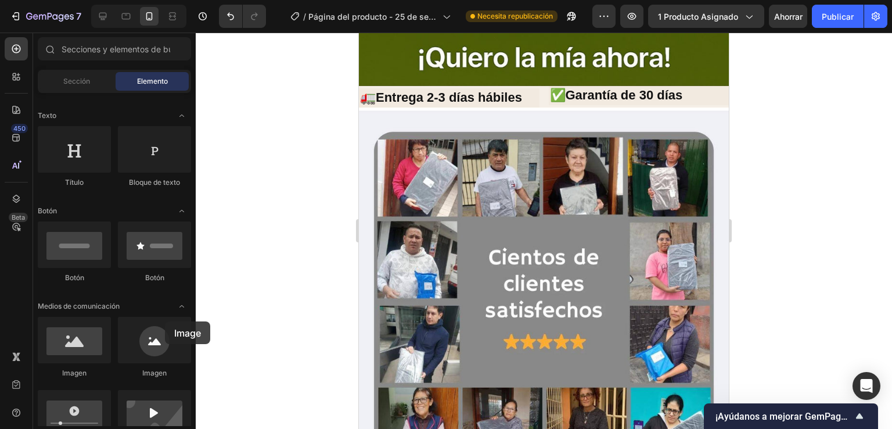
drag, startPoint x: 81, startPoint y: 347, endPoint x: 207, endPoint y: 278, distance: 143.2
click at [207, 0] on div "7 Historial de versiones / Página del producto - [DATE] 20:14:30 Necesita repub…" at bounding box center [446, 0] width 892 height 0
drag, startPoint x: 77, startPoint y: 336, endPoint x: 71, endPoint y: 348, distance: 13.8
click at [73, 348] on div at bounding box center [74, 340] width 73 height 46
click at [71, 348] on div at bounding box center [74, 340] width 73 height 46
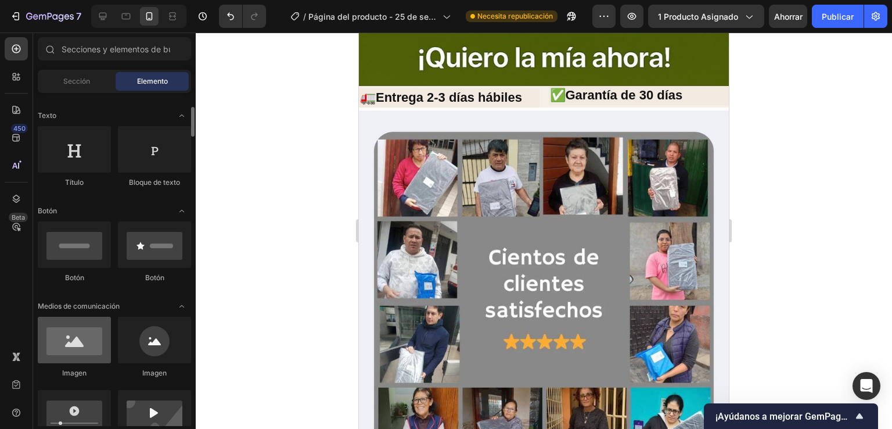
click at [71, 347] on div at bounding box center [74, 340] width 73 height 46
click at [314, 138] on div at bounding box center [544, 231] width 696 height 396
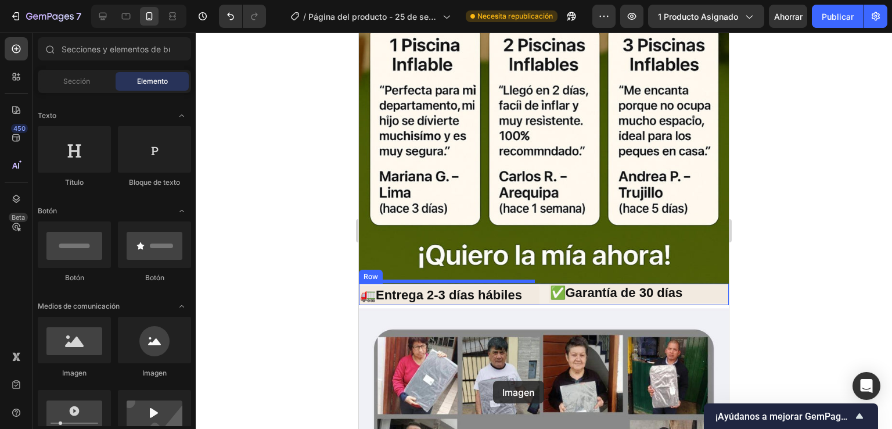
scroll to position [808, 0]
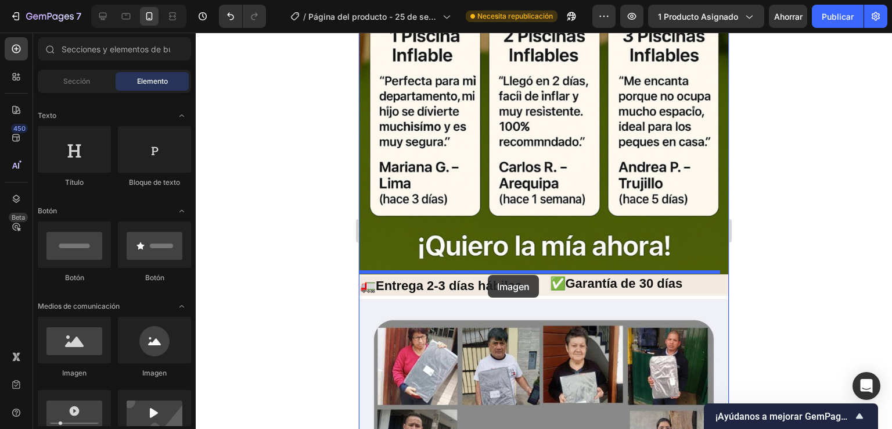
drag, startPoint x: 427, startPoint y: 375, endPoint x: 488, endPoint y: 275, distance: 116.7
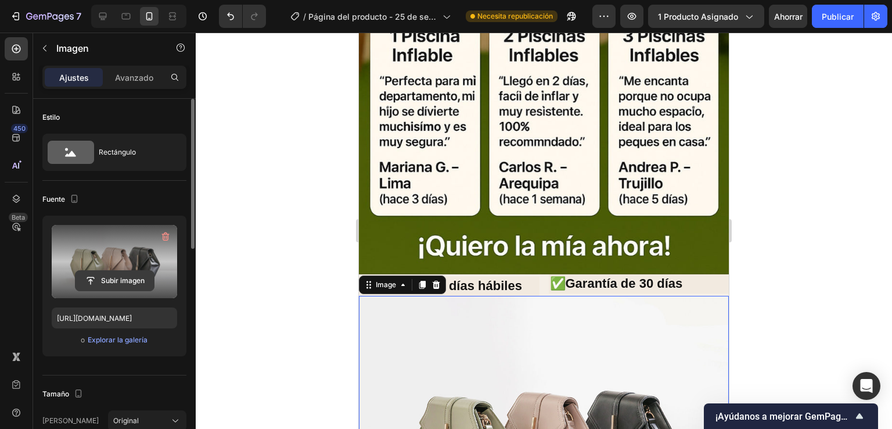
click at [116, 279] on input "file" at bounding box center [115, 281] width 78 height 20
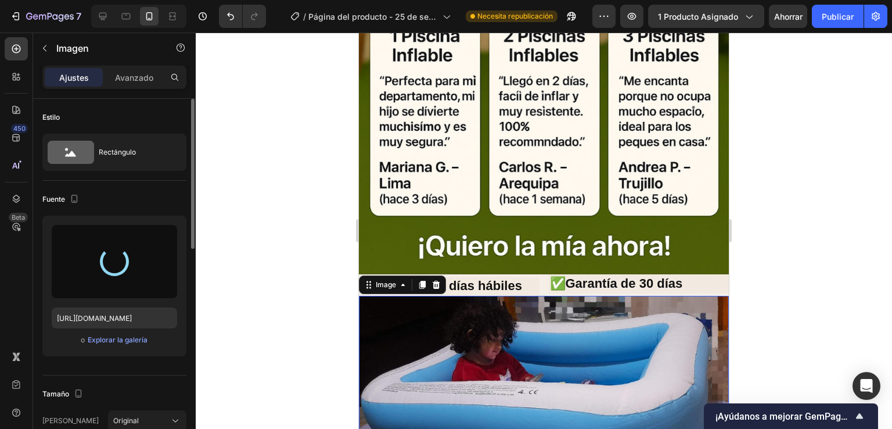
type input "[URL][DOMAIN_NAME]"
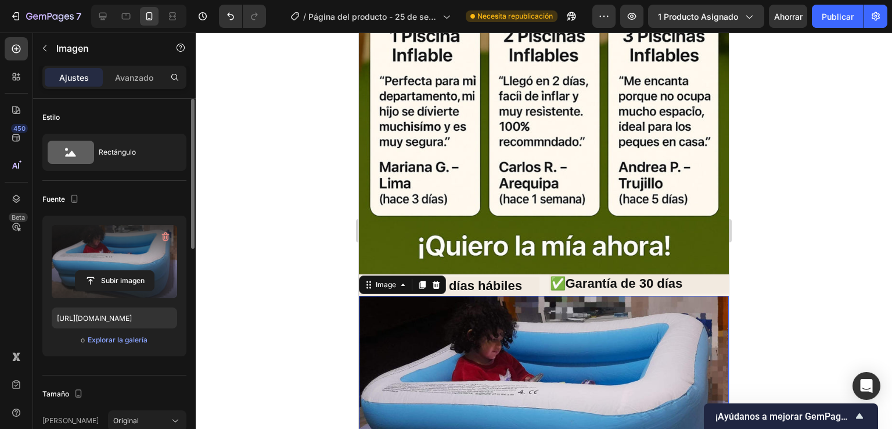
click at [760, 152] on div at bounding box center [544, 231] width 696 height 396
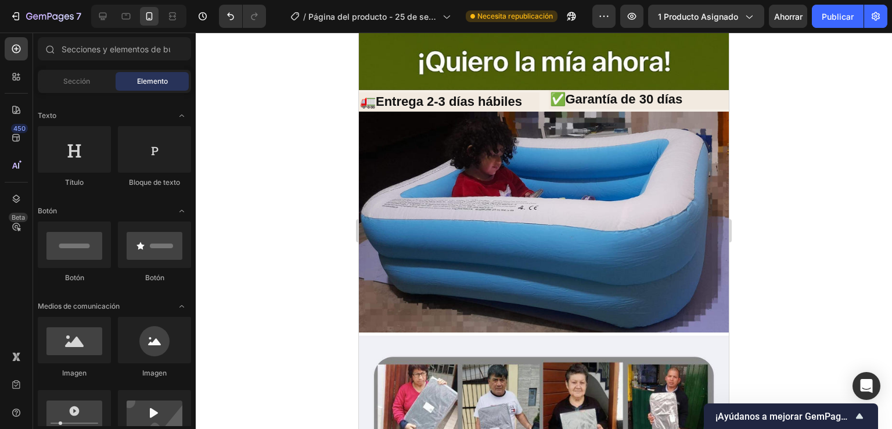
scroll to position [1011, 0]
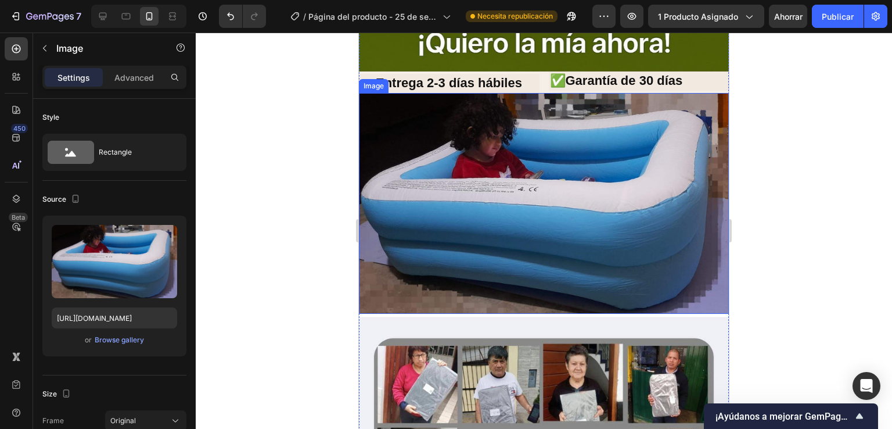
click at [609, 199] on img at bounding box center [544, 203] width 370 height 221
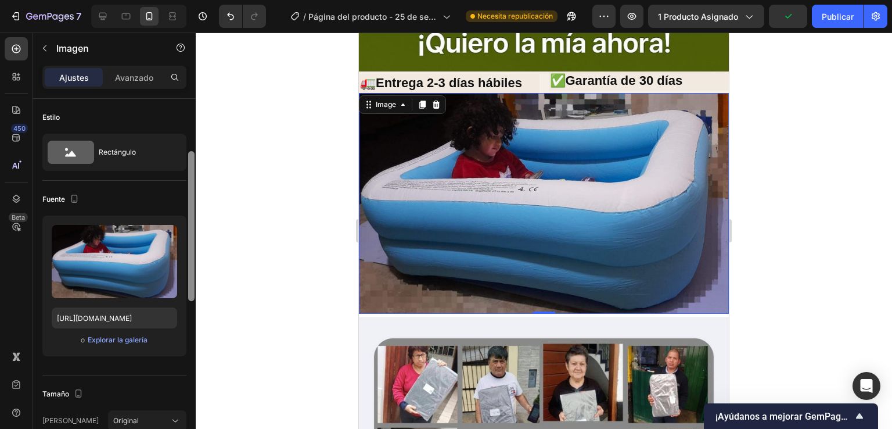
drag, startPoint x: 192, startPoint y: 243, endPoint x: 192, endPoint y: 303, distance: 59.2
click at [192, 301] on div at bounding box center [191, 226] width 6 height 150
click at [192, 303] on div at bounding box center [191, 375] width 6 height 150
click at [190, 302] on div at bounding box center [191, 375] width 6 height 150
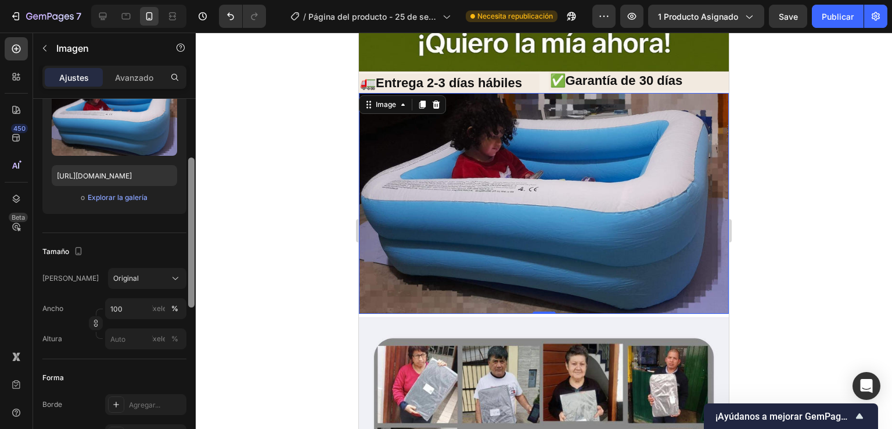
drag, startPoint x: 193, startPoint y: 254, endPoint x: 193, endPoint y: 275, distance: 21.5
click at [193, 275] on div at bounding box center [191, 232] width 6 height 150
click at [250, 264] on div at bounding box center [544, 231] width 696 height 396
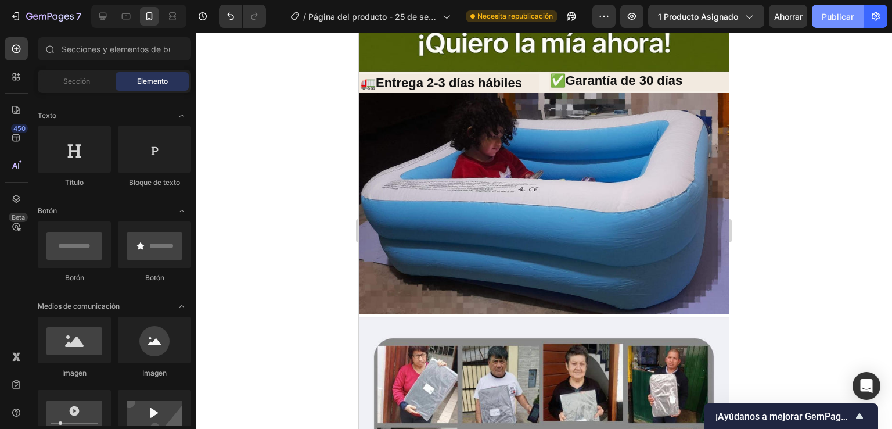
click at [854, 16] on button "Publicar" at bounding box center [838, 16] width 52 height 23
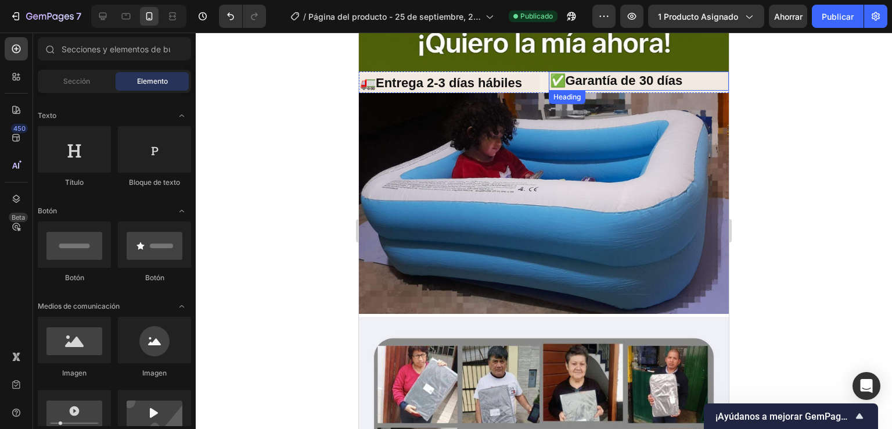
click at [655, 73] on p "✅Garantía de 30 días" at bounding box center [639, 81] width 178 height 17
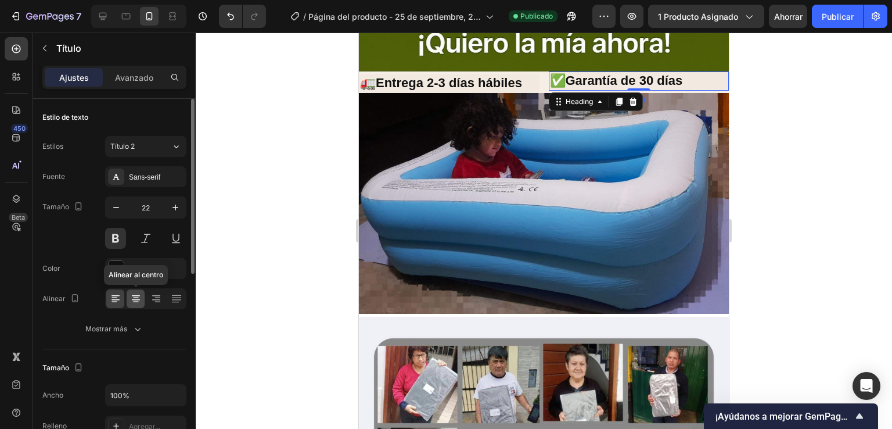
click at [127, 297] on div at bounding box center [136, 298] width 18 height 19
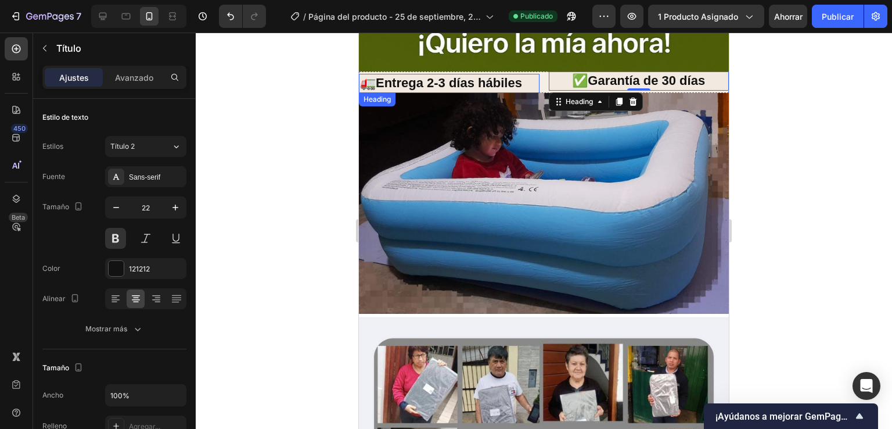
click at [465, 75] on p "🚛Entrega 2-3 días hábiles" at bounding box center [449, 83] width 178 height 17
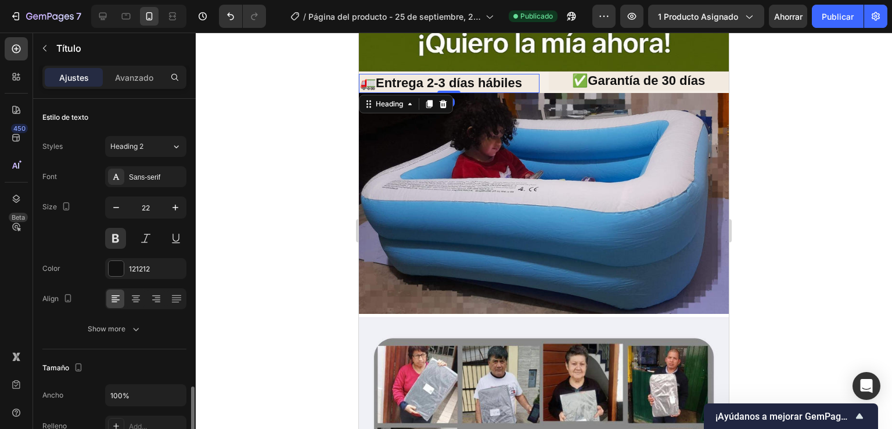
scroll to position [194, 0]
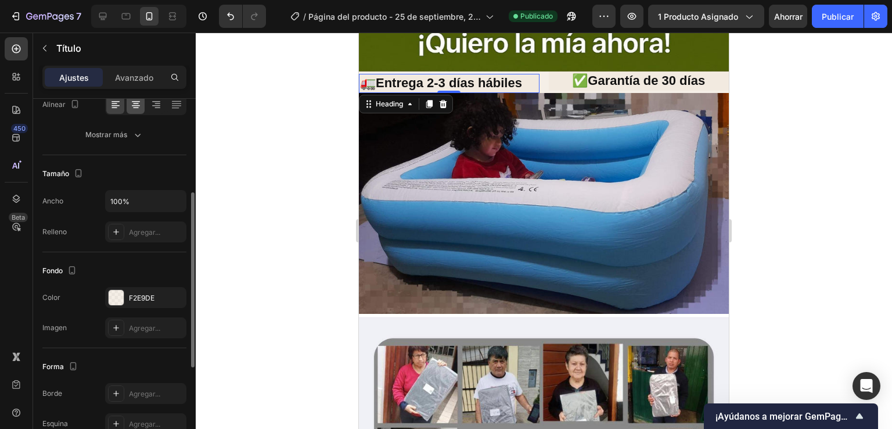
click at [135, 111] on div at bounding box center [136, 104] width 18 height 19
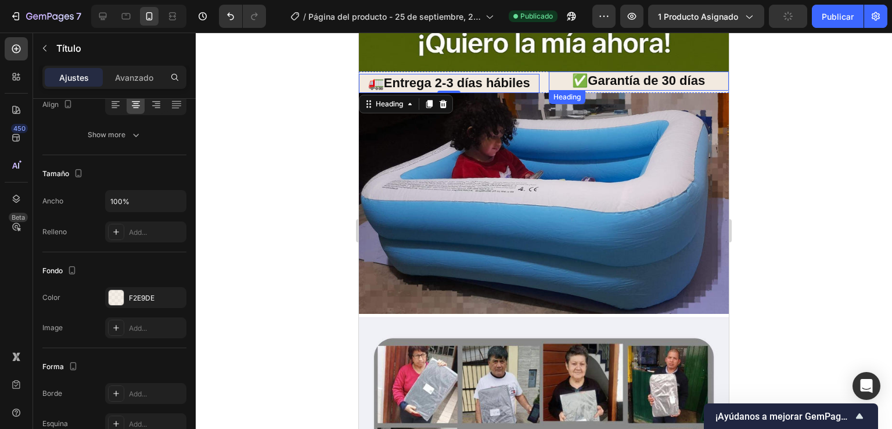
click at [594, 73] on p "✅Garantía de 30 días" at bounding box center [639, 81] width 178 height 17
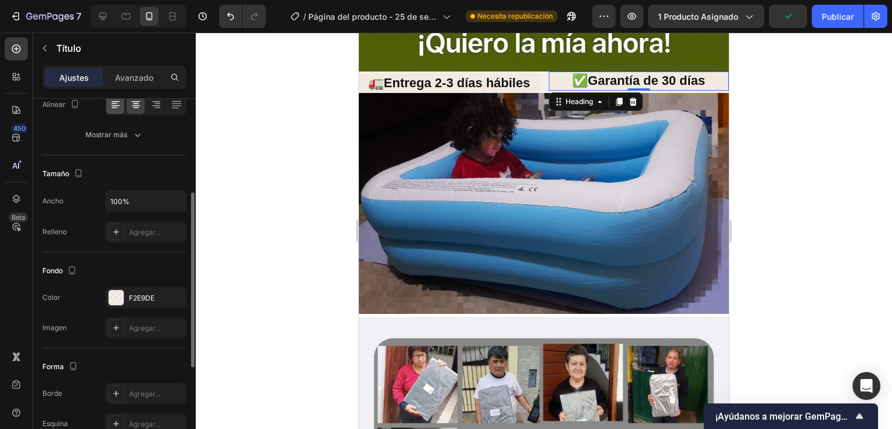
click at [118, 107] on icon at bounding box center [116, 105] width 12 height 12
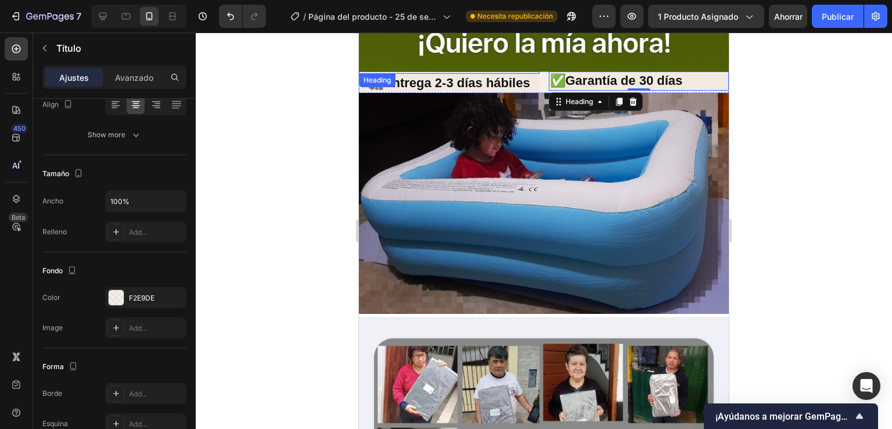
click at [537, 71] on div "Heading 🚛Entrega 2-3 días hábiles Heading ✅Garantía de 30 días Heading 0 Row" at bounding box center [544, 81] width 370 height 21
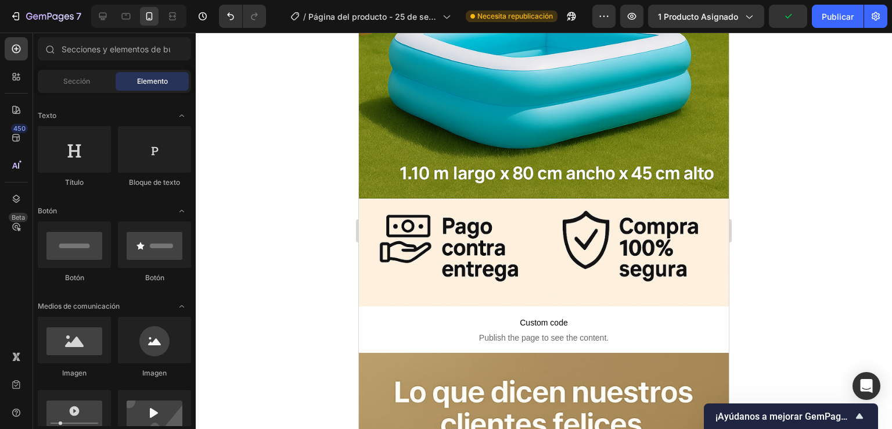
scroll to position [0, 0]
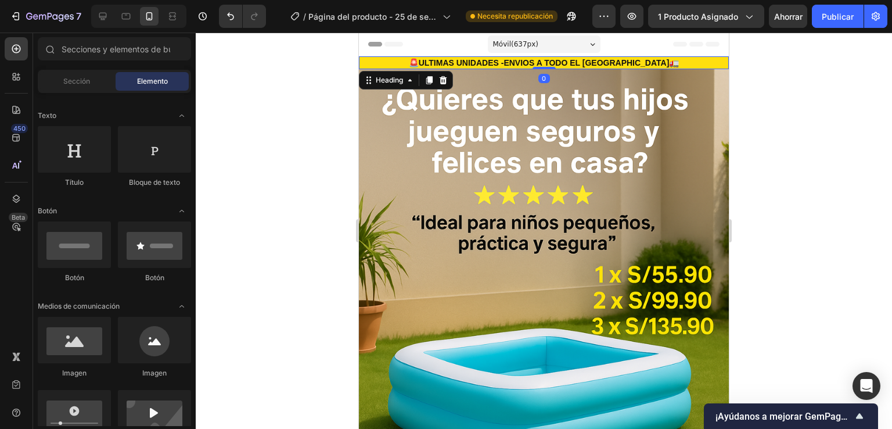
click at [646, 57] on h2 "🚨ULTIMAS UNIDADES -ENVIOS A TODO EL [GEOGRAPHIC_DATA]🚛" at bounding box center [544, 62] width 370 height 13
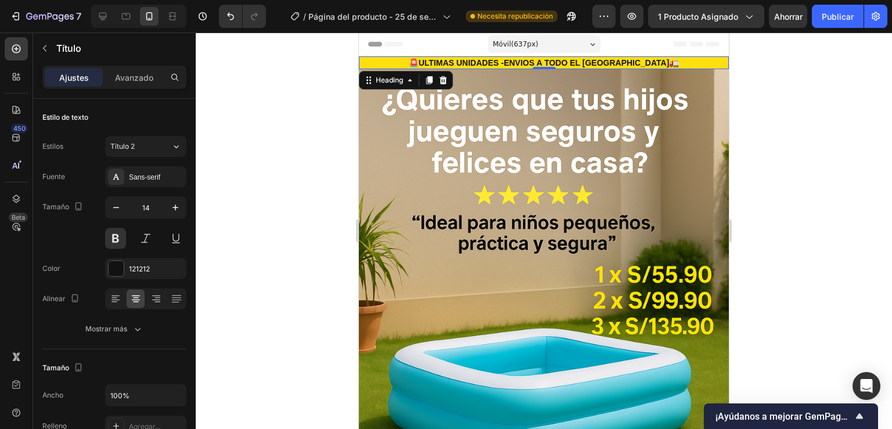
click at [648, 57] on p "🚨ULTIMAS UNIDADES -ENVIOS A TODO EL [GEOGRAPHIC_DATA]🚛" at bounding box center [544, 62] width 368 height 10
click at [140, 75] on font "Avanzado" at bounding box center [134, 78] width 38 height 10
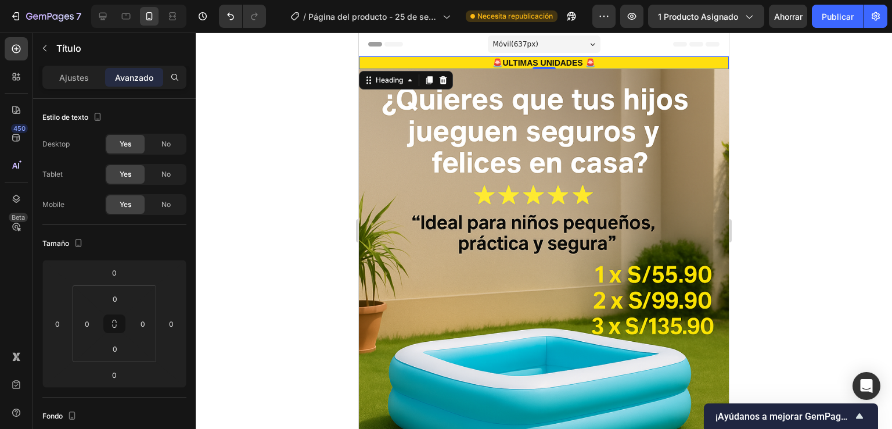
scroll to position [362, 0]
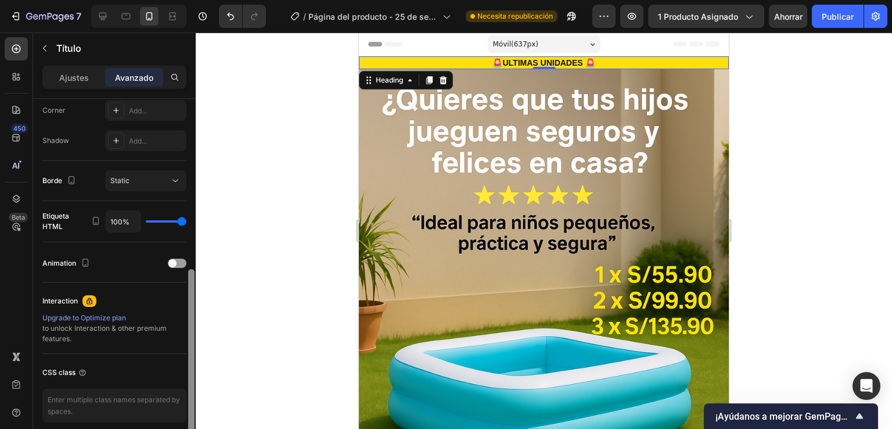
click at [190, 290] on div at bounding box center [191, 280] width 9 height 363
click at [190, 290] on div at bounding box center [191, 354] width 6 height 170
click at [178, 258] on div at bounding box center [177, 262] width 19 height 9
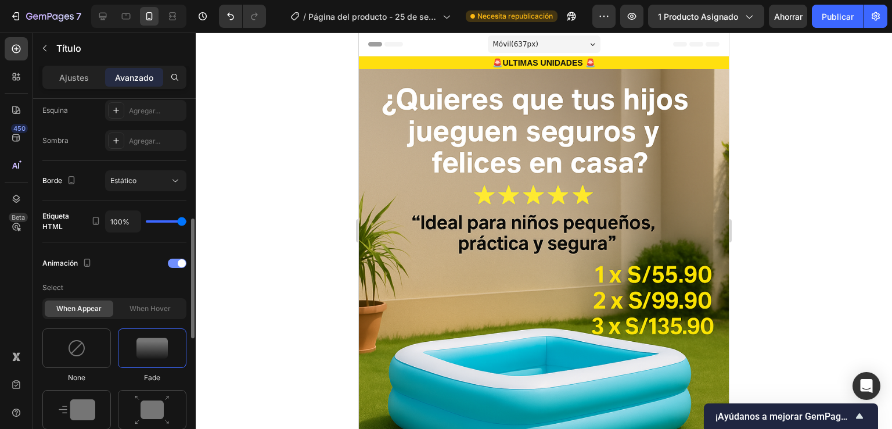
click at [178, 261] on span at bounding box center [182, 263] width 8 height 8
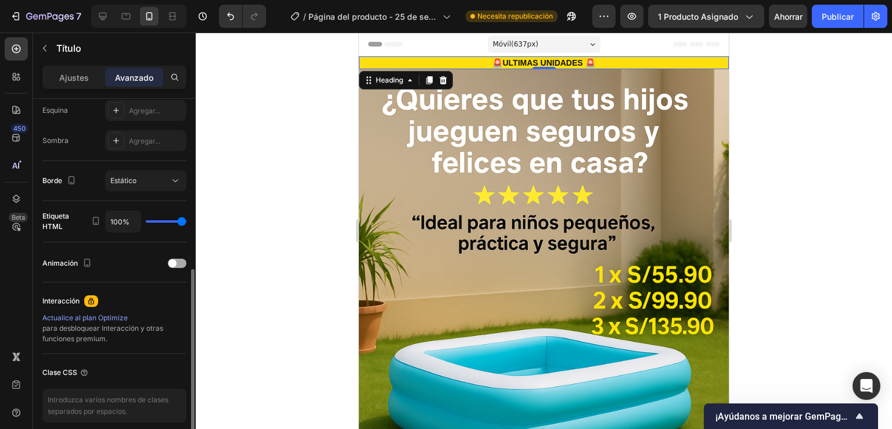
click at [181, 260] on div at bounding box center [177, 262] width 19 height 9
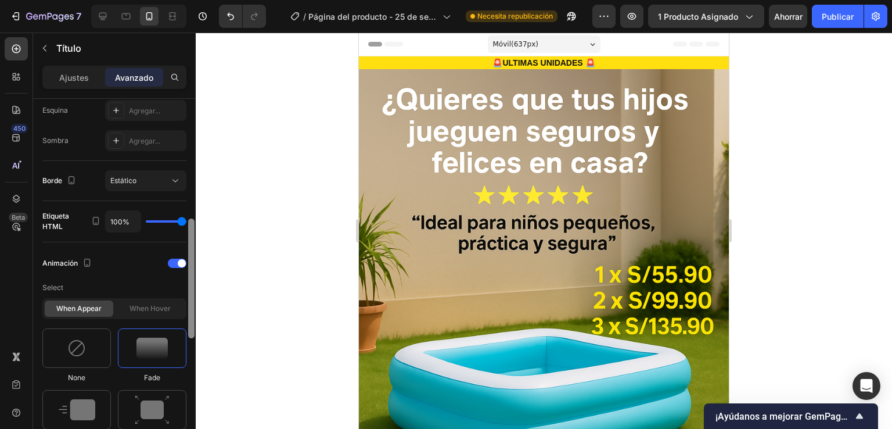
drag, startPoint x: 193, startPoint y: 285, endPoint x: 196, endPoint y: 337, distance: 52.4
click at [196, 0] on div "7 Historial de versiones / Página del producto - [DATE] 20:14:30 Necesita repub…" at bounding box center [446, 0] width 892 height 0
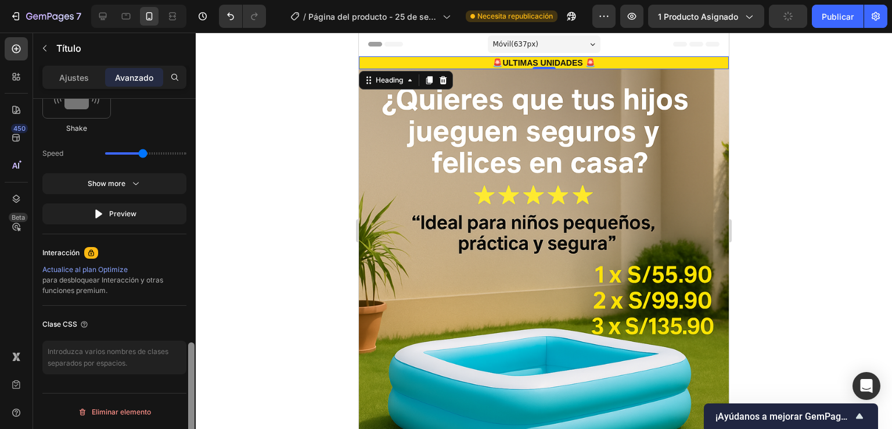
click at [192, 348] on div at bounding box center [191, 402] width 6 height 120
click at [95, 101] on img at bounding box center [76, 98] width 45 height 21
type input "0.7"
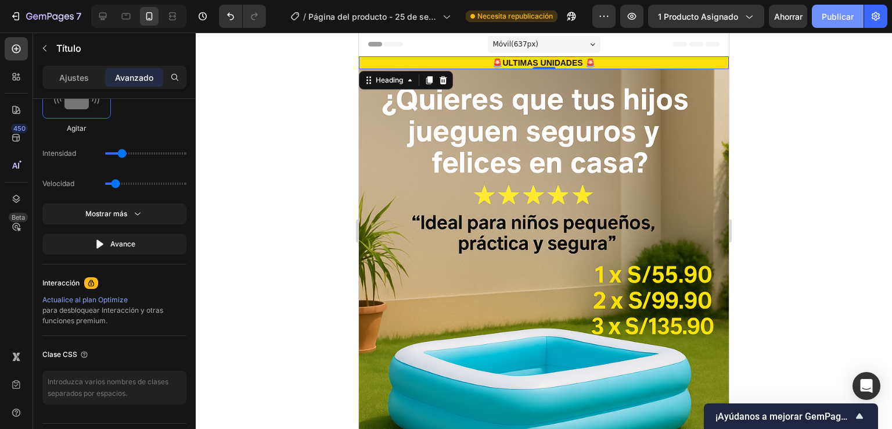
click at [821, 20] on button "Publicar" at bounding box center [838, 16] width 52 height 23
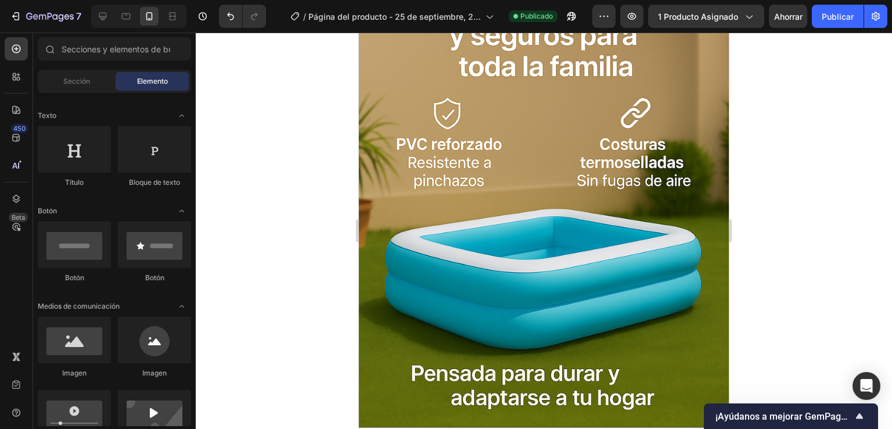
scroll to position [2077, 0]
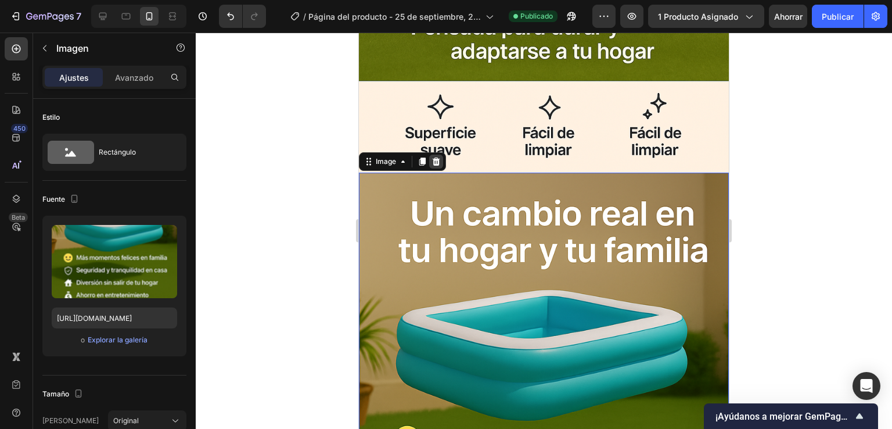
click at [439, 157] on icon at bounding box center [437, 161] width 8 height 8
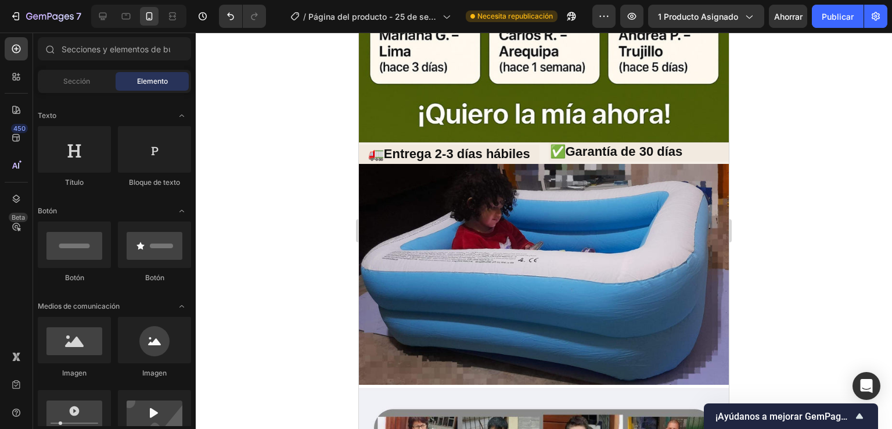
scroll to position [973, 0]
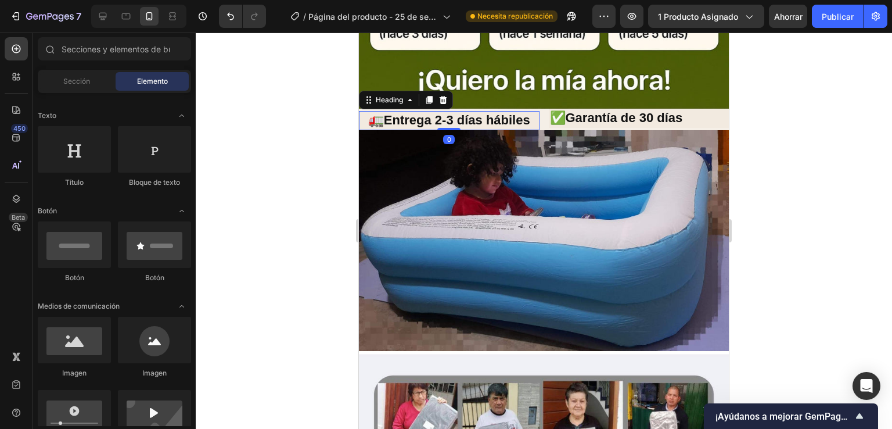
click at [527, 111] on h2 "🚛Entrega 2-3 días hábiles" at bounding box center [449, 120] width 181 height 19
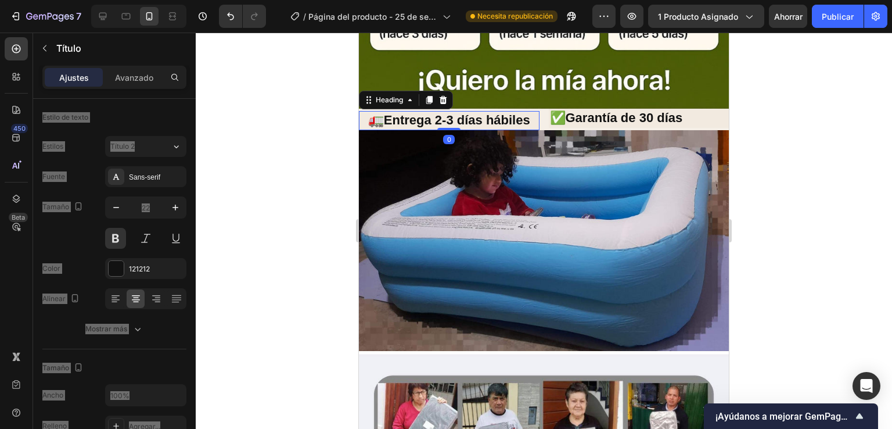
click at [527, 111] on h2 "🚛Entrega 2-3 días hábiles" at bounding box center [449, 120] width 181 height 19
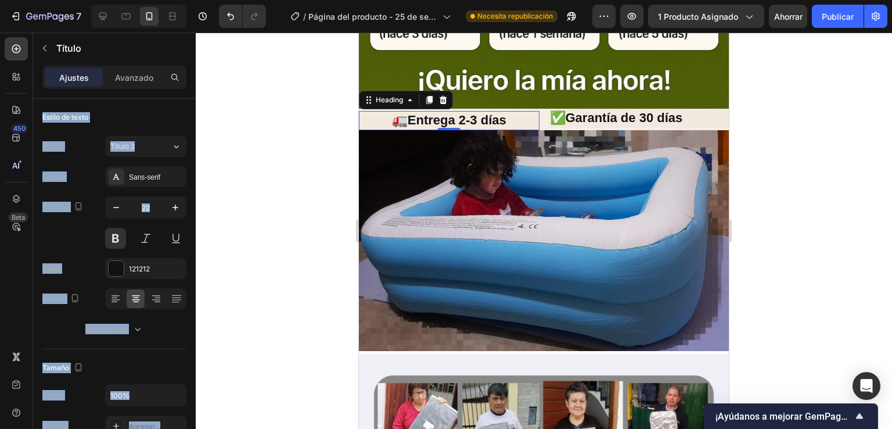
click at [262, 274] on div at bounding box center [544, 231] width 696 height 396
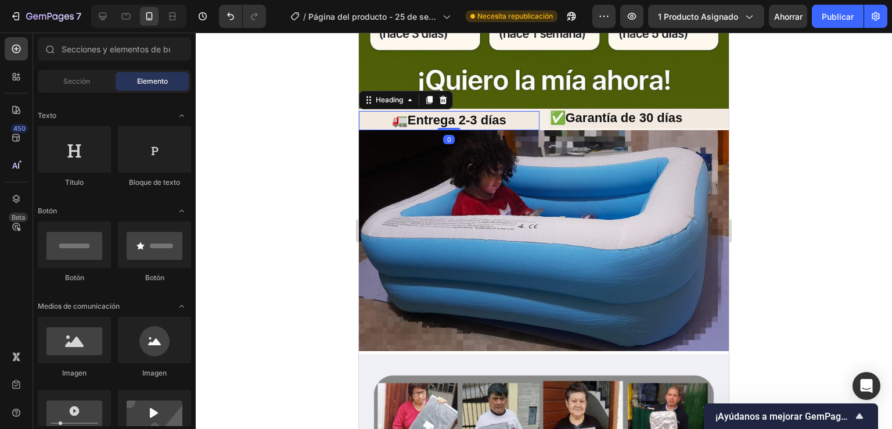
click at [454, 112] on p "🚛Entrega 2-3 días" at bounding box center [449, 120] width 178 height 17
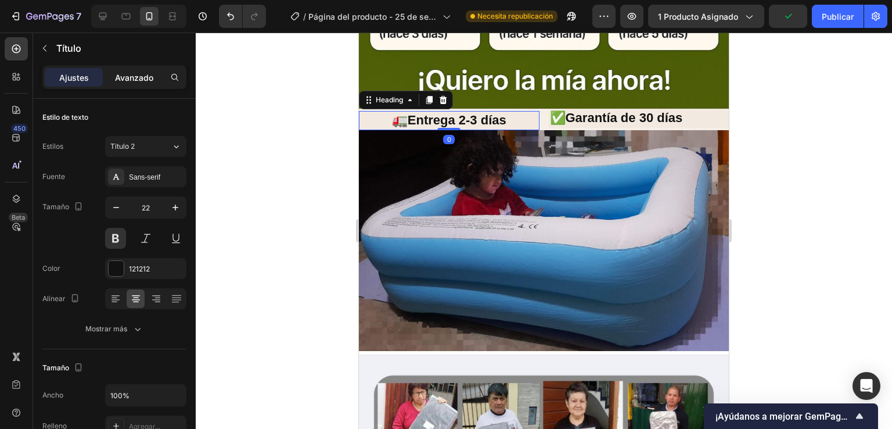
click at [138, 68] on div "Avanzado" at bounding box center [134, 77] width 58 height 19
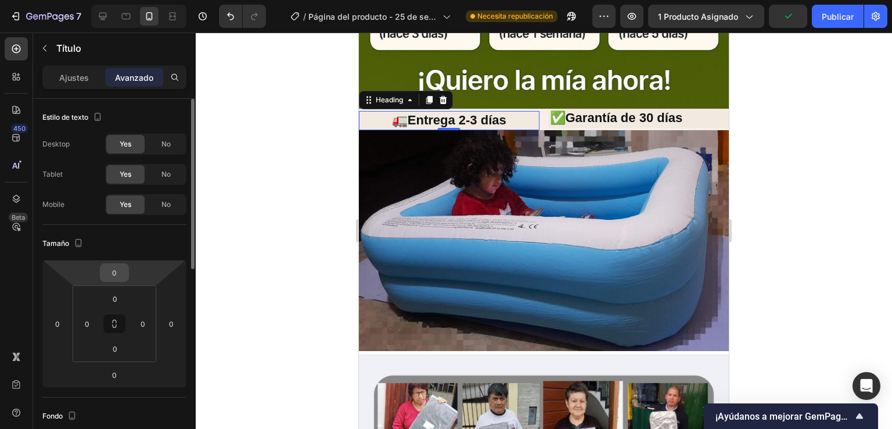
click at [126, 277] on div "0" at bounding box center [114, 272] width 29 height 19
click at [123, 275] on input "0" at bounding box center [114, 272] width 23 height 17
click at [118, 272] on input "0" at bounding box center [114, 272] width 23 height 17
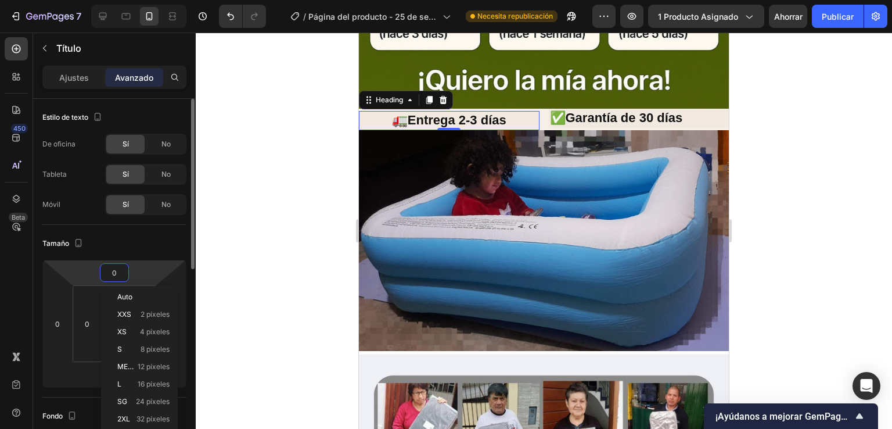
click at [118, 271] on input "0" at bounding box center [114, 272] width 23 height 17
type input "05"
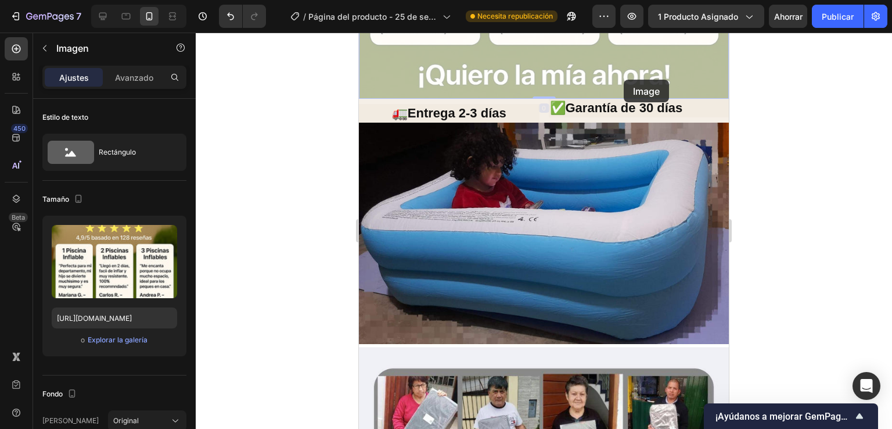
click at [128, 68] on div "Avanzado" at bounding box center [134, 77] width 58 height 19
click at [139, 58] on div "Imagen" at bounding box center [99, 48] width 132 height 30
click at [0, 0] on div "Elemento" at bounding box center [0, 0] width 0 height 0
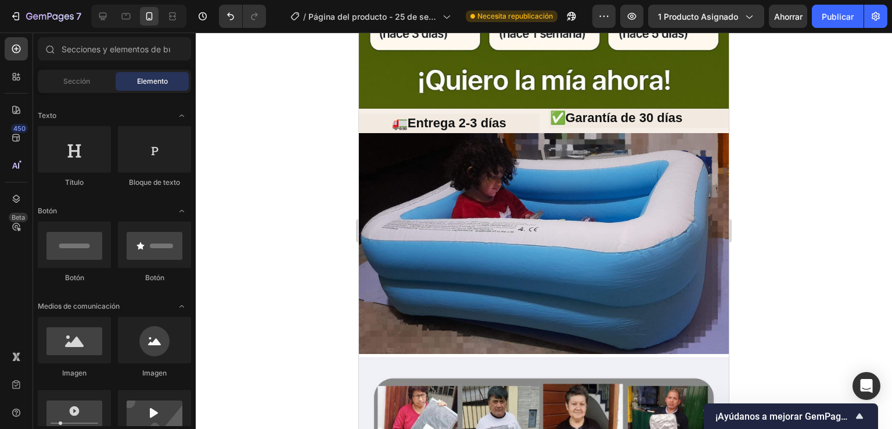
click at [132, 76] on div "Elemento" at bounding box center [152, 81] width 73 height 19
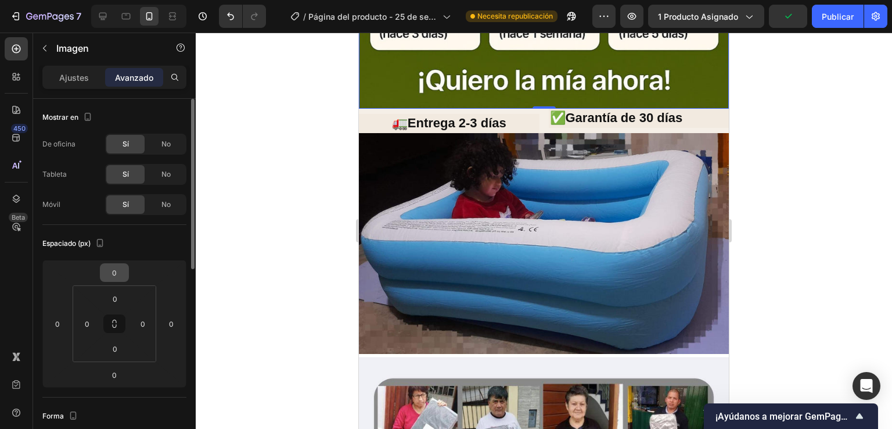
click at [112, 266] on input "0" at bounding box center [114, 272] width 23 height 17
click at [116, 266] on input "0" at bounding box center [114, 272] width 23 height 17
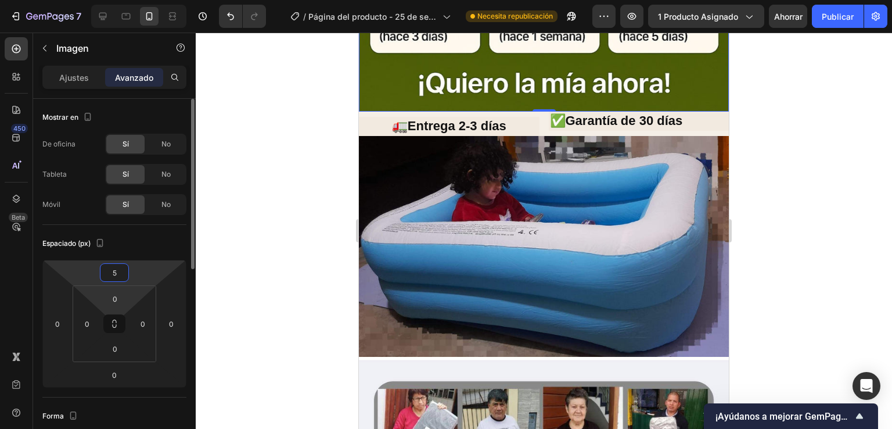
scroll to position [976, 0]
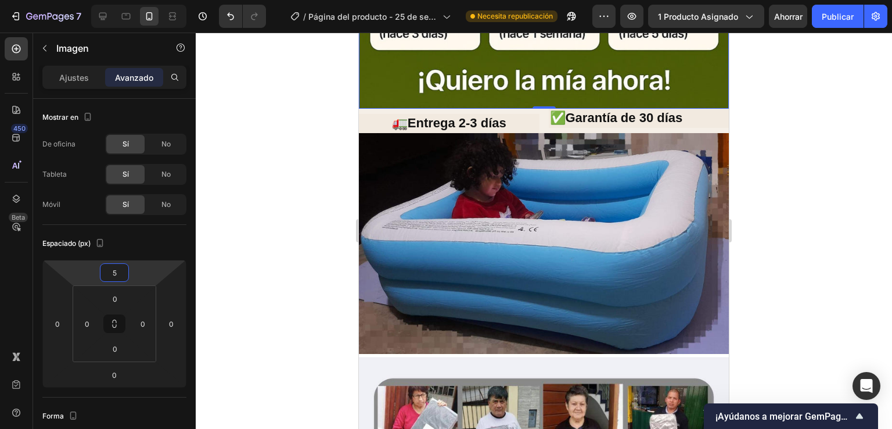
type input "5"
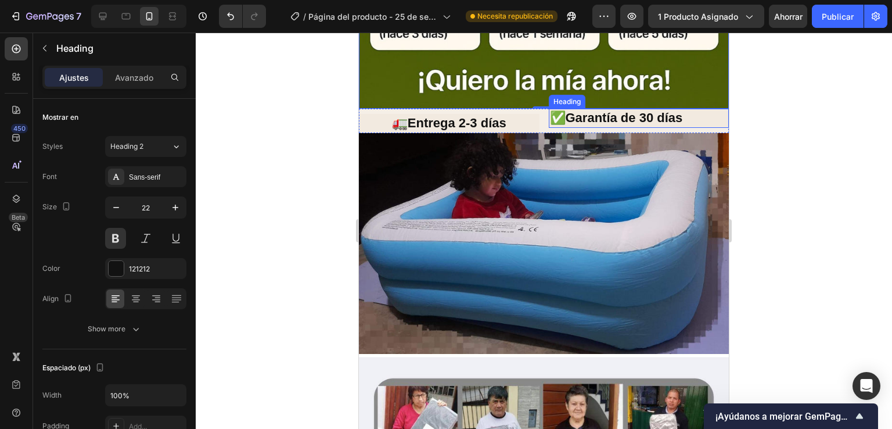
click at [591, 109] on h2 "✅Garantía de 30 días" at bounding box center [639, 118] width 181 height 19
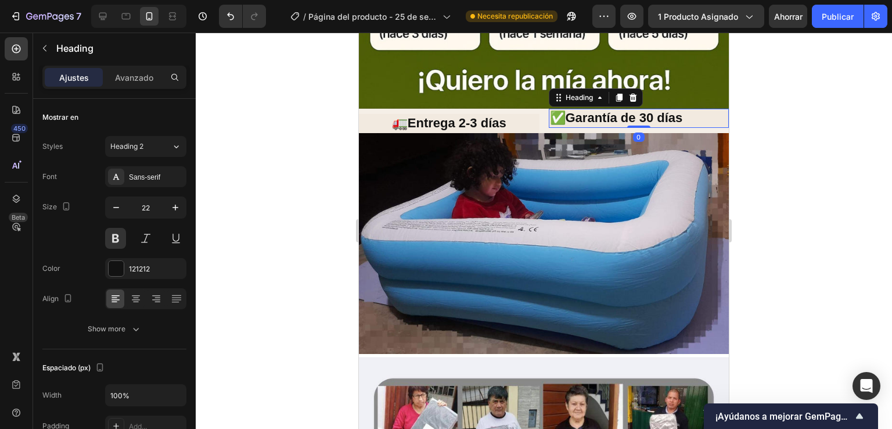
click at [653, 109] on h2 "✅Garantía de 30 días" at bounding box center [639, 118] width 181 height 19
click at [137, 85] on div "Avanzado" at bounding box center [134, 77] width 58 height 19
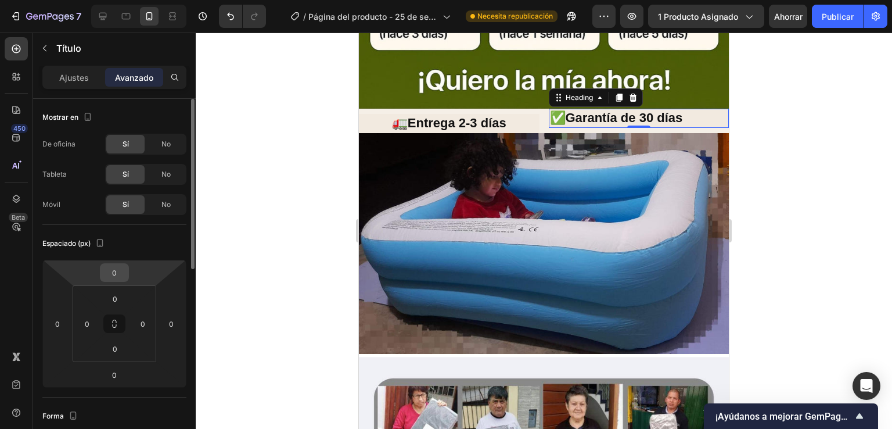
click at [117, 274] on input "0" at bounding box center [114, 272] width 23 height 17
type input "5"
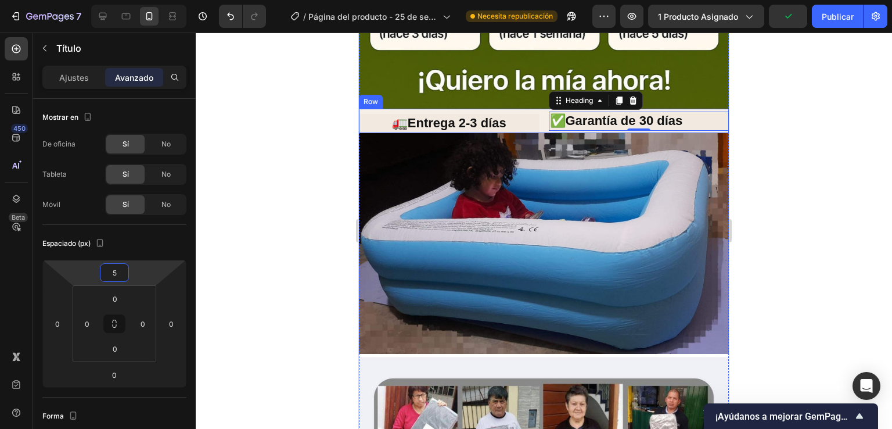
click at [535, 109] on div "Heading 🚛Entrega 2-3 días Heading ✅Garantía de 30 días Heading 0 Row" at bounding box center [544, 121] width 370 height 24
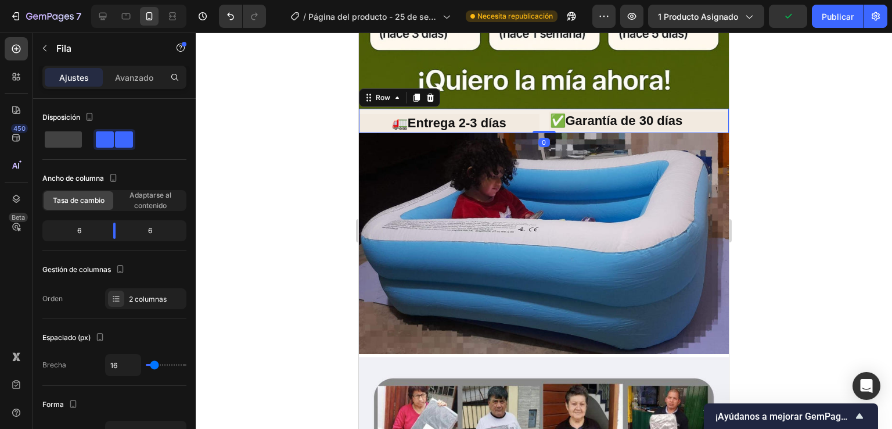
click at [536, 109] on div "Heading 🚛Entrega 2-3 días Heading ✅Garantía de 30 días Heading Row 0" at bounding box center [544, 121] width 370 height 24
click at [142, 80] on font "Avanzado" at bounding box center [134, 78] width 38 height 10
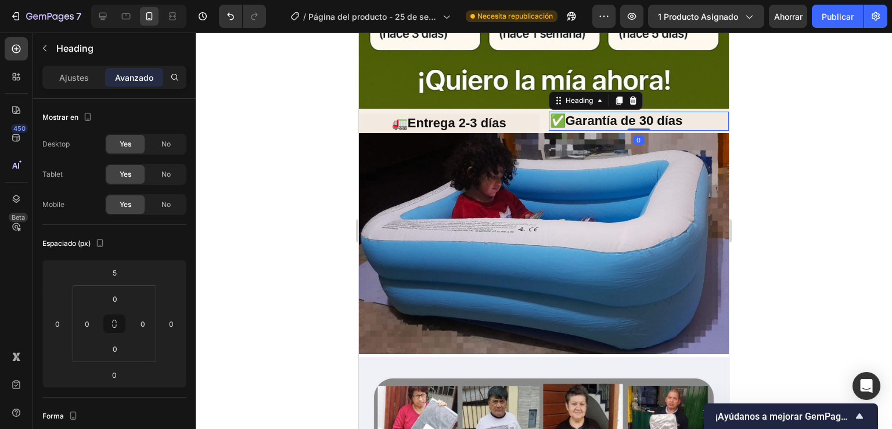
click at [583, 112] on h2 "✅Garantía de 30 días" at bounding box center [639, 121] width 181 height 19
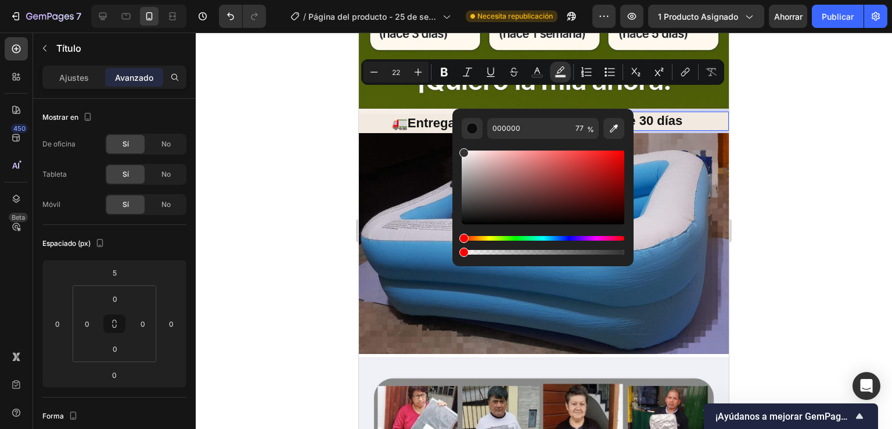
click at [433, 84] on div "Minus 22 Plus Bold Italic Underline Strikethrough Text Color Text Background Co…" at bounding box center [542, 72] width 363 height 26
click at [436, 84] on div "Minus 22 Plus Bold Italic Underline Strikethrough Text Color Text Background Co…" at bounding box center [542, 72] width 363 height 26
drag, startPoint x: 804, startPoint y: 117, endPoint x: 476, endPoint y: 96, distance: 328.8
click at [476, 115] on p "🚛Entrega 2-3 días" at bounding box center [449, 123] width 178 height 17
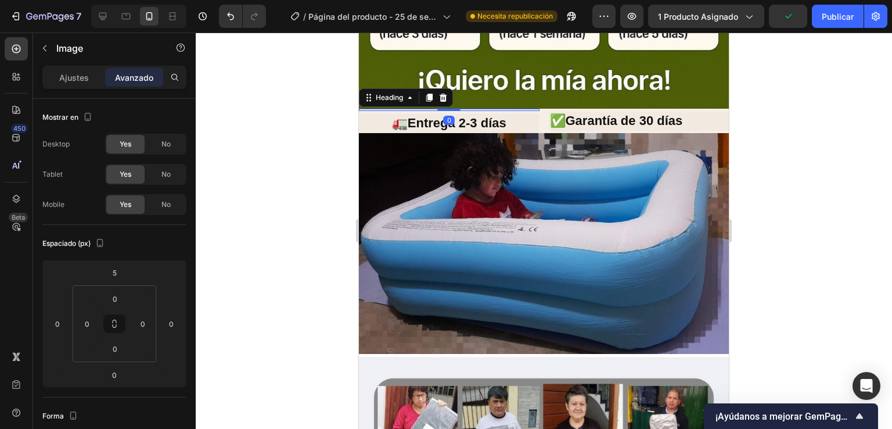
drag, startPoint x: 532, startPoint y: 87, endPoint x: 537, endPoint y: 105, distance: 18.6
click at [537, 109] on div "Heading 0 🚛Entrega 2-3 días Heading ✅Garantía de 30 días Heading Row" at bounding box center [544, 121] width 370 height 24
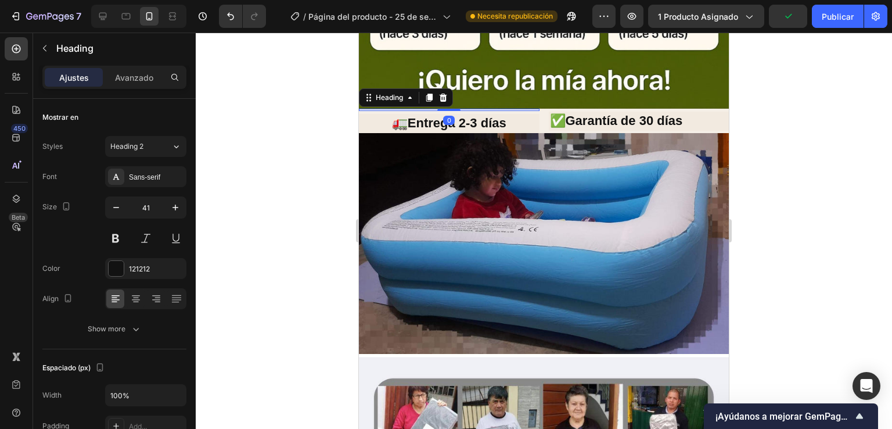
click at [542, 133] on img at bounding box center [544, 243] width 370 height 221
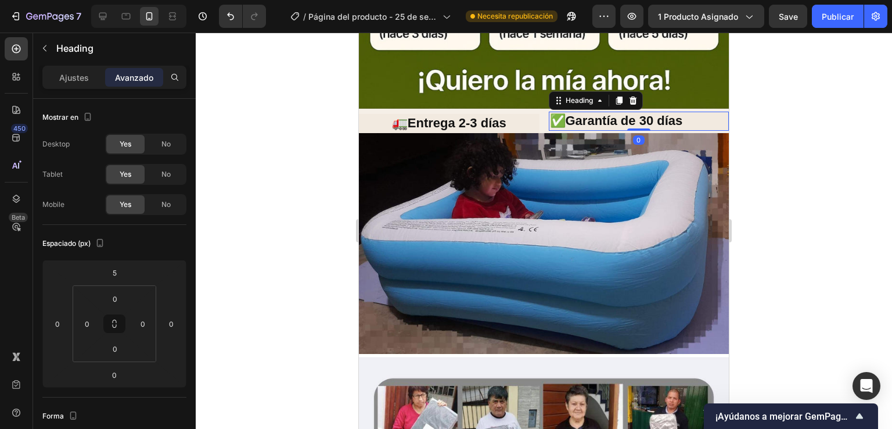
click at [567, 113] on p "✅Garantía de 30 días" at bounding box center [639, 121] width 178 height 17
click at [316, 168] on div at bounding box center [544, 231] width 696 height 396
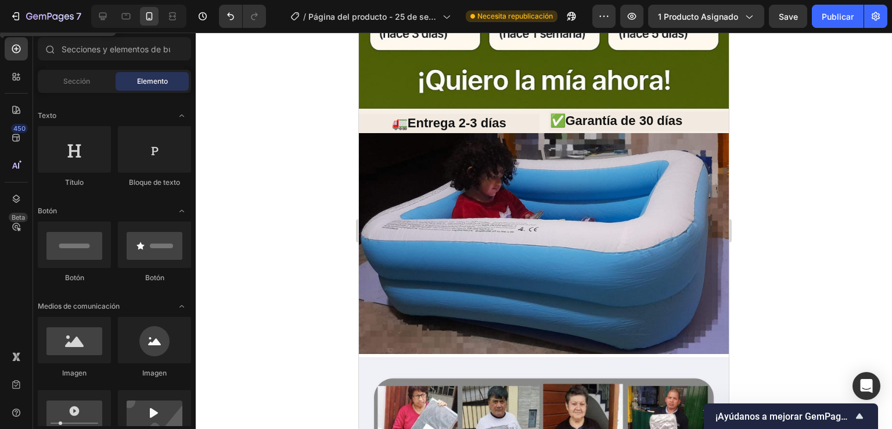
click at [654, 113] on p "✅Garantía de 30 días" at bounding box center [639, 121] width 178 height 17
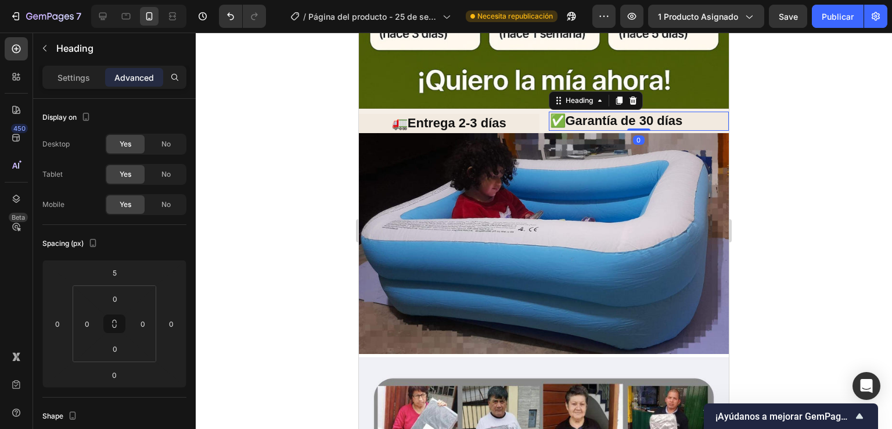
click at [655, 113] on p "✅Garantía de 30 días" at bounding box center [639, 121] width 178 height 17
click at [656, 113] on p "✅Garantía de 30 días" at bounding box center [639, 121] width 178 height 17
click at [659, 113] on p "✅Garantía de 30 días" at bounding box center [639, 121] width 178 height 17
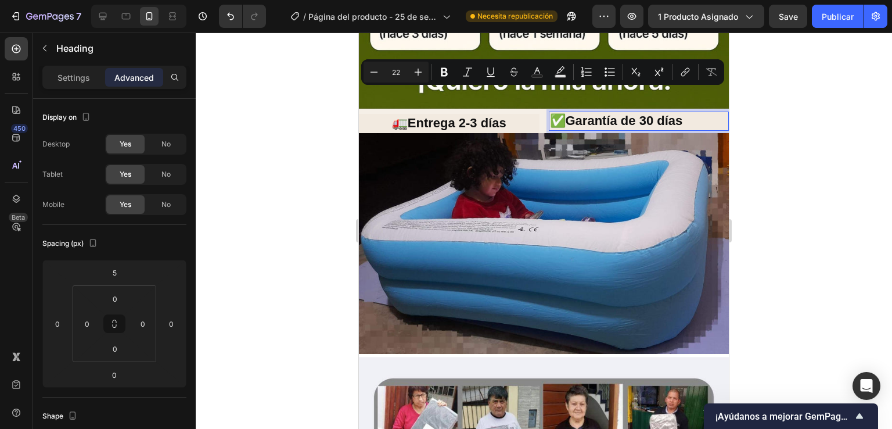
click at [650, 82] on div "Minus 22 Plus Bold Italic Underline Strikethrough Text Color Text Background Co…" at bounding box center [543, 72] width 358 height 21
click at [649, 82] on div "Minus 22 Plus Bold Italic Underline Strikethrough Text Color Text Background Co…" at bounding box center [543, 72] width 358 height 21
click at [623, 80] on div "Minus 22 Plus Bold Italic Underline Strikethrough Text Color Text Background Co…" at bounding box center [543, 72] width 358 height 21
click at [537, 78] on div "Minus 22 Plus Bold Italic Underline Strikethrough Text Color Text Background Co…" at bounding box center [543, 72] width 358 height 21
click at [509, 77] on button "Strikethrough" at bounding box center [514, 72] width 21 height 21
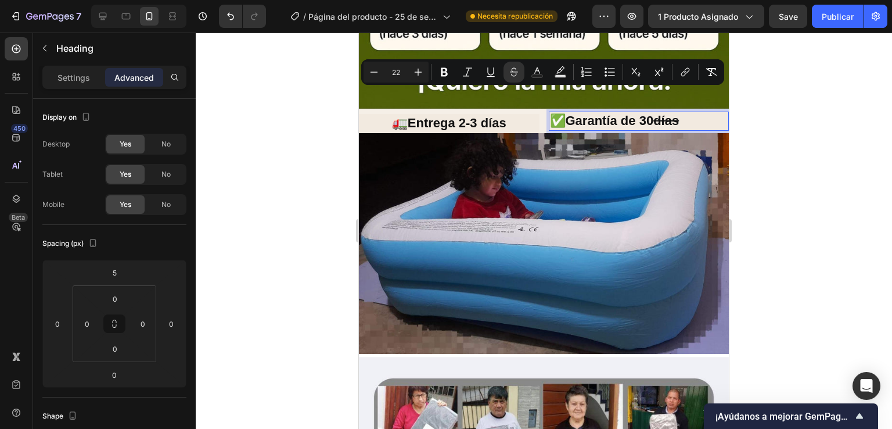
drag, startPoint x: 502, startPoint y: 77, endPoint x: 479, endPoint y: 80, distance: 23.3
click at [481, 80] on div "Minus 22 Plus Bold Italic Underline Strikethrough Text Color Text Background Co…" at bounding box center [543, 72] width 358 height 21
type input "16"
click at [479, 80] on div "Minus 16 Plus Bold Italic Underline Strikethrough Text Color Text Background Co…" at bounding box center [543, 72] width 358 height 21
click at [463, 115] on p "🚛Entrega 2-3 días" at bounding box center [449, 123] width 178 height 17
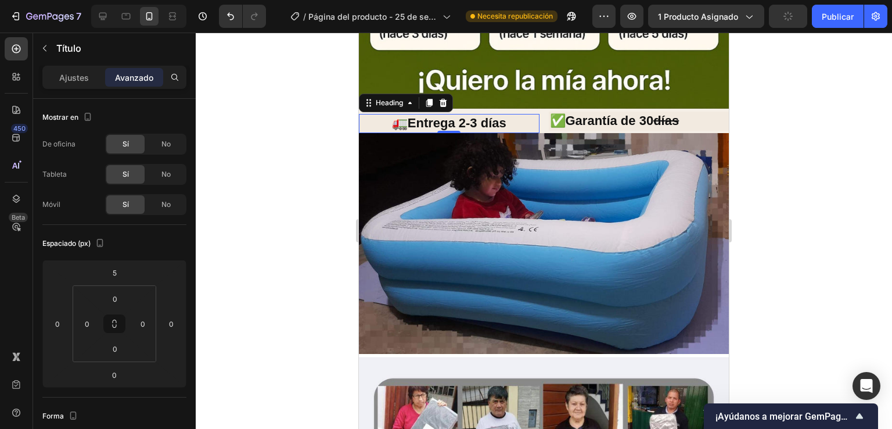
scroll to position [411, 0]
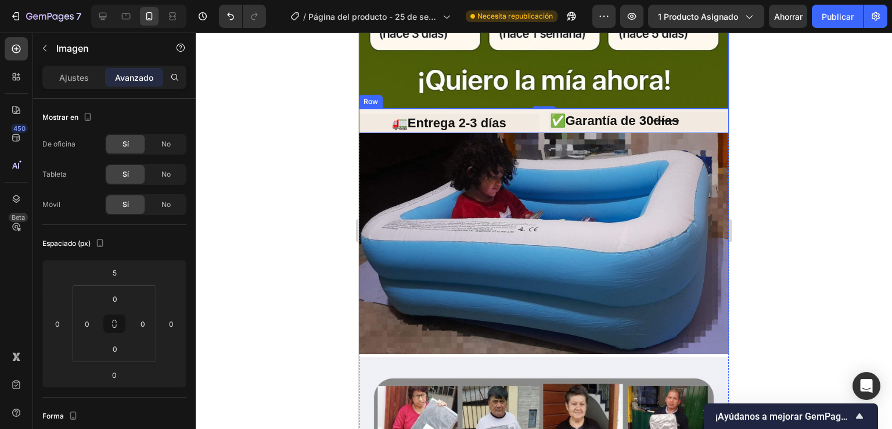
click at [618, 109] on div "✅Garantía de 30 días Heading" at bounding box center [639, 121] width 181 height 24
click at [673, 113] on s "días" at bounding box center [666, 120] width 26 height 15
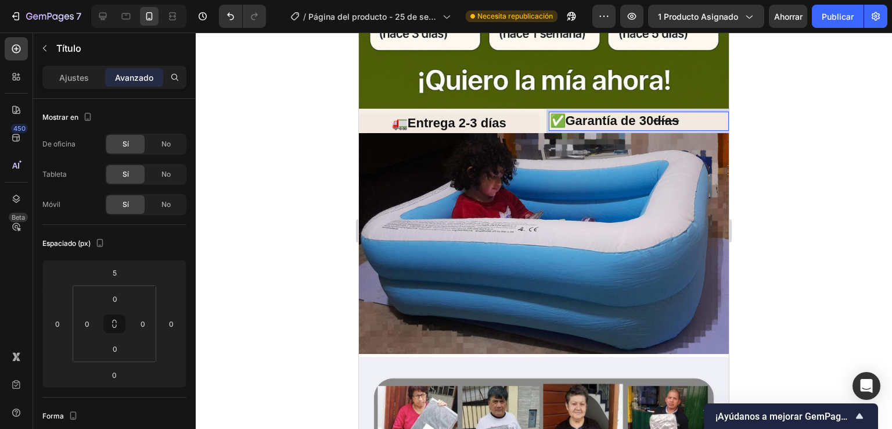
click at [660, 113] on s "días" at bounding box center [666, 120] width 26 height 15
click at [654, 113] on s "días" at bounding box center [666, 120] width 26 height 15
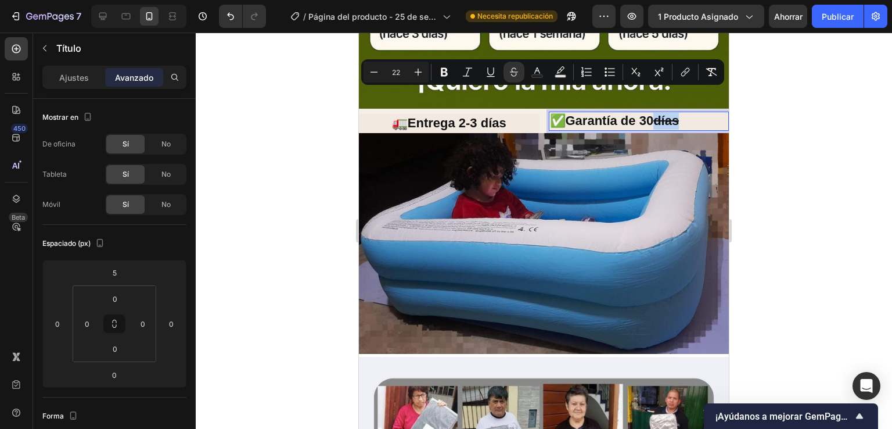
drag, startPoint x: 654, startPoint y: 95, endPoint x: 681, endPoint y: 94, distance: 27.3
click at [681, 113] on p "✅Garantía de 30 días" at bounding box center [639, 121] width 178 height 17
click at [517, 71] on icon "Editor contextual toolbar" at bounding box center [514, 72] width 12 height 12
click at [795, 145] on div at bounding box center [544, 231] width 696 height 396
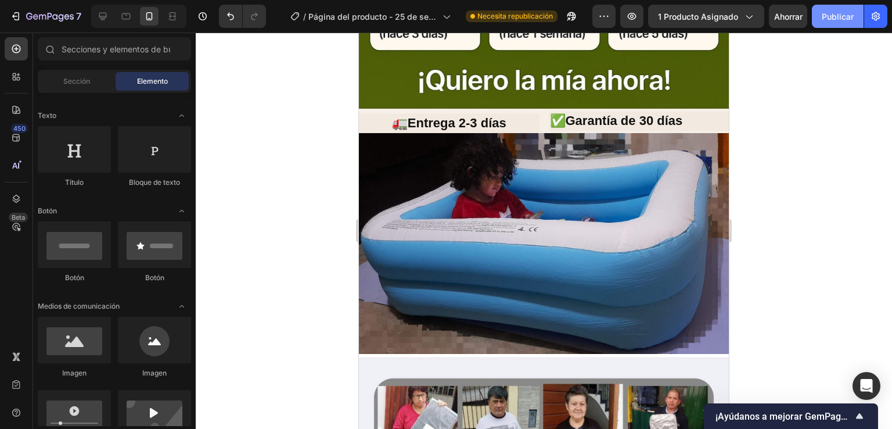
click at [842, 21] on font "Publicar" at bounding box center [838, 16] width 32 height 12
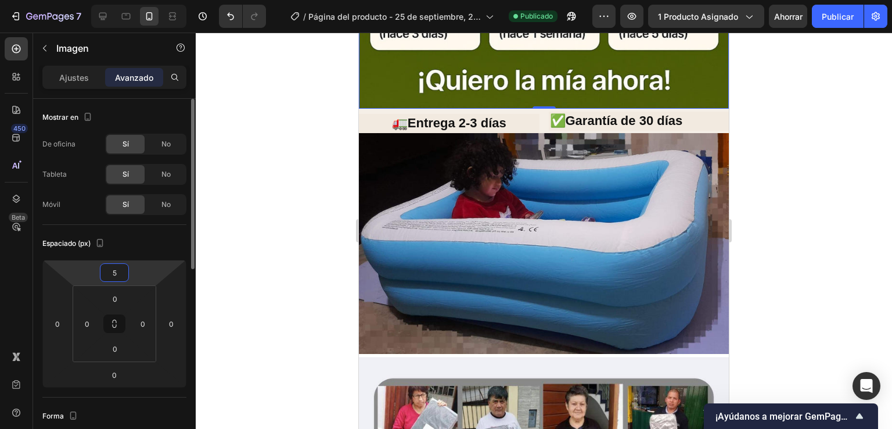
click at [121, 281] on input "5" at bounding box center [114, 272] width 23 height 17
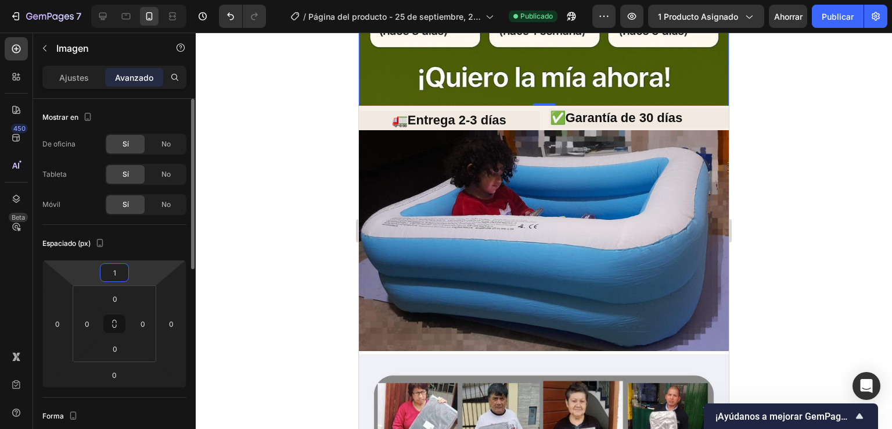
type input "10"
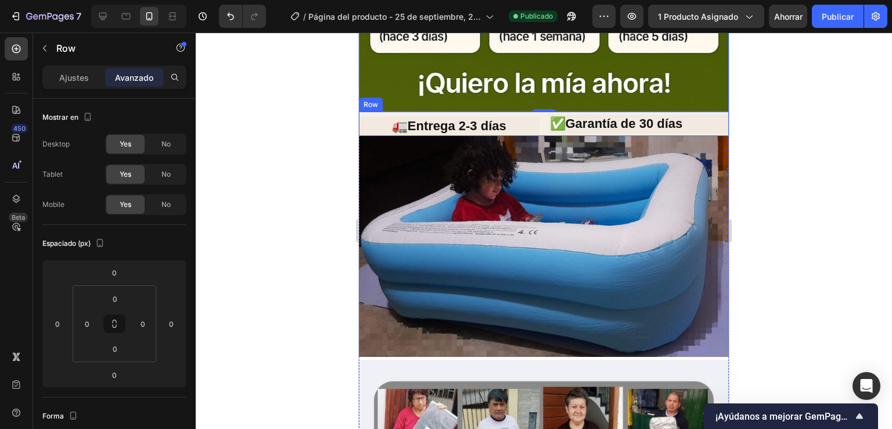
click at [603, 112] on div "✅Garantía de 30 días Heading" at bounding box center [639, 124] width 181 height 24
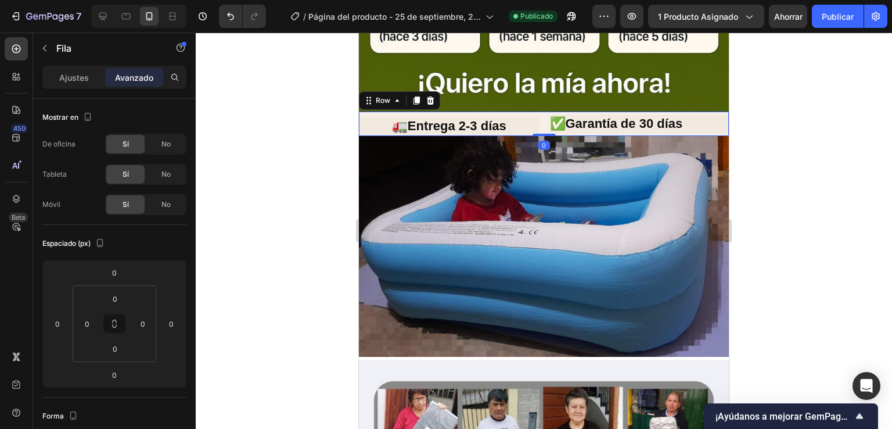
click at [603, 112] on div "✅Garantía de 30 días Heading" at bounding box center [639, 124] width 181 height 24
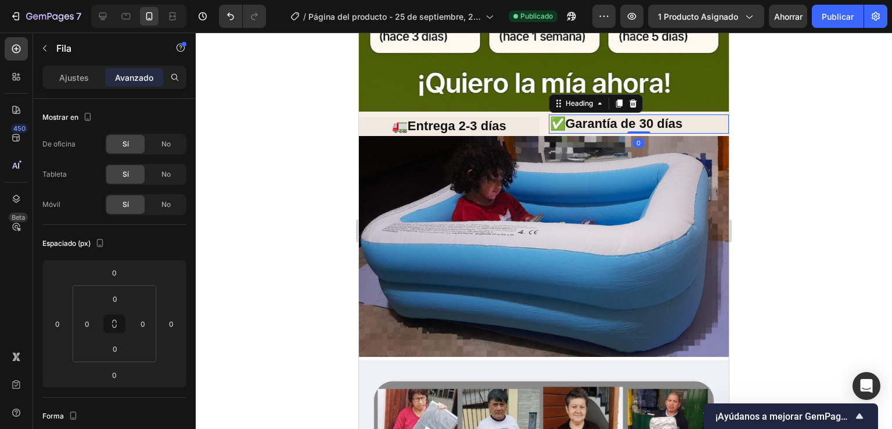
click at [637, 114] on h2 "✅Garantía de 30 días" at bounding box center [639, 123] width 181 height 19
click at [124, 272] on input "5" at bounding box center [114, 272] width 23 height 17
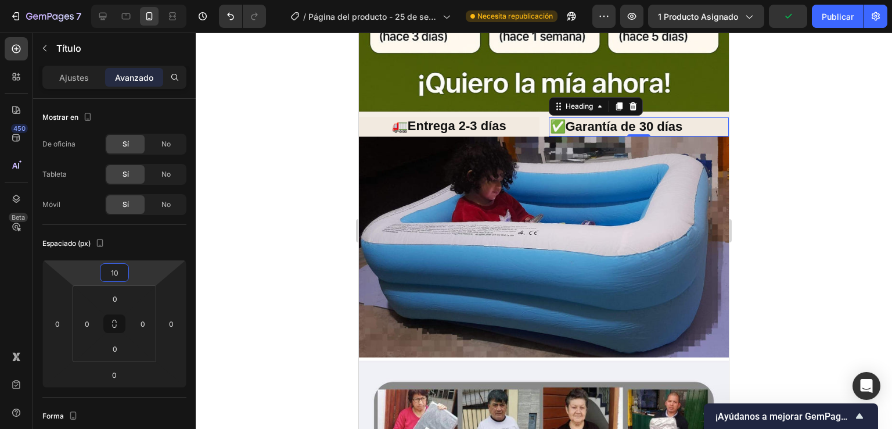
type input "10"
click at [71, 69] on div "Ajustes" at bounding box center [74, 77] width 58 height 19
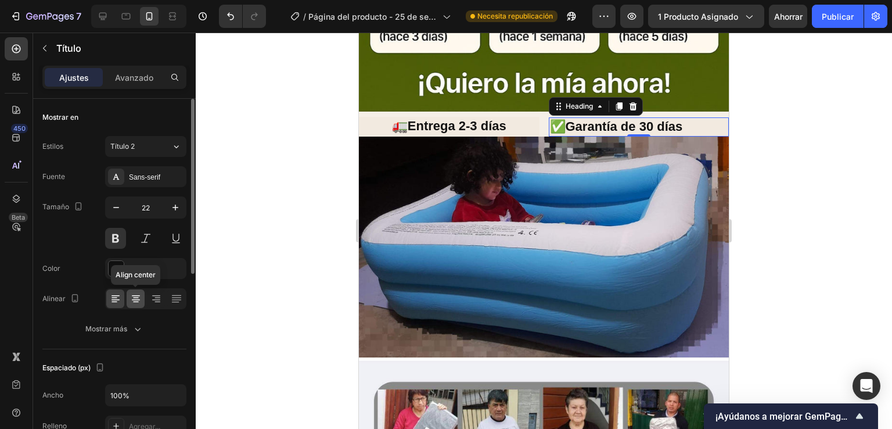
click at [132, 295] on icon at bounding box center [136, 295] width 8 height 1
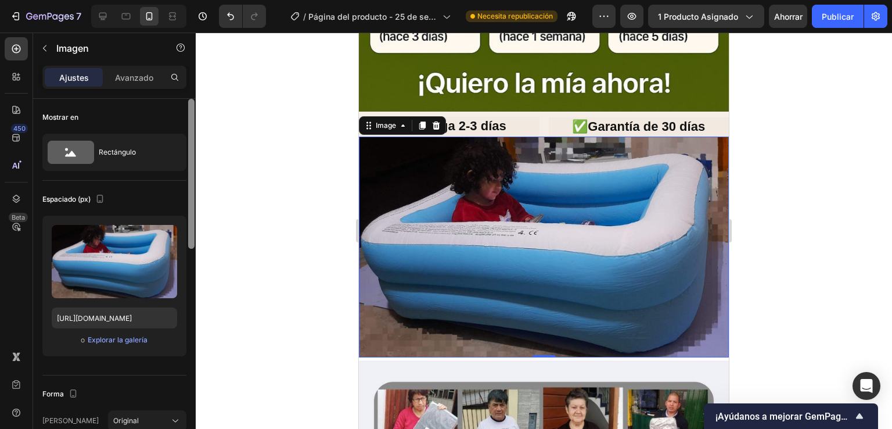
scroll to position [362, 0]
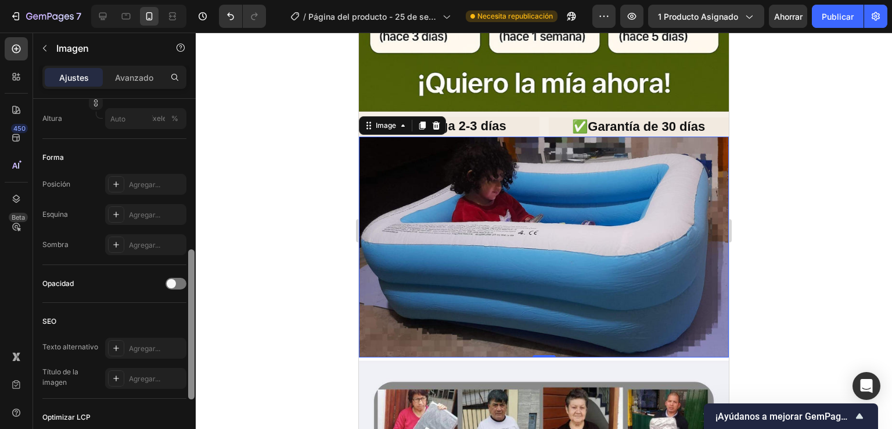
drag, startPoint x: 195, startPoint y: 186, endPoint x: 193, endPoint y: 210, distance: 23.9
click at [193, 210] on div at bounding box center [191, 280] width 9 height 363
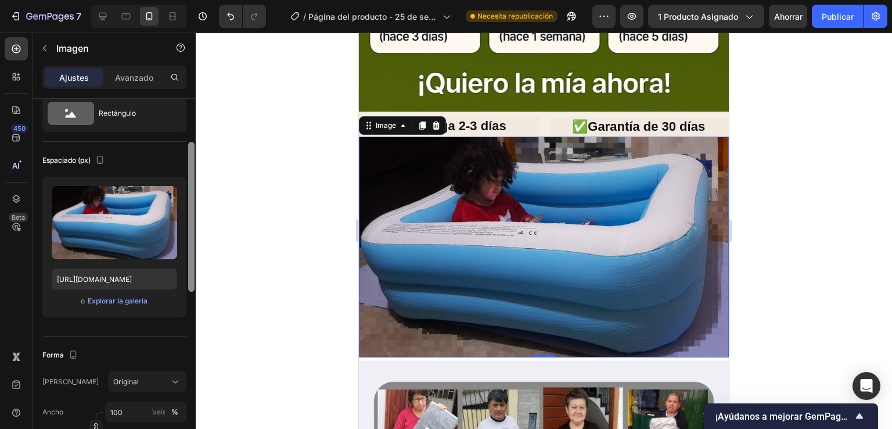
drag, startPoint x: 193, startPoint y: 210, endPoint x: 192, endPoint y: 306, distance: 95.8
click at [192, 292] on div at bounding box center [191, 217] width 6 height 150
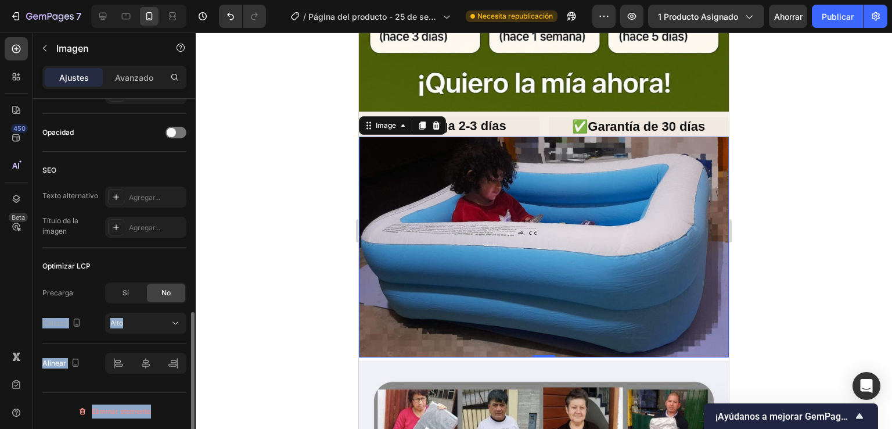
drag, startPoint x: 187, startPoint y: 257, endPoint x: 184, endPoint y: 291, distance: 34.4
click at [184, 291] on div "Mostrar en Rectángulo Espaciado (px) Subir imagen [URL][DOMAIN_NAME] o Explorar…" at bounding box center [114, 280] width 163 height 363
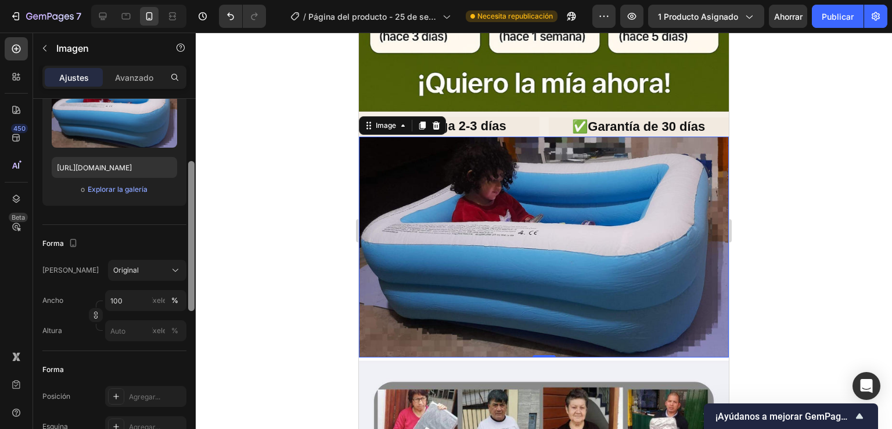
click at [190, 280] on div at bounding box center [191, 280] width 9 height 363
click at [131, 296] on input "100" at bounding box center [145, 300] width 81 height 21
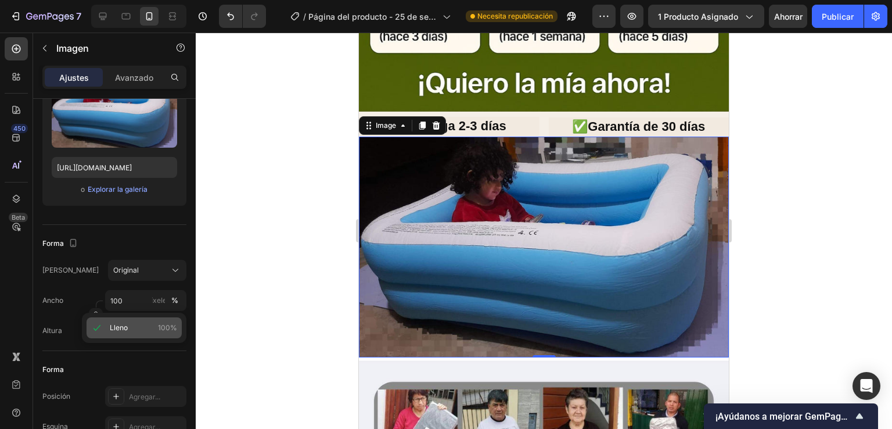
click at [149, 335] on div "Lleno 100%" at bounding box center [134, 327] width 95 height 21
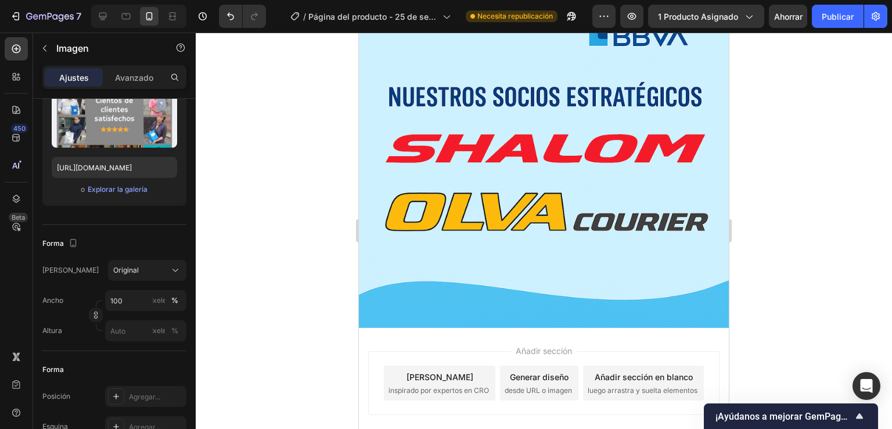
scroll to position [2543, 0]
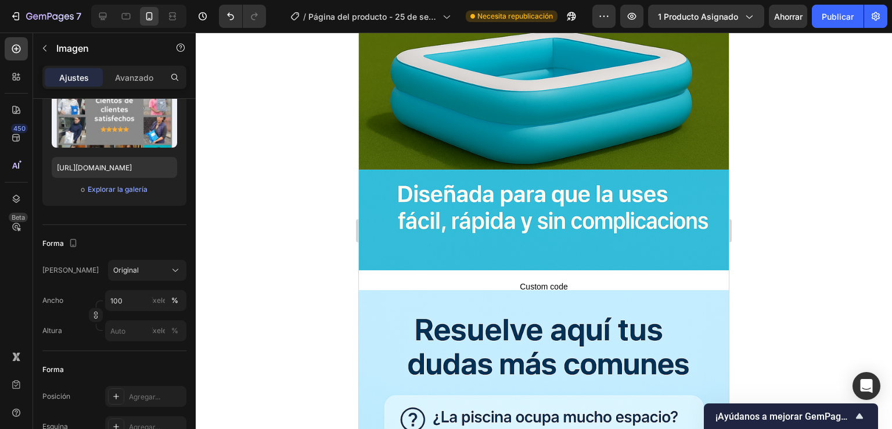
click at [764, 248] on div at bounding box center [544, 231] width 696 height 396
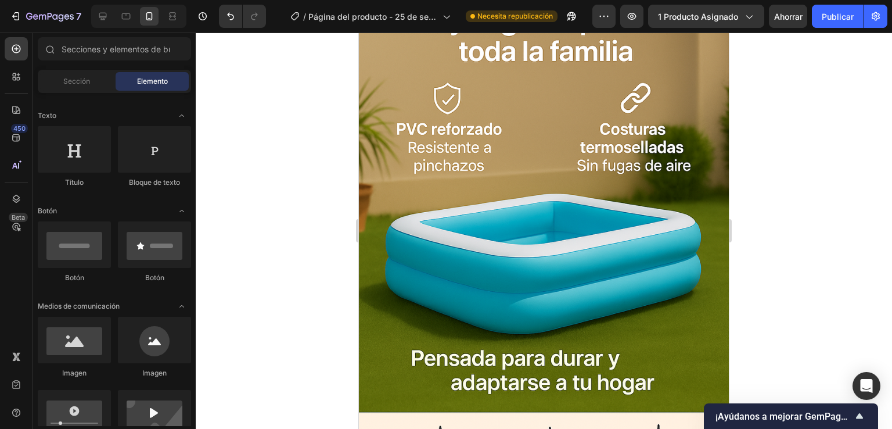
scroll to position [1738, 0]
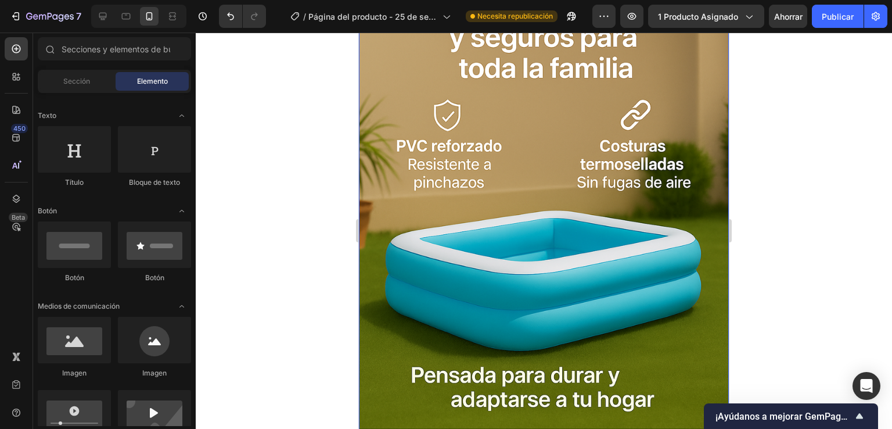
click at [537, 220] on img at bounding box center [544, 242] width 370 height 555
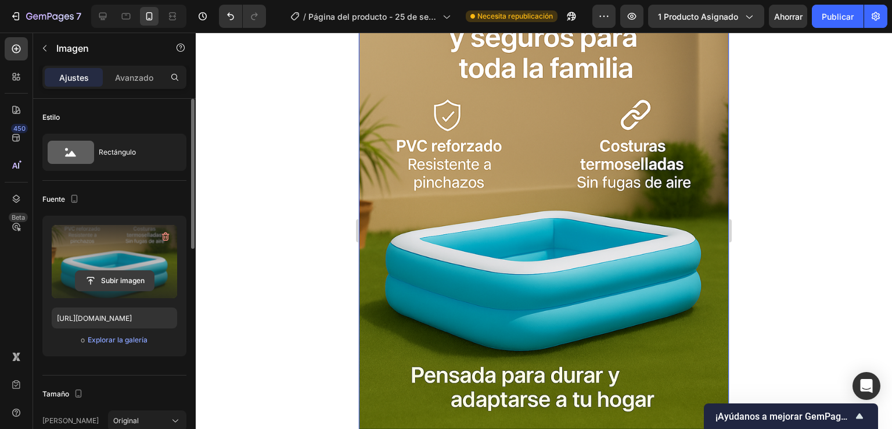
click at [114, 283] on input "file" at bounding box center [115, 281] width 78 height 20
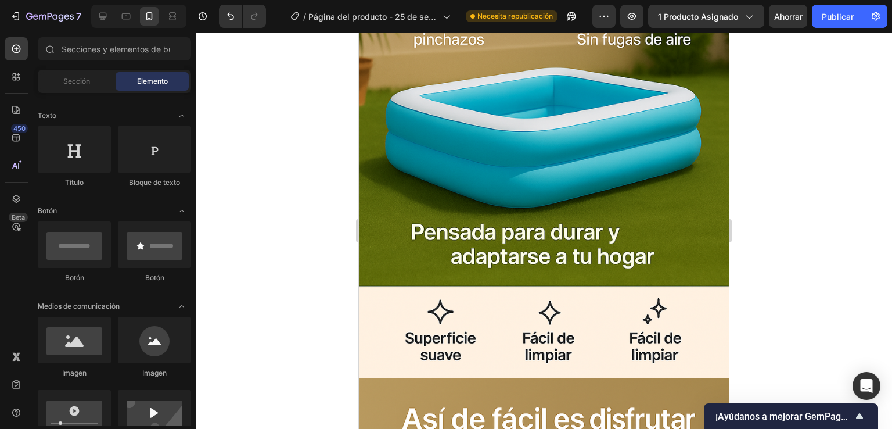
scroll to position [1919, 0]
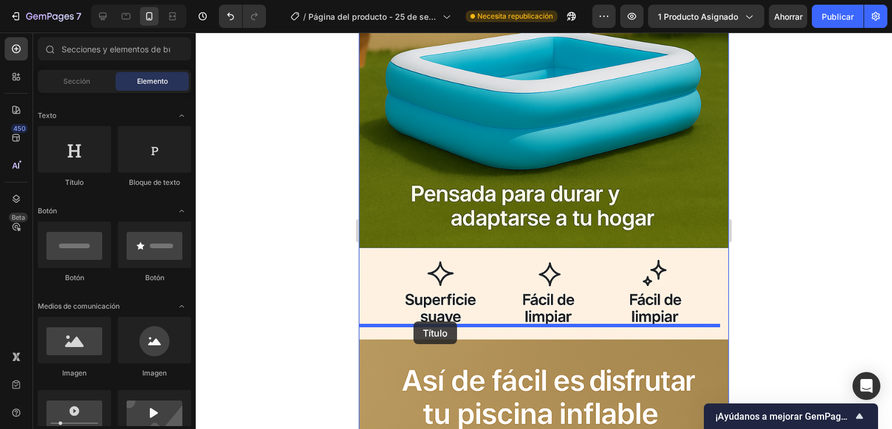
drag, startPoint x: 434, startPoint y: 179, endPoint x: 414, endPoint y: 321, distance: 143.2
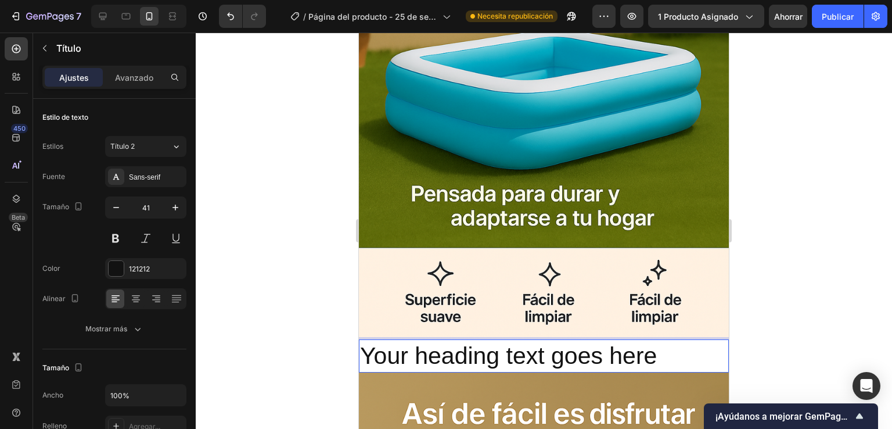
click at [656, 342] on h2 "Your heading text goes here" at bounding box center [544, 355] width 370 height 33
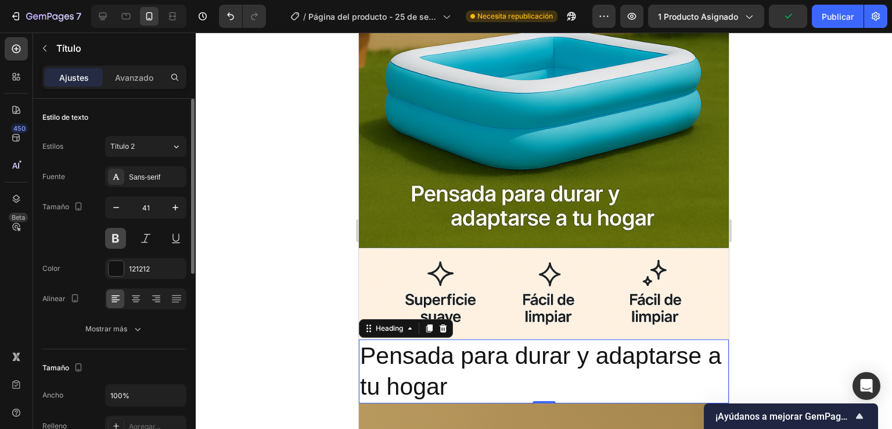
click at [107, 242] on button at bounding box center [115, 238] width 21 height 21
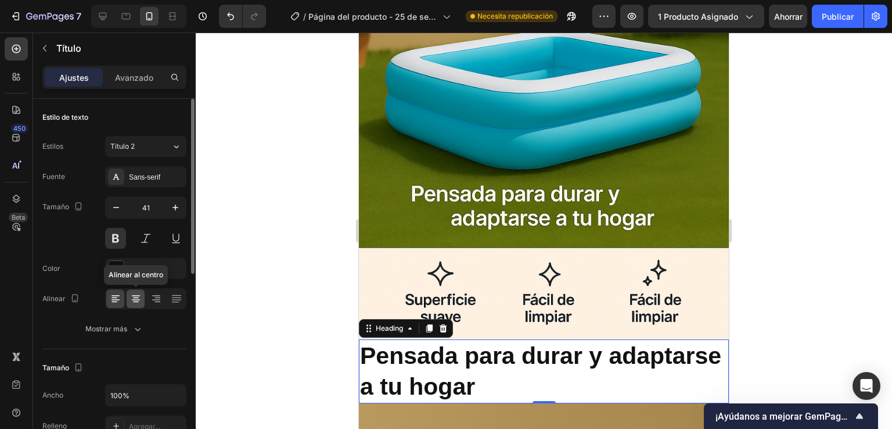
click at [137, 299] on icon at bounding box center [136, 299] width 8 height 1
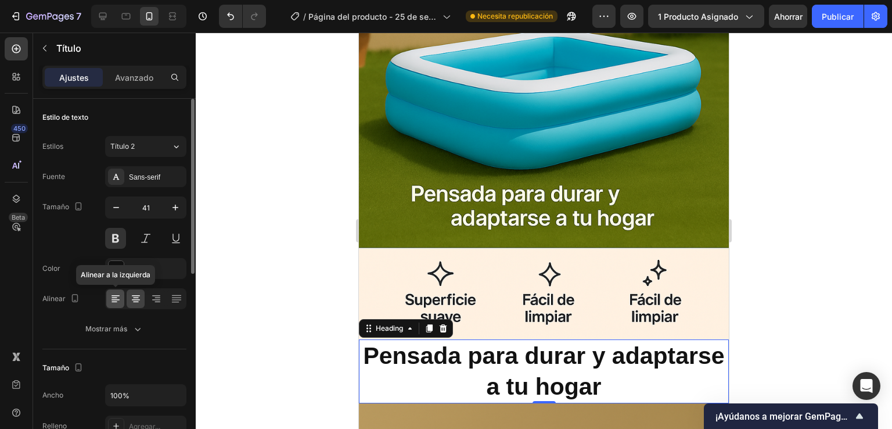
click at [121, 306] on div at bounding box center [115, 298] width 18 height 19
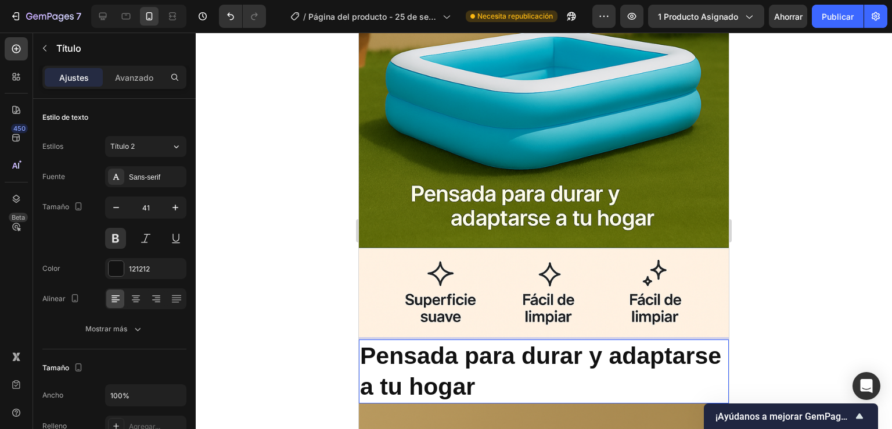
click at [379, 353] on p "Pensada para durar y adaptarse a tu hogar" at bounding box center [544, 371] width 368 height 62
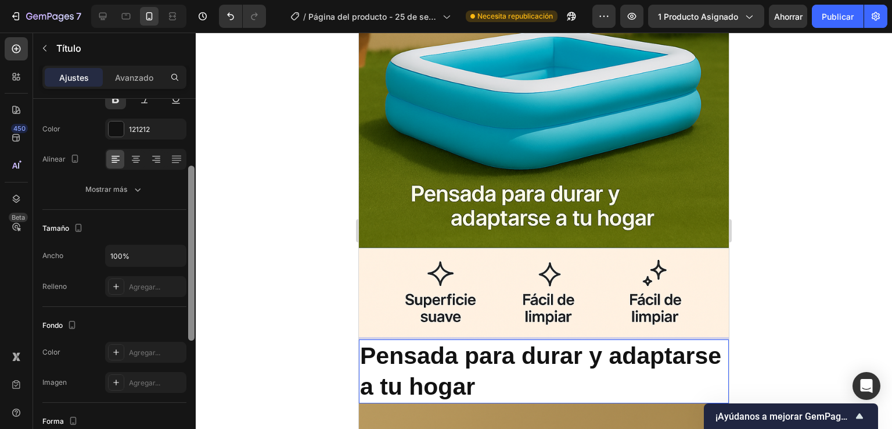
drag, startPoint x: 190, startPoint y: 263, endPoint x: 195, endPoint y: 330, distance: 67.6
click at [195, 330] on div at bounding box center [191, 280] width 9 height 363
click at [194, 330] on div at bounding box center [191, 253] width 6 height 175
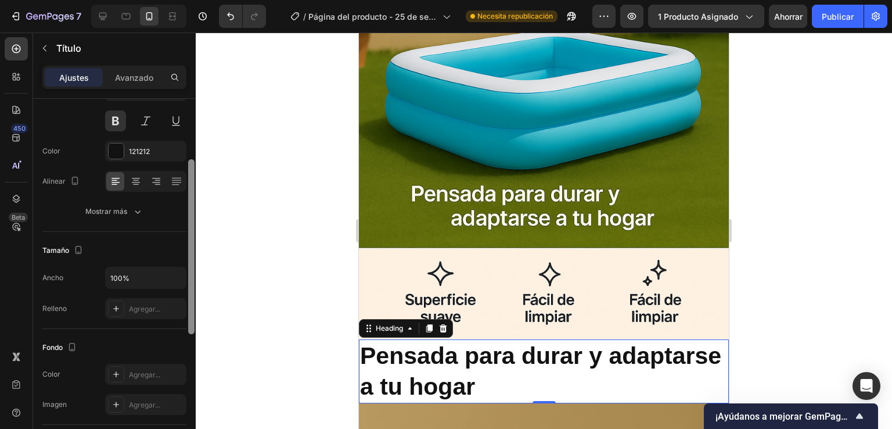
scroll to position [120, 0]
drag, startPoint x: 194, startPoint y: 330, endPoint x: 217, endPoint y: 321, distance: 25.0
click at [217, 0] on div "7 Historial de versiones / Página del producto - [DATE] 20:14:30 Necesita repub…" at bounding box center [446, 0] width 892 height 0
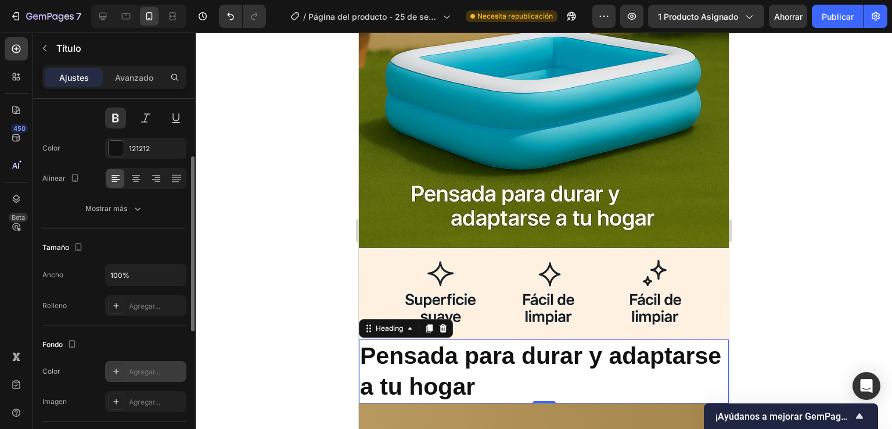
click at [115, 375] on icon at bounding box center [116, 370] width 9 height 9
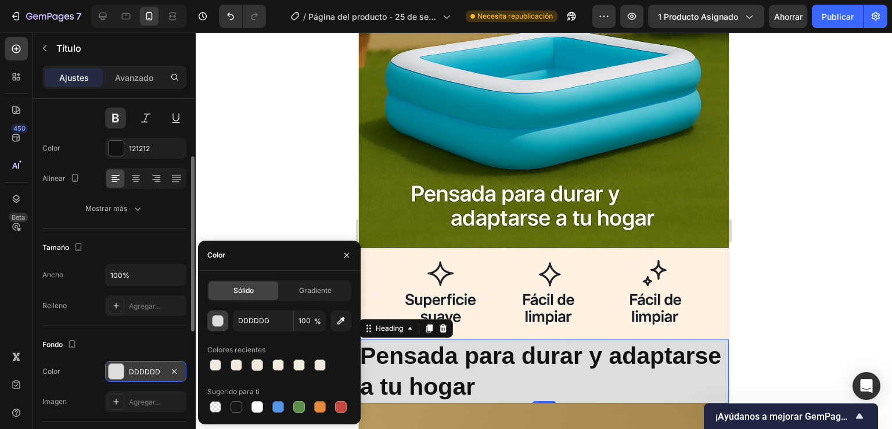
click at [218, 325] on div "button" at bounding box center [219, 321] width 12 height 12
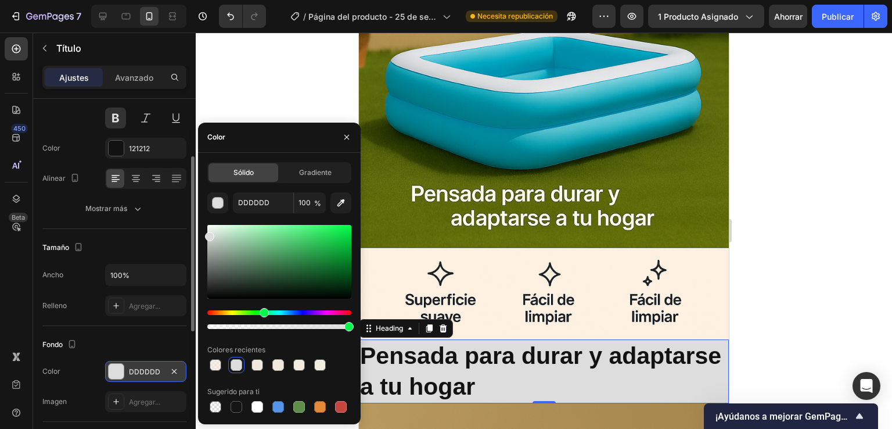
drag, startPoint x: 207, startPoint y: 311, endPoint x: 263, endPoint y: 318, distance: 56.3
click at [263, 318] on div at bounding box center [279, 319] width 144 height 19
click at [302, 241] on div at bounding box center [279, 262] width 144 height 74
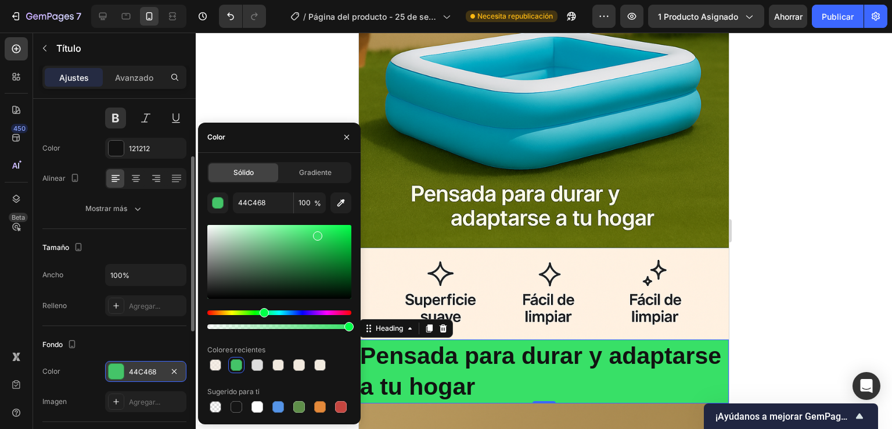
click at [316, 233] on div at bounding box center [279, 262] width 144 height 74
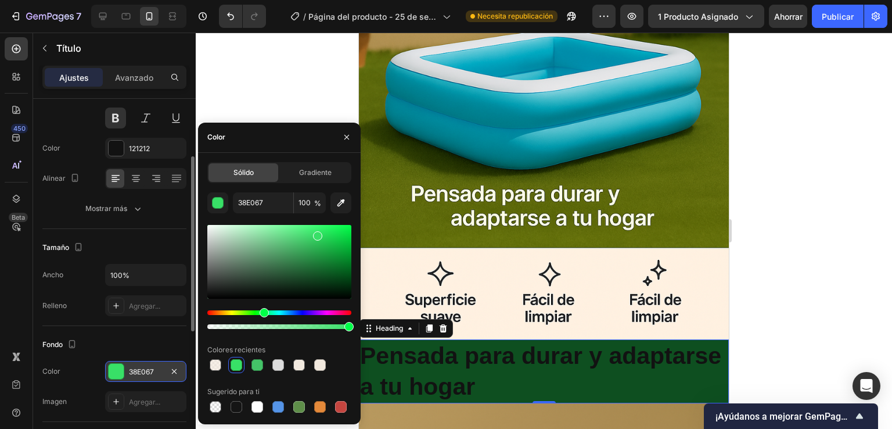
drag, startPoint x: 326, startPoint y: 275, endPoint x: 338, endPoint y: 279, distance: 12.5
click at [332, 278] on div at bounding box center [279, 262] width 144 height 74
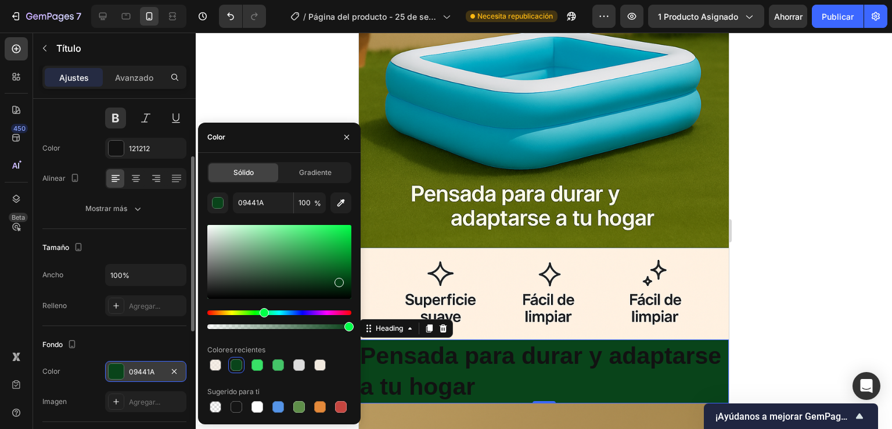
click at [338, 279] on div at bounding box center [279, 262] width 144 height 74
click at [340, 263] on div at bounding box center [279, 262] width 144 height 74
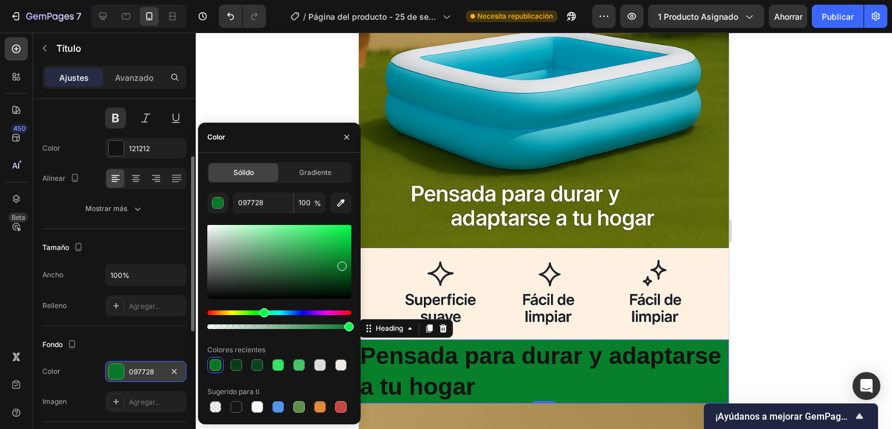
click at [342, 261] on div at bounding box center [341, 265] width 9 height 9
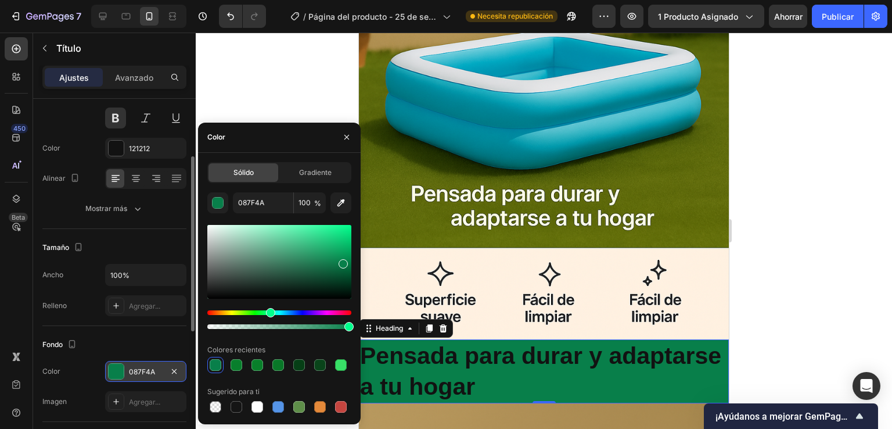
drag, startPoint x: 263, startPoint y: 310, endPoint x: 269, endPoint y: 311, distance: 6.1
click at [269, 311] on div "Matiz" at bounding box center [270, 312] width 9 height 9
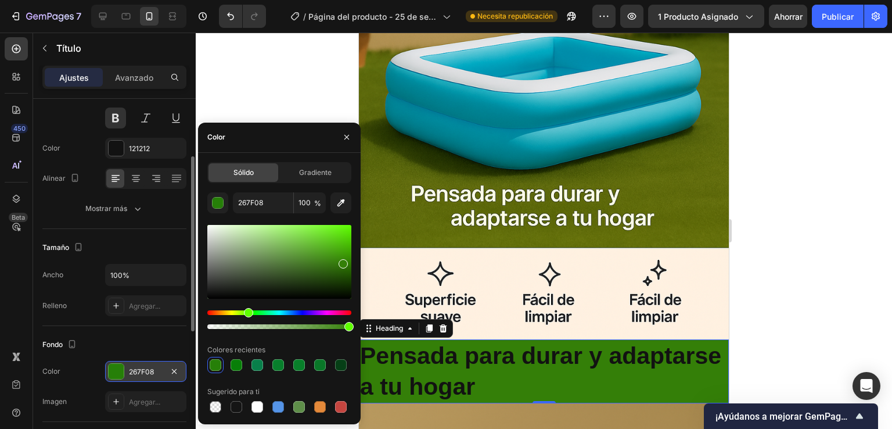
drag, startPoint x: 269, startPoint y: 311, endPoint x: 247, endPoint y: 315, distance: 22.4
click at [247, 315] on div "Matiz" at bounding box center [248, 312] width 9 height 9
click at [335, 261] on div at bounding box center [279, 262] width 144 height 74
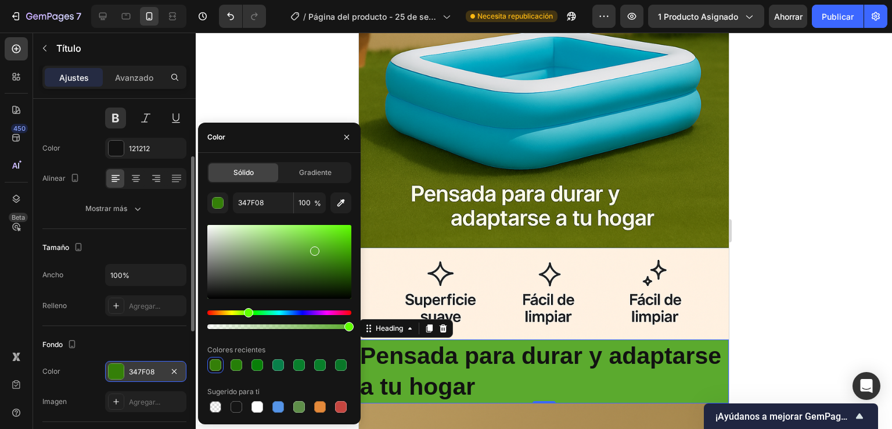
click at [314, 249] on div at bounding box center [279, 262] width 144 height 74
click at [312, 244] on div at bounding box center [279, 262] width 144 height 74
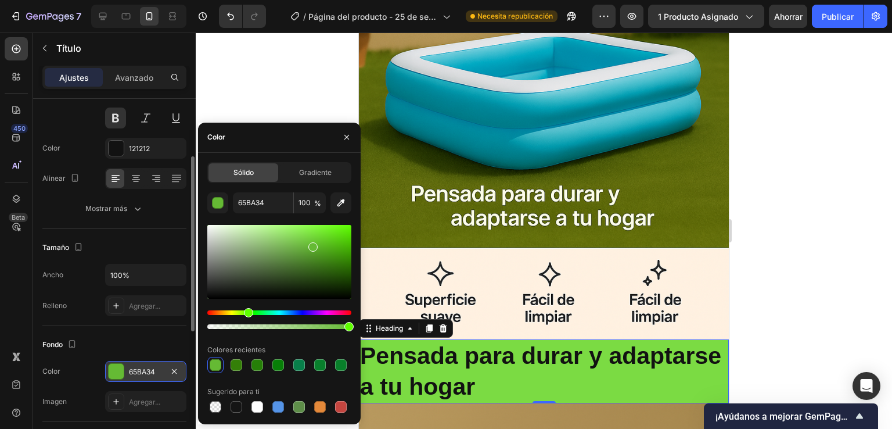
click at [308, 235] on div at bounding box center [279, 262] width 144 height 74
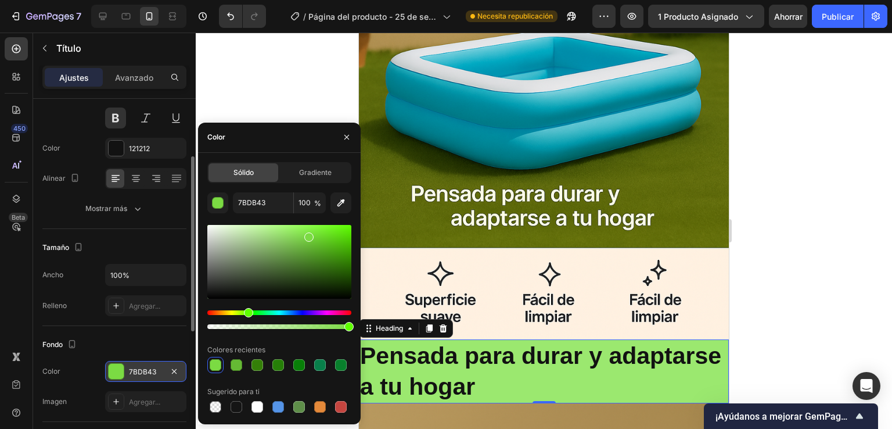
click at [283, 231] on div at bounding box center [279, 262] width 144 height 74
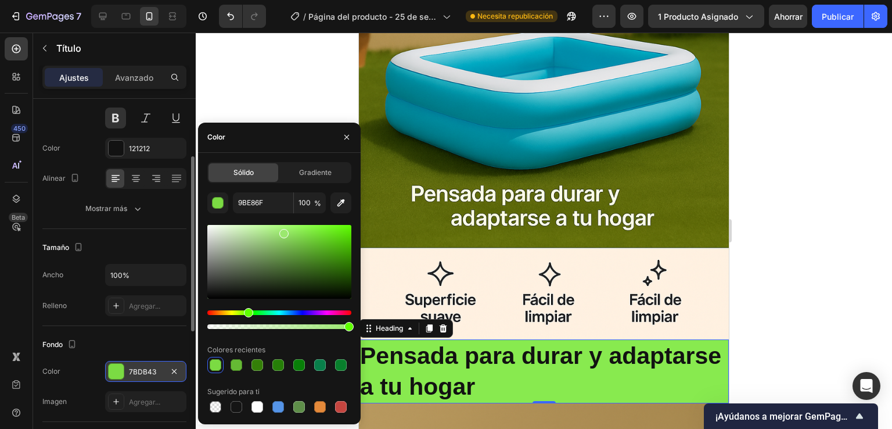
click at [303, 230] on div at bounding box center [279, 262] width 144 height 74
drag, startPoint x: 309, startPoint y: 230, endPoint x: 317, endPoint y: 230, distance: 8.1
click at [314, 230] on div at bounding box center [279, 262] width 144 height 74
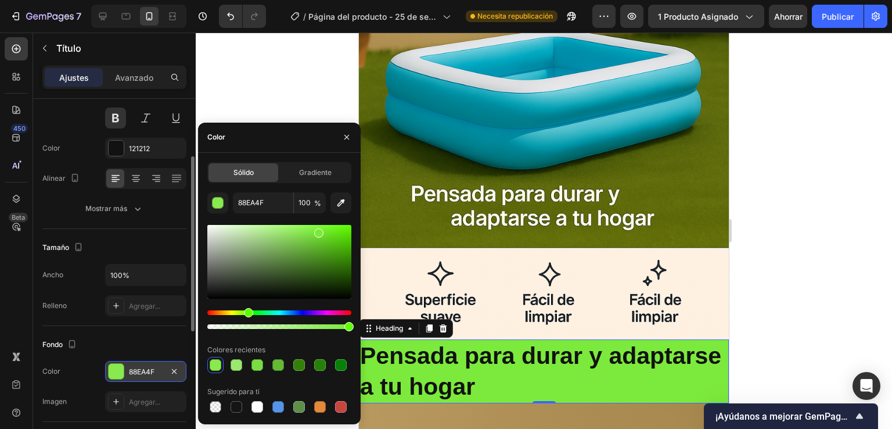
drag, startPoint x: 317, startPoint y: 230, endPoint x: 323, endPoint y: 234, distance: 7.1
click at [321, 233] on div at bounding box center [318, 232] width 9 height 9
click at [323, 234] on div at bounding box center [318, 232] width 9 height 9
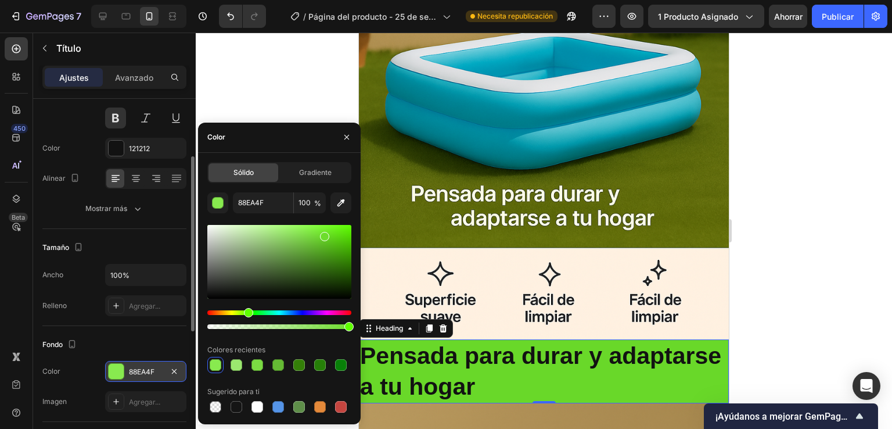
click at [325, 235] on div at bounding box center [324, 236] width 9 height 9
click at [325, 235] on div at bounding box center [325, 237] width 9 height 9
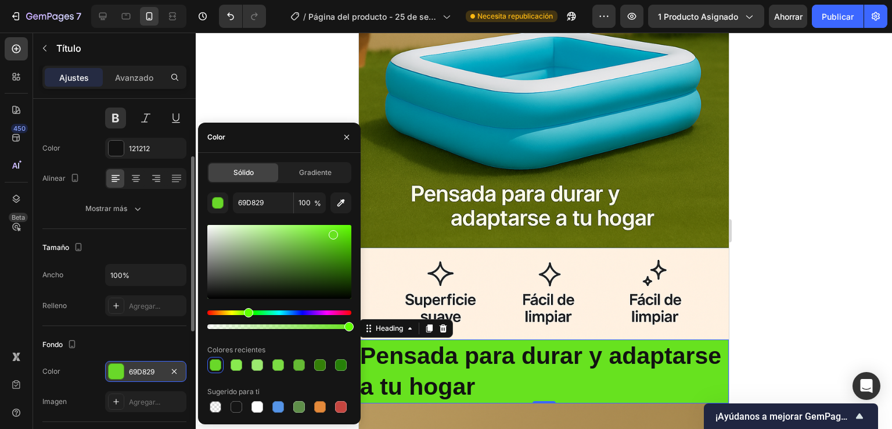
click at [332, 232] on div at bounding box center [279, 262] width 144 height 74
drag, startPoint x: 341, startPoint y: 229, endPoint x: 348, endPoint y: 223, distance: 9.5
click at [344, 228] on div at bounding box center [279, 262] width 144 height 74
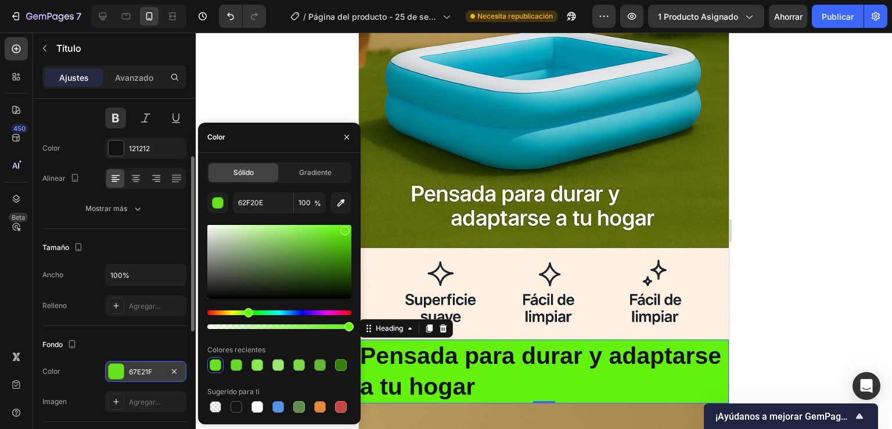
click at [339, 253] on div at bounding box center [279, 262] width 144 height 74
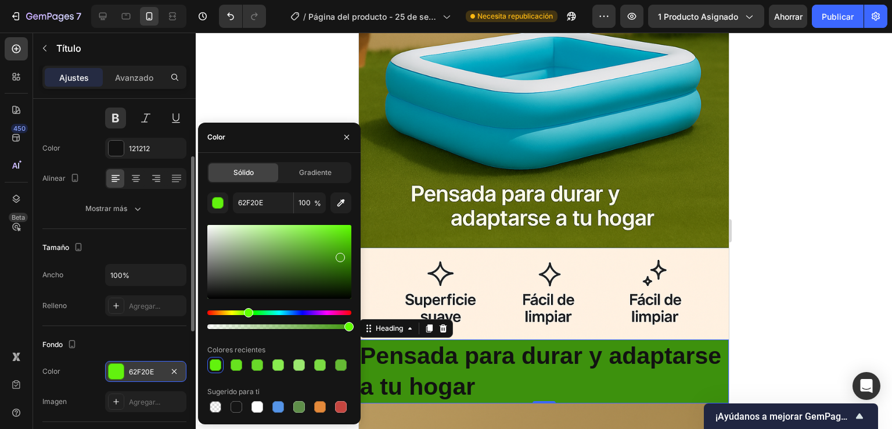
click at [339, 256] on div at bounding box center [340, 257] width 9 height 9
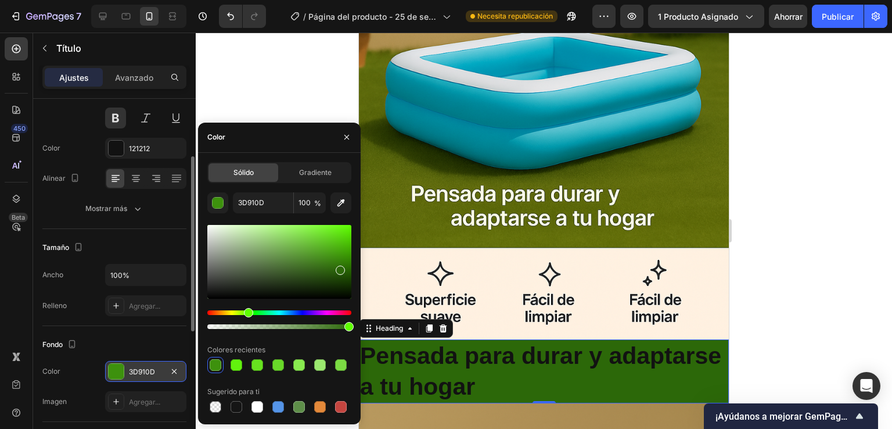
click at [339, 268] on div at bounding box center [279, 262] width 144 height 74
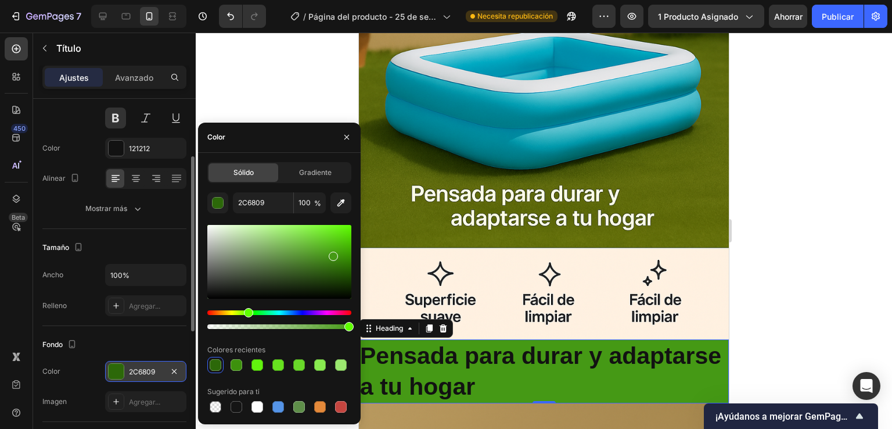
click at [332, 254] on div at bounding box center [279, 262] width 144 height 74
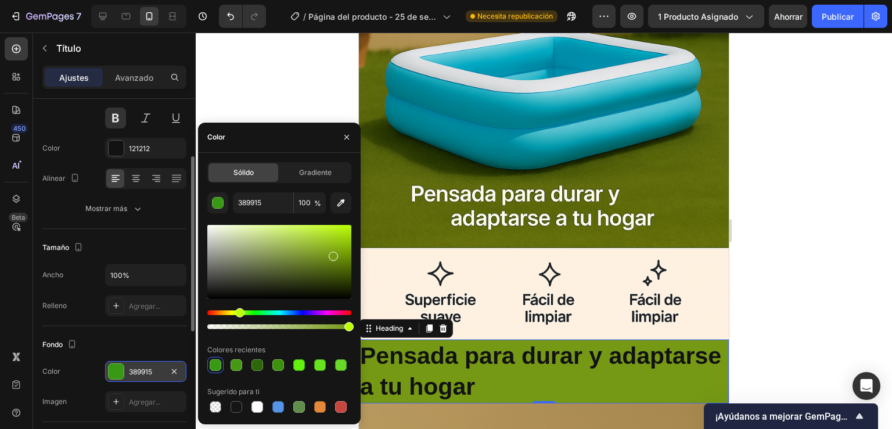
type input "759915"
drag, startPoint x: 249, startPoint y: 310, endPoint x: 238, endPoint y: 314, distance: 11.8
click at [238, 314] on div "Matiz" at bounding box center [239, 312] width 9 height 9
click at [286, 92] on div at bounding box center [544, 231] width 696 height 396
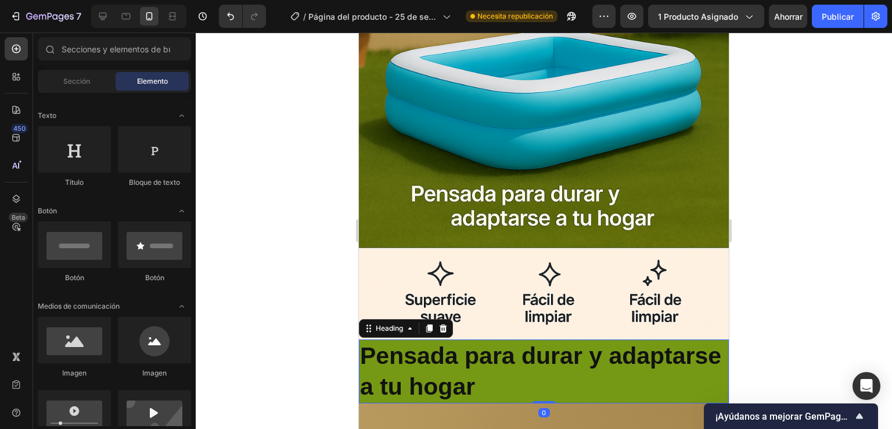
click at [483, 358] on p "Pensada para durar y adaptarse a tu hogar" at bounding box center [544, 371] width 368 height 62
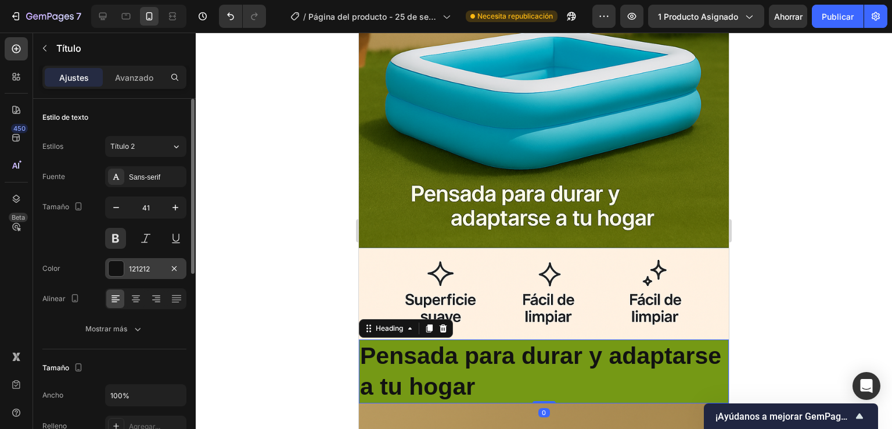
click at [120, 270] on div at bounding box center [116, 268] width 15 height 15
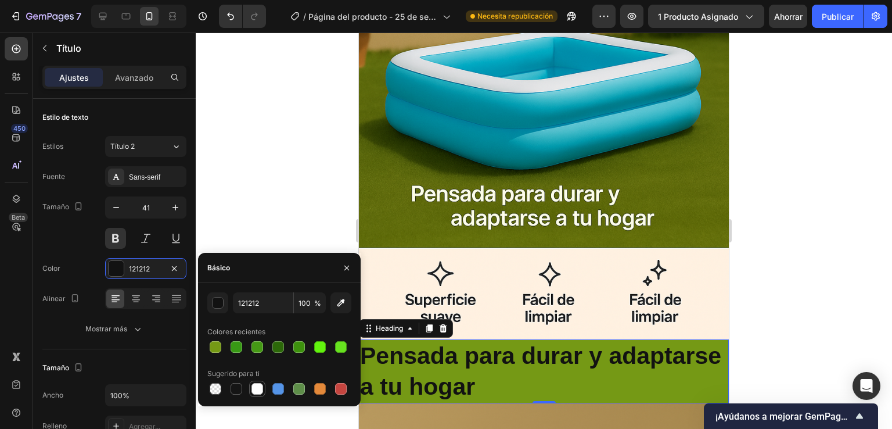
click at [263, 389] on div at bounding box center [257, 389] width 12 height 12
type input "FFFFFF"
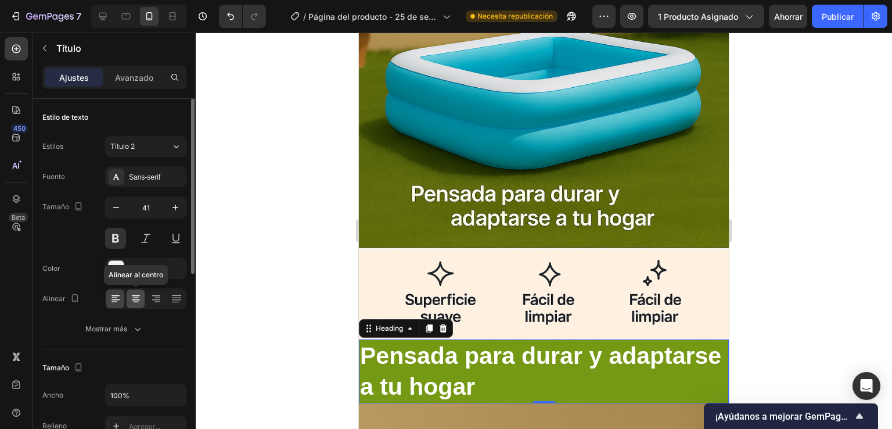
click at [136, 296] on icon at bounding box center [136, 299] width 12 height 12
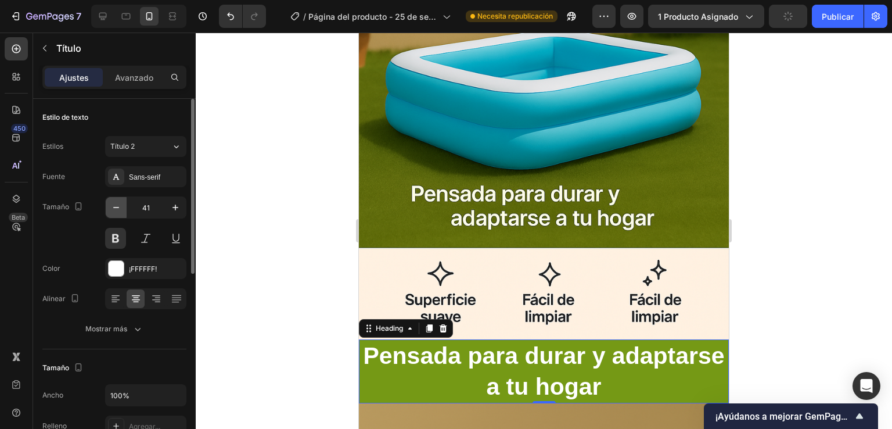
click at [112, 212] on icon "button" at bounding box center [116, 208] width 12 height 12
type input "39"
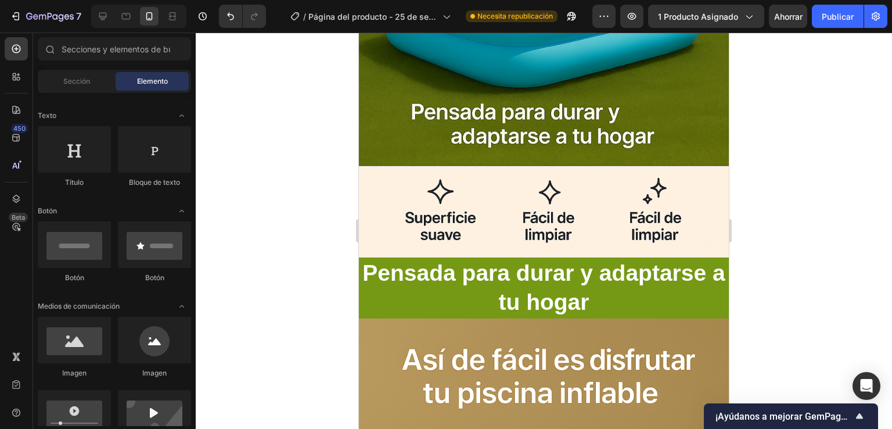
scroll to position [1956, 0]
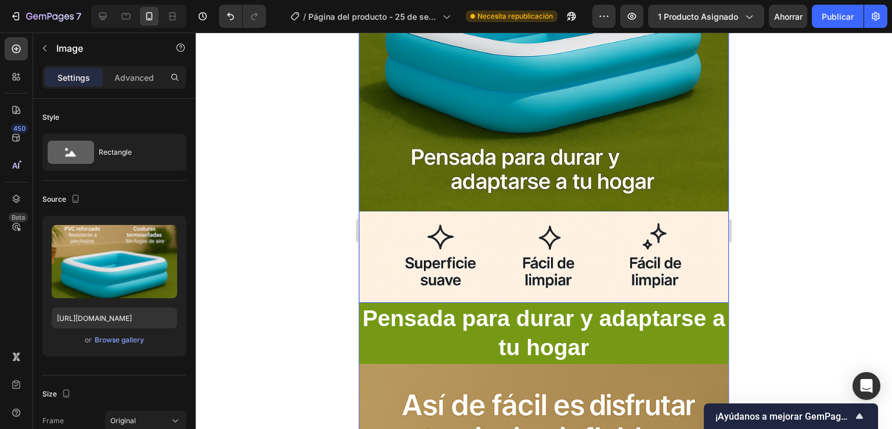
click at [523, 124] on img at bounding box center [544, 24] width 370 height 555
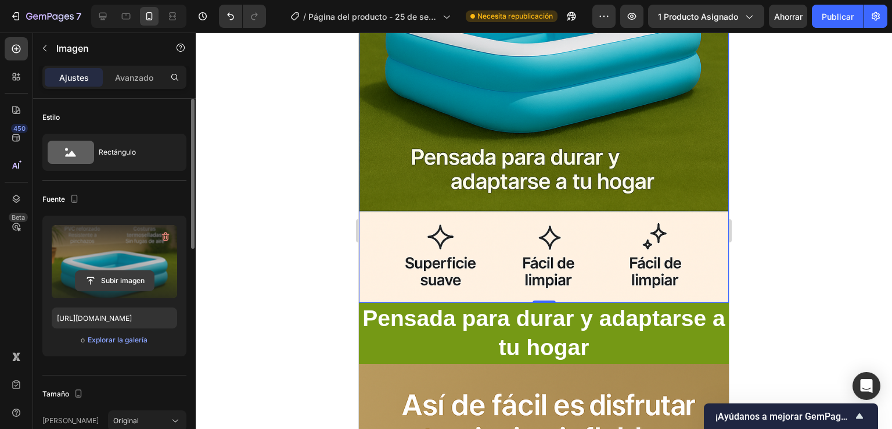
click at [105, 281] on input "file" at bounding box center [115, 281] width 78 height 20
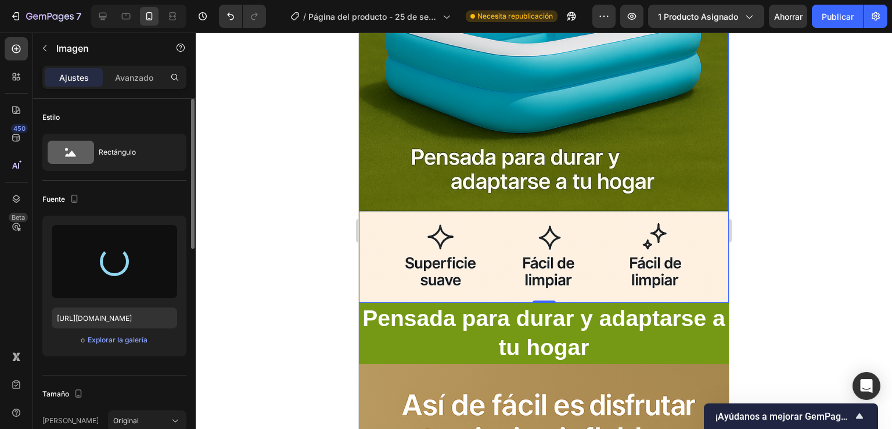
type input "[URL][DOMAIN_NAME]"
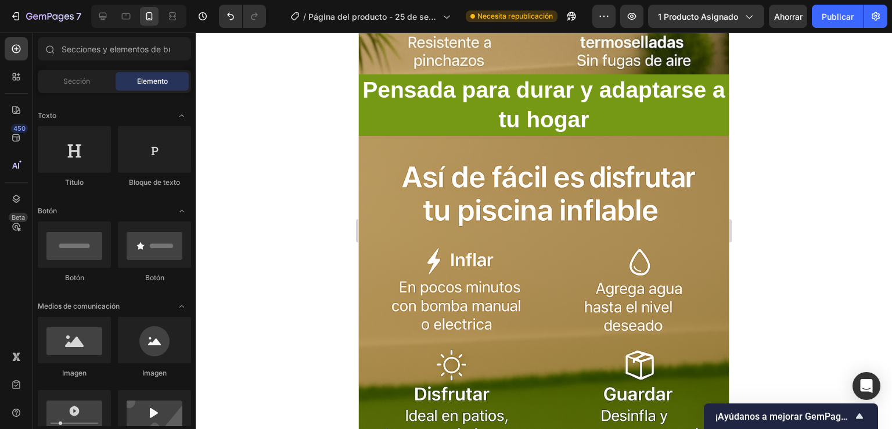
scroll to position [1739, 0]
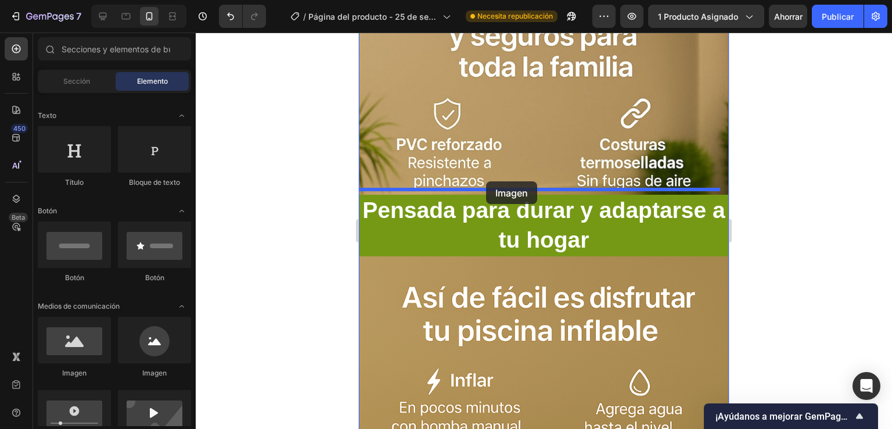
drag, startPoint x: 437, startPoint y: 370, endPoint x: 486, endPoint y: 181, distance: 195.1
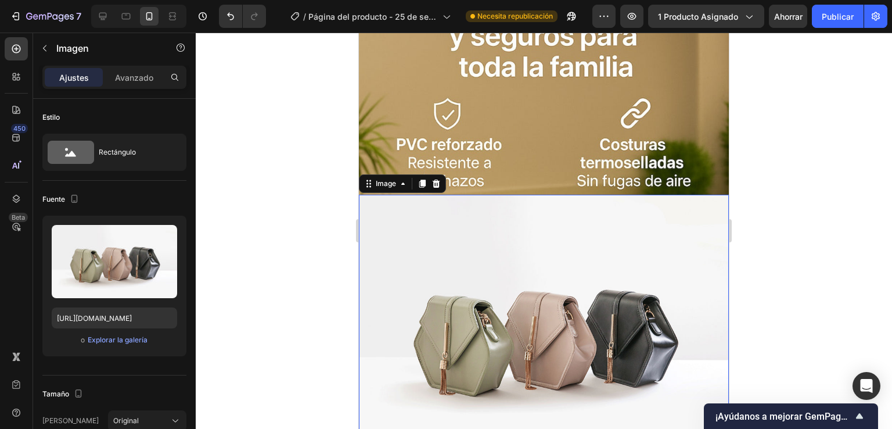
click at [485, 240] on img at bounding box center [544, 334] width 370 height 278
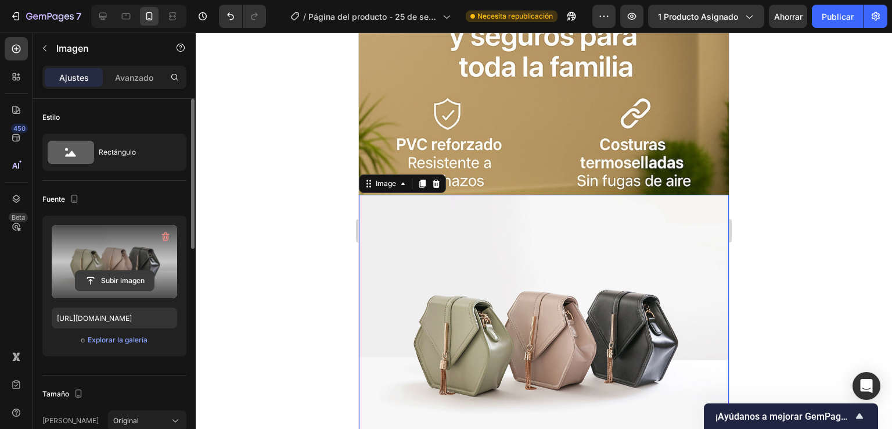
click at [114, 274] on input "file" at bounding box center [115, 281] width 78 height 20
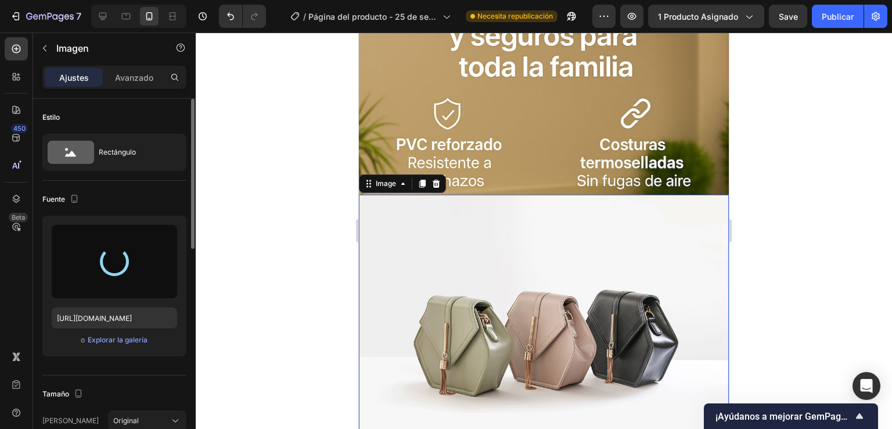
type input "[URL][DOMAIN_NAME]"
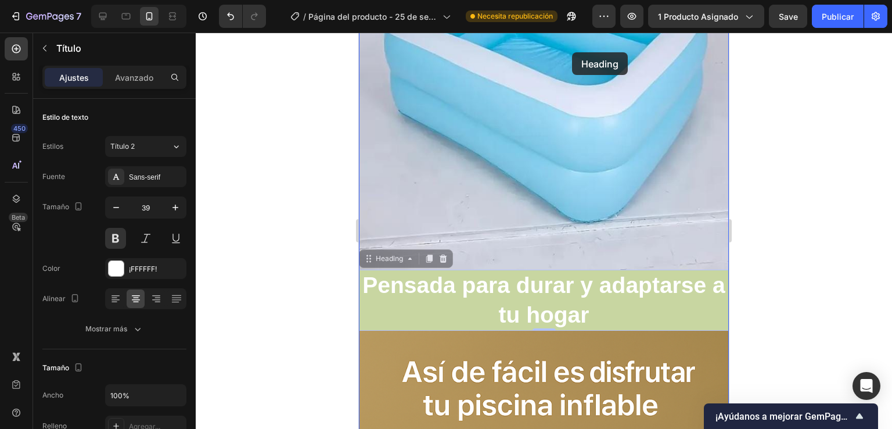
scroll to position [1919, 0]
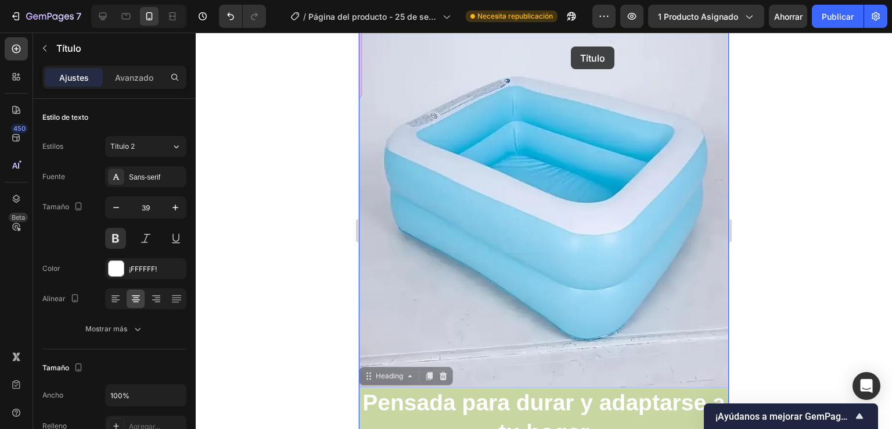
drag, startPoint x: 617, startPoint y: 251, endPoint x: 571, endPoint y: 70, distance: 187.5
click at [571, 70] on div "Móvil ( 637 px) iPhone 13 Mini iPhone 13 Pro iPhone 11 Pro Max iPhone 15 Pro Ma…" at bounding box center [544, 416] width 370 height 4604
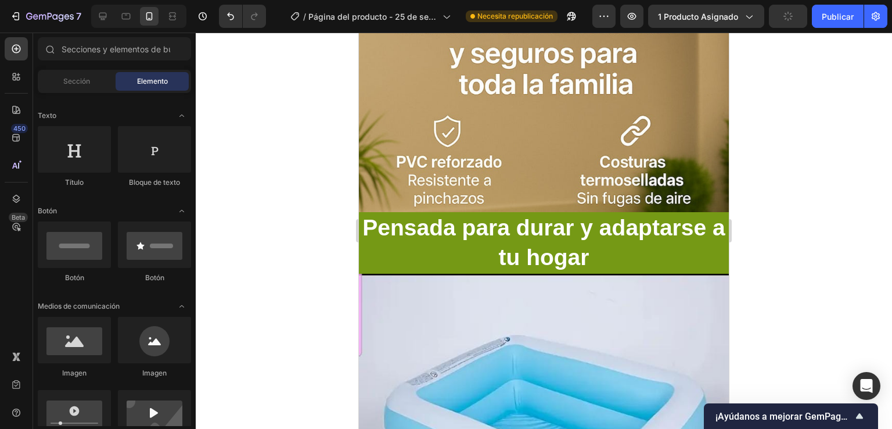
scroll to position [1721, 0]
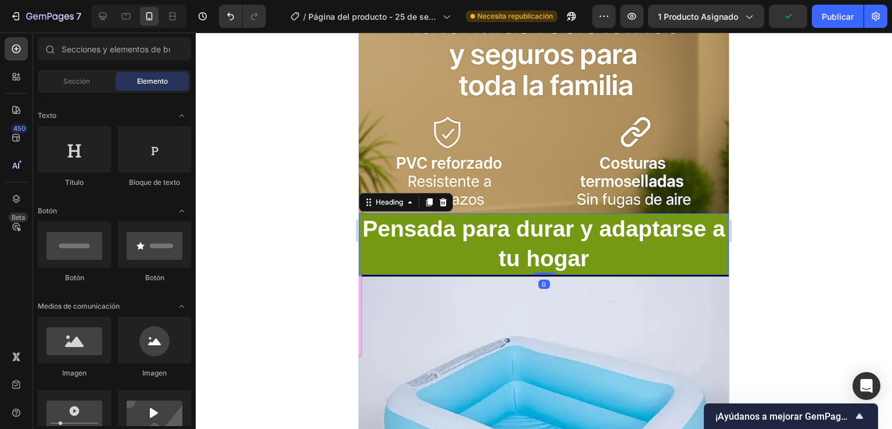
click at [507, 249] on p "Pensada para durar y adaptarse a tu hogar" at bounding box center [544, 243] width 368 height 59
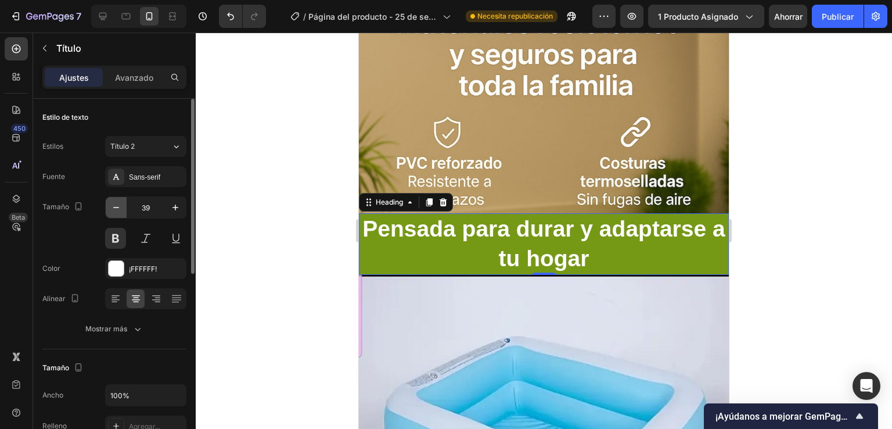
click at [121, 207] on icon "button" at bounding box center [116, 208] width 12 height 12
click at [120, 207] on icon "button" at bounding box center [116, 208] width 12 height 12
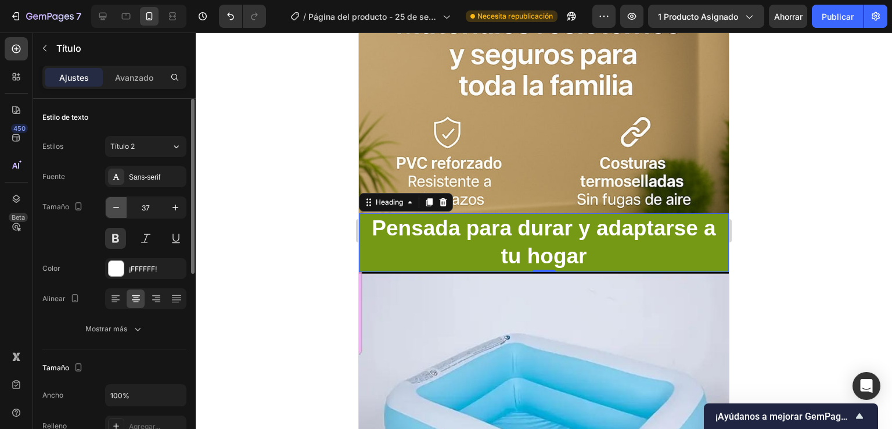
click at [118, 209] on icon "button" at bounding box center [116, 208] width 12 height 12
type input "36"
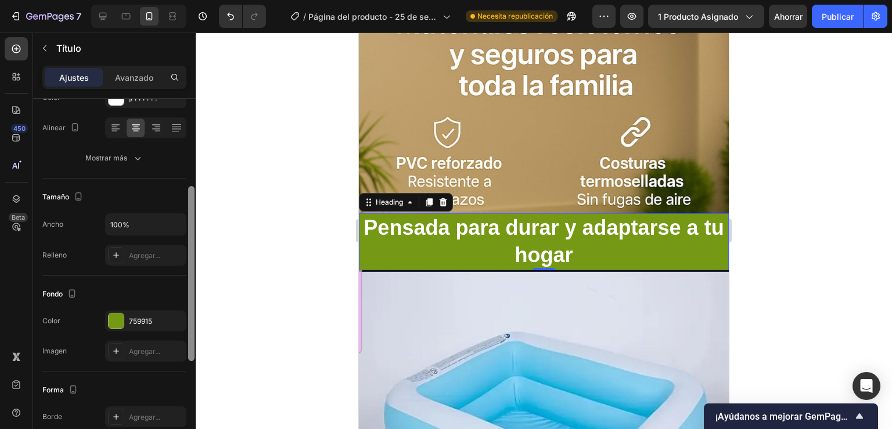
scroll to position [177, 0]
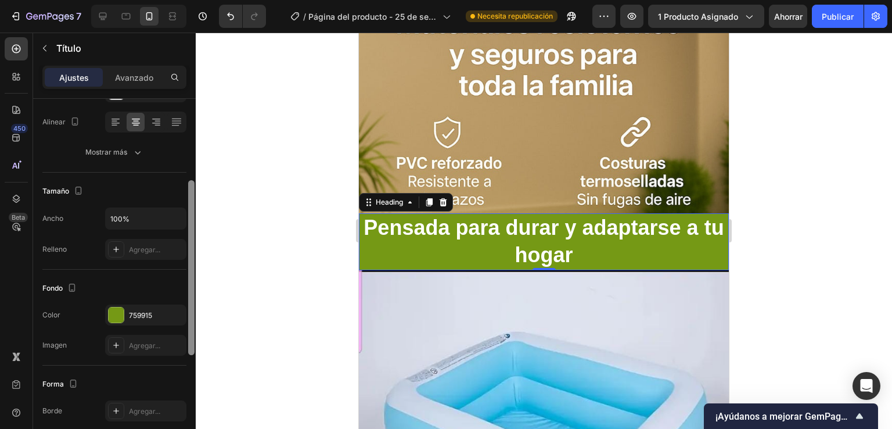
drag, startPoint x: 188, startPoint y: 204, endPoint x: 197, endPoint y: 290, distance: 85.9
click at [197, 0] on div "7 Historial de versiones / Página del producto - [DATE] 20:14:30 Necesita repub…" at bounding box center [446, 0] width 892 height 0
click at [197, 290] on div at bounding box center [544, 231] width 696 height 396
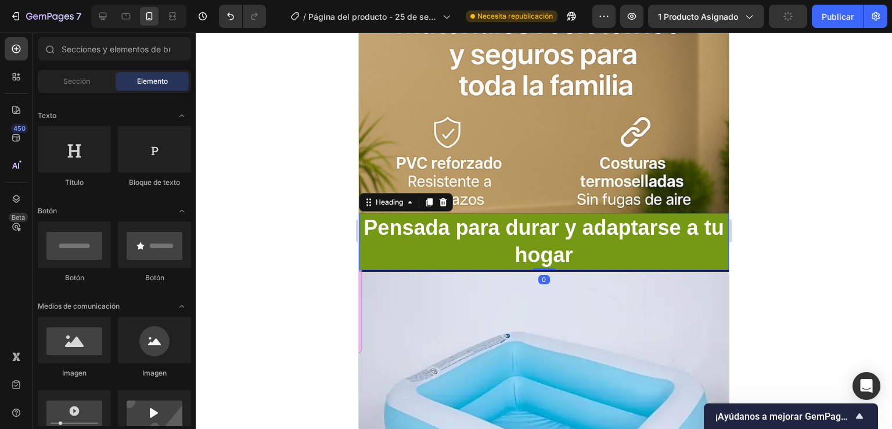
click at [451, 240] on p "Pensada para durar y adaptarse a tu hogar" at bounding box center [544, 241] width 368 height 55
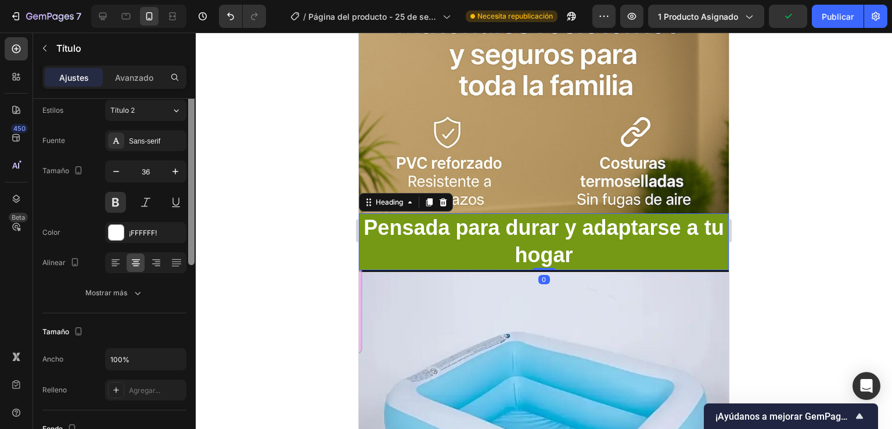
scroll to position [51, 0]
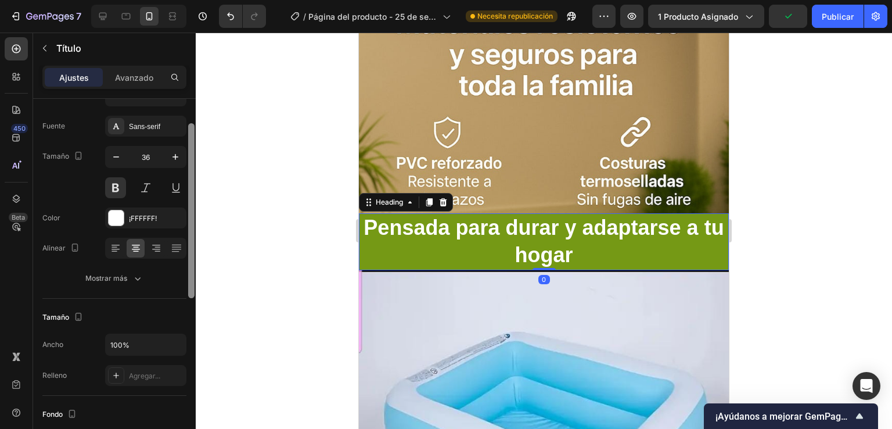
drag, startPoint x: 193, startPoint y: 267, endPoint x: 193, endPoint y: 292, distance: 24.4
click at [193, 292] on div at bounding box center [191, 210] width 6 height 175
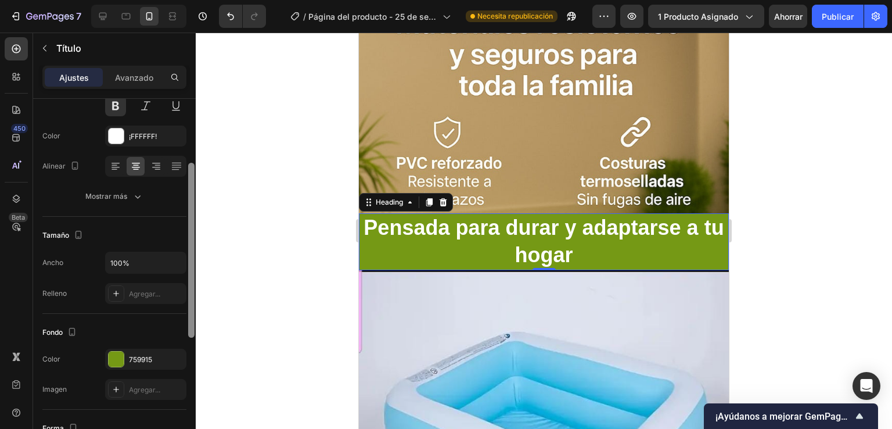
drag, startPoint x: 189, startPoint y: 263, endPoint x: 195, endPoint y: 303, distance: 40.0
click at [195, 303] on div at bounding box center [191, 280] width 9 height 363
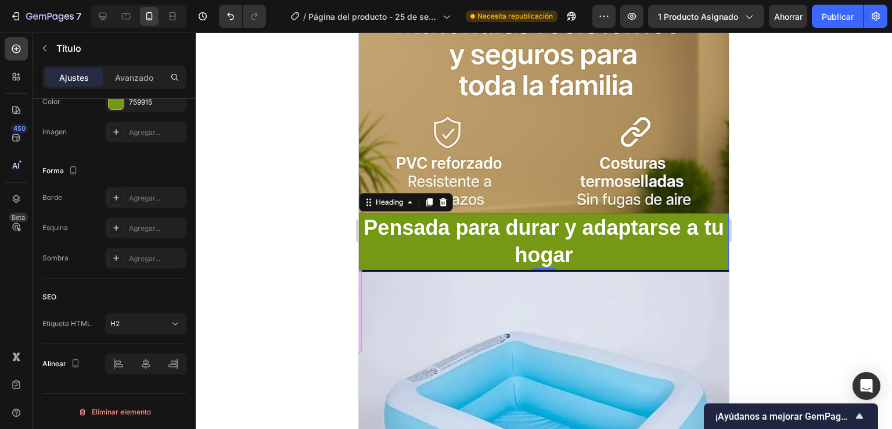
click at [195, 204] on div at bounding box center [191, 22] width 9 height 363
click at [113, 104] on div at bounding box center [116, 101] width 15 height 15
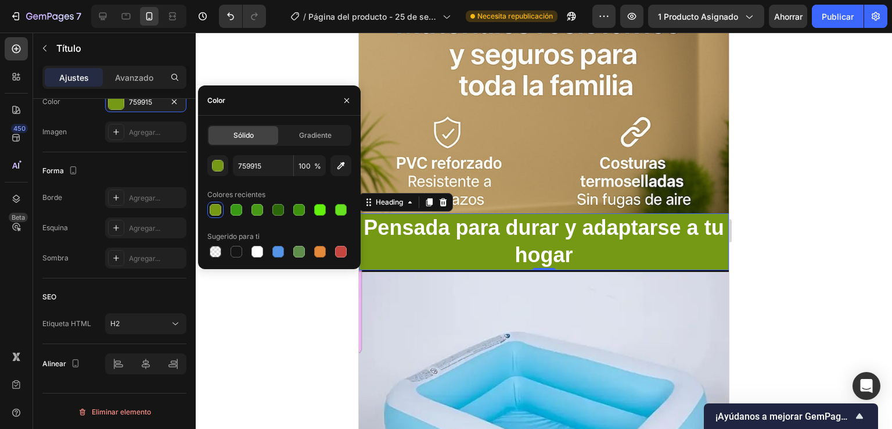
click at [222, 177] on div "759915 100 % Colores recientes Sugerido para ti" at bounding box center [279, 207] width 144 height 105
click at [218, 166] on div "button" at bounding box center [219, 166] width 12 height 12
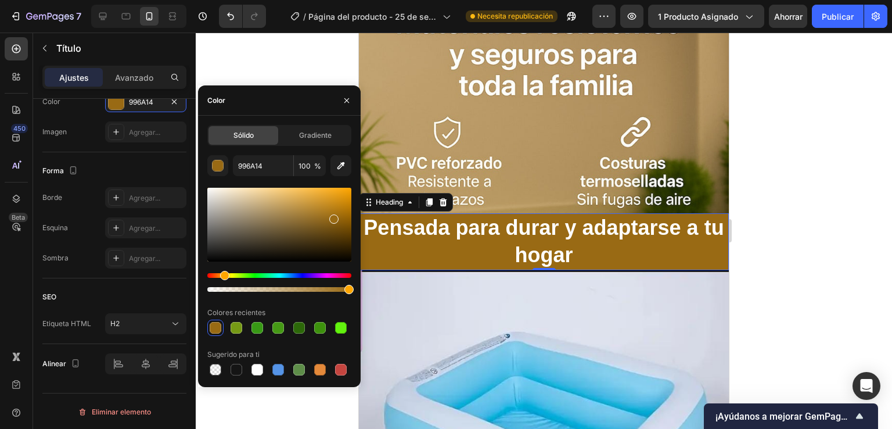
drag, startPoint x: 238, startPoint y: 275, endPoint x: 223, endPoint y: 283, distance: 16.6
click at [223, 283] on div at bounding box center [279, 282] width 144 height 19
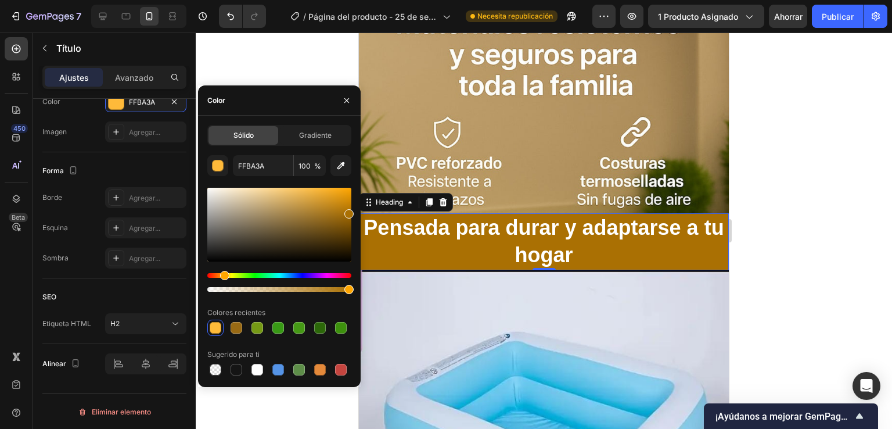
drag, startPoint x: 333, startPoint y: 222, endPoint x: 349, endPoint y: 212, distance: 18.5
click at [349, 212] on div at bounding box center [348, 213] width 9 height 9
type input "AA7003"
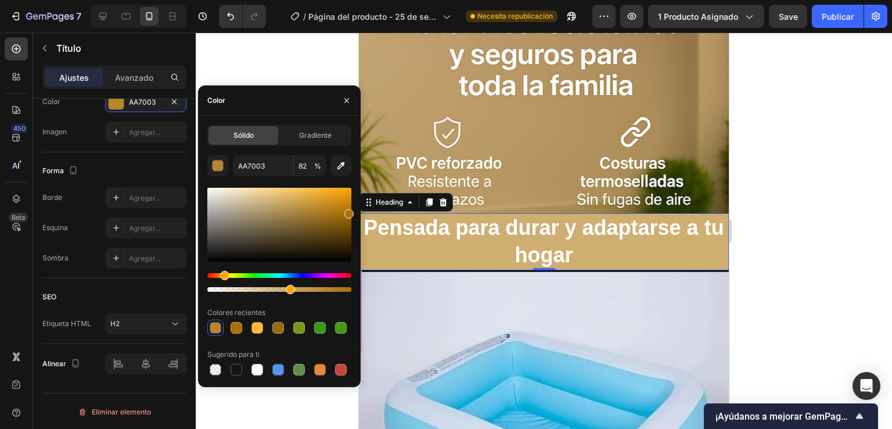
type input "56"
drag, startPoint x: 350, startPoint y: 290, endPoint x: 287, endPoint y: 297, distance: 63.2
click at [287, 297] on div "AA7003 56 % Colores recientes Sugerido para ti" at bounding box center [279, 266] width 144 height 222
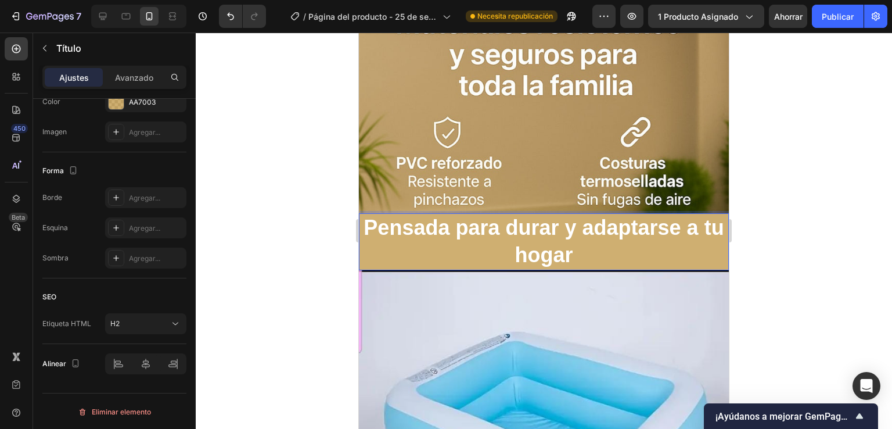
click at [392, 242] on p "Pensada para durar y adaptarse a tu hogar" at bounding box center [544, 241] width 368 height 55
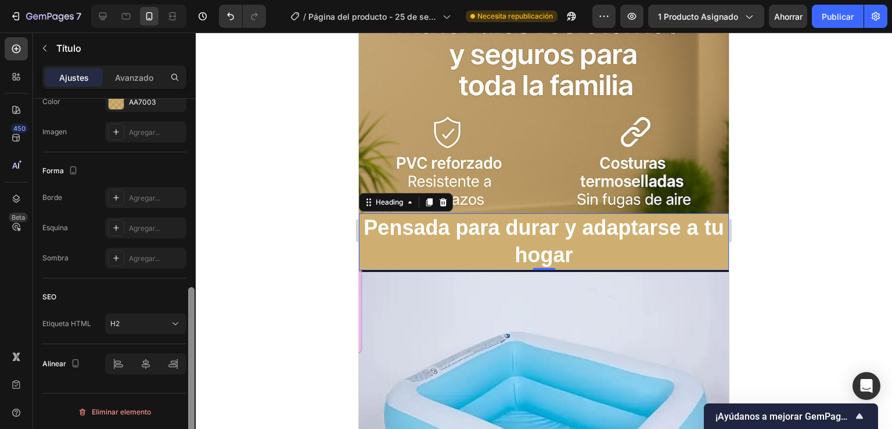
click at [190, 172] on div at bounding box center [191, 280] width 9 height 363
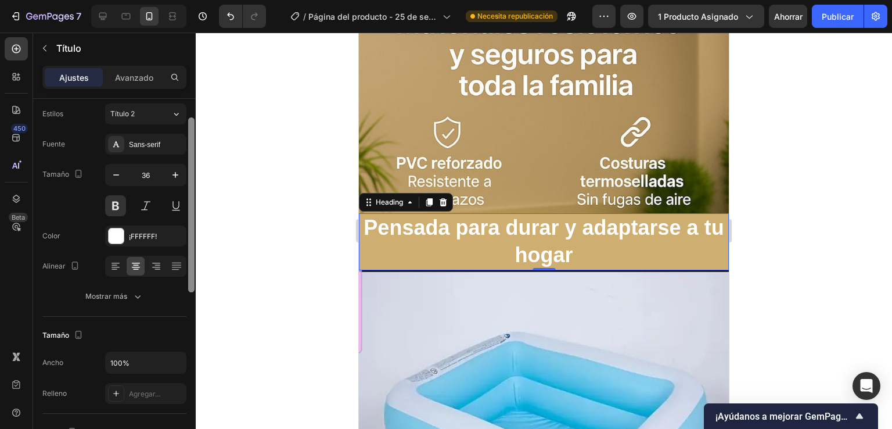
scroll to position [35, 0]
drag, startPoint x: 189, startPoint y: 138, endPoint x: 188, endPoint y: 154, distance: 16.9
click at [188, 154] on div at bounding box center [191, 202] width 6 height 175
click at [122, 177] on button "button" at bounding box center [116, 172] width 21 height 21
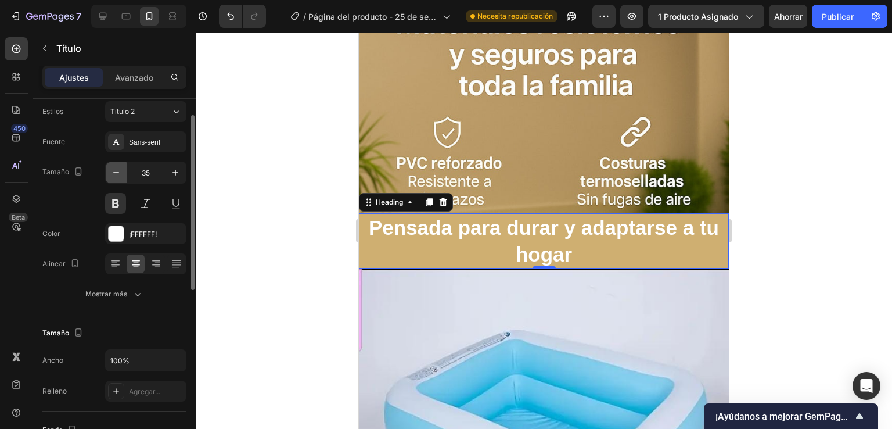
click at [114, 173] on icon "button" at bounding box center [116, 173] width 12 height 12
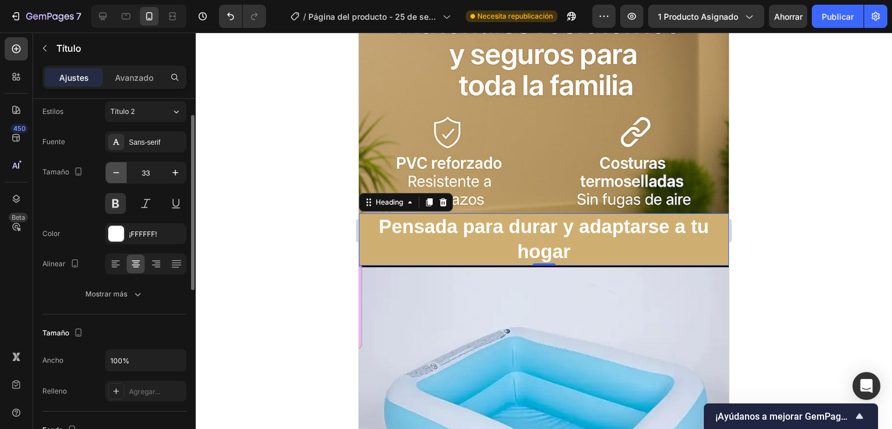
click at [114, 173] on icon "button" at bounding box center [116, 173] width 12 height 12
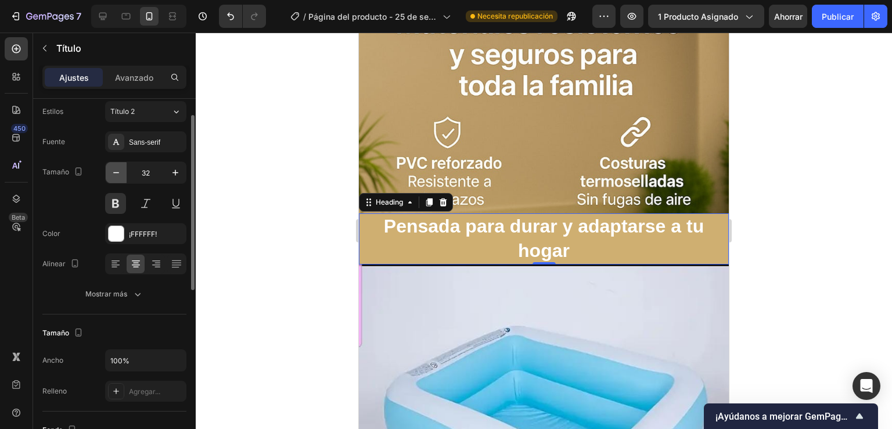
click at [114, 173] on icon "button" at bounding box center [116, 173] width 12 height 12
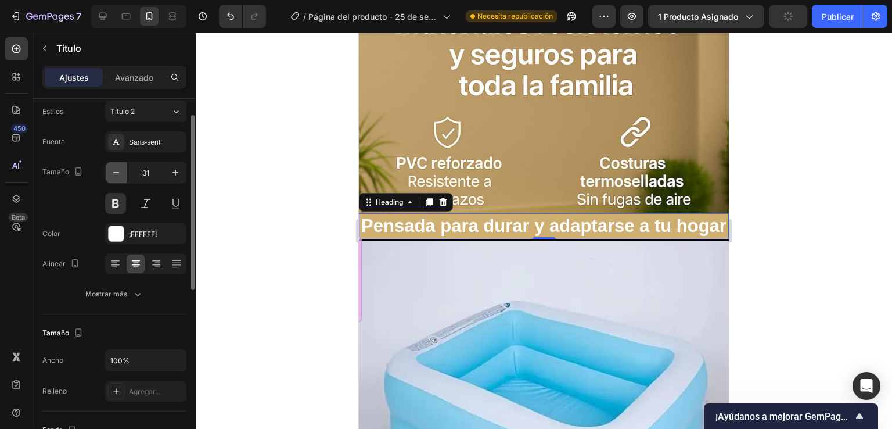
click at [114, 173] on icon "button" at bounding box center [116, 173] width 12 height 12
type input "30"
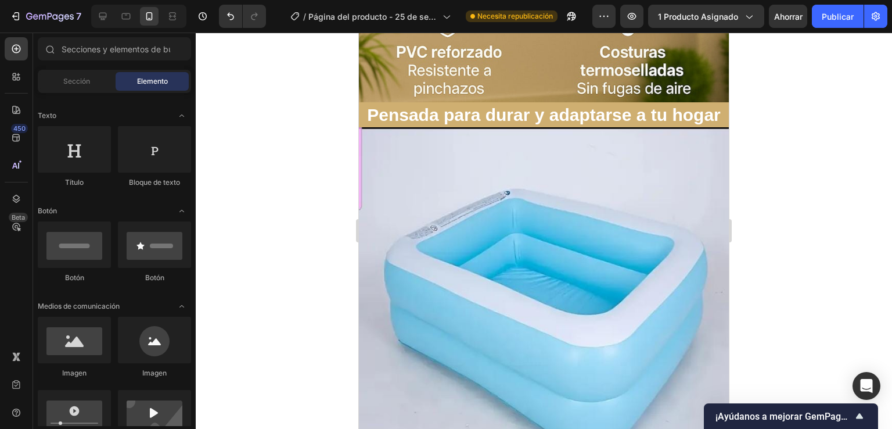
scroll to position [1798, 0]
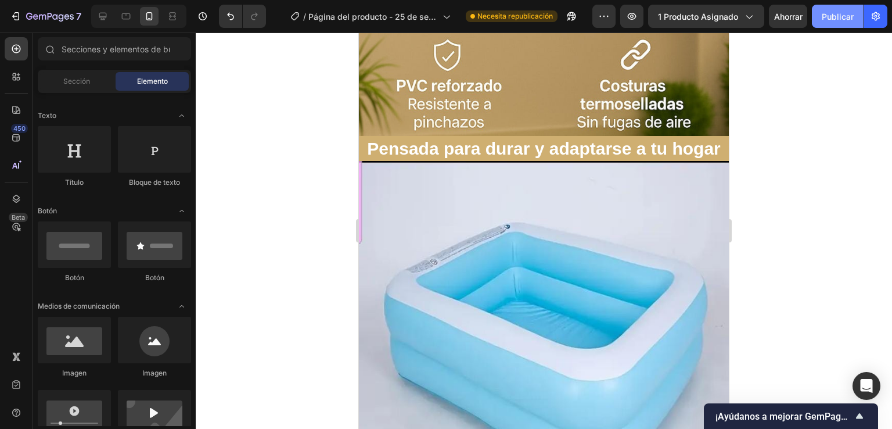
click at [842, 17] on font "Publicar" at bounding box center [838, 17] width 32 height 10
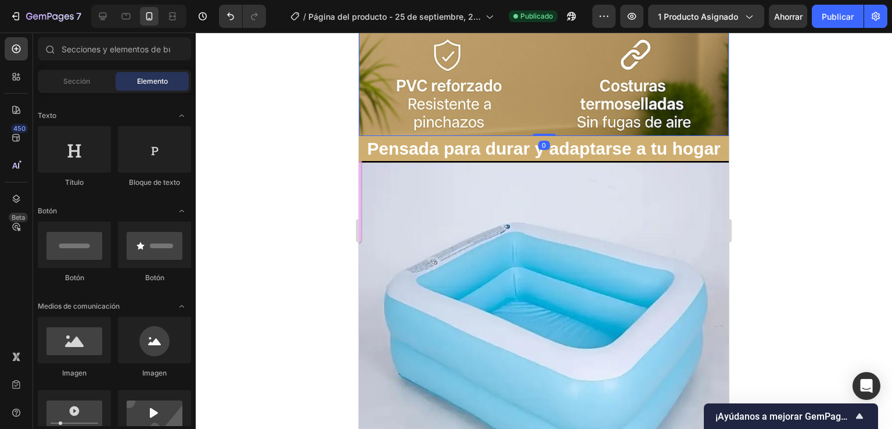
click at [525, 120] on img at bounding box center [544, 20] width 370 height 231
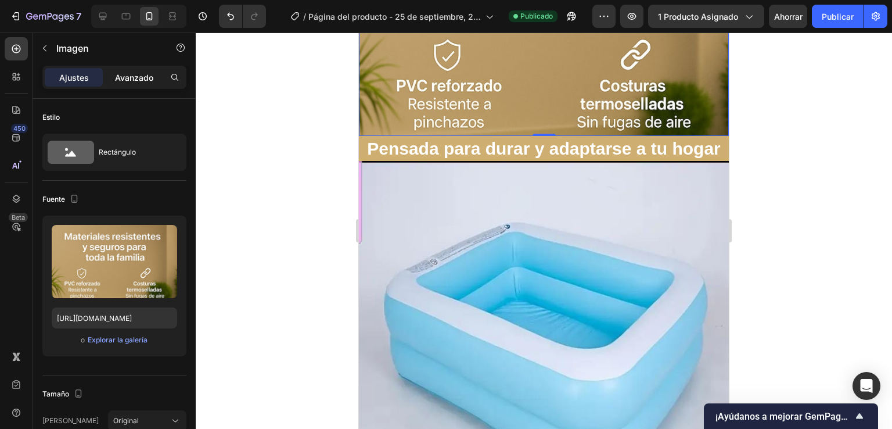
drag, startPoint x: 132, startPoint y: 85, endPoint x: 136, endPoint y: 78, distance: 8.1
click at [131, 85] on div "Avanzado" at bounding box center [134, 77] width 58 height 19
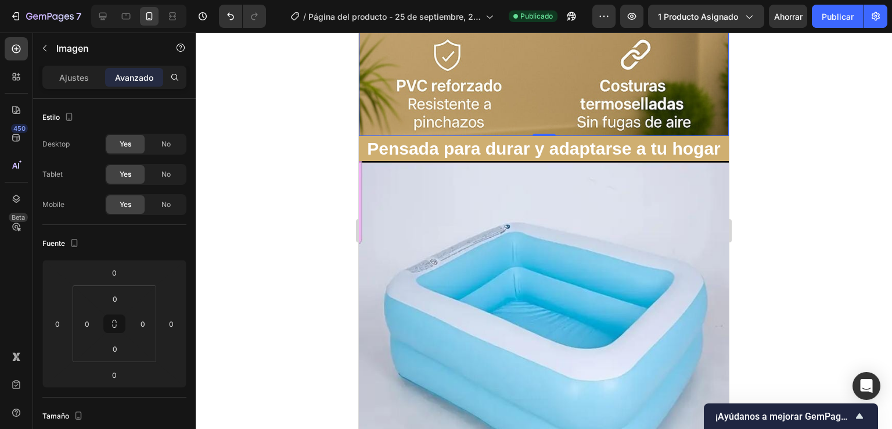
click at [136, 78] on font "Avanzado" at bounding box center [134, 78] width 38 height 10
drag, startPoint x: 123, startPoint y: 263, endPoint x: 293, endPoint y: 242, distance: 172.1
click at [123, 264] on input "0" at bounding box center [114, 272] width 23 height 17
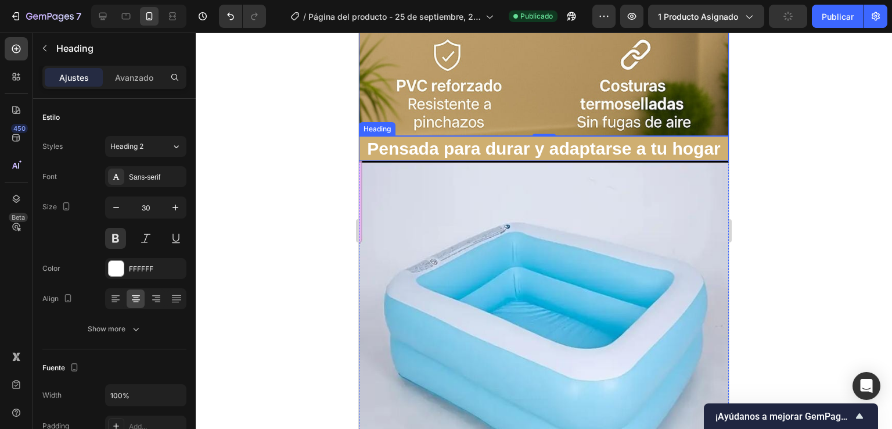
click at [543, 136] on h2 "Pensada para durar y adaptarse a tu hogar" at bounding box center [544, 148] width 370 height 25
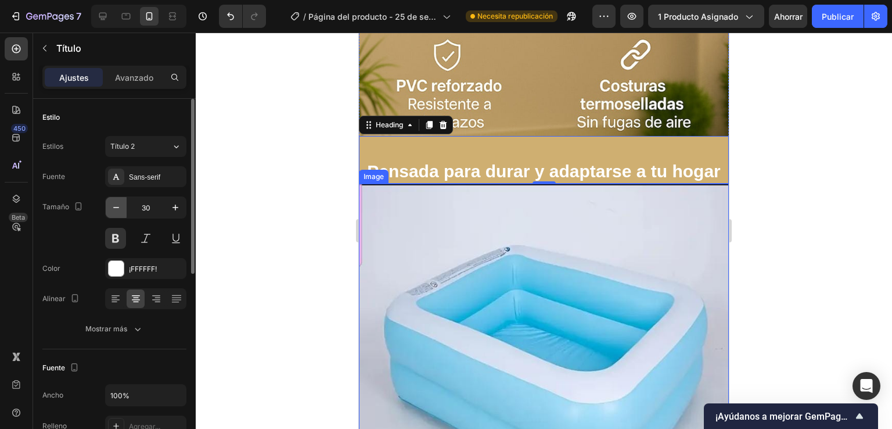
click at [113, 204] on icon "button" at bounding box center [116, 208] width 12 height 12
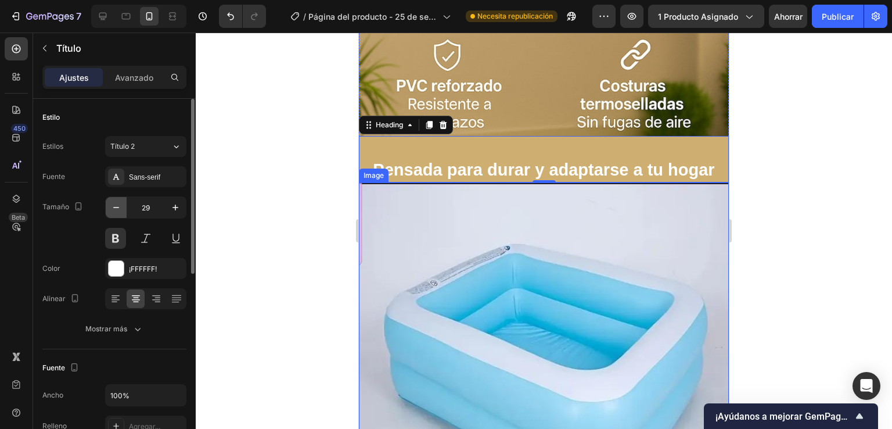
click at [113, 204] on icon "button" at bounding box center [116, 208] width 12 height 12
type input "28"
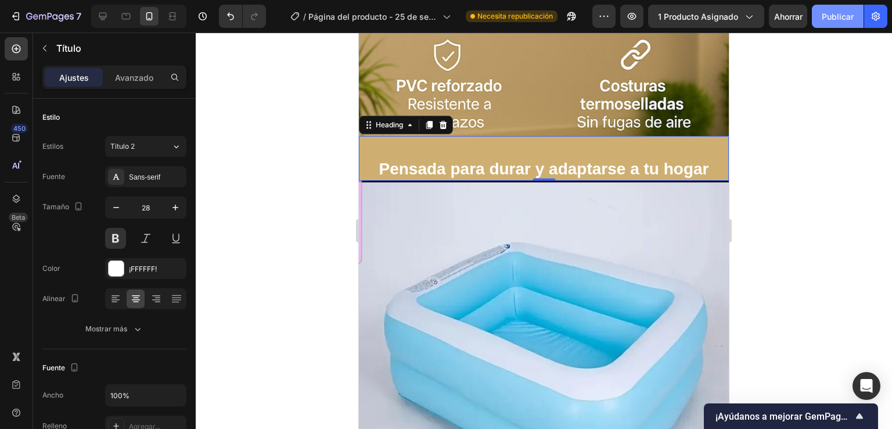
click at [832, 12] on font "Publicar" at bounding box center [838, 17] width 32 height 10
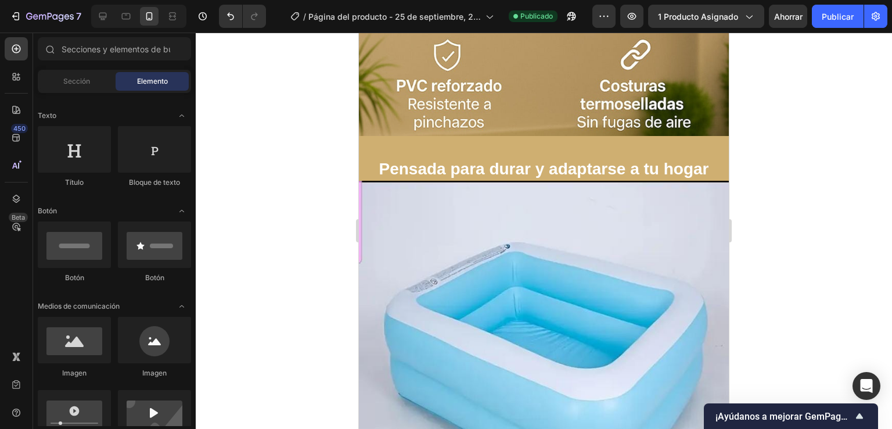
scroll to position [760, 0]
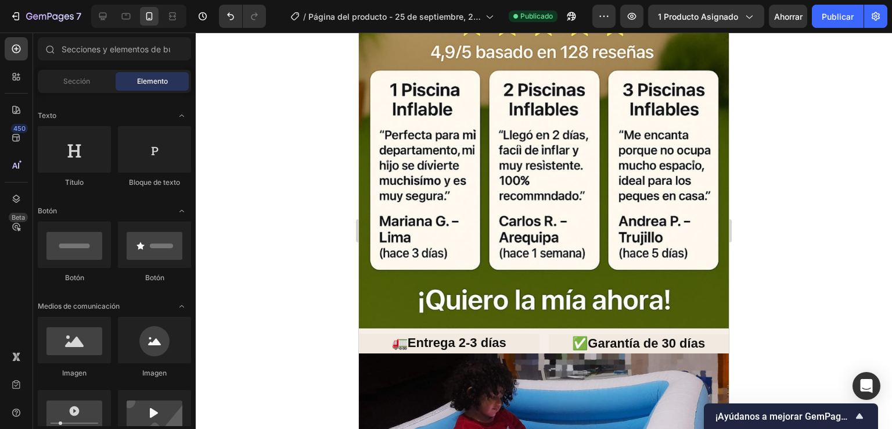
drag, startPoint x: 724, startPoint y: 87, endPoint x: 1088, endPoint y: 130, distance: 366.1
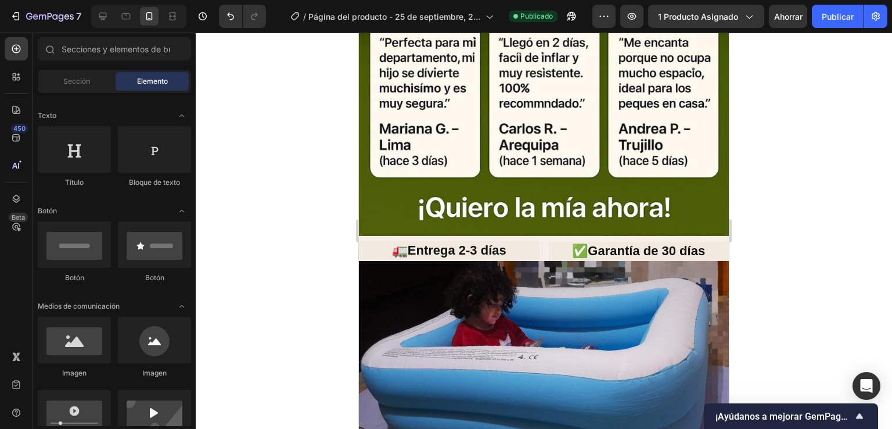
scroll to position [903, 0]
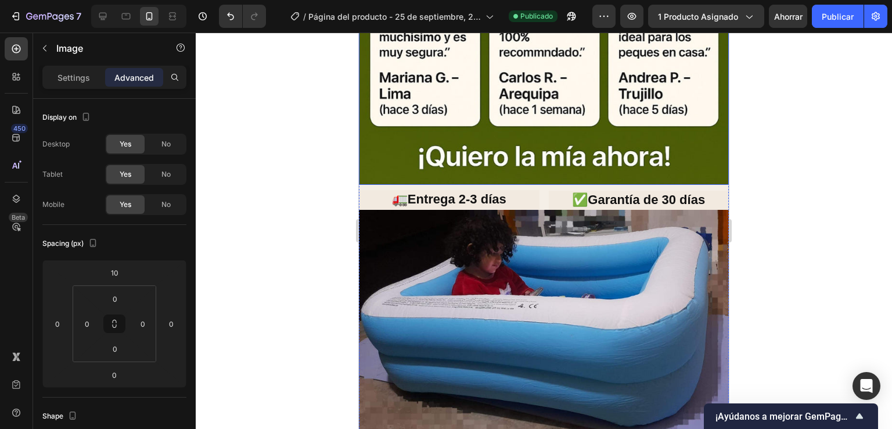
click at [126, 274] on div "10" at bounding box center [114, 272] width 29 height 19
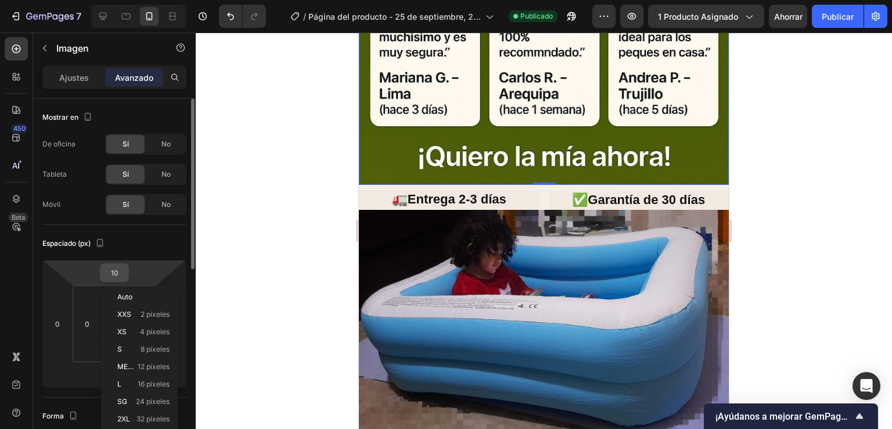
click at [122, 271] on input "10" at bounding box center [114, 272] width 23 height 17
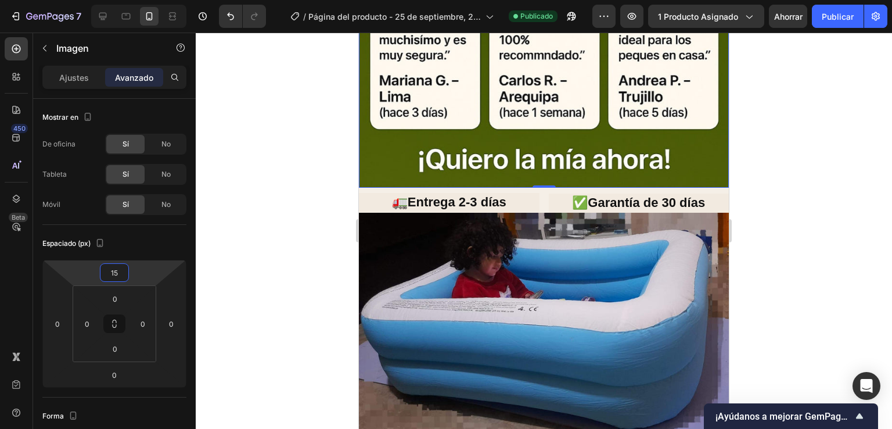
type input "15"
click at [642, 188] on div "✅Garantía de 30 días Heading" at bounding box center [639, 200] width 181 height 25
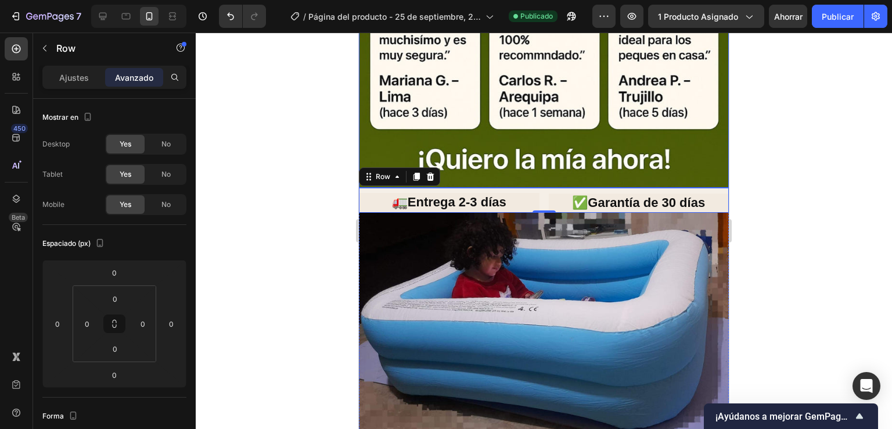
click at [626, 188] on div "✅Garantía de 30 días Heading" at bounding box center [639, 200] width 181 height 25
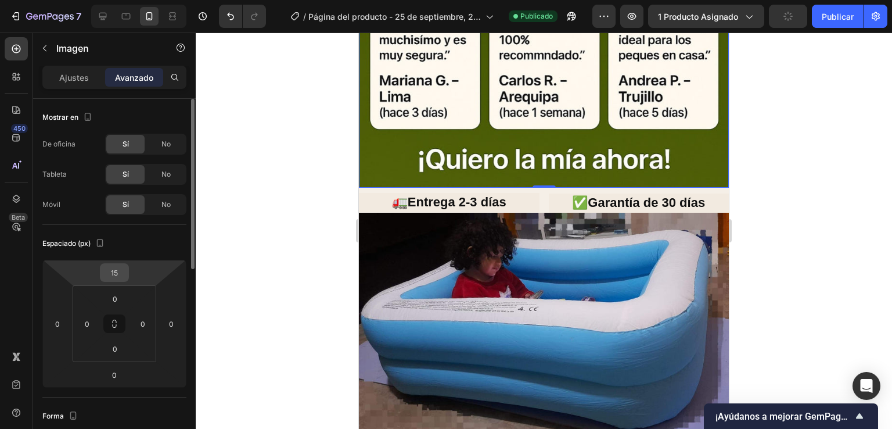
click at [123, 278] on input "15" at bounding box center [114, 272] width 23 height 17
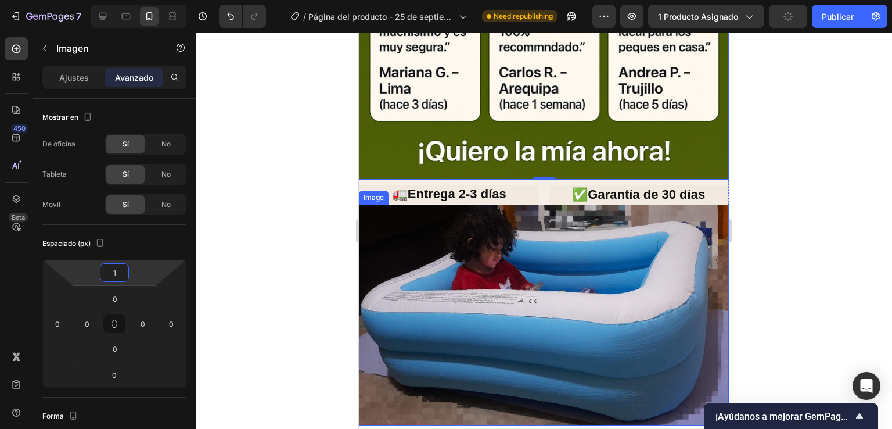
type input "15"
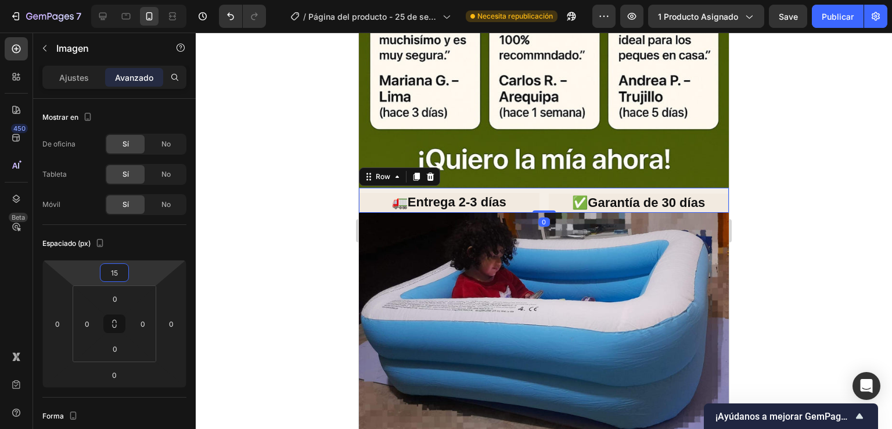
click at [481, 188] on div "Heading 🚛Entrega 2-3 días Heading" at bounding box center [449, 200] width 181 height 25
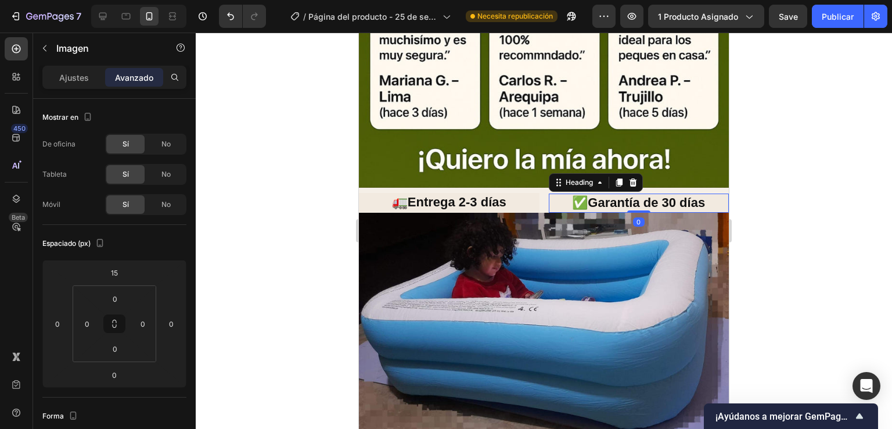
click at [650, 193] on h2 "✅Garantía de 30 días" at bounding box center [639, 202] width 181 height 19
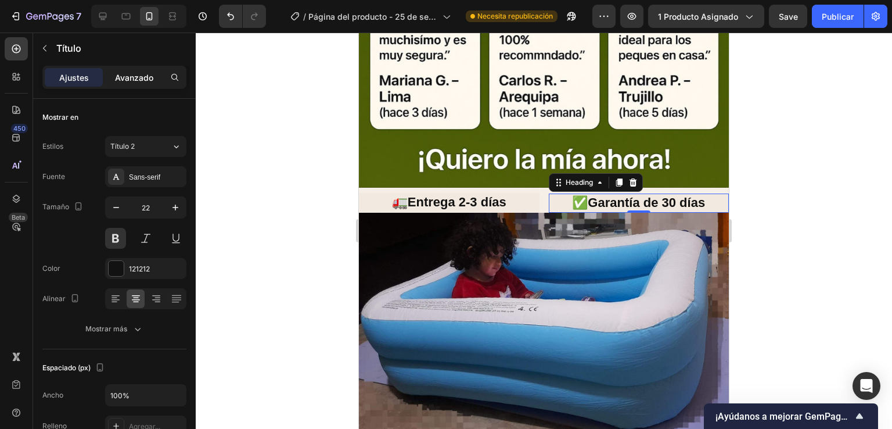
click at [147, 82] on p "Avanzado" at bounding box center [134, 77] width 38 height 12
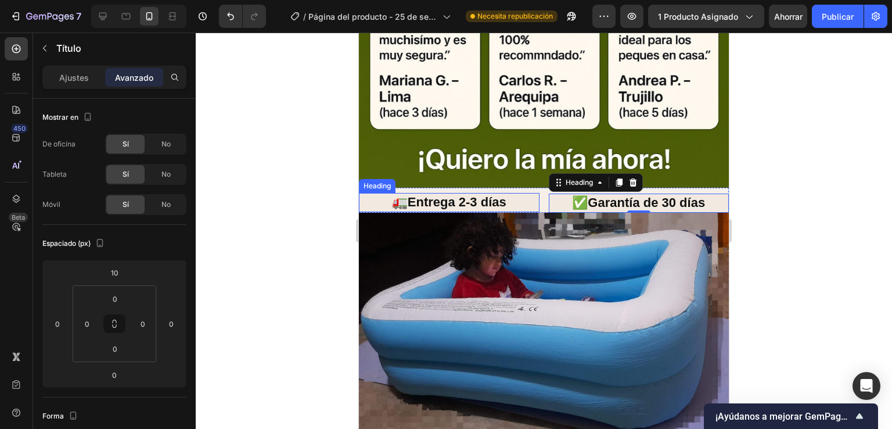
click at [476, 193] on h2 "🚛Entrega 2-3 días" at bounding box center [449, 202] width 181 height 19
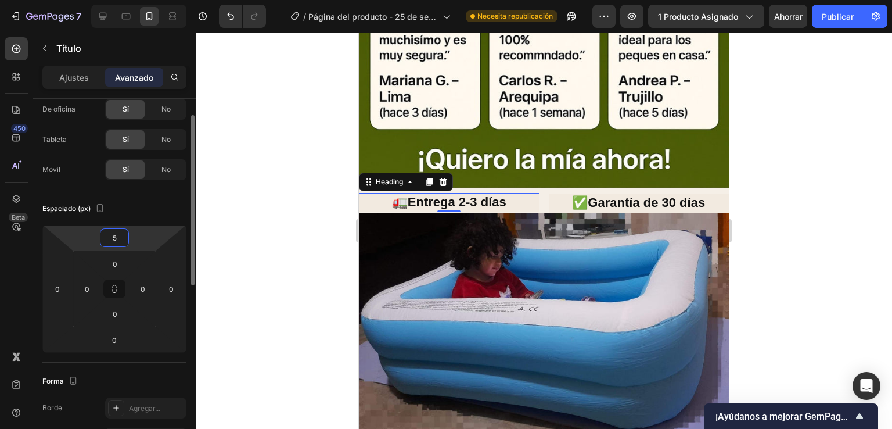
click at [121, 238] on input "5" at bounding box center [114, 237] width 23 height 17
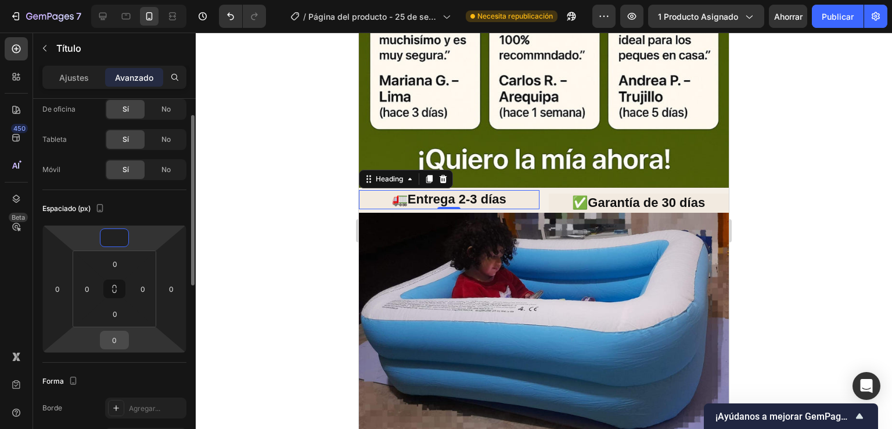
type input "0"
drag, startPoint x: 111, startPoint y: 337, endPoint x: 116, endPoint y: 346, distance: 9.7
click at [113, 342] on input "0" at bounding box center [114, 339] width 23 height 17
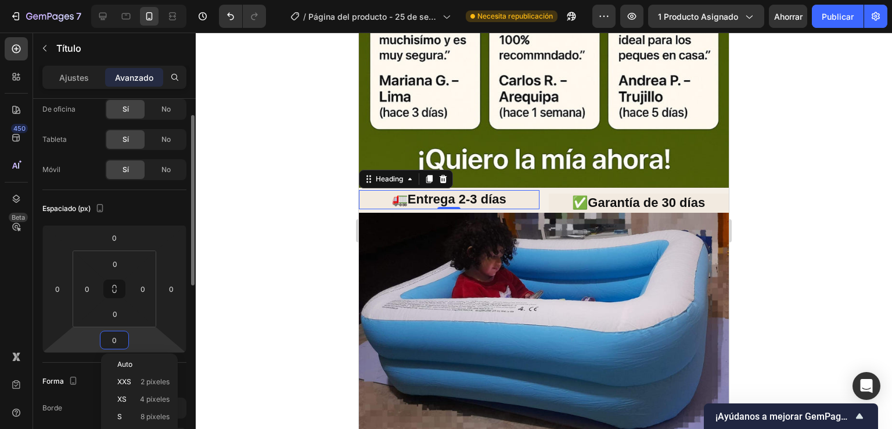
click at [117, 346] on input "0" at bounding box center [114, 339] width 23 height 17
type input "10"
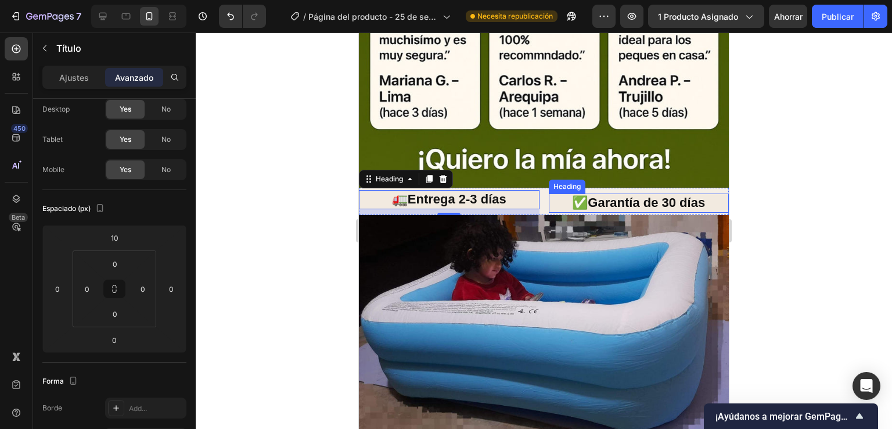
click at [626, 193] on h2 "✅Garantía de 30 días" at bounding box center [639, 202] width 181 height 19
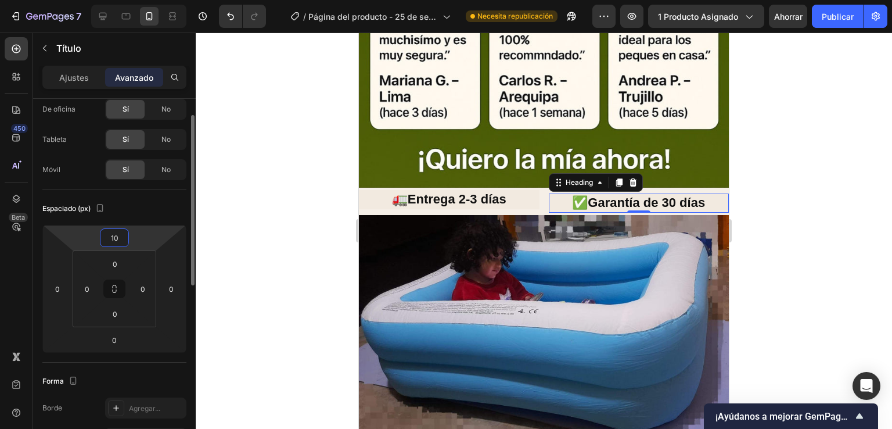
click at [121, 235] on input "10" at bounding box center [114, 237] width 23 height 17
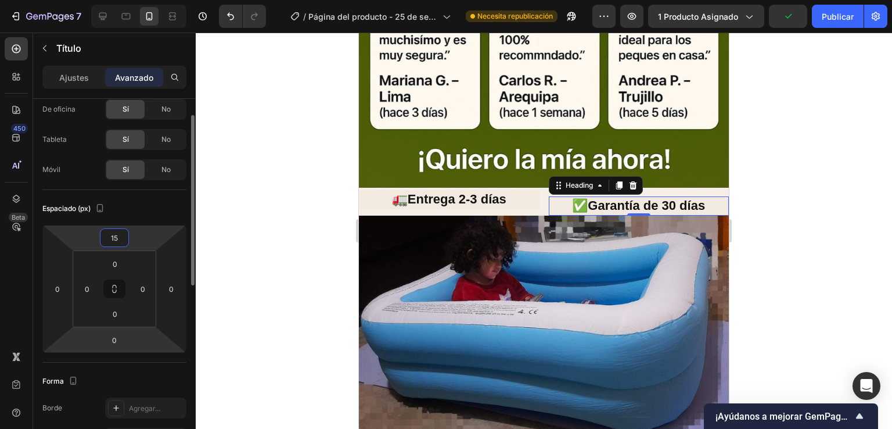
type input "15"
drag, startPoint x: 126, startPoint y: 328, endPoint x: 120, endPoint y: 347, distance: 19.5
click at [122, 0] on html "7 Historial de versiones / Página del producto - [DATE] 20:14:30 Necesita repub…" at bounding box center [446, 0] width 892 height 0
click at [122, 340] on input "0" at bounding box center [114, 339] width 23 height 17
type input "-40"
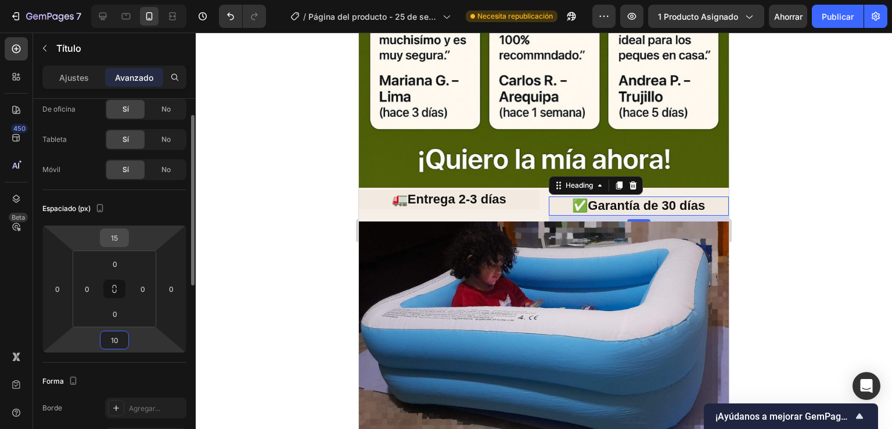
type input "10"
click at [124, 240] on input "15" at bounding box center [114, 237] width 23 height 17
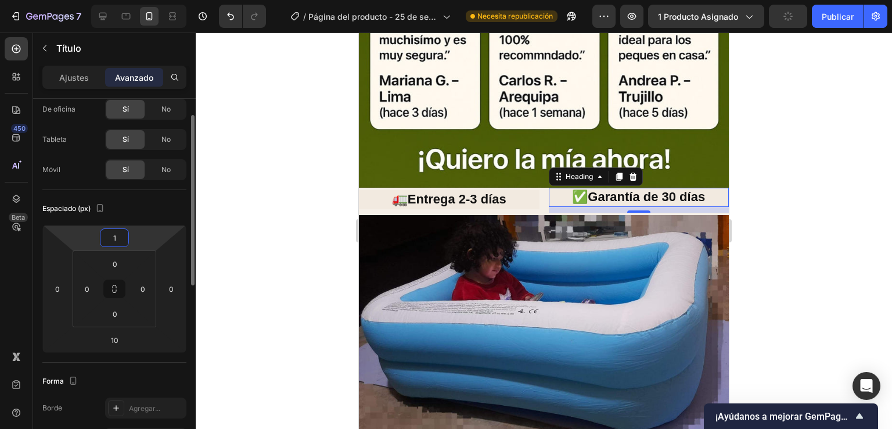
type input "10"
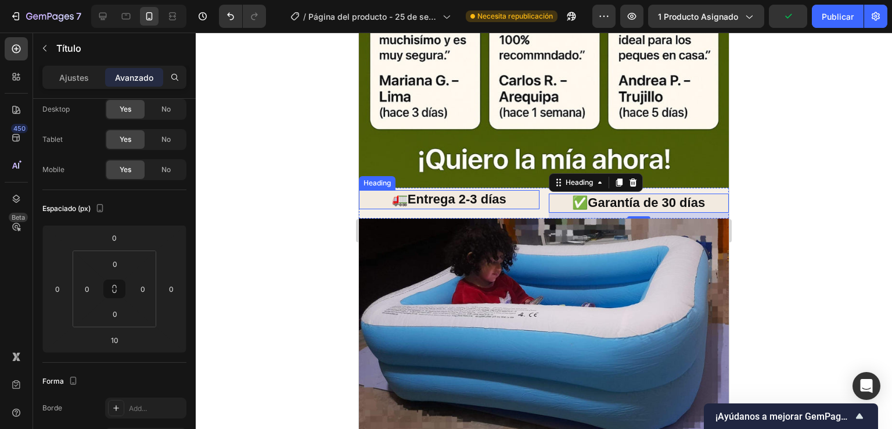
click at [522, 190] on h2 "🚛Entrega 2-3 días" at bounding box center [449, 199] width 181 height 19
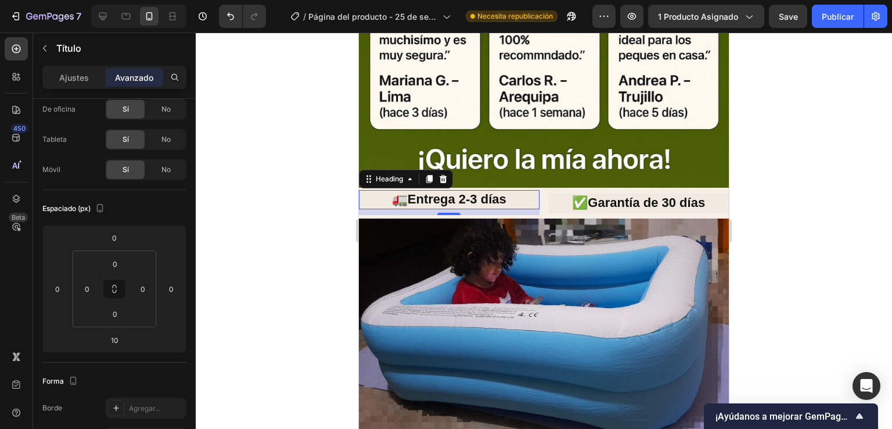
drag, startPoint x: 819, startPoint y: 147, endPoint x: 811, endPoint y: 142, distance: 9.4
click at [820, 145] on div at bounding box center [544, 231] width 696 height 396
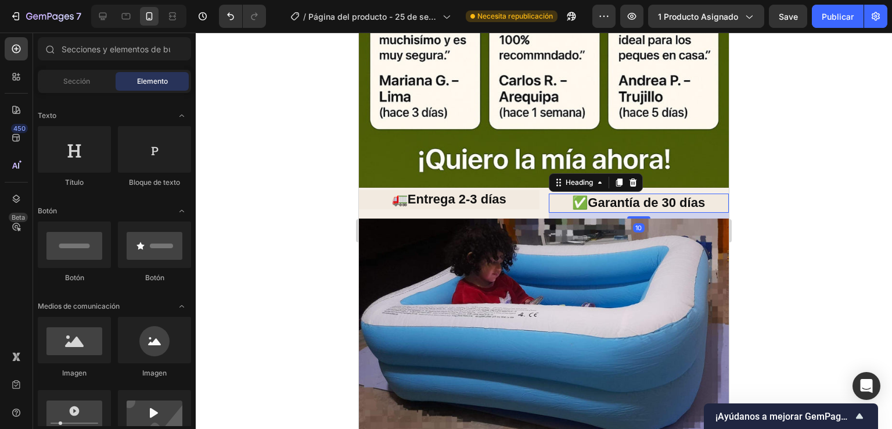
click at [628, 193] on h2 "✅Garantía de 30 días" at bounding box center [639, 202] width 181 height 19
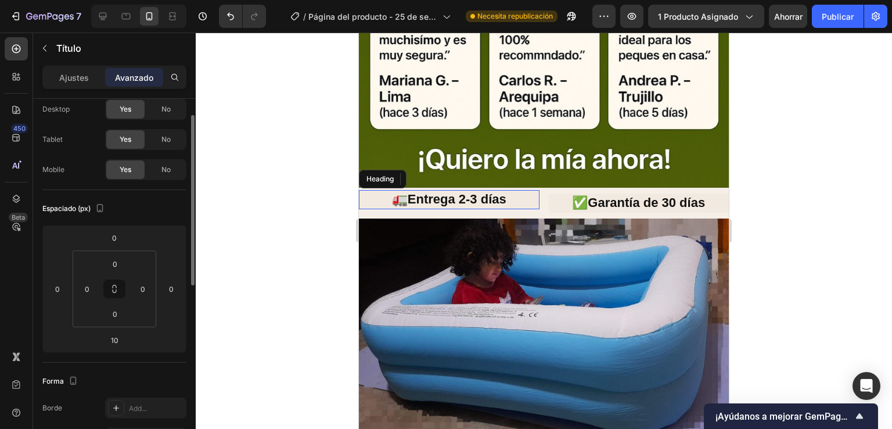
click at [516, 190] on h2 "🚛Entrega 2-3 días" at bounding box center [449, 199] width 181 height 19
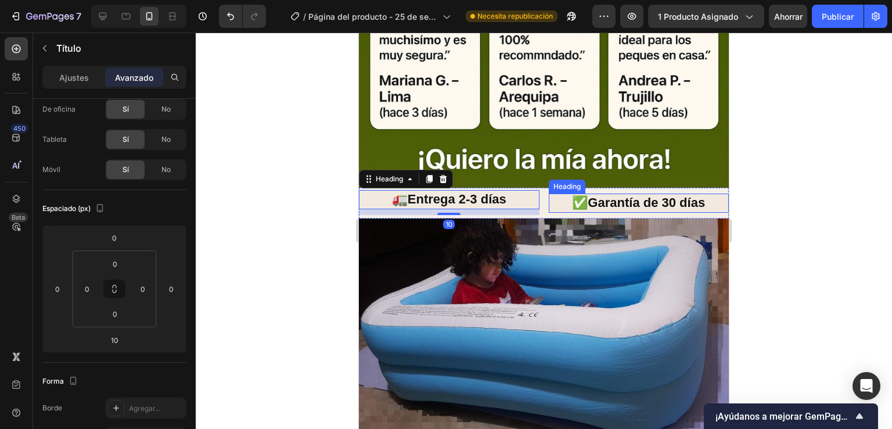
click at [580, 193] on h2 "✅Garantía de 30 días" at bounding box center [639, 202] width 181 height 19
click at [501, 190] on h2 "🚛Entrega 2-3 días" at bounding box center [449, 199] width 181 height 19
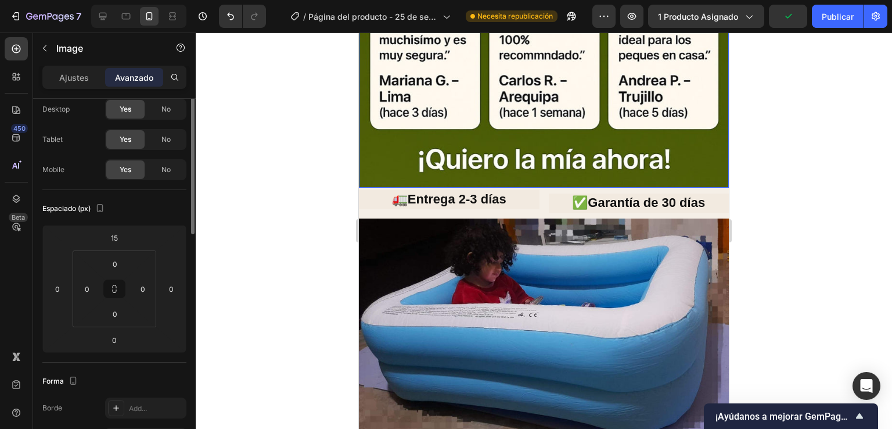
scroll to position [0, 0]
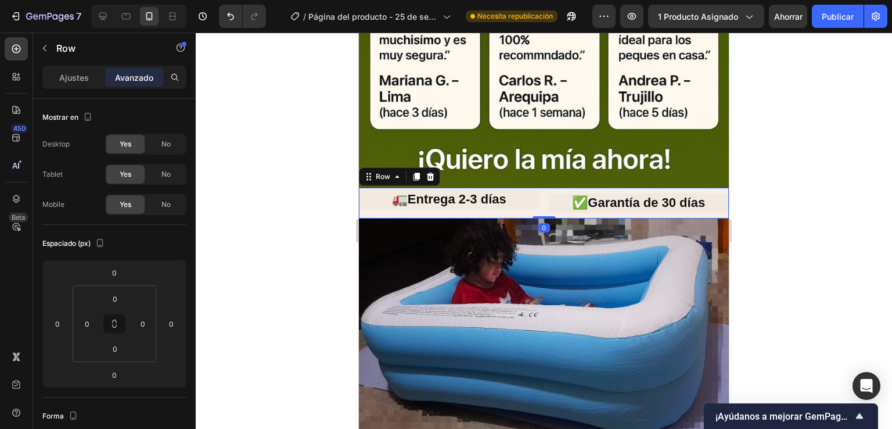
click at [614, 188] on div "✅Garantía de 30 días Heading" at bounding box center [639, 203] width 181 height 31
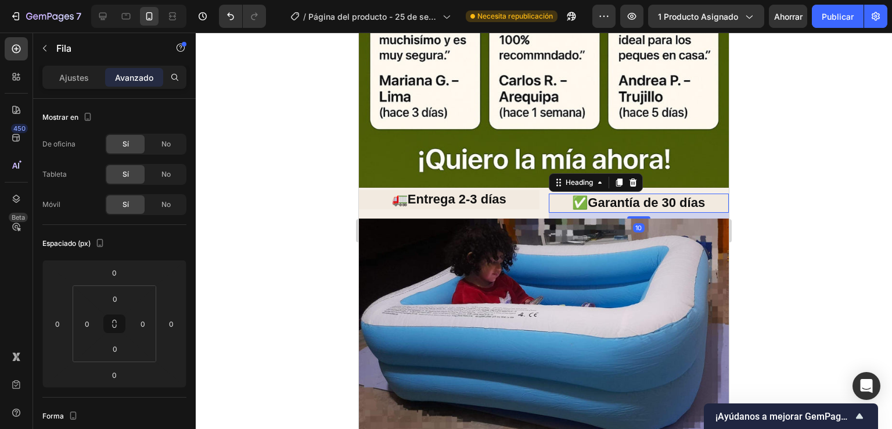
click at [614, 193] on h2 "✅Garantía de 30 días" at bounding box center [639, 202] width 181 height 19
click at [118, 271] on input "10" at bounding box center [114, 272] width 23 height 17
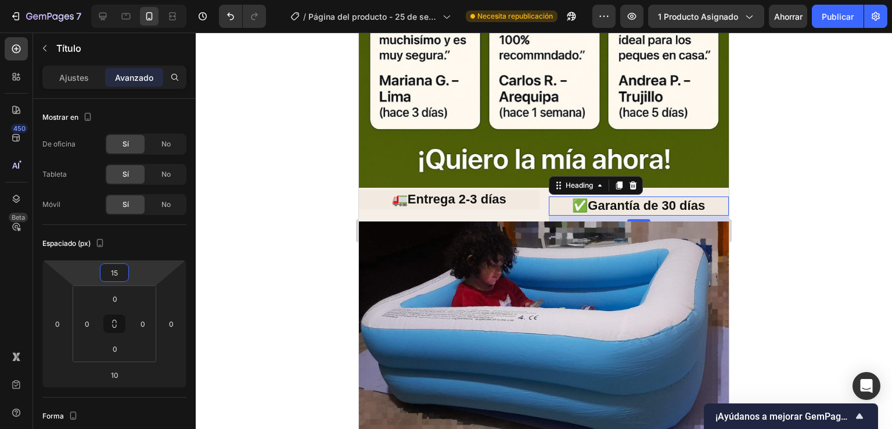
type input "15"
click at [243, 214] on div at bounding box center [544, 231] width 696 height 396
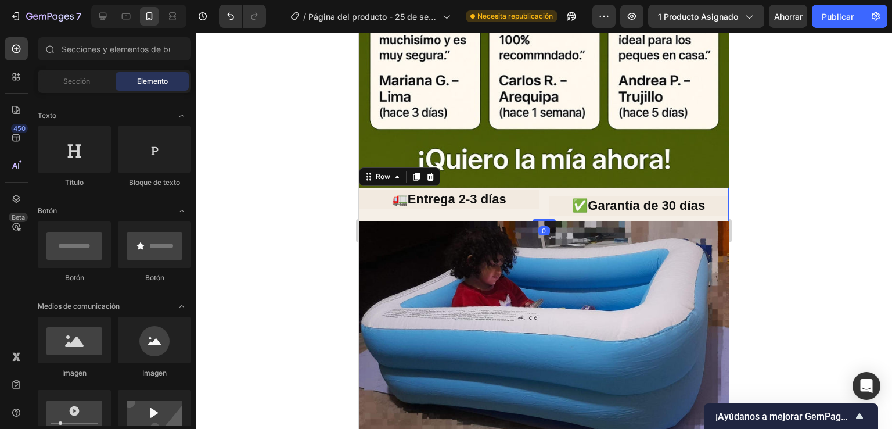
click at [639, 188] on div "✅Garantía de 30 días Heading" at bounding box center [639, 205] width 181 height 34
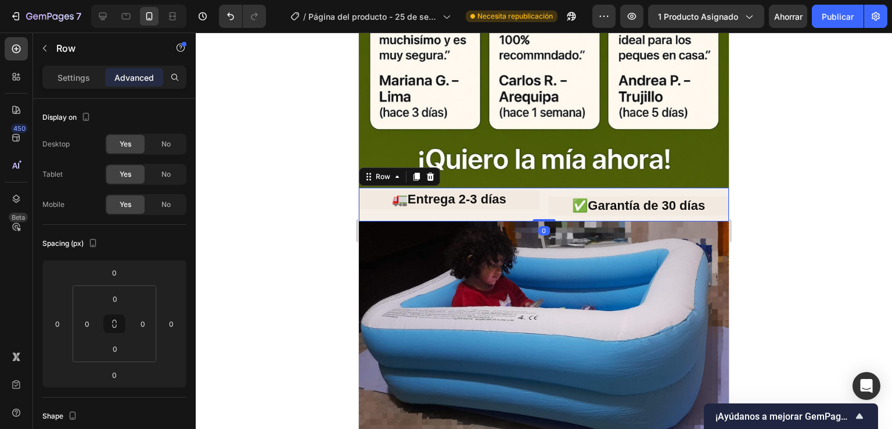
click at [637, 188] on div "✅Garantía de 30 días Heading" at bounding box center [639, 205] width 181 height 34
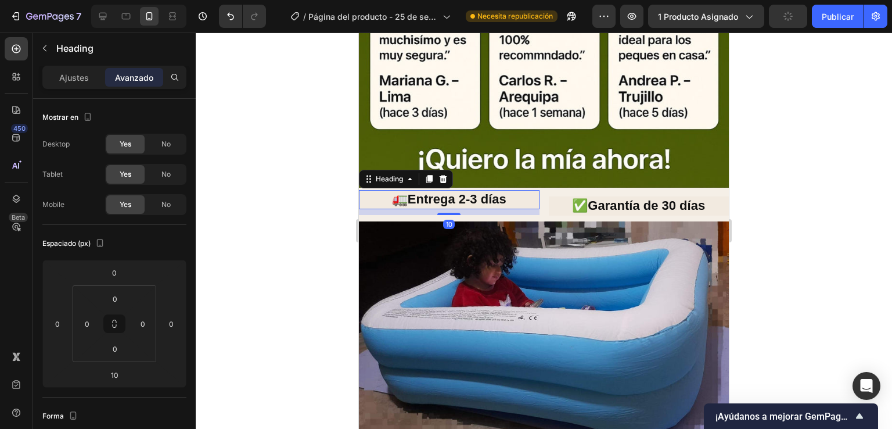
click at [484, 190] on h2 "🚛Entrega 2-3 días" at bounding box center [449, 199] width 181 height 19
click at [118, 269] on input "0" at bounding box center [114, 272] width 23 height 17
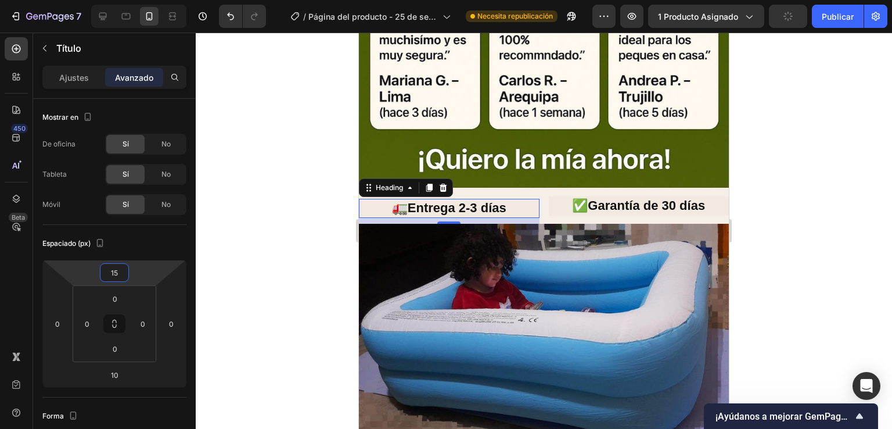
type input "15"
click at [794, 199] on div at bounding box center [544, 231] width 696 height 396
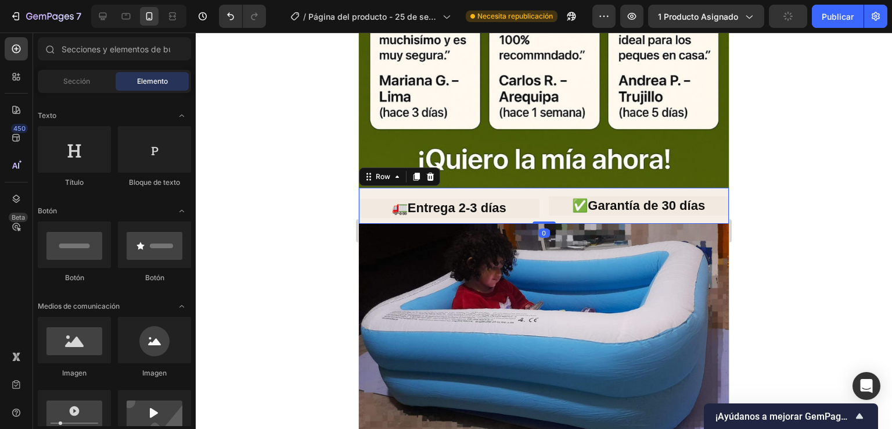
click at [490, 188] on div "Heading 🚛Entrega 2-3 días Heading" at bounding box center [449, 206] width 181 height 36
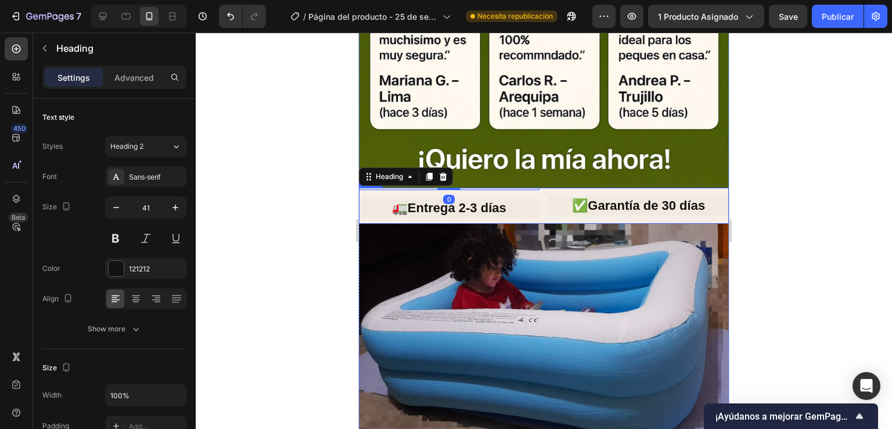
click at [473, 188] on div "Heading 0 🚛Entrega 2-3 días Heading" at bounding box center [449, 206] width 181 height 36
click at [143, 75] on p "Advanced" at bounding box center [133, 77] width 39 height 12
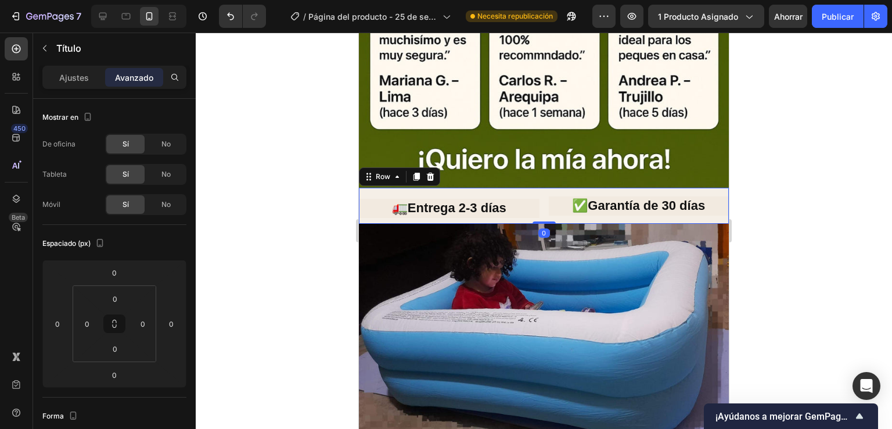
click at [476, 188] on div "Heading 🚛Entrega 2-3 días Heading" at bounding box center [449, 206] width 181 height 36
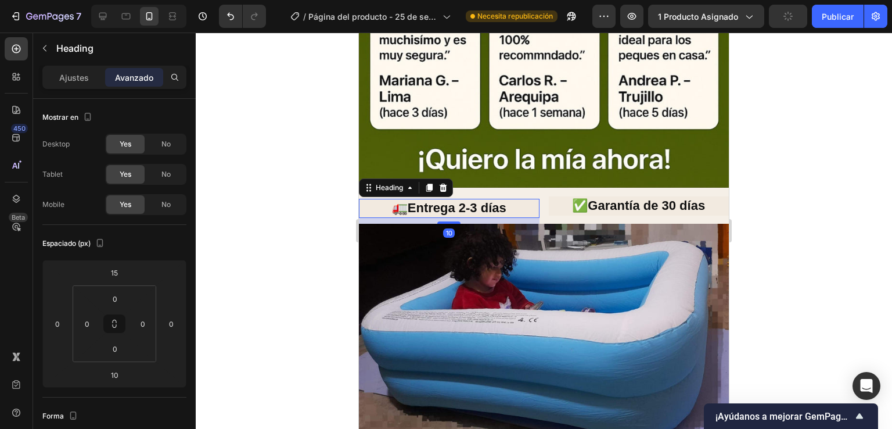
click at [472, 199] on h2 "🚛Entrega 2-3 días" at bounding box center [449, 208] width 181 height 19
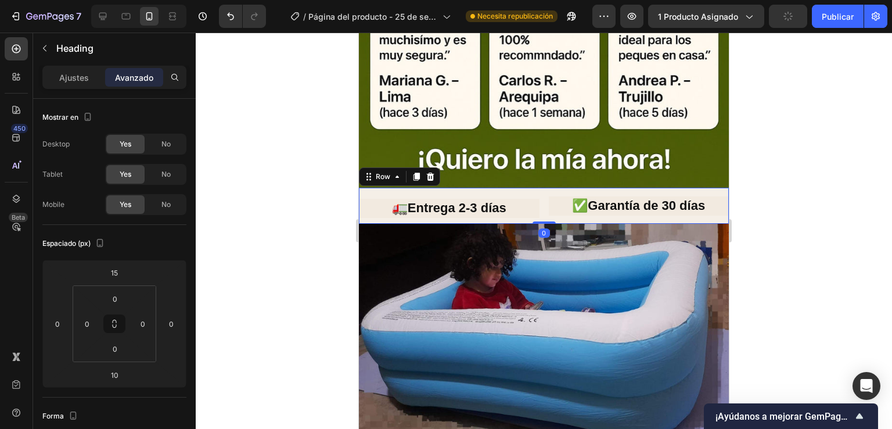
click at [472, 188] on div "Heading 🚛Entrega 2-3 días Heading" at bounding box center [449, 206] width 181 height 36
click at [475, 188] on div "Heading 🚛Entrega 2-3 días Heading" at bounding box center [449, 206] width 181 height 36
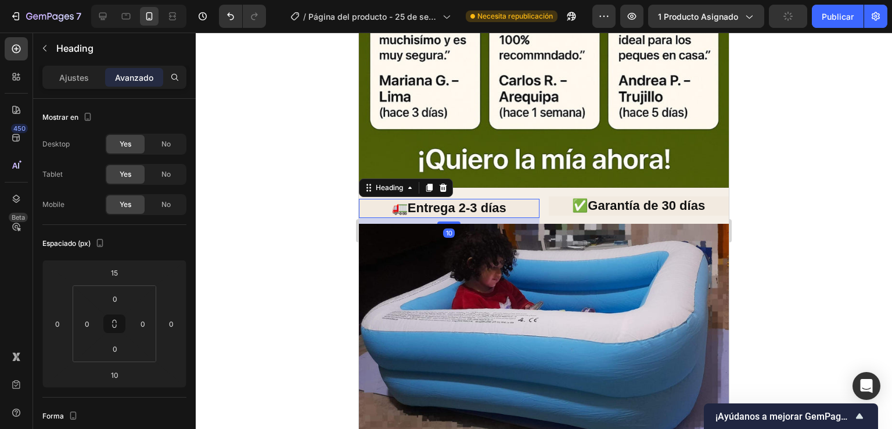
click at [474, 199] on h2 "🚛Entrega 2-3 días" at bounding box center [449, 208] width 181 height 19
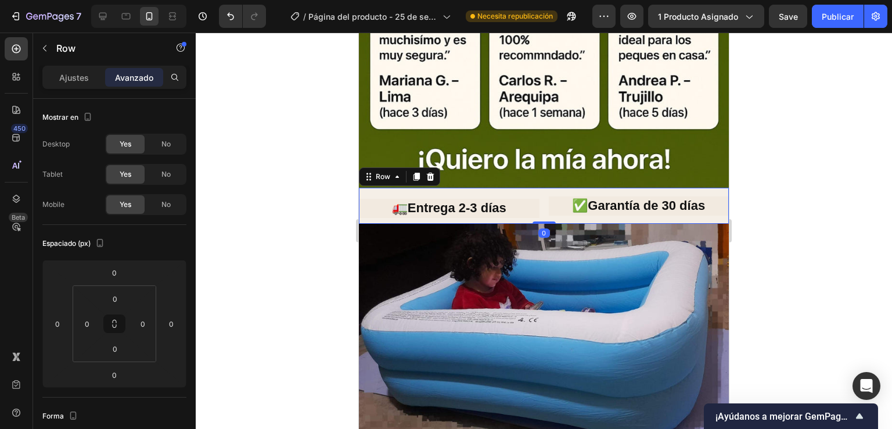
click at [656, 188] on div "✅Garantía de 30 días Heading" at bounding box center [639, 206] width 181 height 36
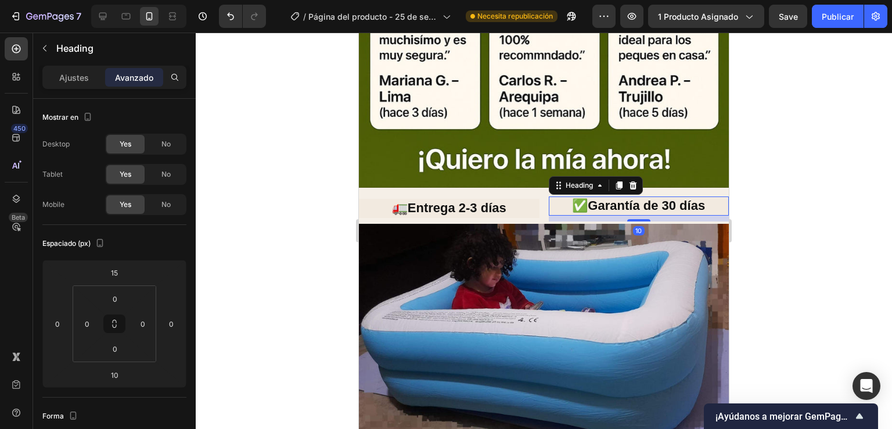
click at [653, 196] on h2 "✅Garantía de 30 días" at bounding box center [639, 205] width 181 height 19
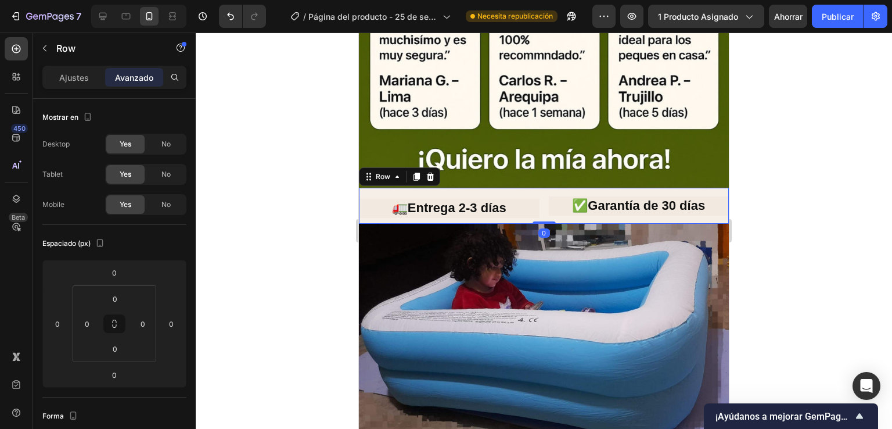
click at [478, 188] on div "Heading 🚛Entrega 2-3 días Heading" at bounding box center [449, 206] width 181 height 36
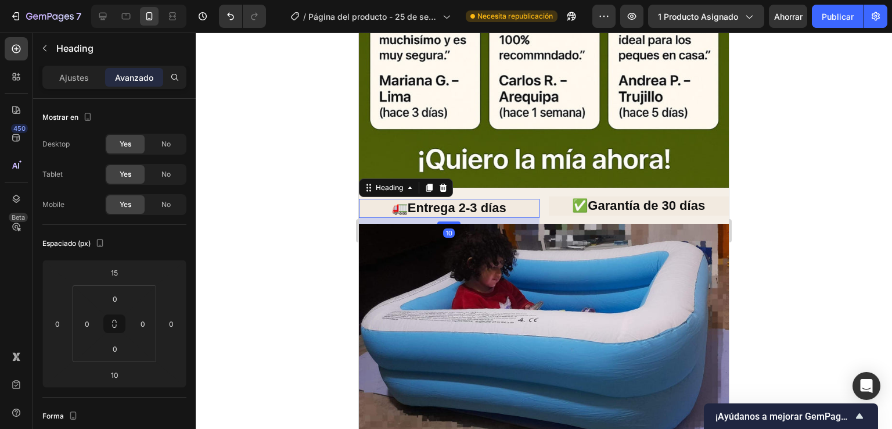
click at [474, 199] on h2 "🚛Entrega 2-3 días" at bounding box center [449, 208] width 181 height 19
click at [829, 179] on div at bounding box center [544, 231] width 696 height 396
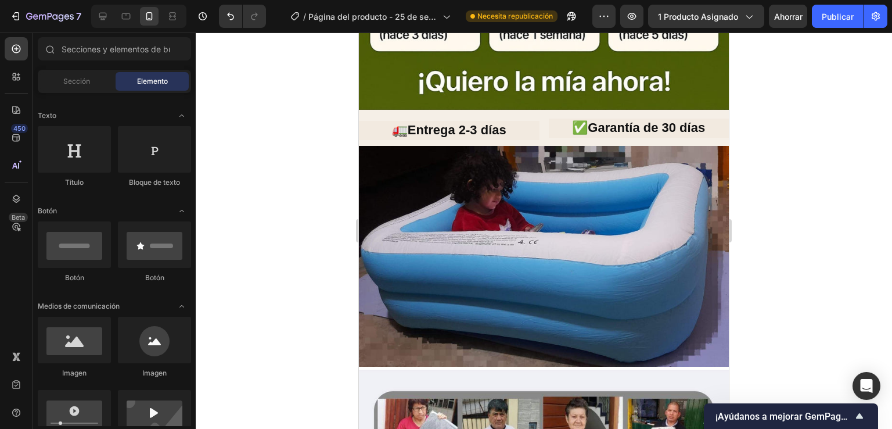
scroll to position [1038, 0]
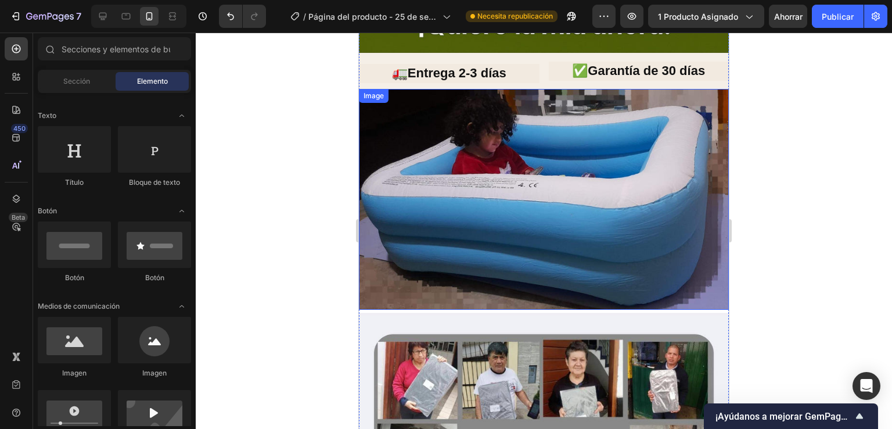
click at [606, 279] on img at bounding box center [544, 199] width 370 height 221
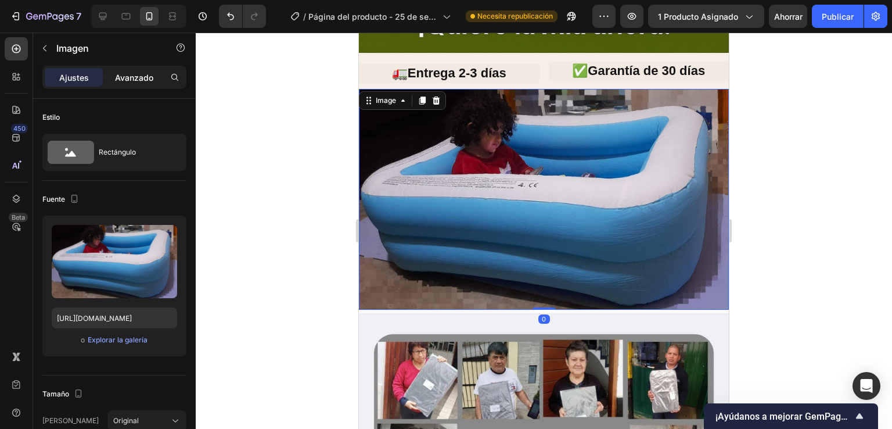
click at [131, 73] on p "Avanzado" at bounding box center [134, 77] width 38 height 12
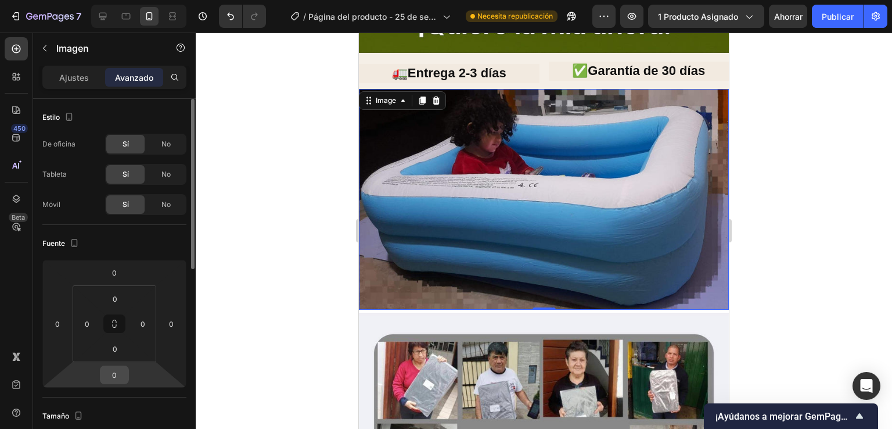
click at [126, 372] on div "0" at bounding box center [114, 374] width 29 height 19
drag, startPoint x: 126, startPoint y: 372, endPoint x: 118, endPoint y: 371, distance: 7.7
click at [120, 371] on div "0" at bounding box center [114, 374] width 29 height 19
click at [118, 371] on input "0" at bounding box center [114, 374] width 23 height 17
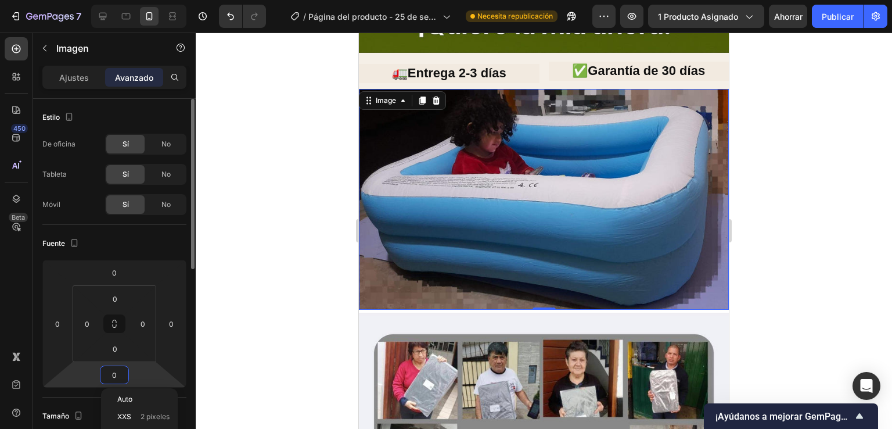
click at [118, 371] on input "0" at bounding box center [114, 374] width 23 height 17
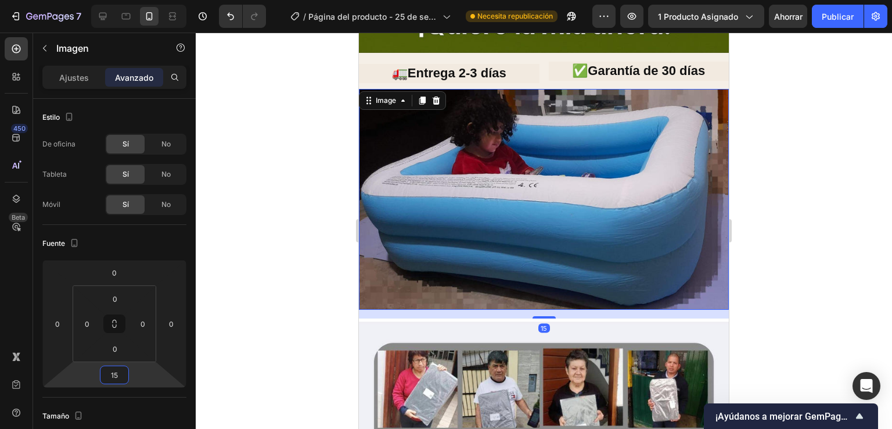
type input "15"
click at [272, 324] on div at bounding box center [544, 231] width 696 height 396
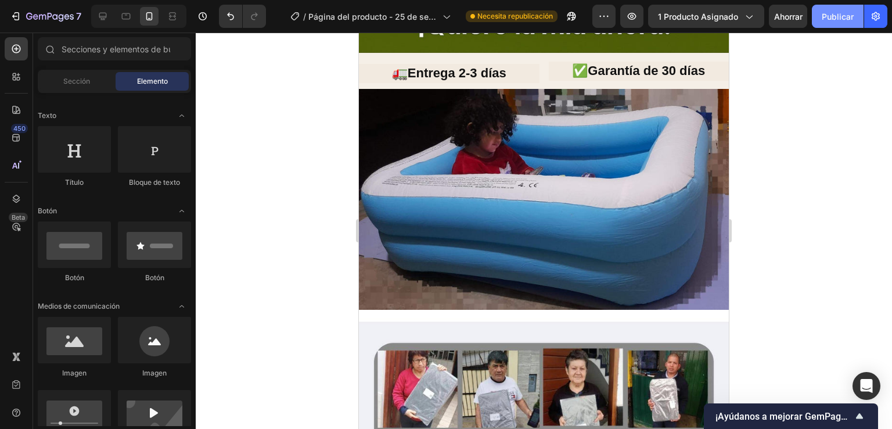
click at [845, 17] on font "Publicar" at bounding box center [838, 17] width 32 height 10
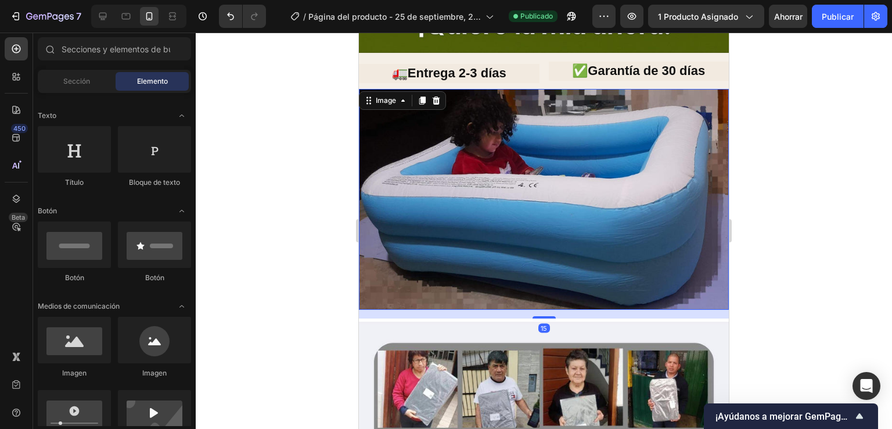
click at [530, 89] on img at bounding box center [544, 199] width 370 height 221
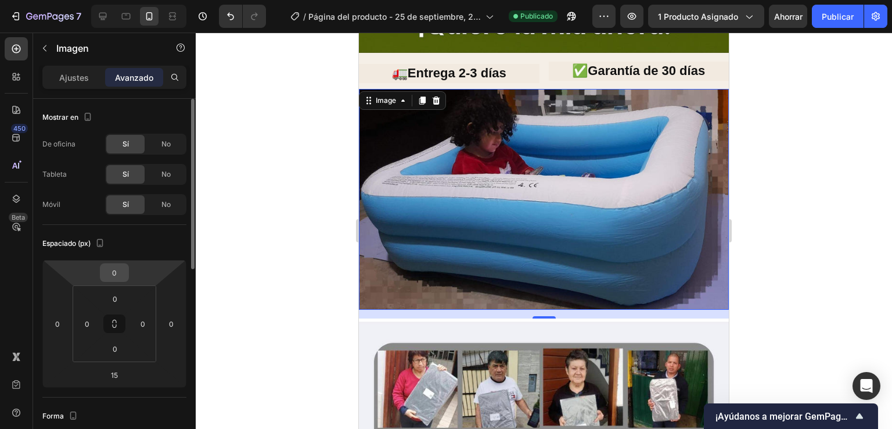
click at [118, 277] on div "0" at bounding box center [114, 272] width 29 height 19
click at [120, 277] on input "0" at bounding box center [114, 272] width 23 height 17
type input "10"
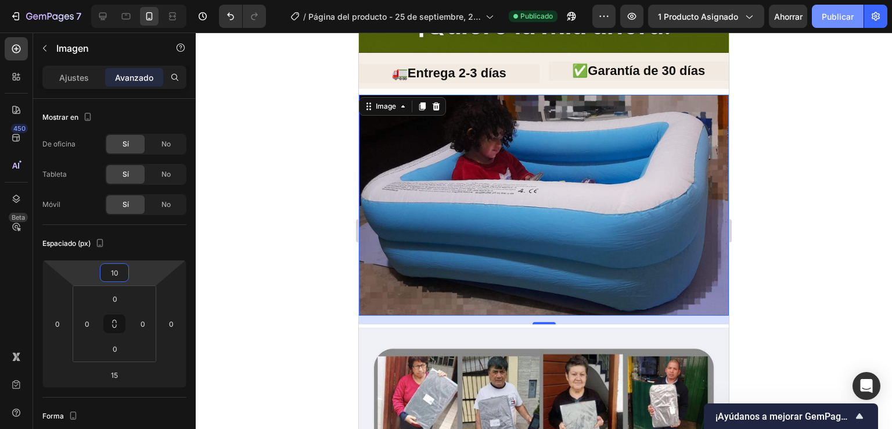
click at [743, 135] on div at bounding box center [544, 231] width 696 height 396
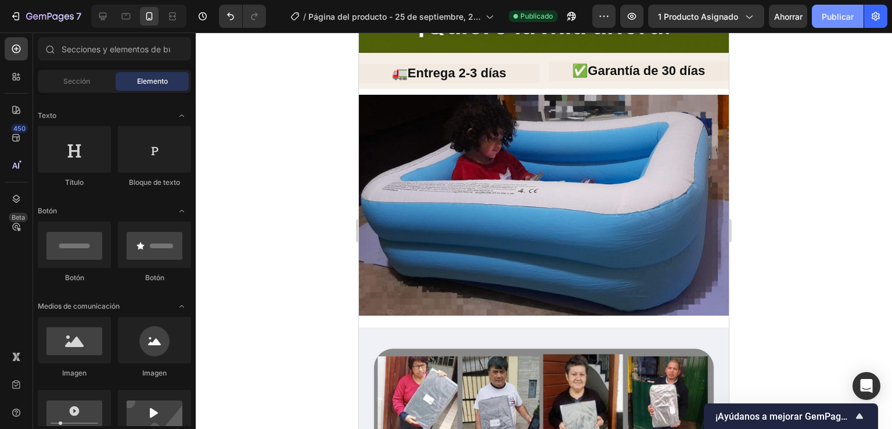
click at [825, 24] on button "Publicar" at bounding box center [838, 16] width 52 height 23
click at [827, 17] on font "Publicar" at bounding box center [838, 17] width 32 height 10
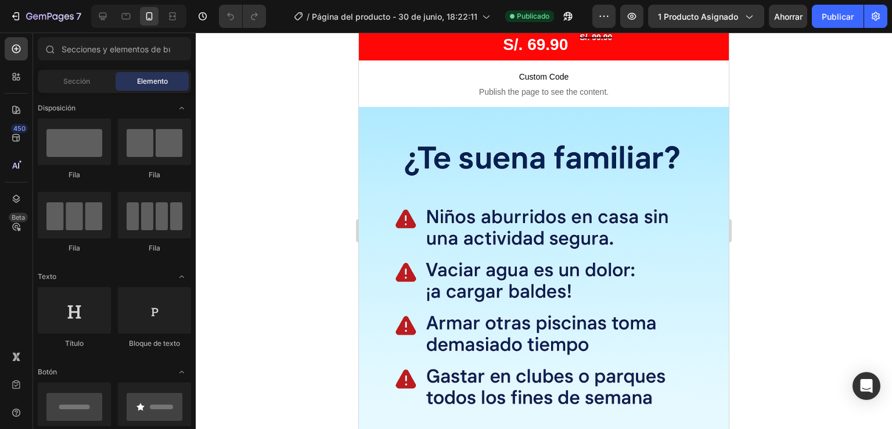
scroll to position [690, 0]
